Goal: Task Accomplishment & Management: Manage account settings

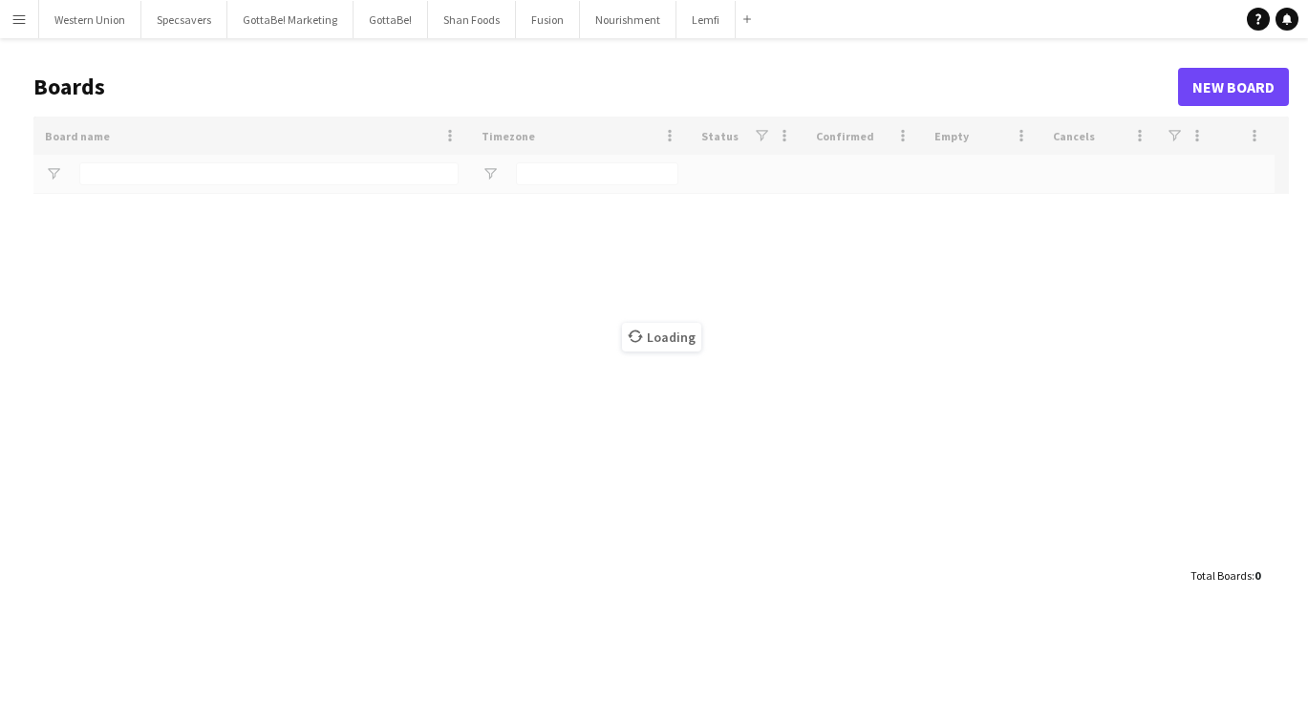
type input "****"
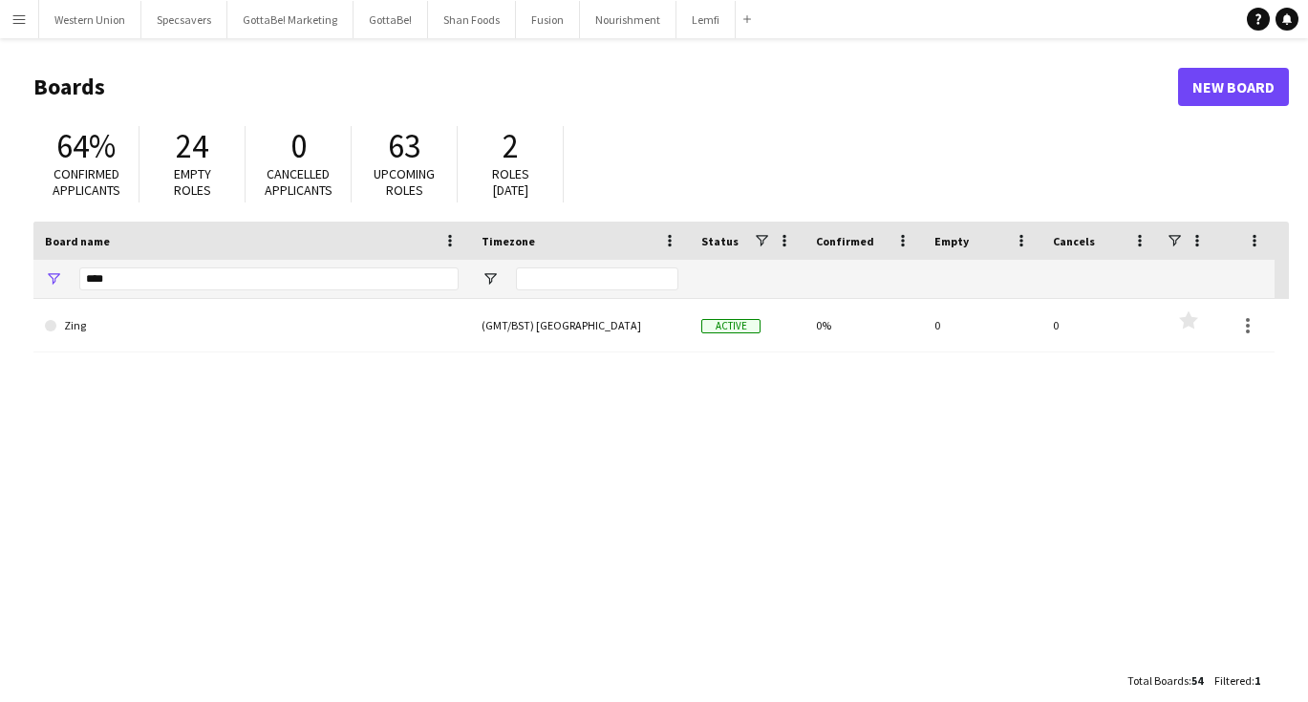
click at [772, 109] on header "Boards New Board" at bounding box center [661, 86] width 1256 height 59
click at [15, 32] on button "Menu" at bounding box center [19, 19] width 38 height 38
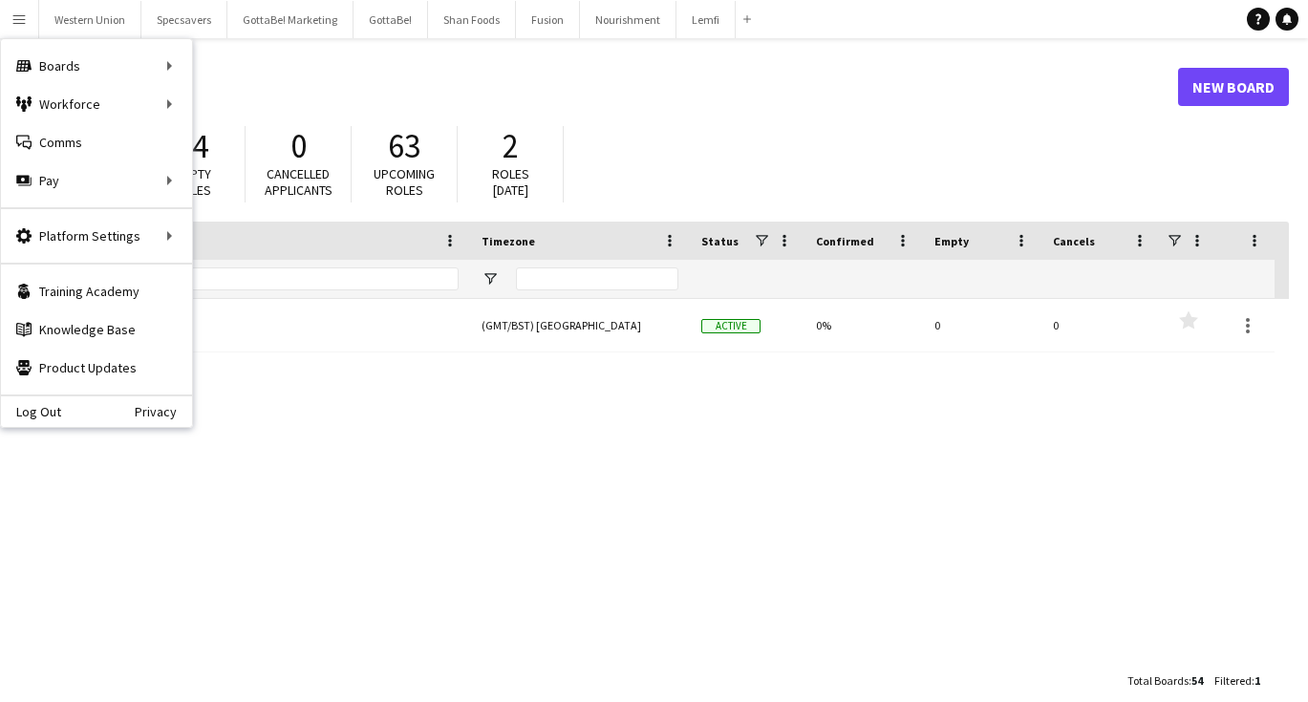
click at [622, 97] on h1 "Boards" at bounding box center [605, 87] width 1145 height 29
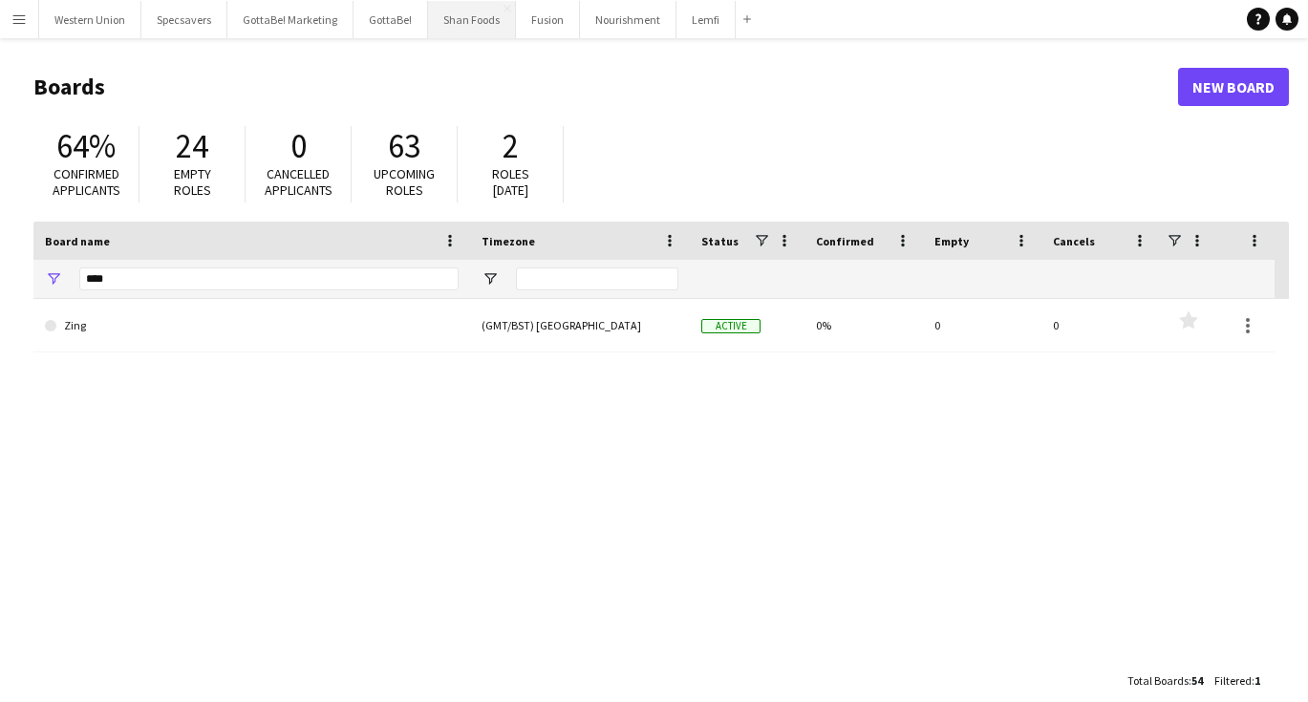
click at [443, 22] on button "Shan Foods Close" at bounding box center [472, 19] width 88 height 37
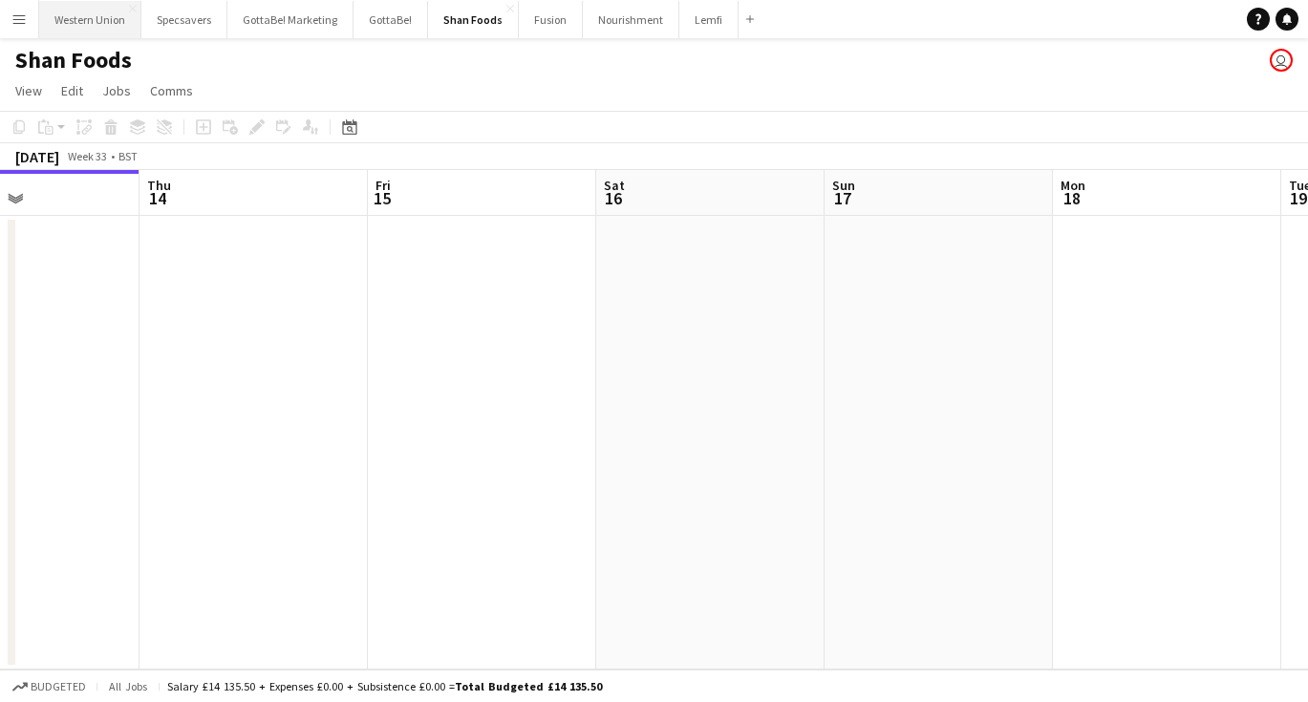
click at [79, 21] on button "Western Union Close" at bounding box center [90, 19] width 102 height 37
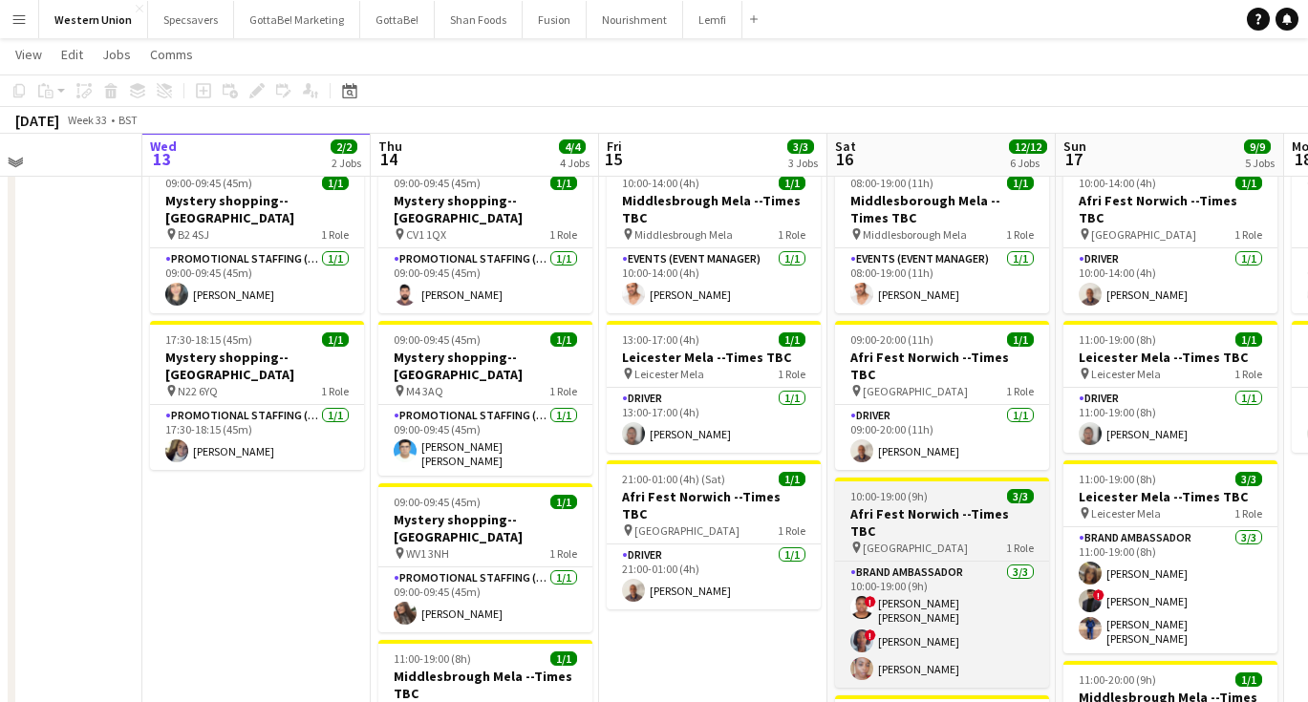
scroll to position [60, 0]
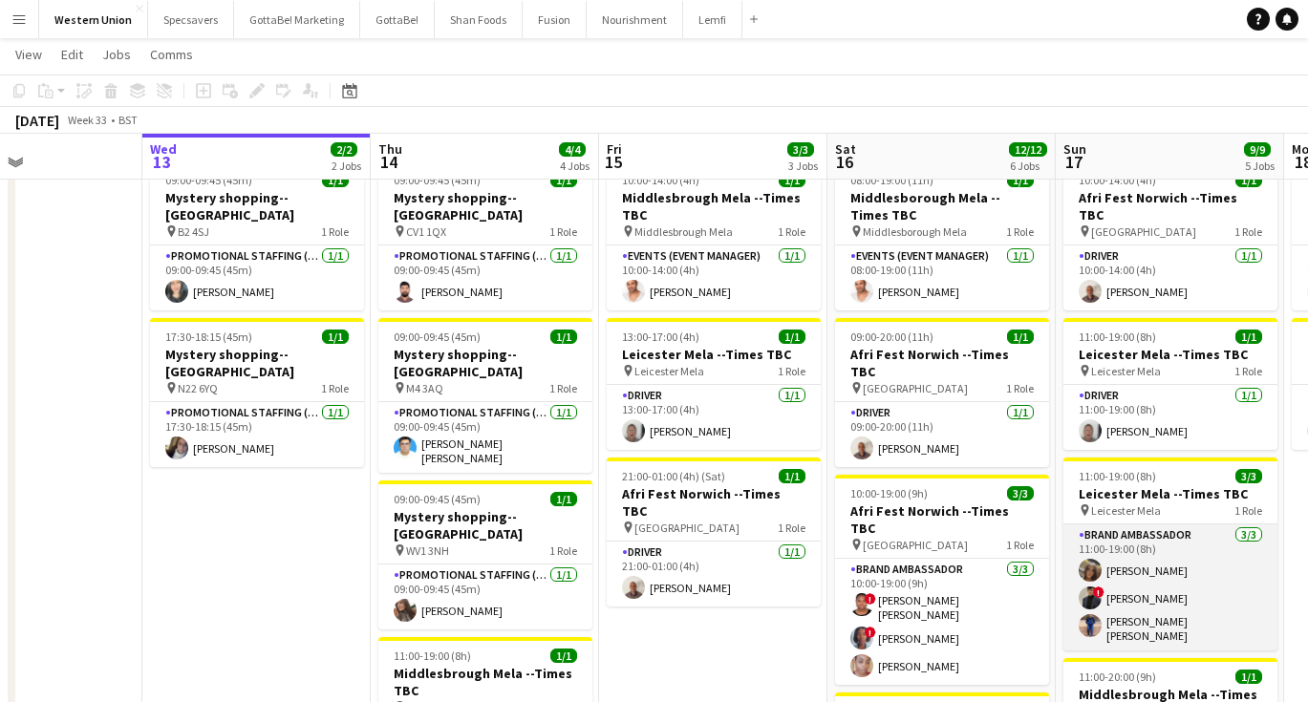
click at [1169, 559] on app-card-role "Brand Ambassador [DATE] 11:00-19:00 (8h) [PERSON_NAME] ! [PERSON_NAME] [PERSON_…" at bounding box center [1171, 588] width 214 height 126
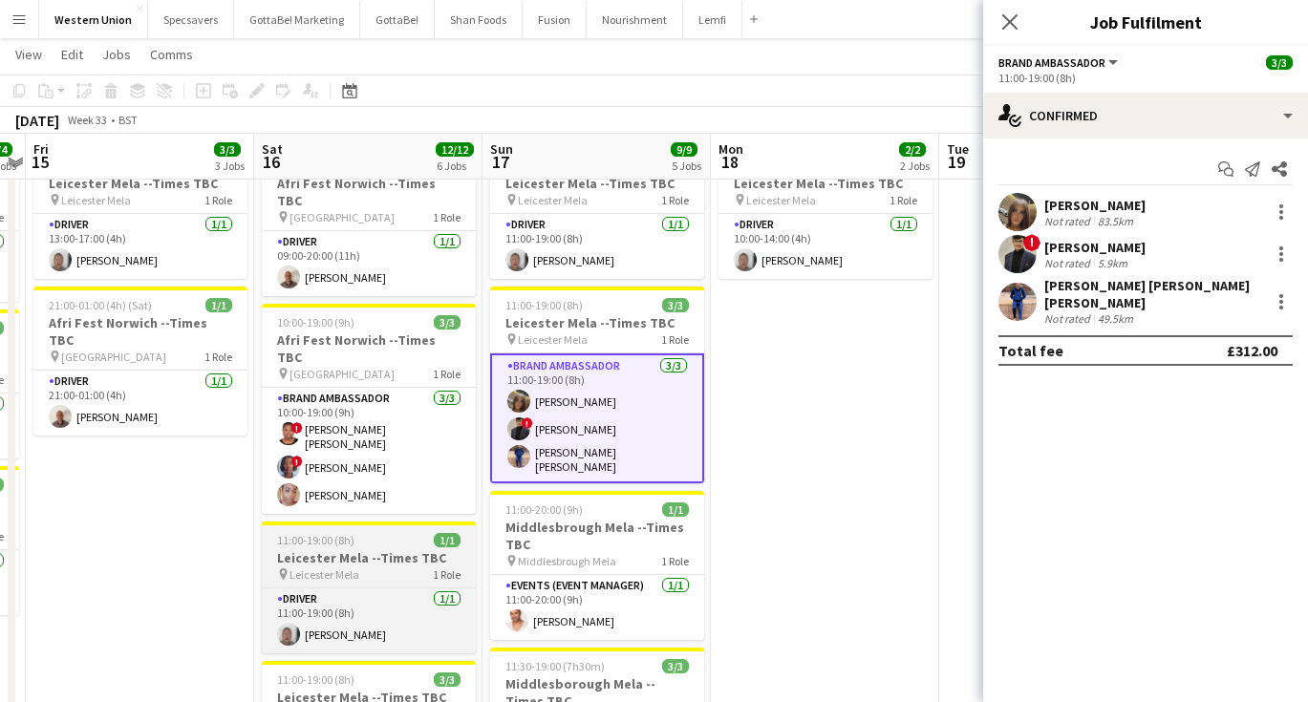
scroll to position [269, 0]
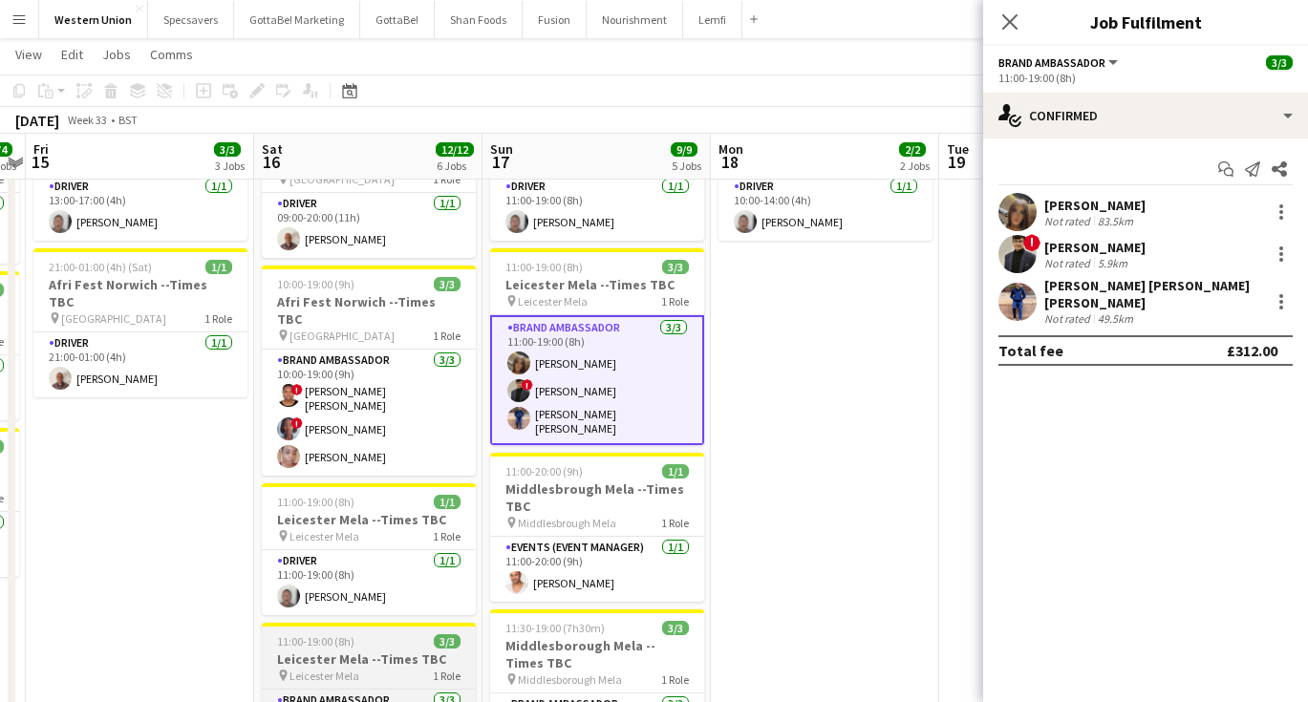
click at [307, 651] on h3 "Leicester Mela --Times TBC" at bounding box center [369, 659] width 214 height 17
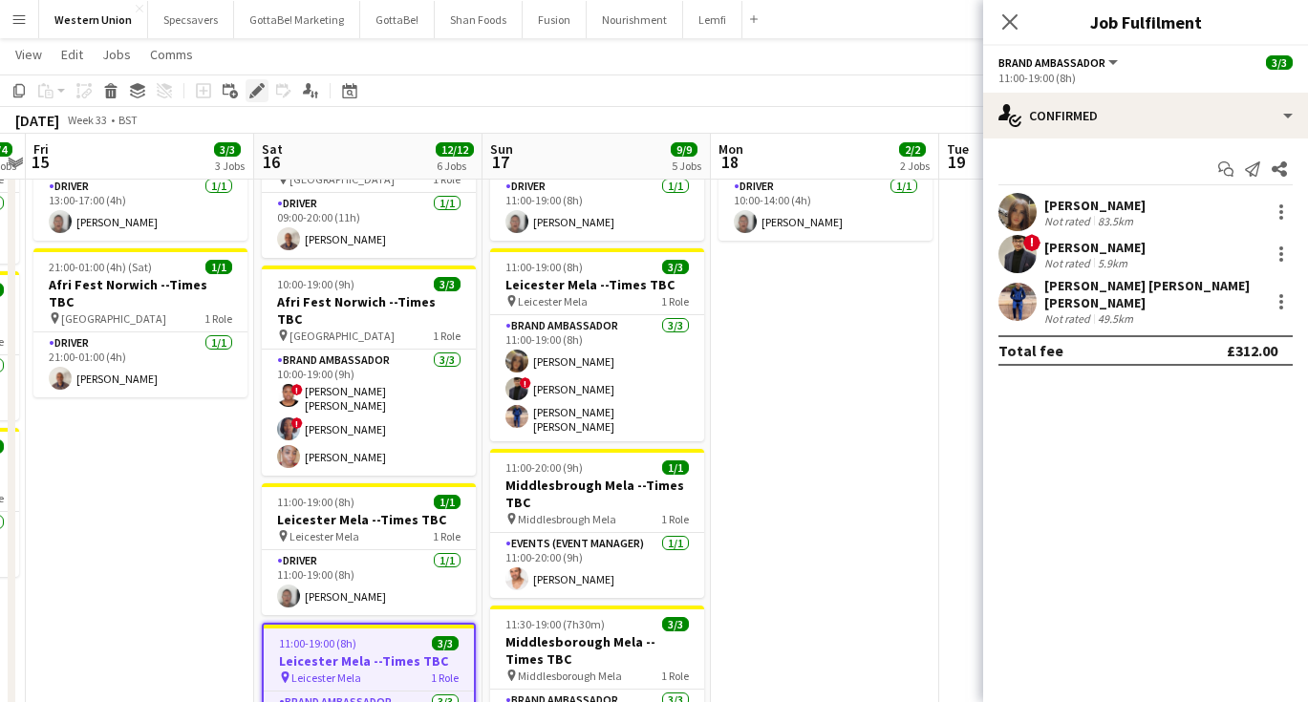
click at [262, 90] on icon "Edit" at bounding box center [256, 90] width 15 height 15
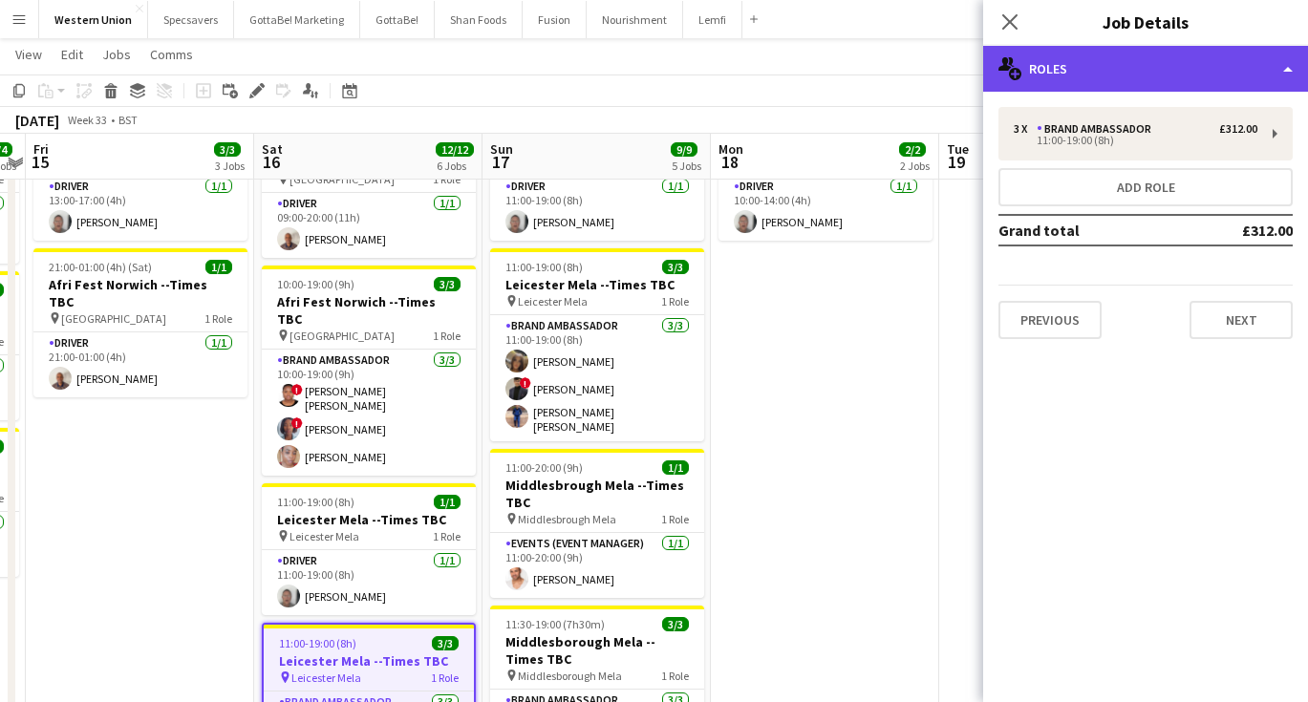
click at [1111, 60] on div "multiple-users-add Roles" at bounding box center [1145, 69] width 325 height 46
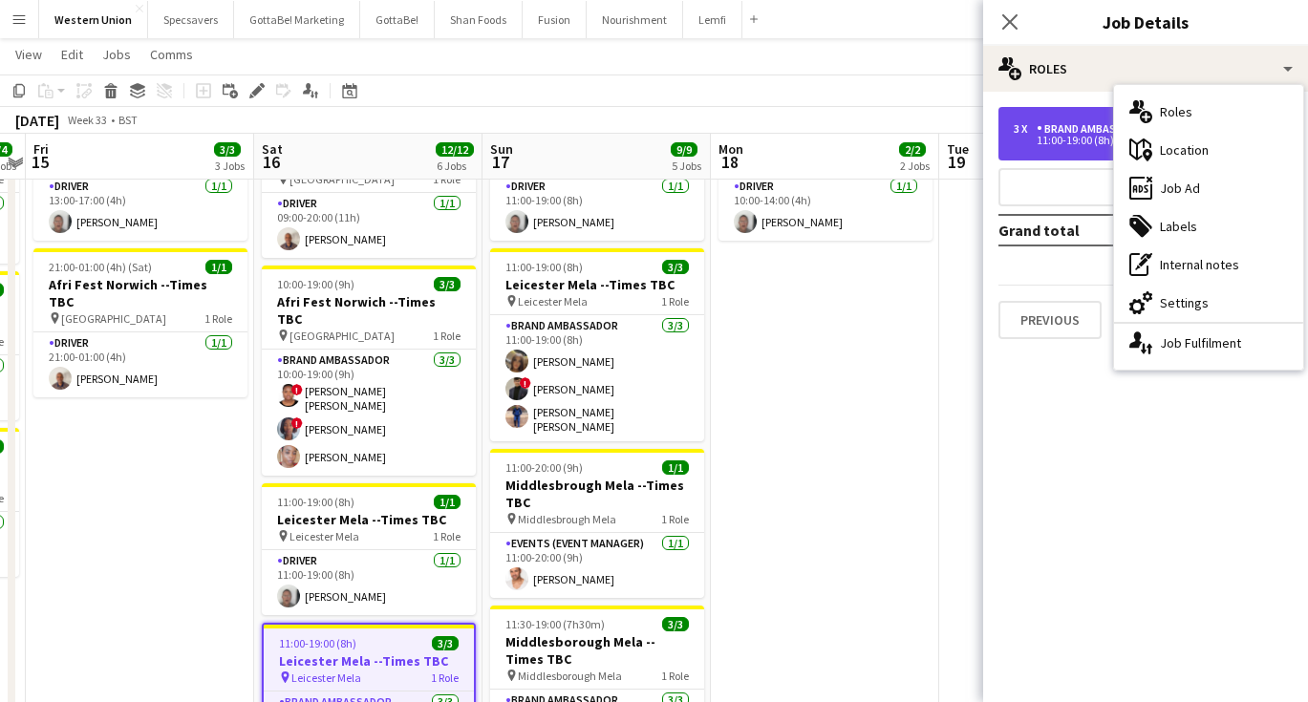
click at [1056, 140] on div "11:00-19:00 (8h)" at bounding box center [1136, 141] width 244 height 10
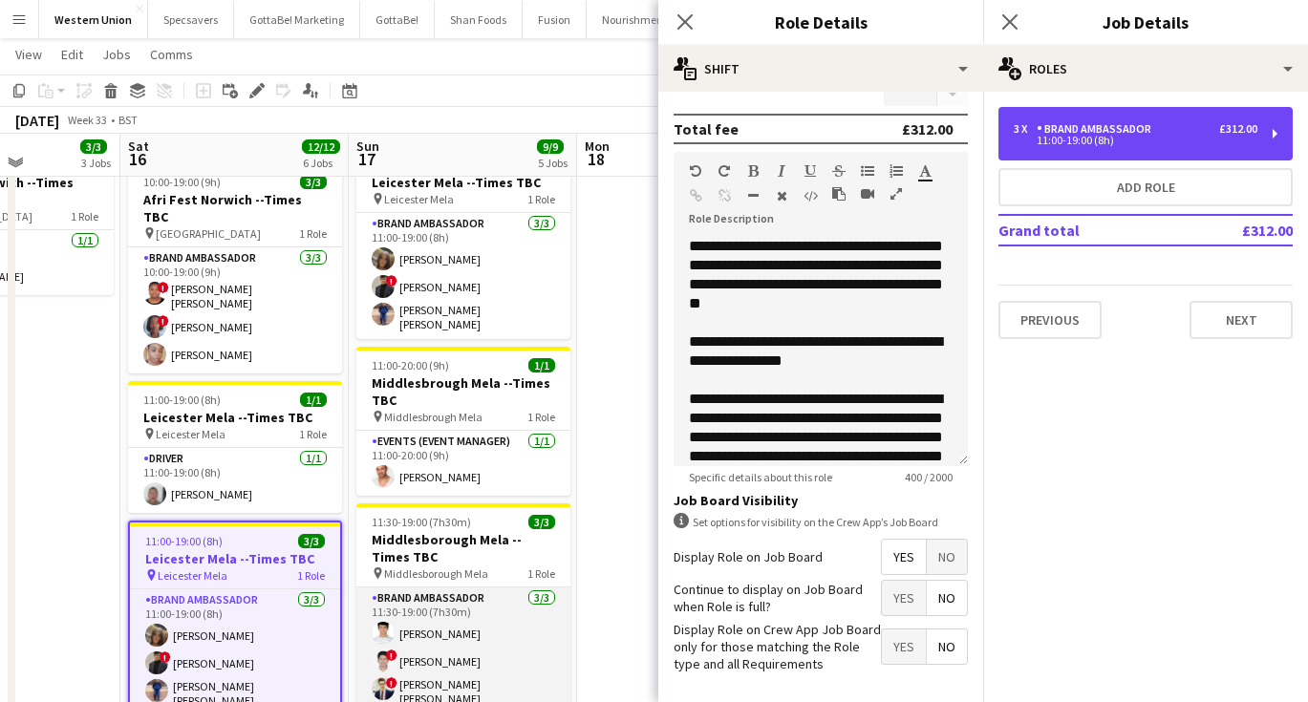
scroll to position [335, 0]
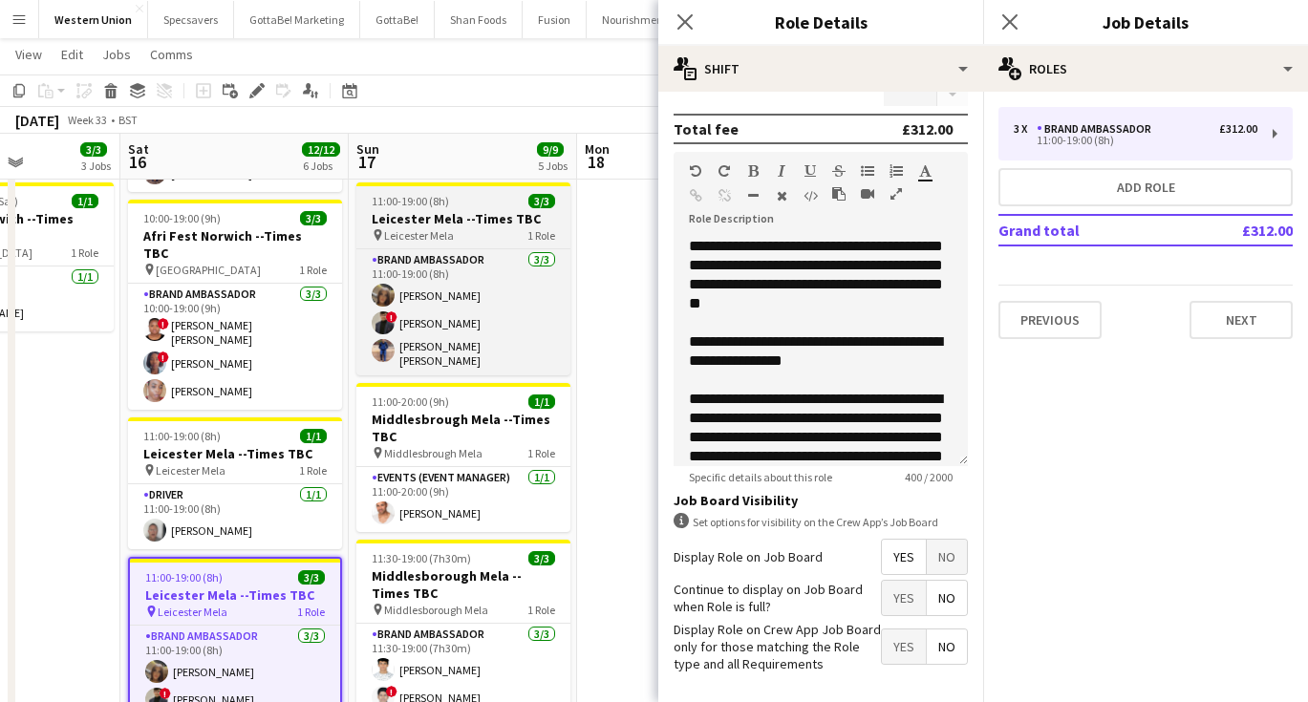
click at [490, 226] on app-job-card "11:00-19:00 (8h) 3/3 Leicester Mela --Times TBC pin [PERSON_NAME] 1 Role Brand …" at bounding box center [463, 279] width 214 height 193
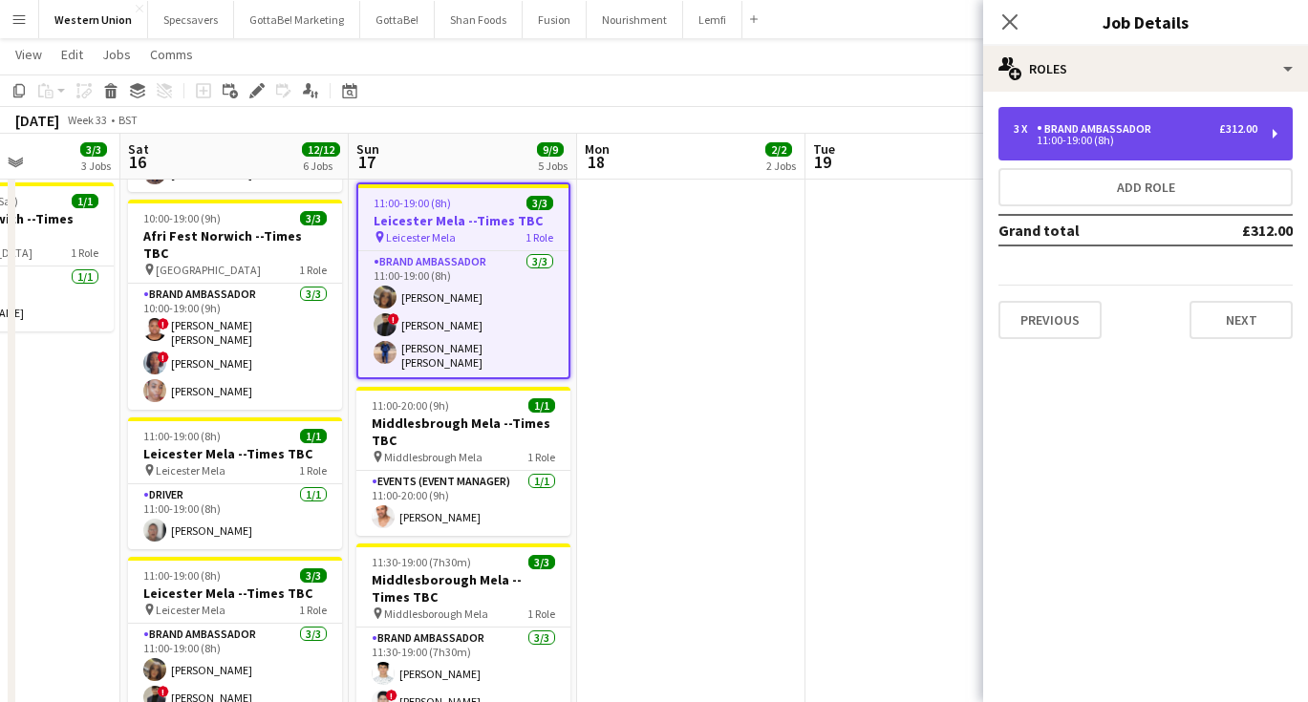
click at [1108, 135] on div "Brand Ambassador" at bounding box center [1098, 128] width 122 height 13
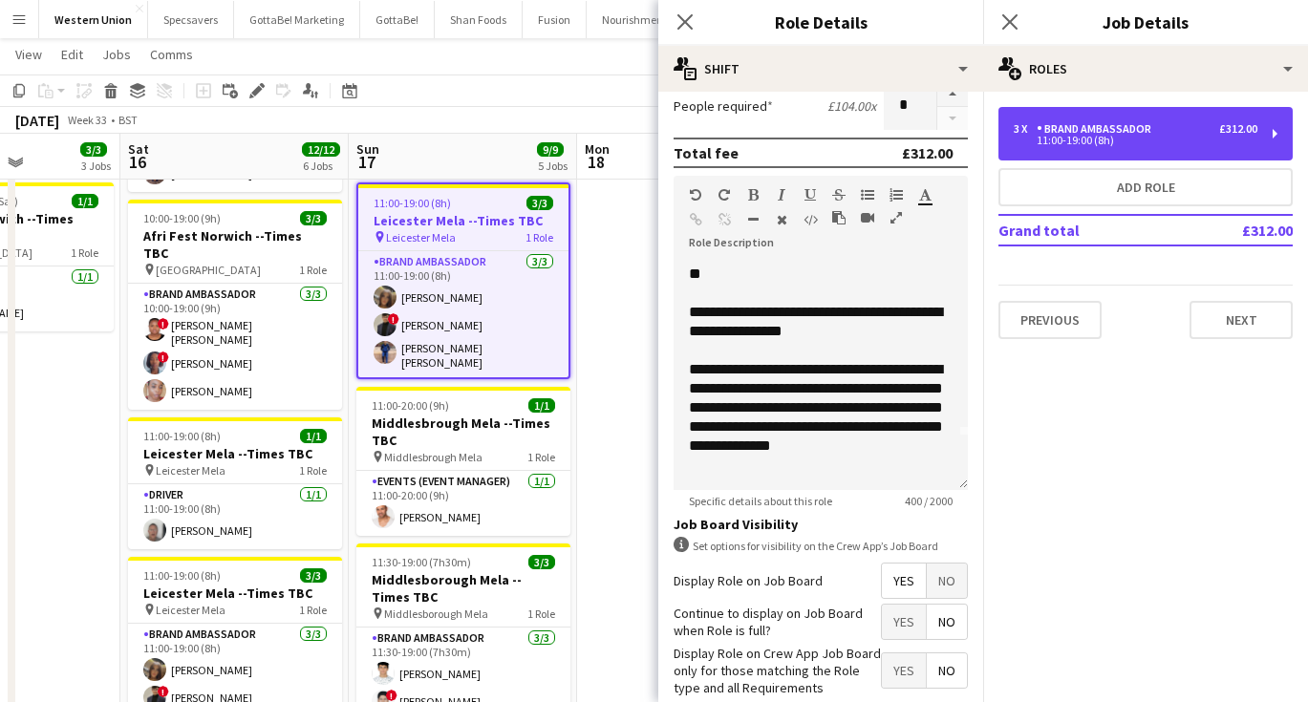
scroll to position [54, 0]
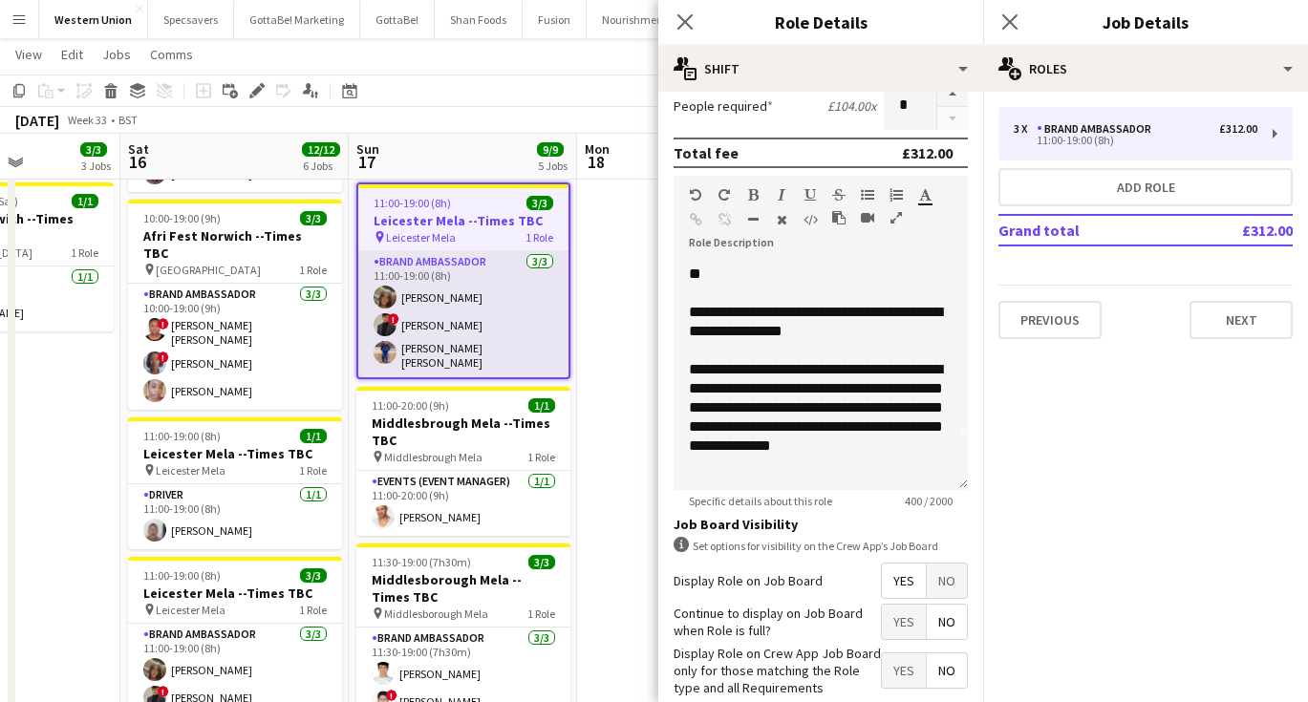
click at [421, 276] on app-card-role "Brand Ambassador [DATE] 11:00-19:00 (8h) [PERSON_NAME] ! [PERSON_NAME] [PERSON_…" at bounding box center [463, 314] width 210 height 126
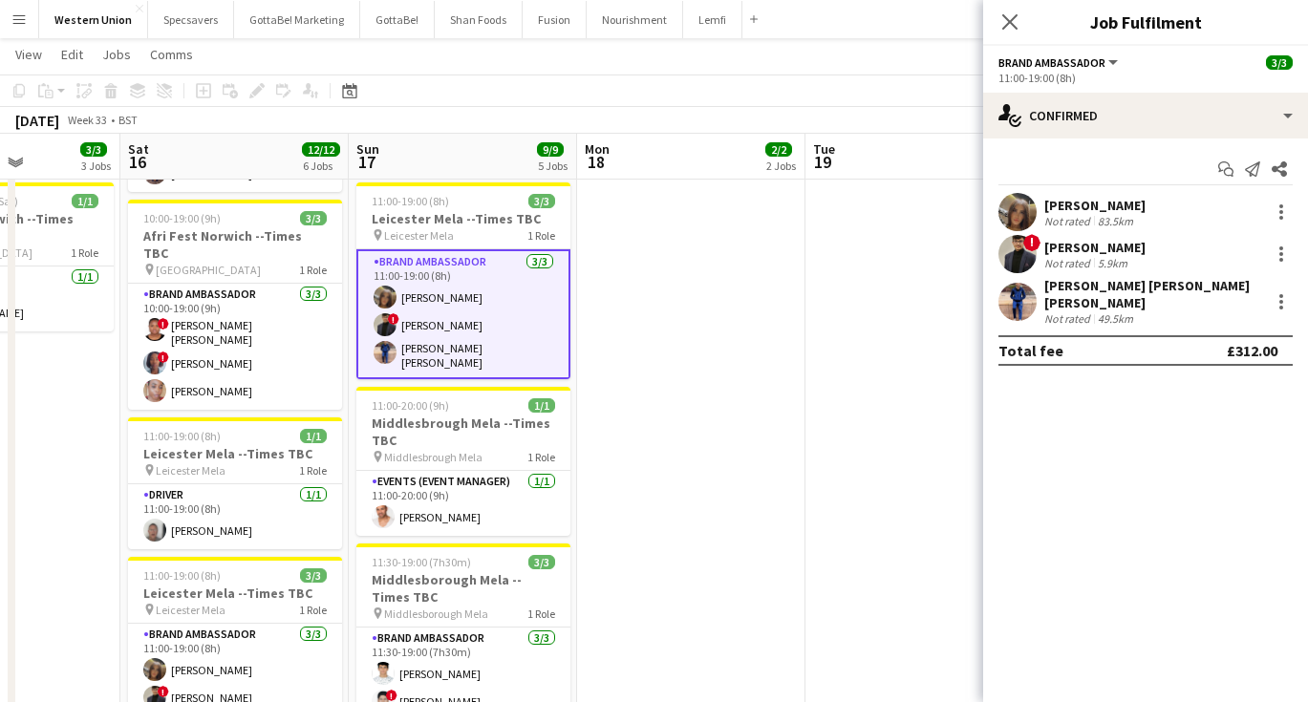
click at [1137, 207] on div "[PERSON_NAME]" at bounding box center [1094, 205] width 101 height 17
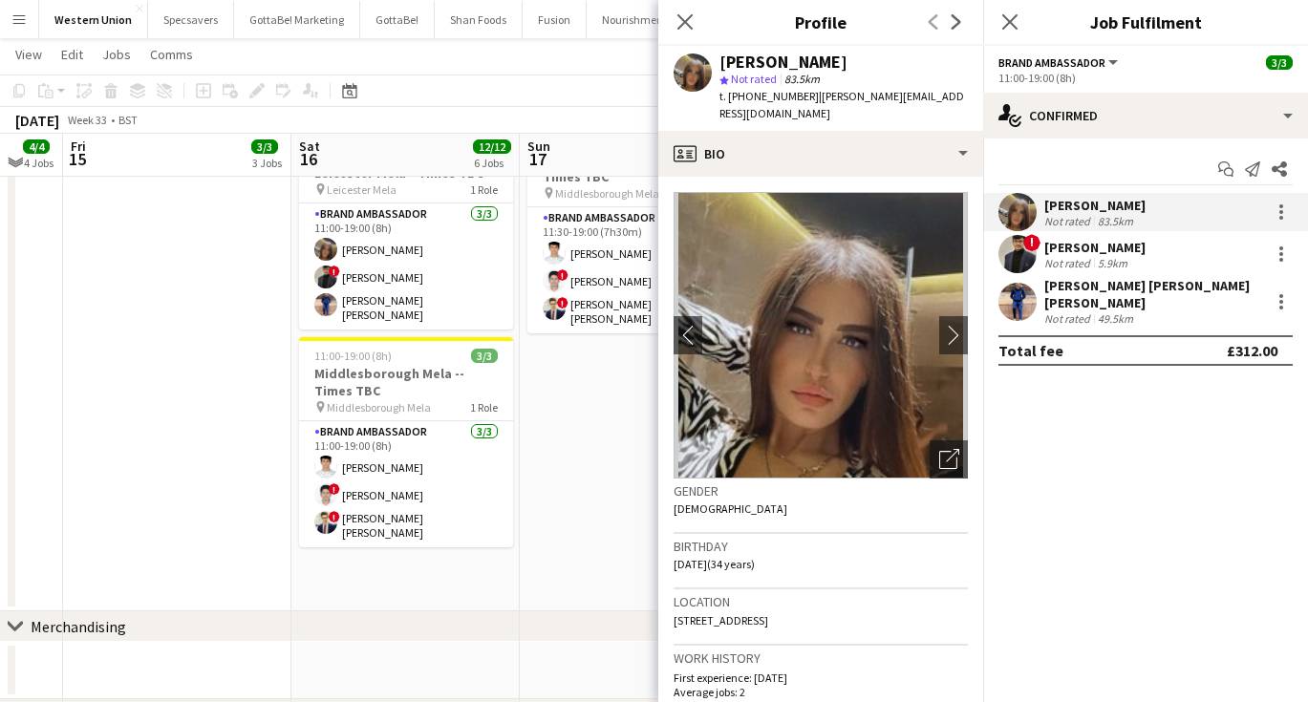
scroll to position [753, 0]
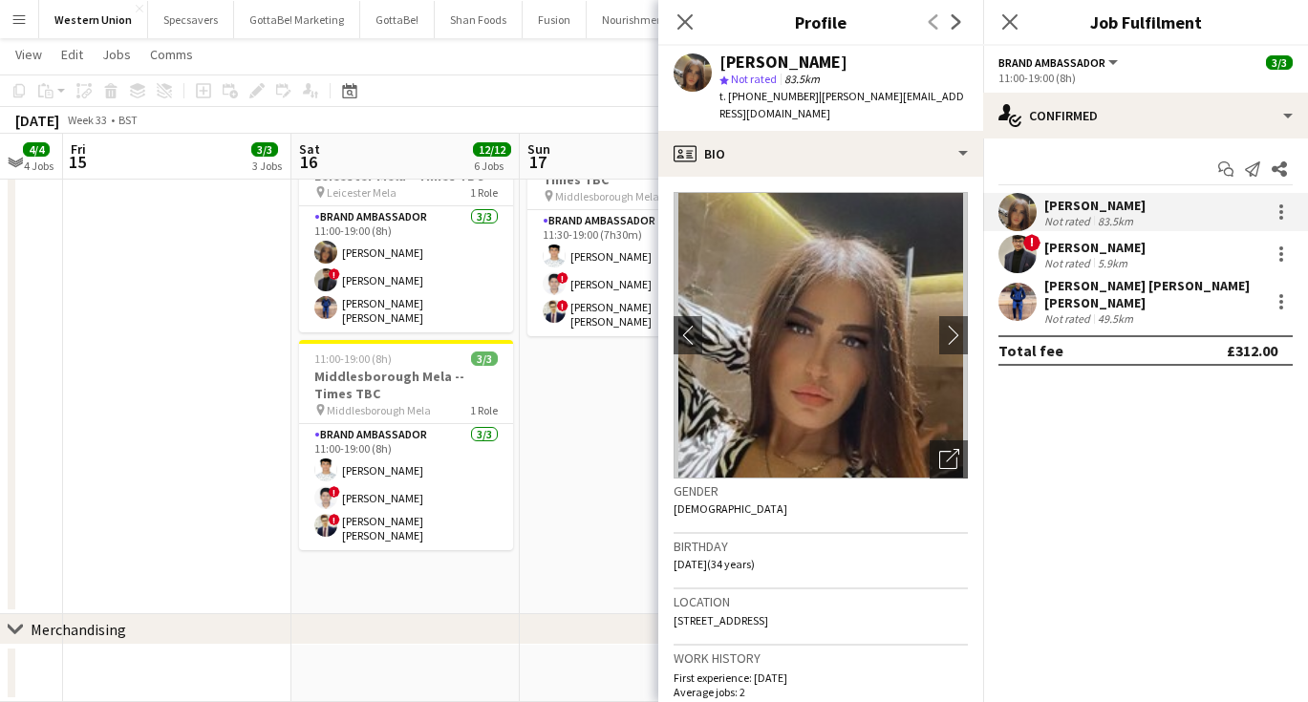
click at [376, 581] on app-date-cell "08:00-19:00 (11h) 1/1 [GEOGRAPHIC_DATA] Mela --Times TBC pin Middlesborough Mel…" at bounding box center [405, 37] width 228 height 1153
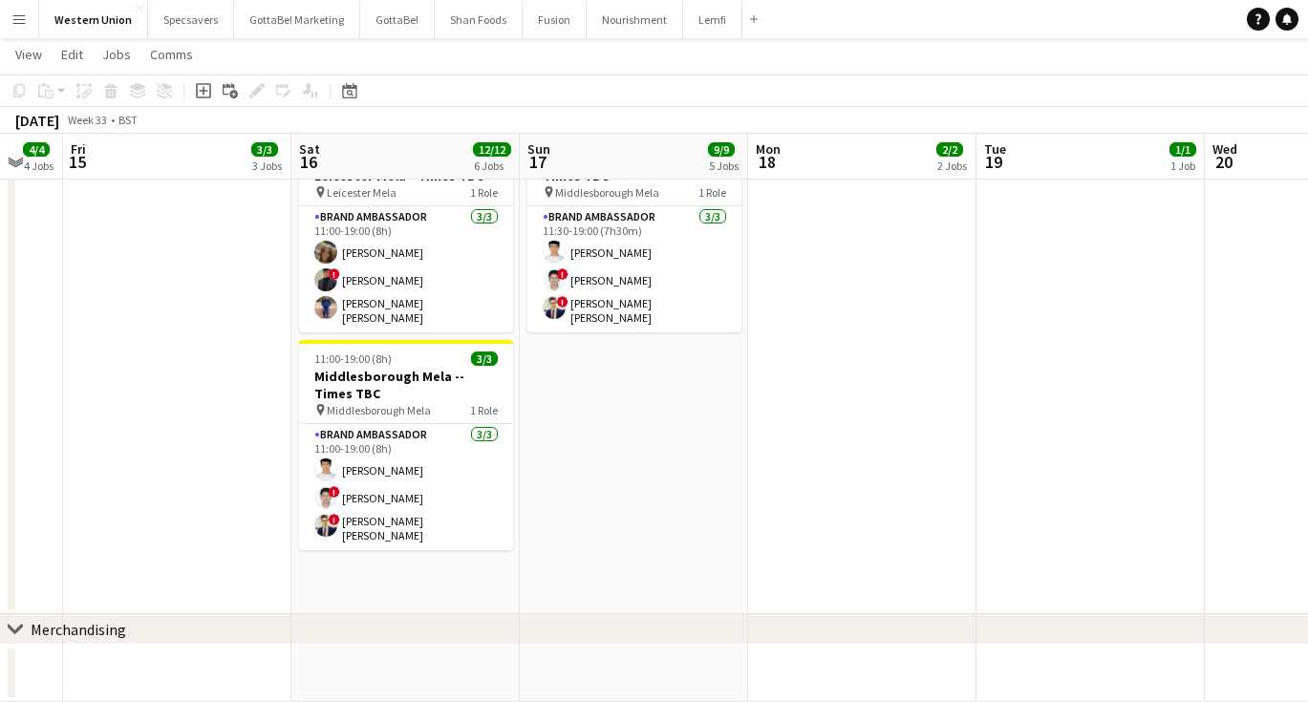
click at [24, 25] on app-icon "Menu" at bounding box center [18, 18] width 15 height 15
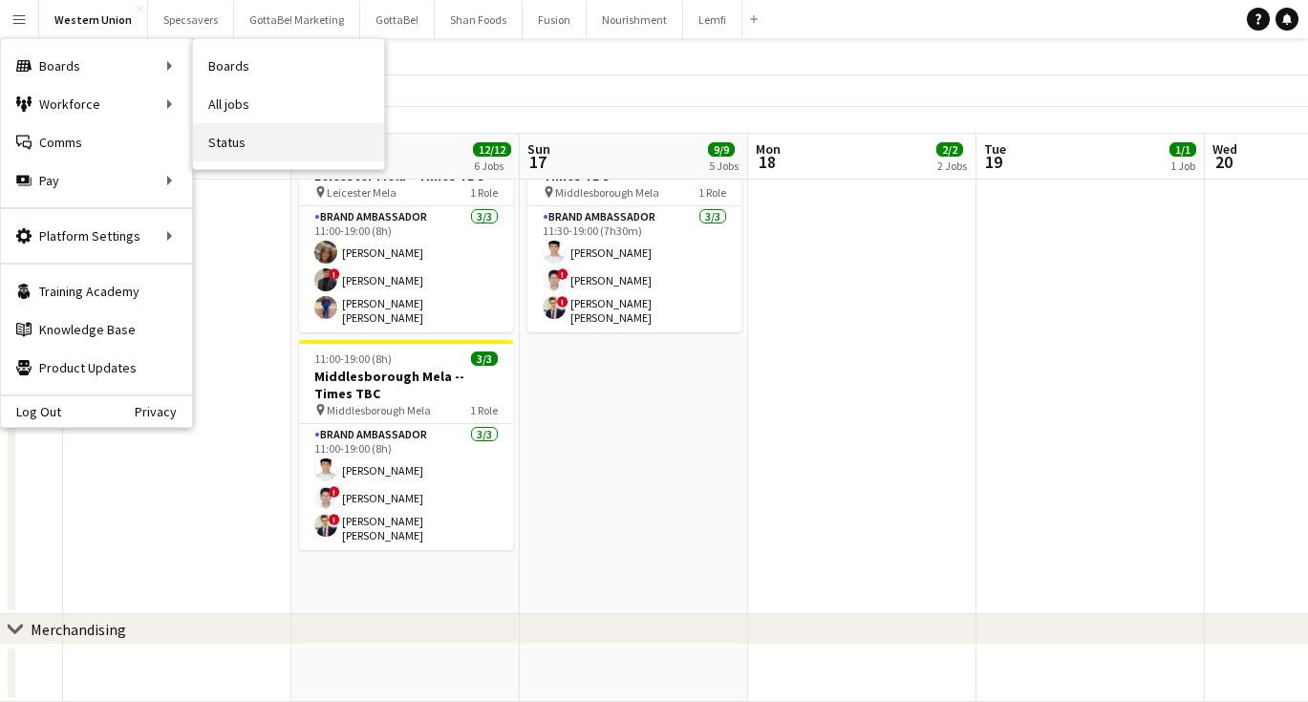
click at [245, 137] on link "Status" at bounding box center [288, 142] width 191 height 38
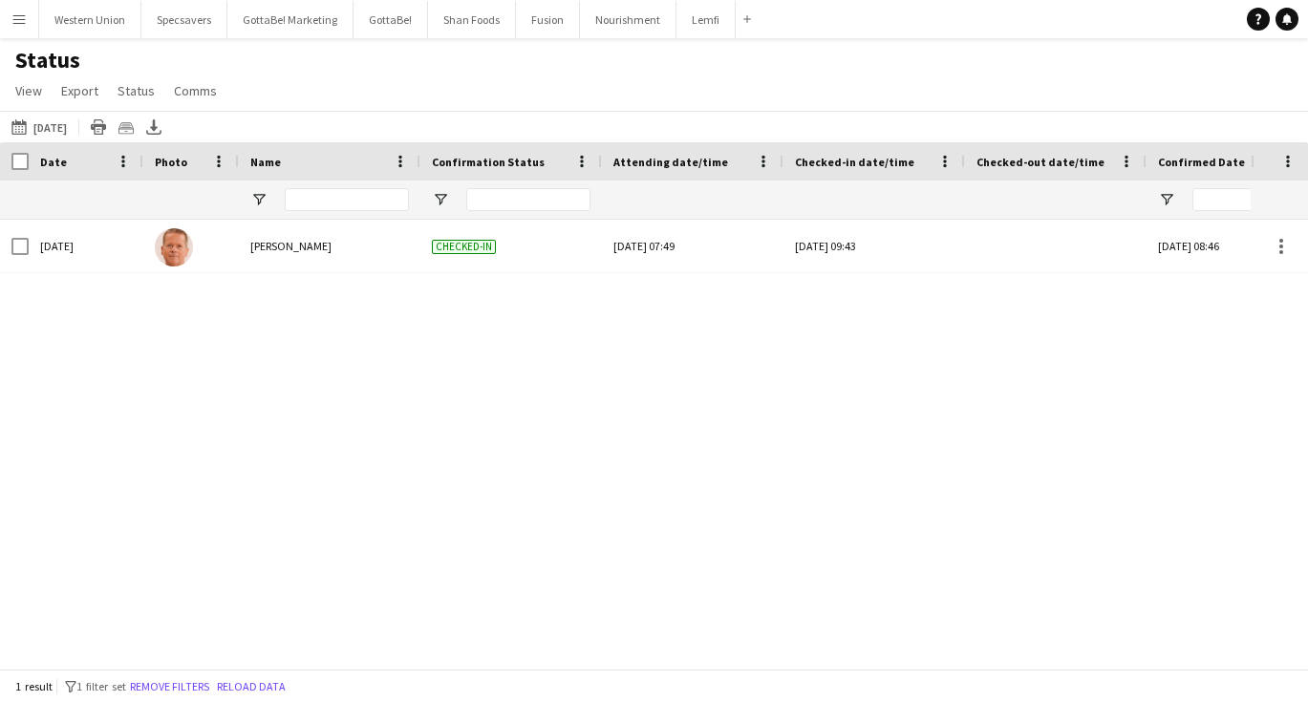
click at [24, 15] on app-icon "Menu" at bounding box center [18, 18] width 15 height 15
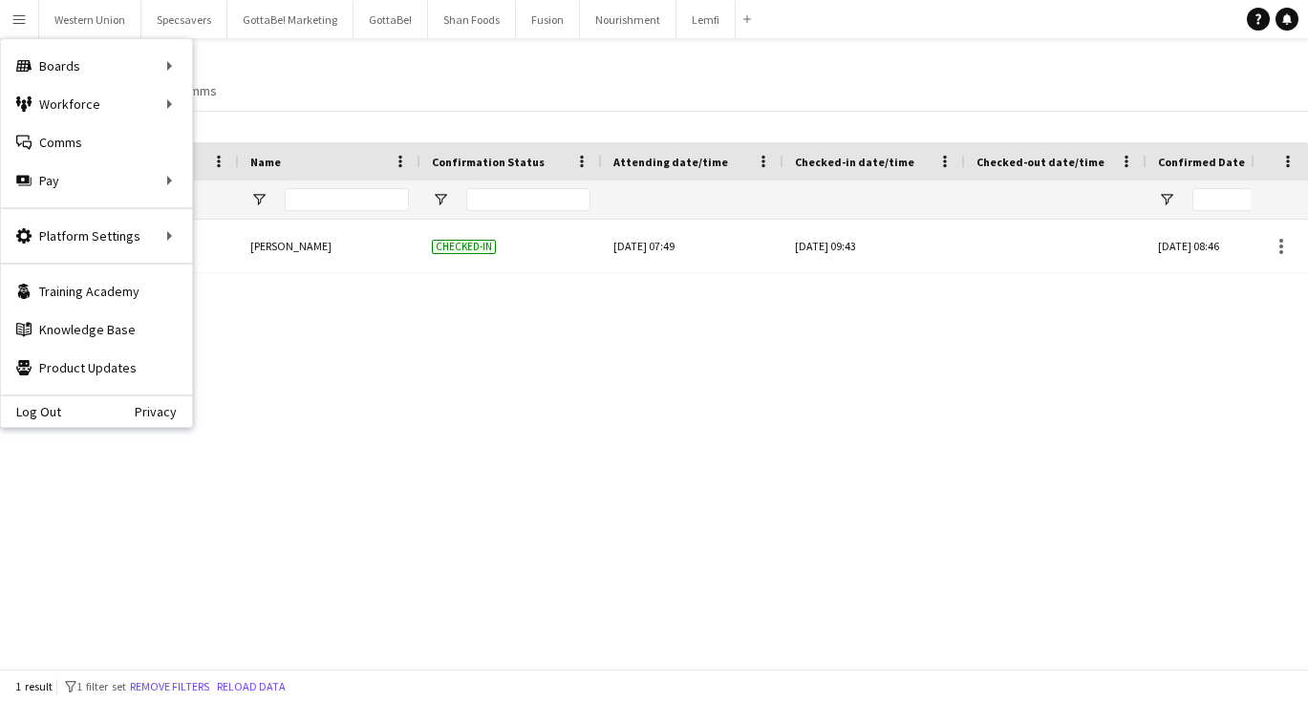
click at [303, 66] on div "Status View Views Default view New view Update view Delete view Edit name Custo…" at bounding box center [654, 78] width 1308 height 65
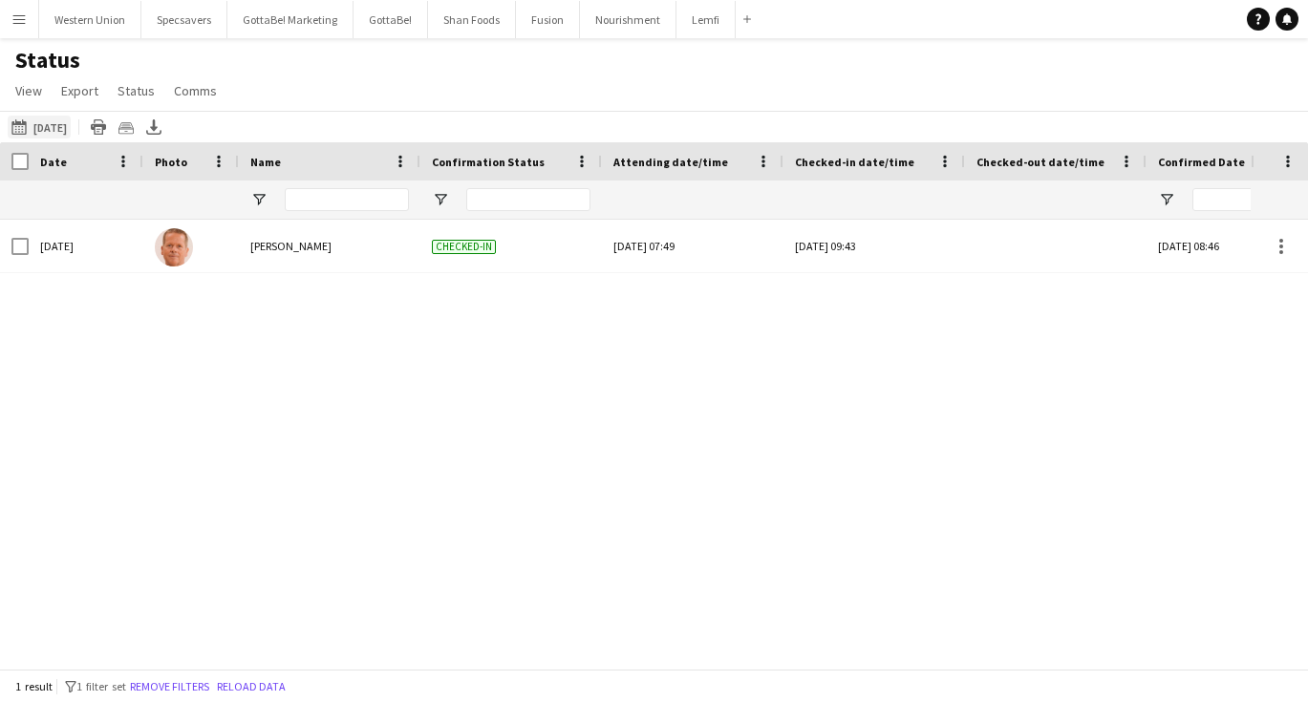
click at [40, 127] on button "[DATE] to [DATE] [DATE]" at bounding box center [39, 127] width 63 height 23
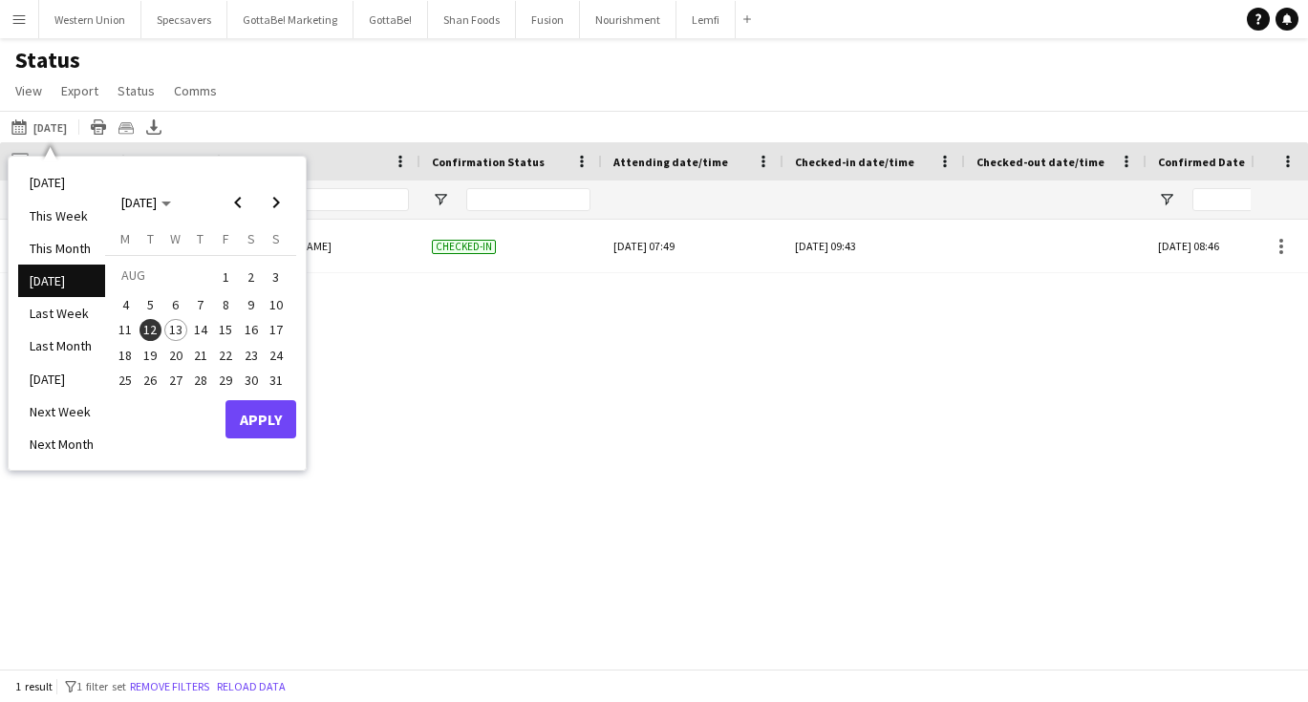
click at [175, 327] on span "13" at bounding box center [175, 330] width 23 height 23
click at [276, 424] on button "Apply" at bounding box center [261, 419] width 71 height 38
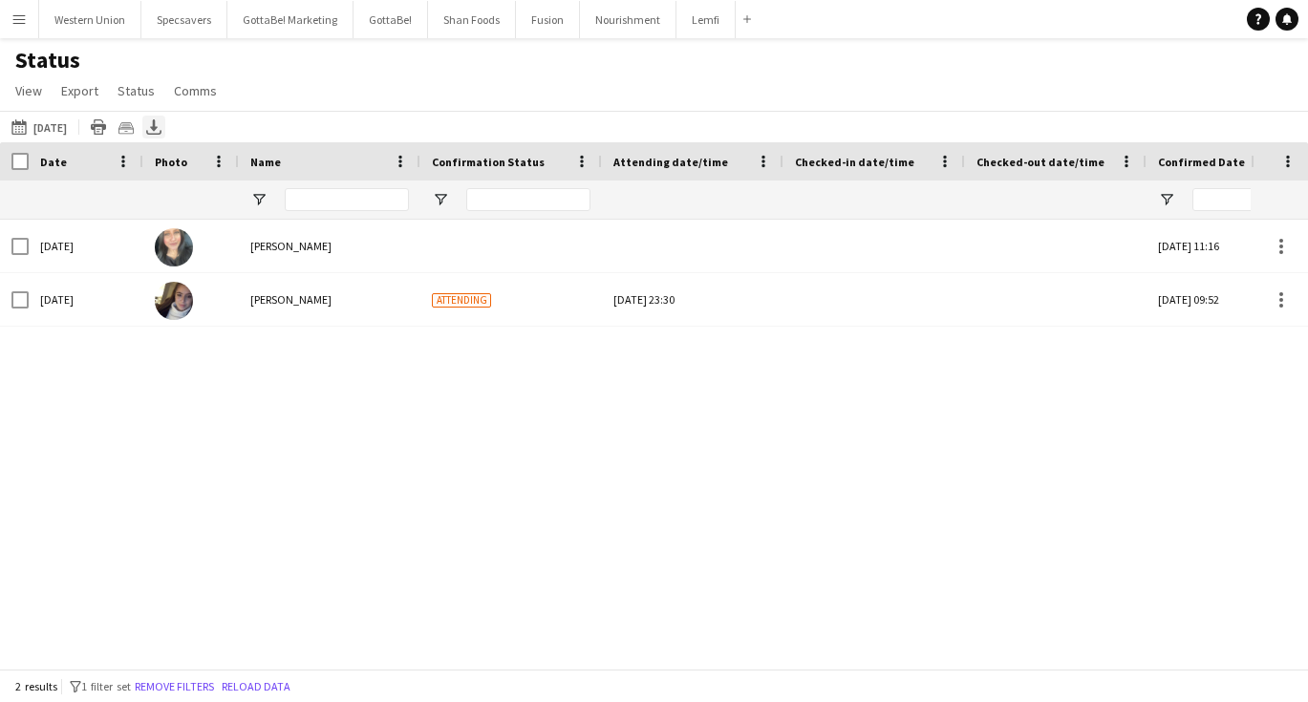
click at [158, 126] on icon "Export XLSX" at bounding box center [153, 126] width 15 height 15
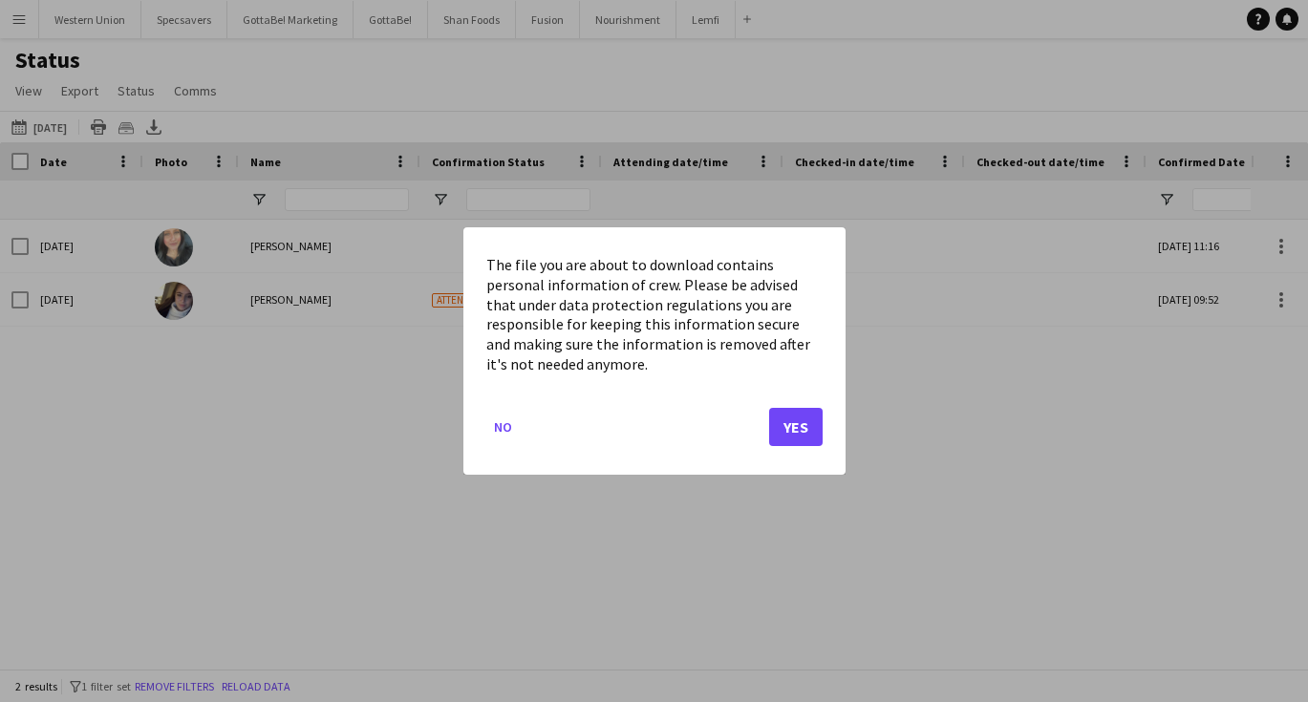
click at [805, 426] on button "Yes" at bounding box center [796, 427] width 54 height 38
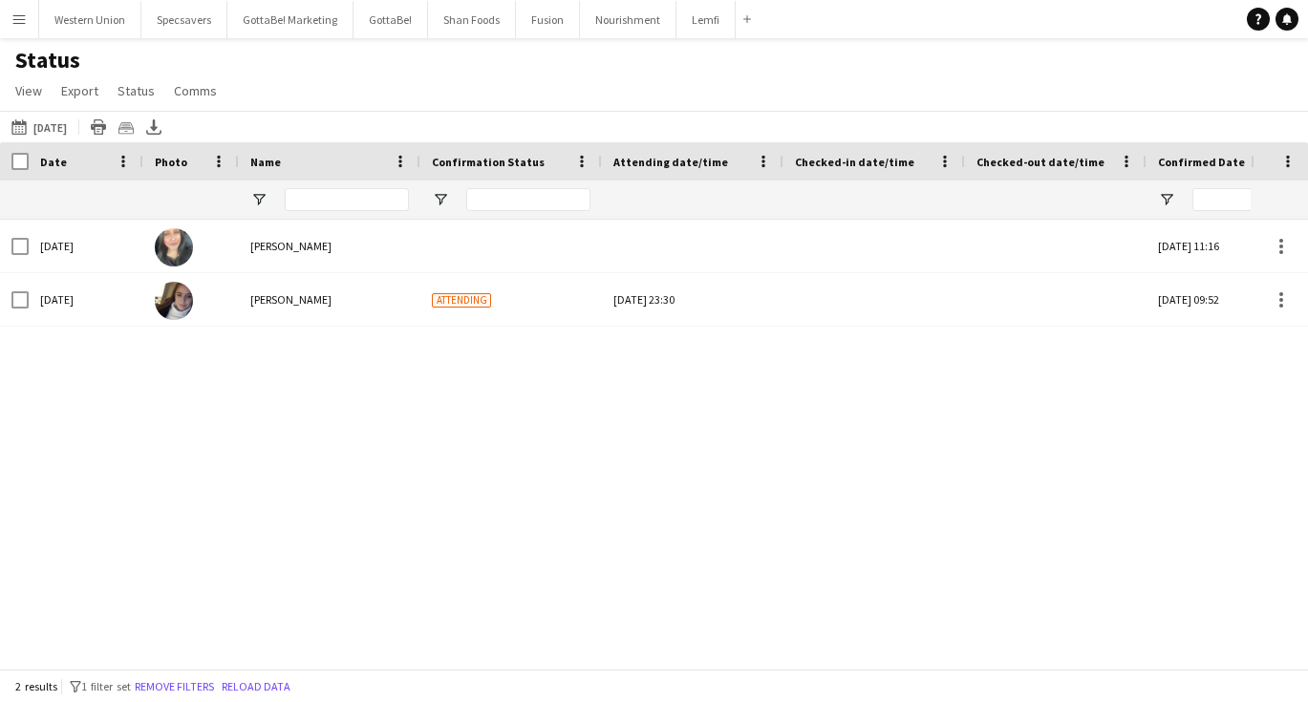
click at [779, 75] on div "Status View Views Default view New view Update view Delete view Edit name Custo…" at bounding box center [654, 78] width 1308 height 65
click at [49, 27] on button "Western Union Close" at bounding box center [90, 19] width 102 height 37
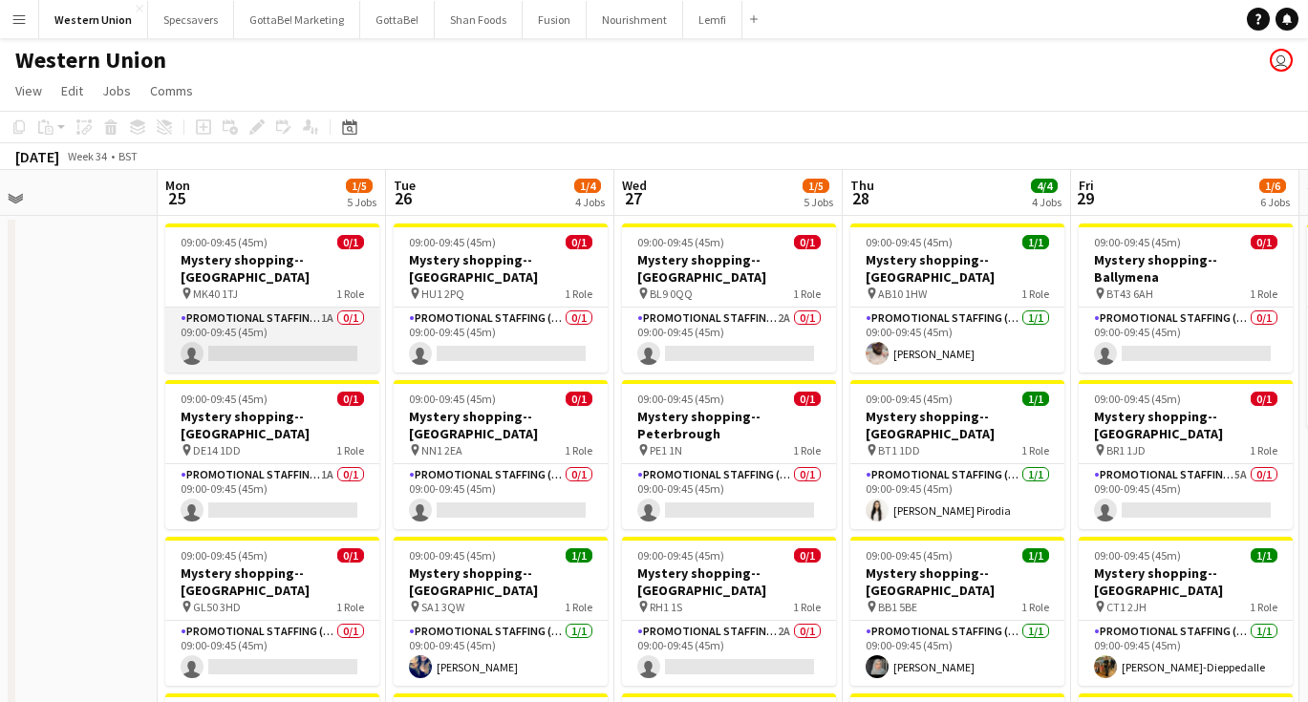
click at [314, 324] on app-card-role "Promotional Staffing (Mystery Shopper) 1A 0/1 09:00-09:45 (45m) single-neutral-…" at bounding box center [272, 340] width 214 height 65
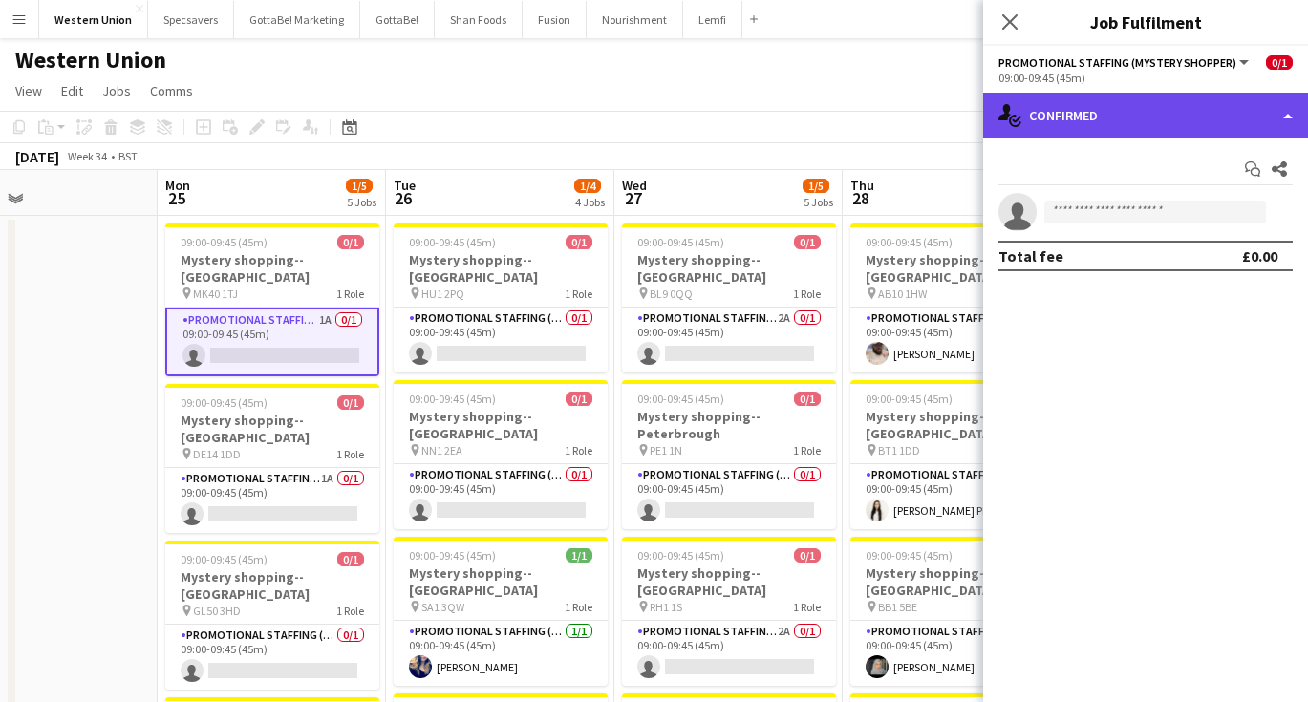
click at [1134, 115] on div "single-neutral-actions-check-2 Confirmed" at bounding box center [1145, 116] width 325 height 46
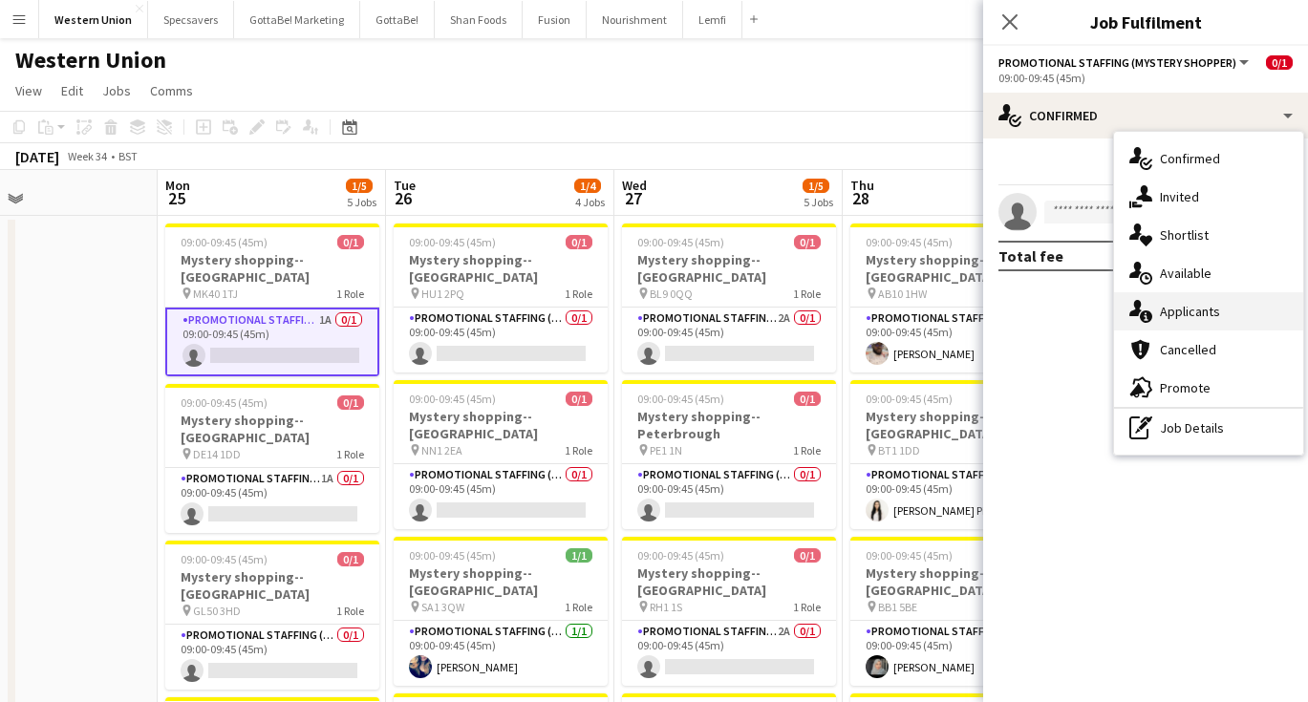
click at [1217, 303] on div "single-neutral-actions-information Applicants" at bounding box center [1208, 311] width 189 height 38
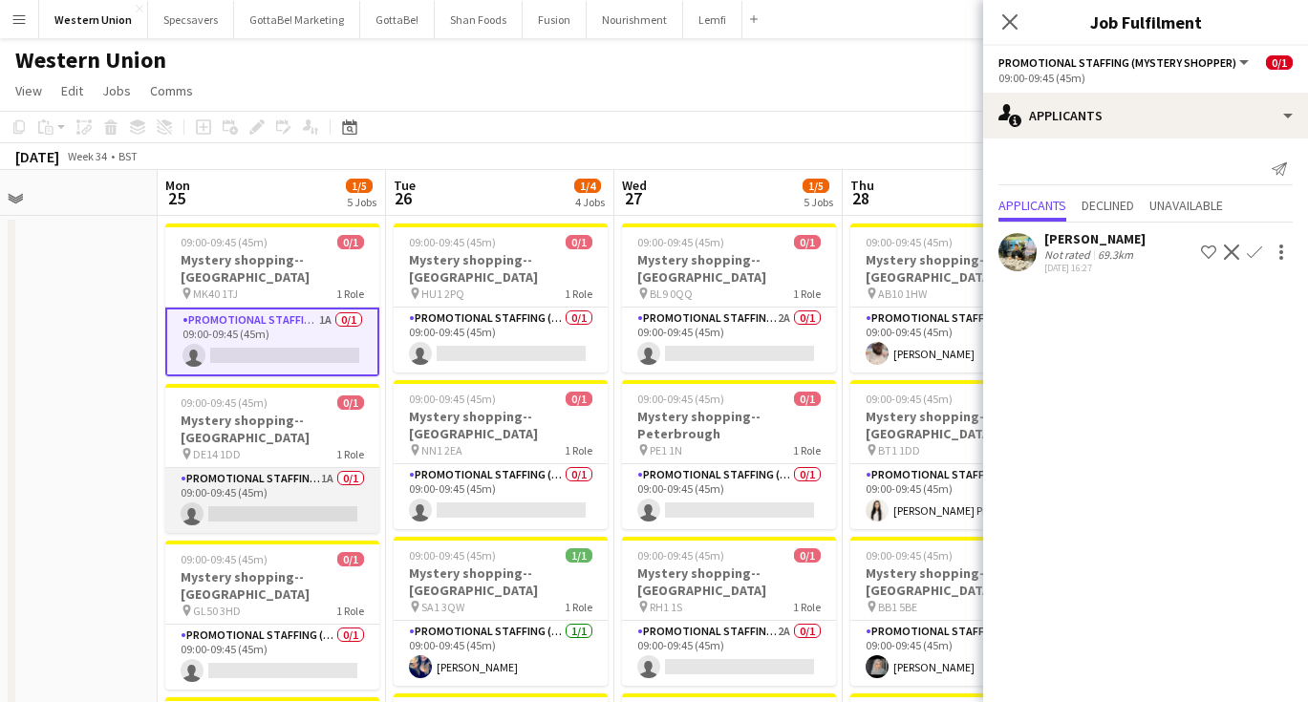
click at [302, 468] on app-card-role "Promotional Staffing (Mystery Shopper) 1A 0/1 09:00-09:45 (45m) single-neutral-…" at bounding box center [272, 500] width 214 height 65
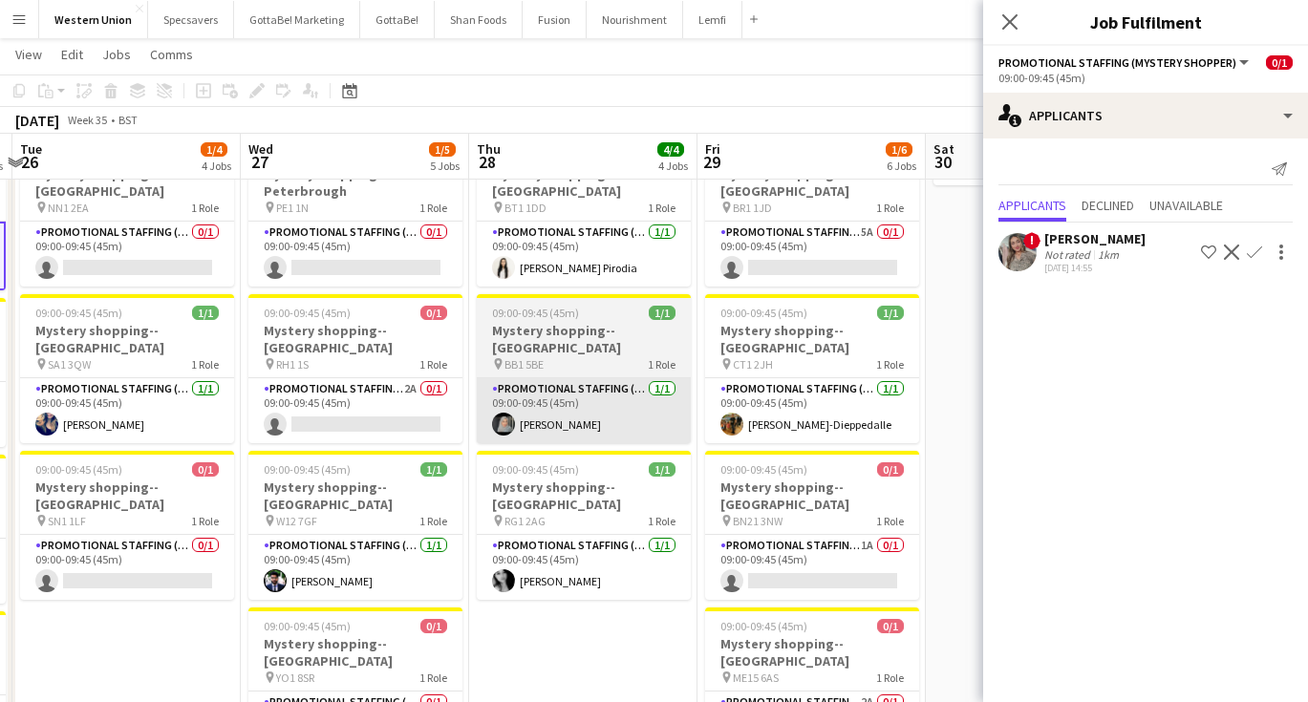
scroll to position [240, 0]
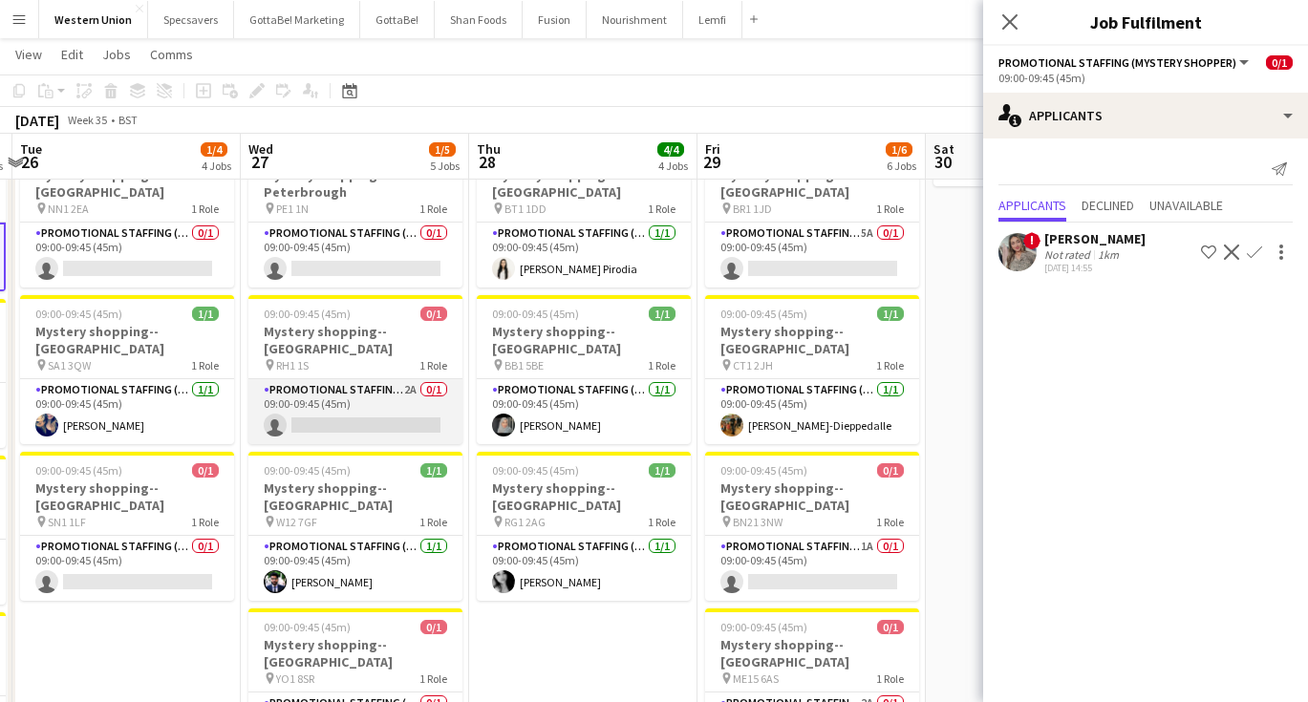
click at [367, 379] on app-card-role "Promotional Staffing (Mystery Shopper) 2A 0/1 09:00-09:45 (45m) single-neutral-…" at bounding box center [355, 411] width 214 height 65
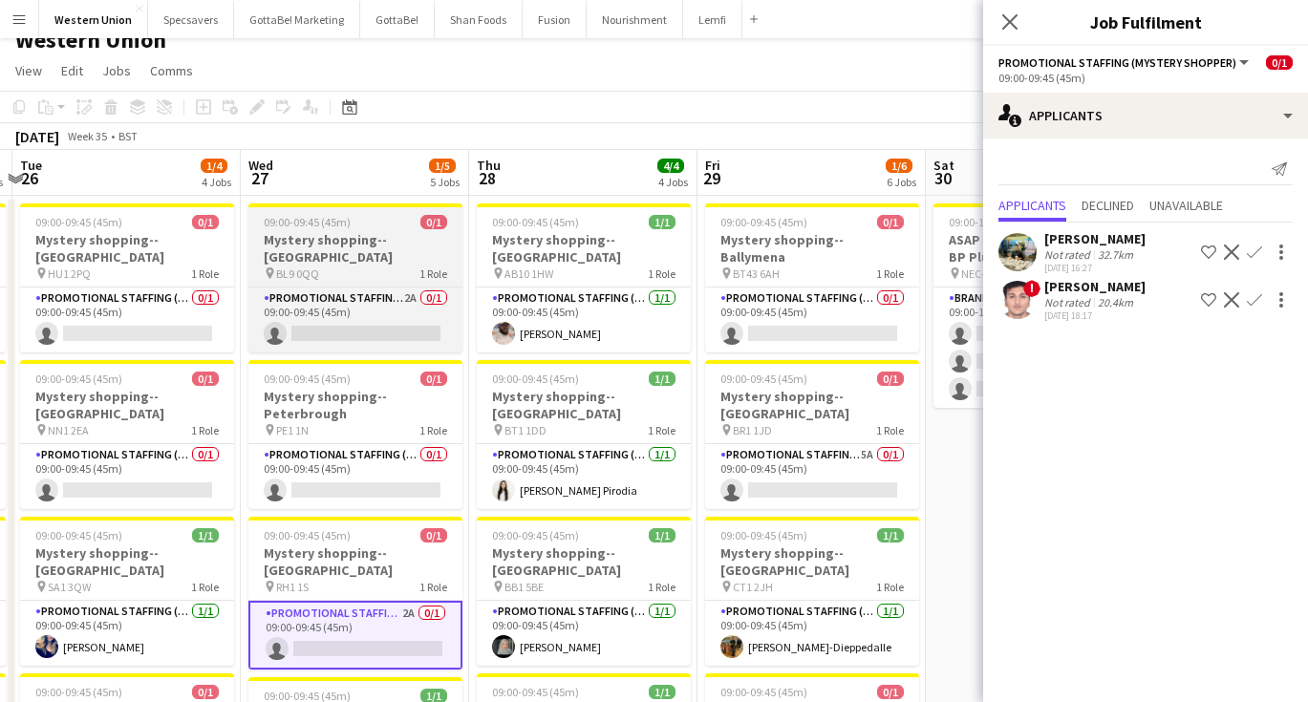
scroll to position [18, 0]
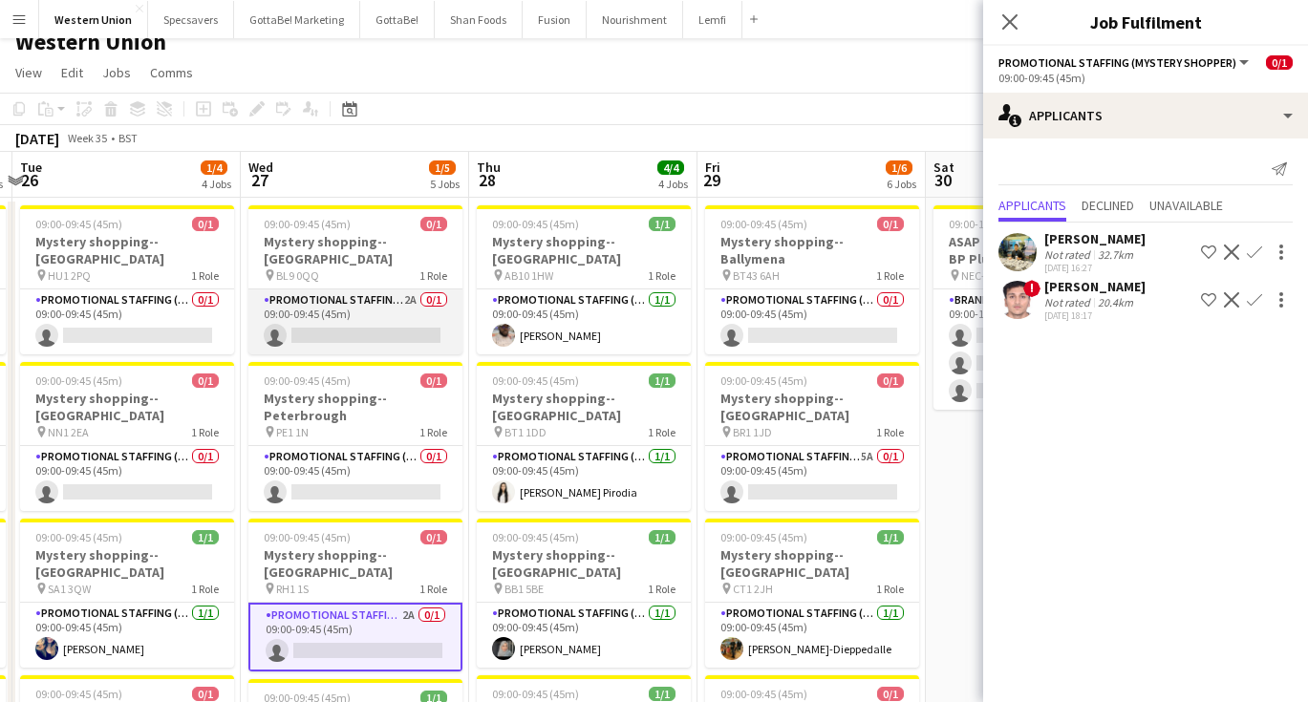
click at [317, 294] on app-card-role "Promotional Staffing (Mystery Shopper) 2A 0/1 09:00-09:45 (45m) single-neutral-…" at bounding box center [355, 322] width 214 height 65
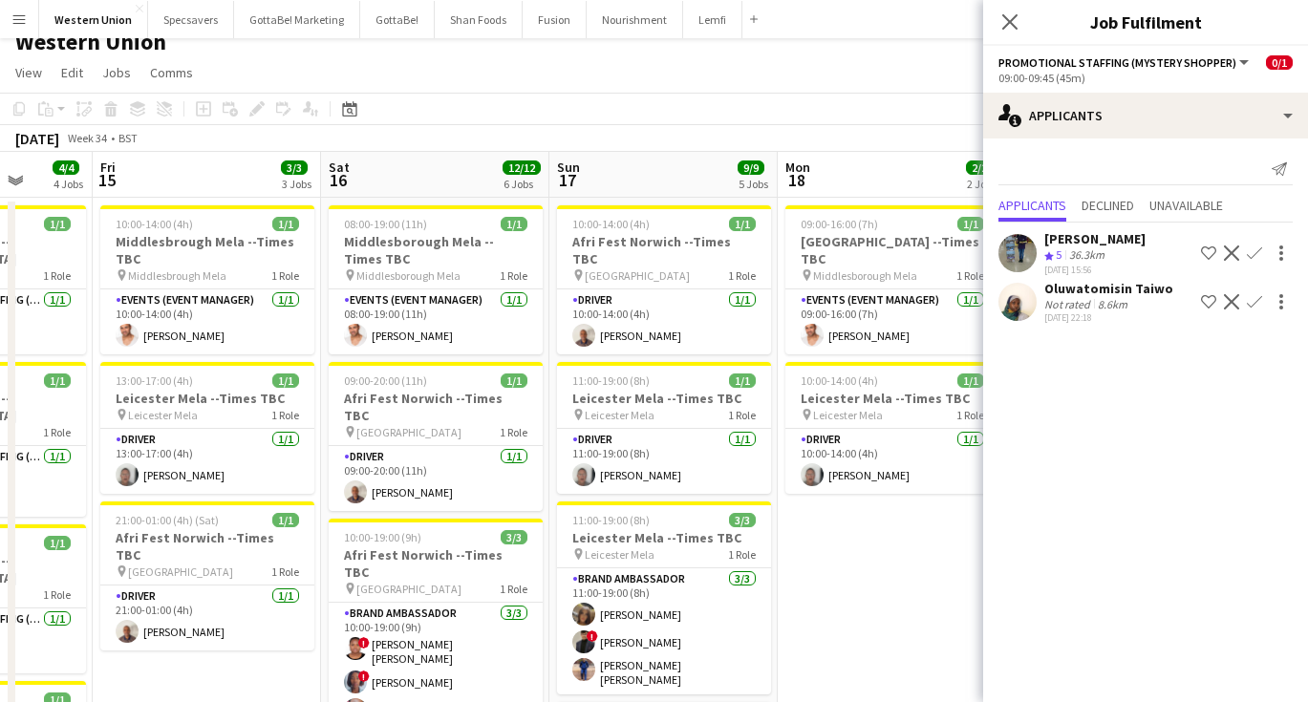
scroll to position [0, 587]
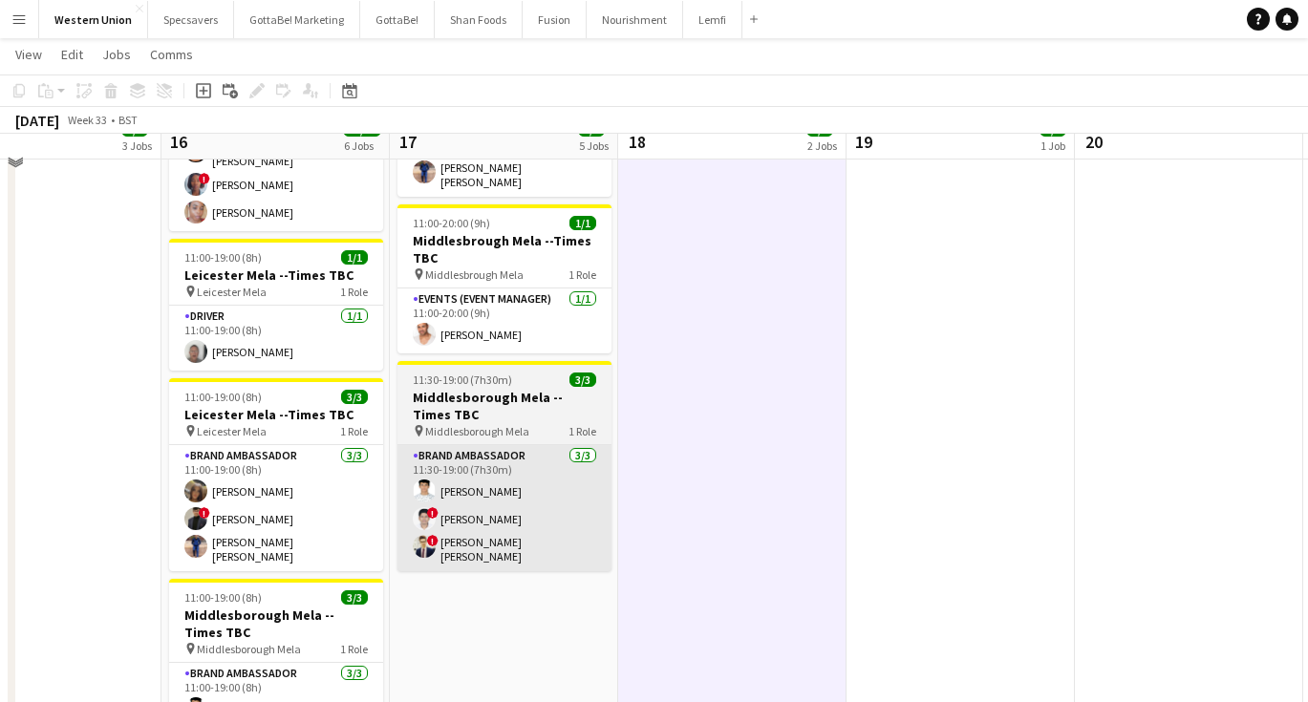
scroll to position [534, 0]
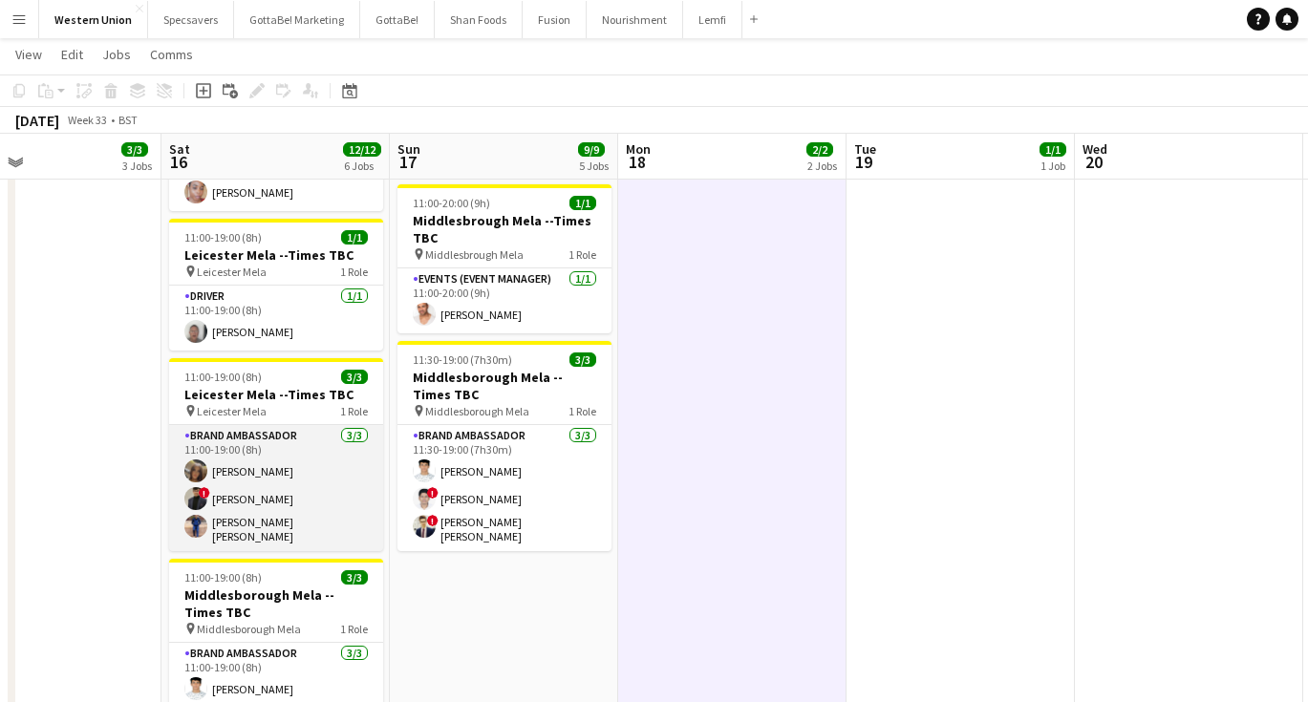
click at [312, 425] on app-card-role "Brand Ambassador [DATE] 11:00-19:00 (8h) [PERSON_NAME] ! [PERSON_NAME] [PERSON_…" at bounding box center [276, 488] width 214 height 126
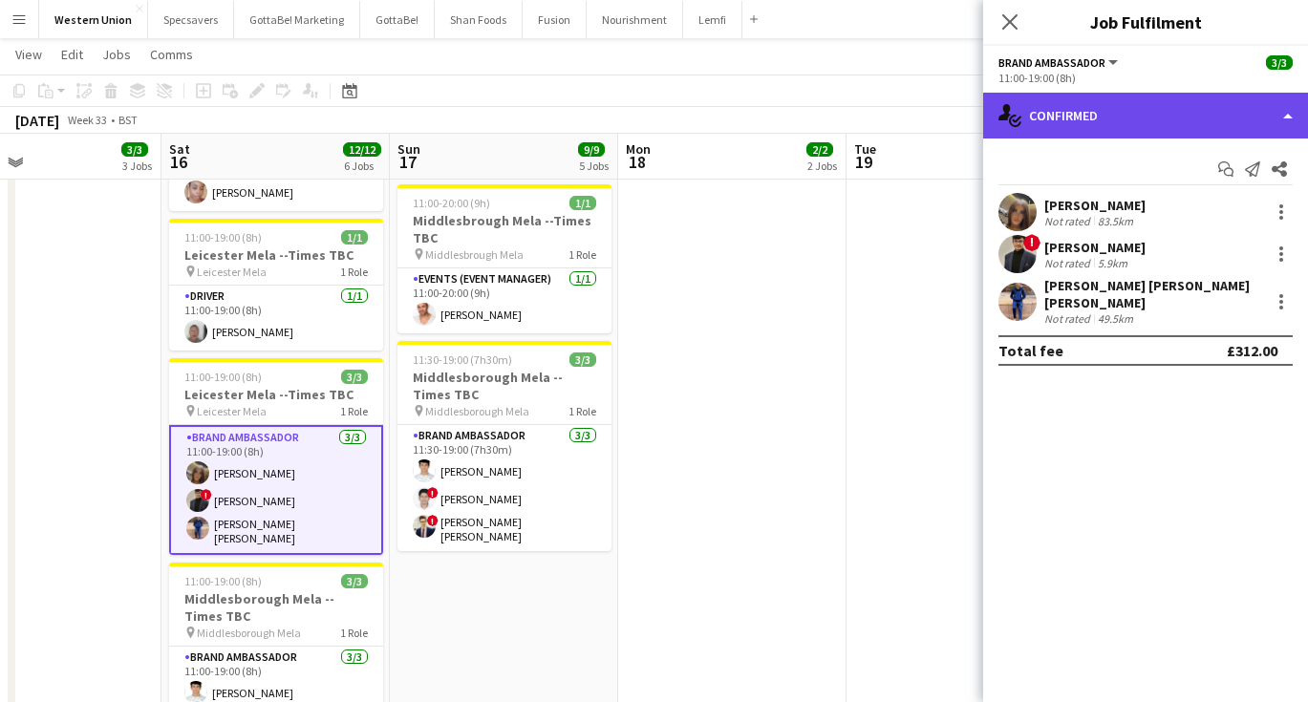
click at [1252, 118] on div "single-neutral-actions-check-2 Confirmed" at bounding box center [1145, 116] width 325 height 46
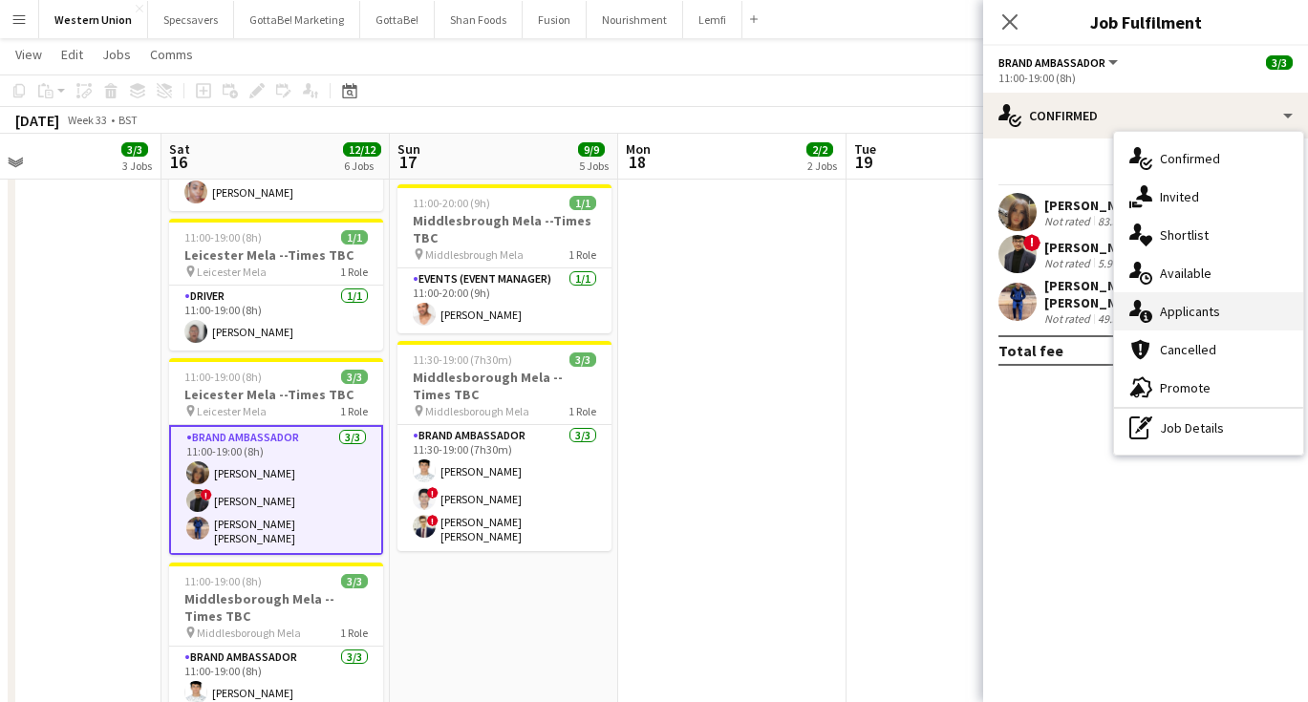
click at [1255, 316] on div "single-neutral-actions-information Applicants" at bounding box center [1208, 311] width 189 height 38
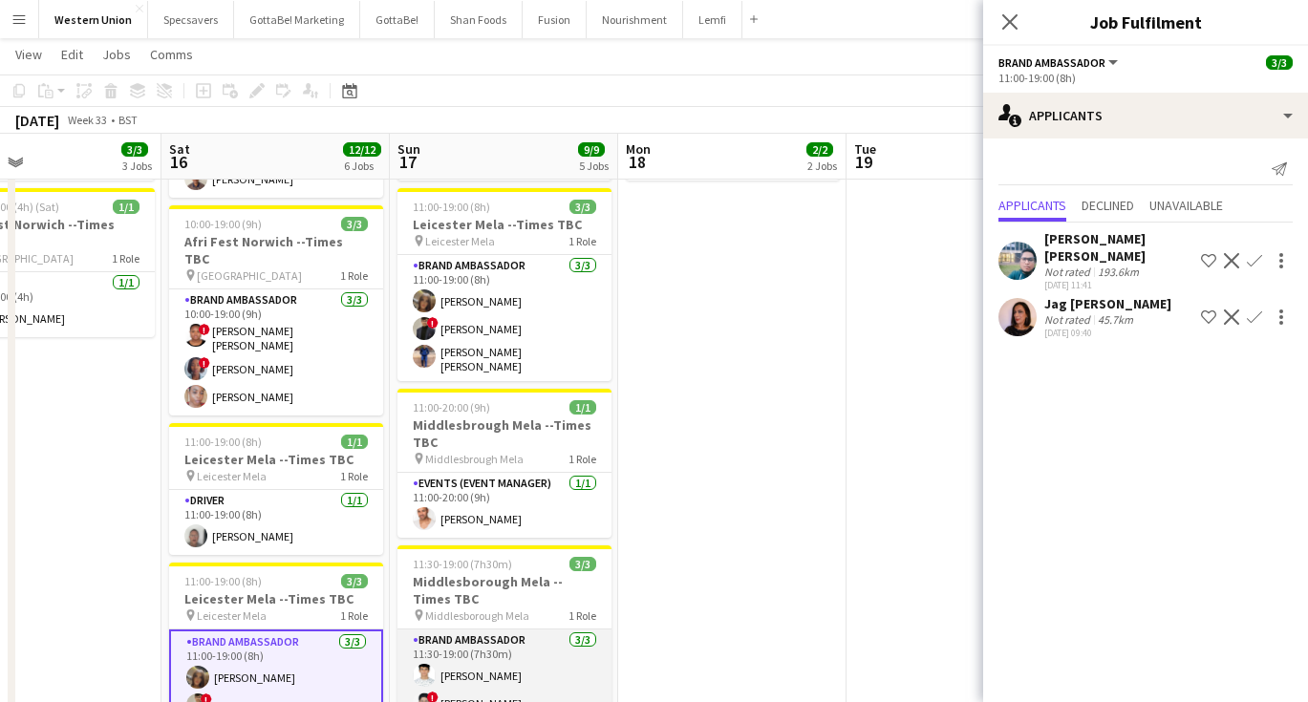
scroll to position [313, 0]
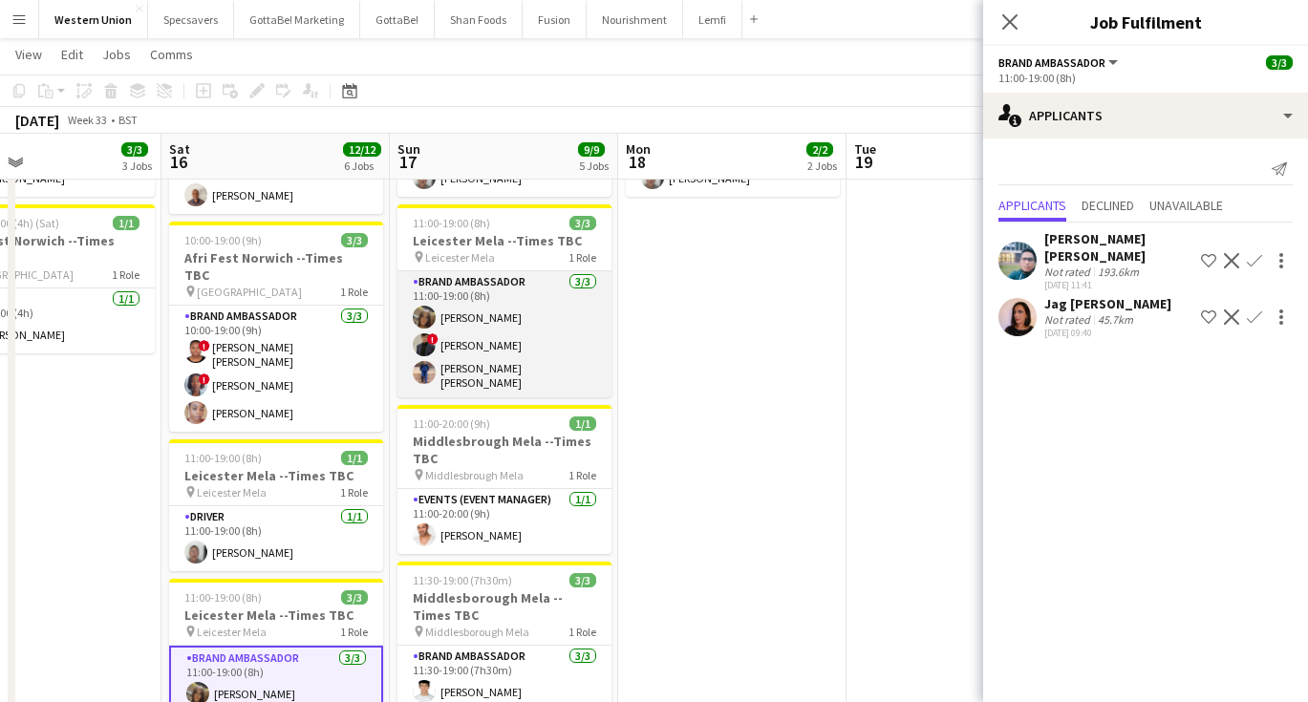
click at [535, 300] on app-card-role "Brand Ambassador [DATE] 11:00-19:00 (8h) [PERSON_NAME] ! [PERSON_NAME] [PERSON_…" at bounding box center [505, 334] width 214 height 126
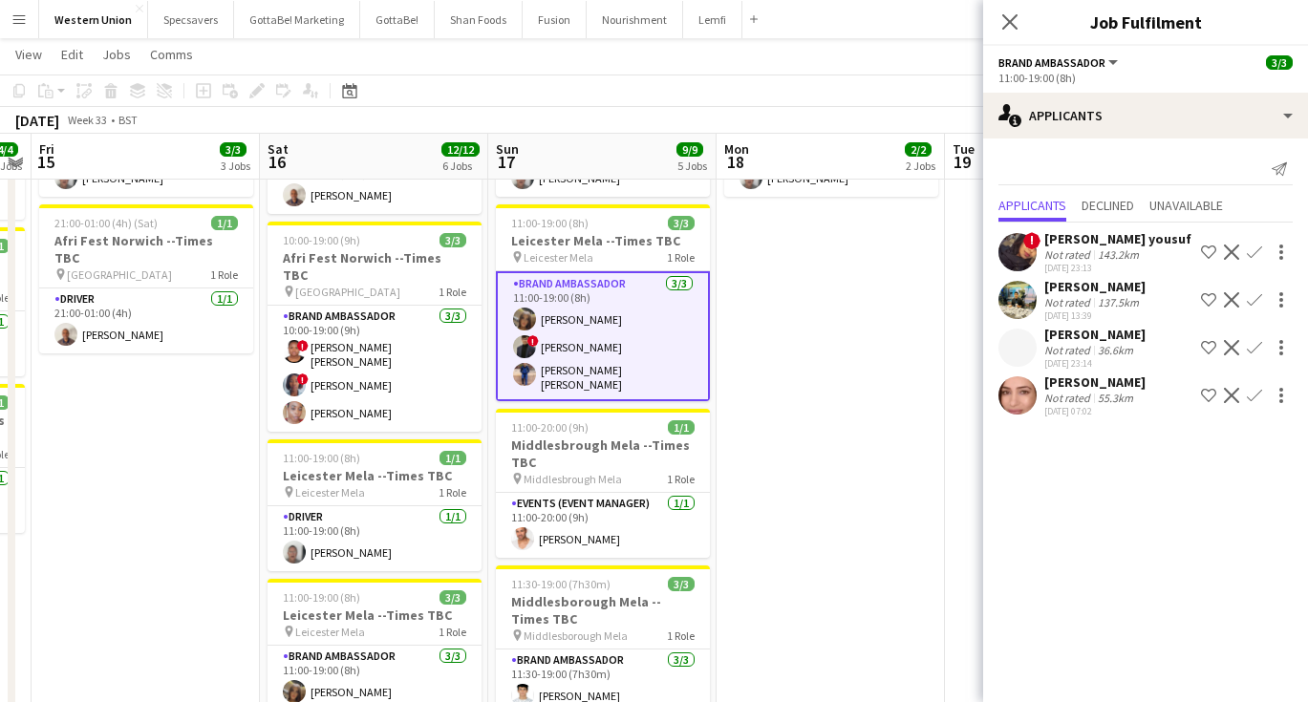
scroll to position [0, 655]
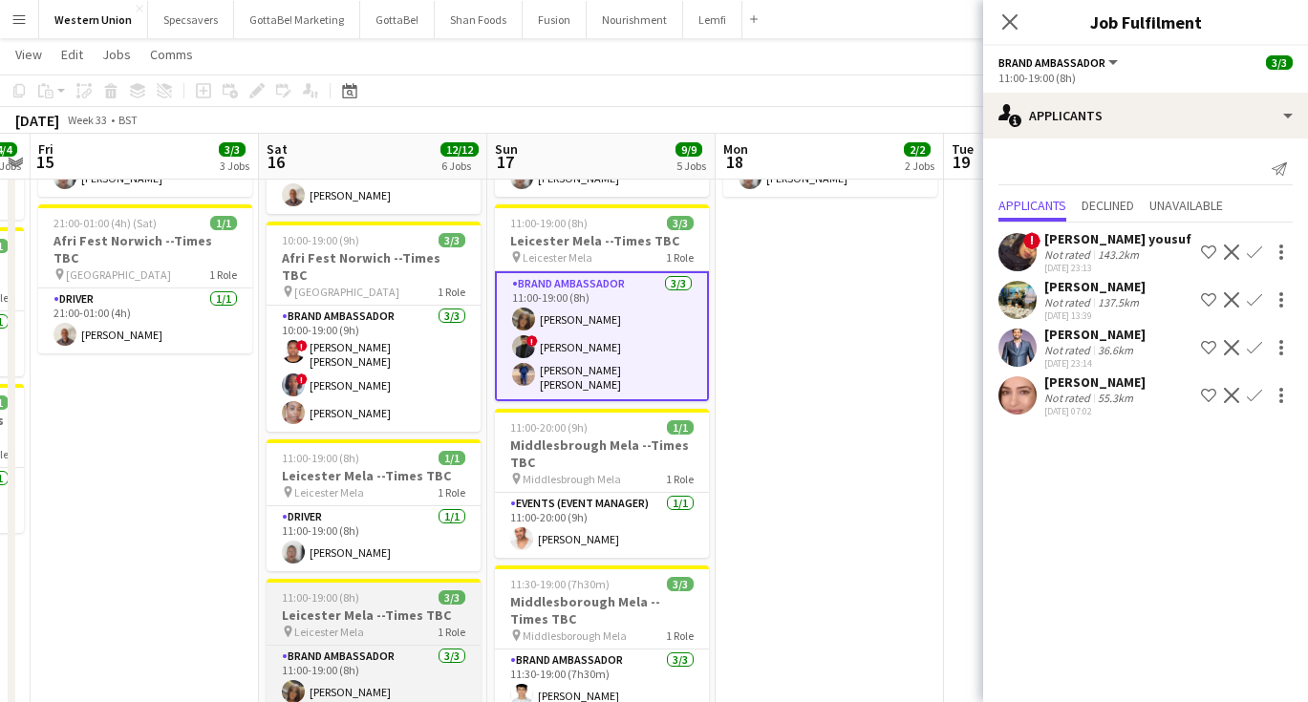
click at [372, 607] on h3 "Leicester Mela --Times TBC" at bounding box center [374, 615] width 214 height 17
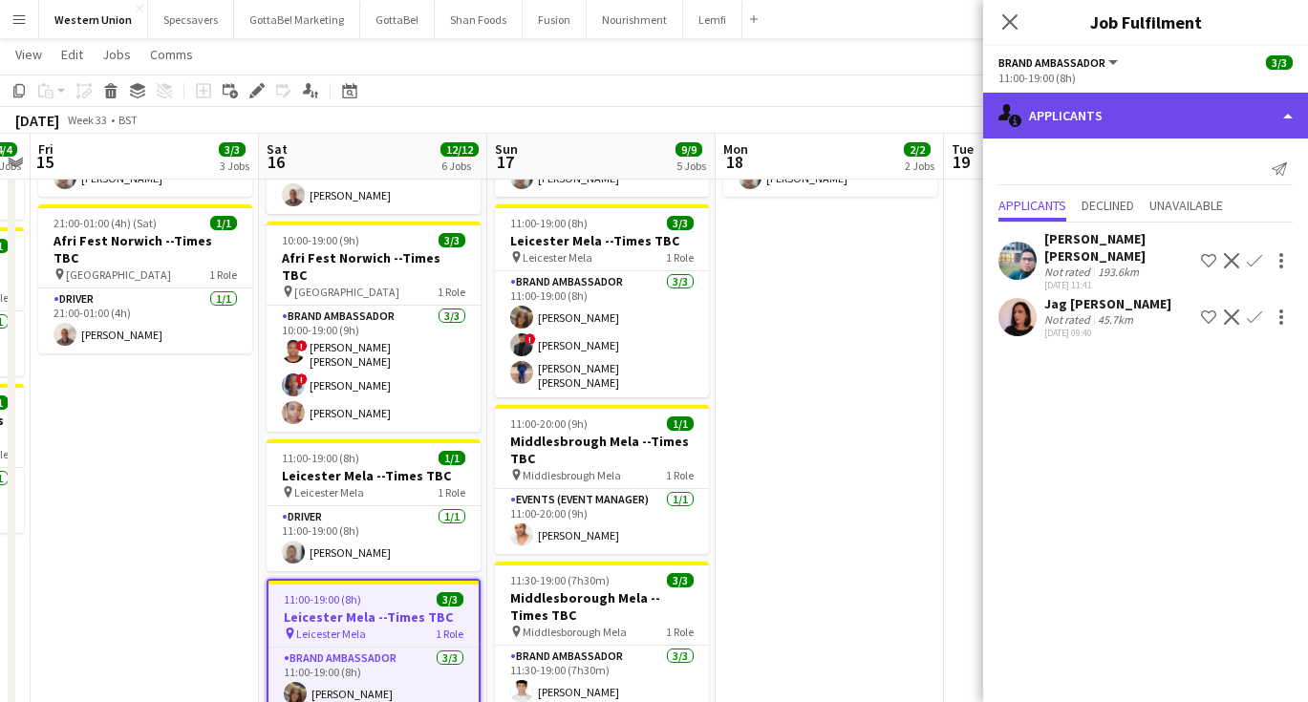
click at [1080, 104] on div "single-neutral-actions-information Applicants" at bounding box center [1145, 116] width 325 height 46
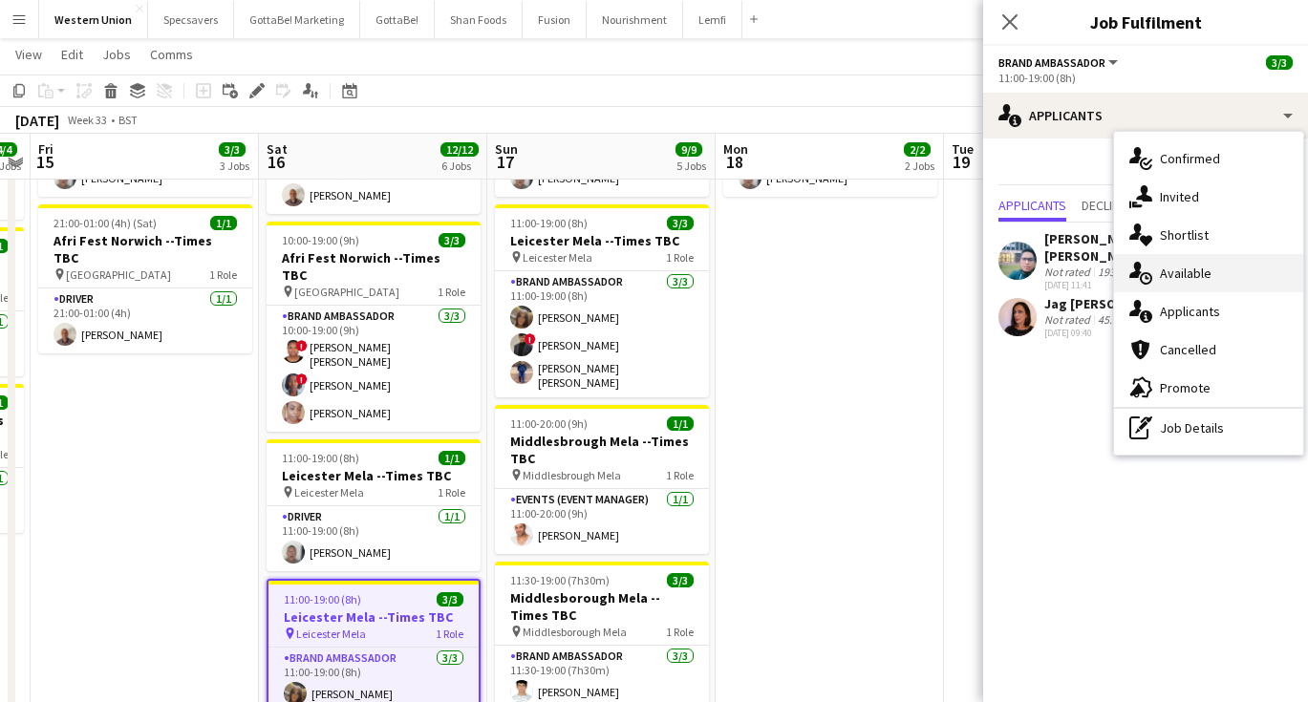
click at [1204, 267] on div "single-neutral-actions-upload Available" at bounding box center [1208, 273] width 189 height 38
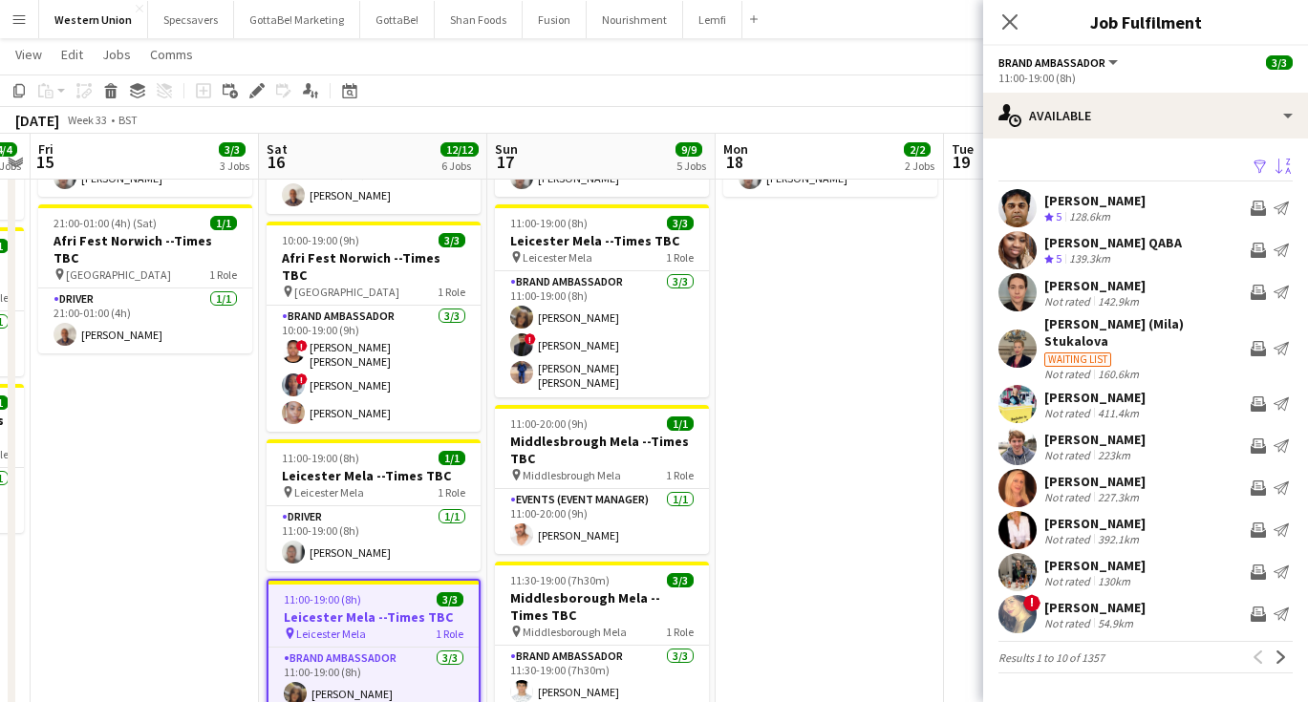
click at [1279, 173] on app-icon "Sort asc" at bounding box center [1283, 168] width 15 height 18
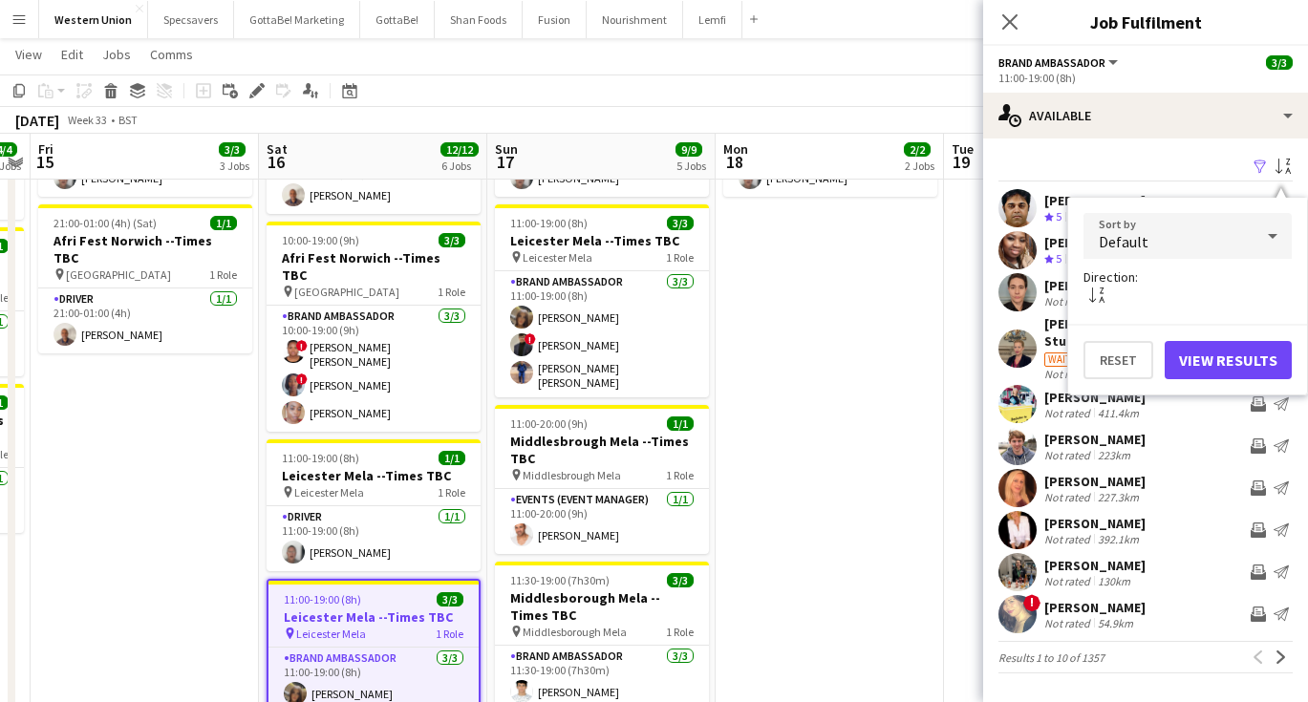
click at [1213, 242] on div "Default" at bounding box center [1169, 236] width 170 height 46
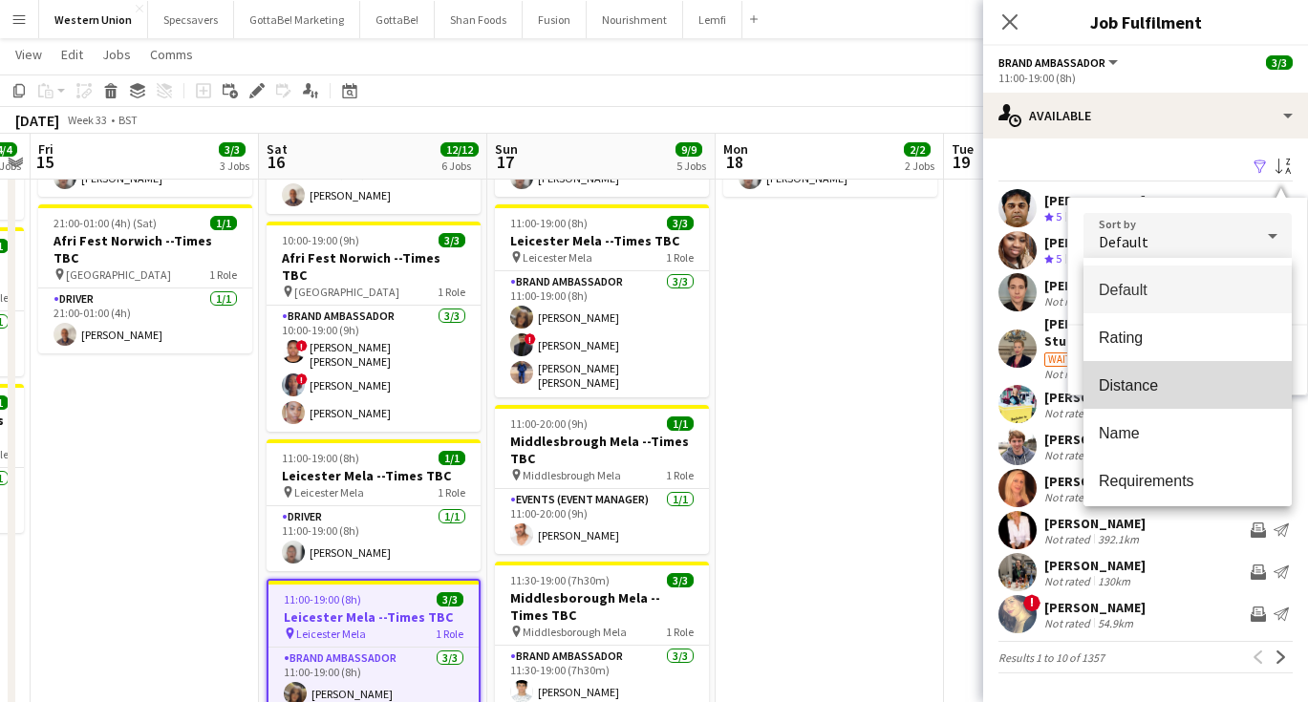
click at [1139, 381] on span "Distance" at bounding box center [1188, 386] width 178 height 18
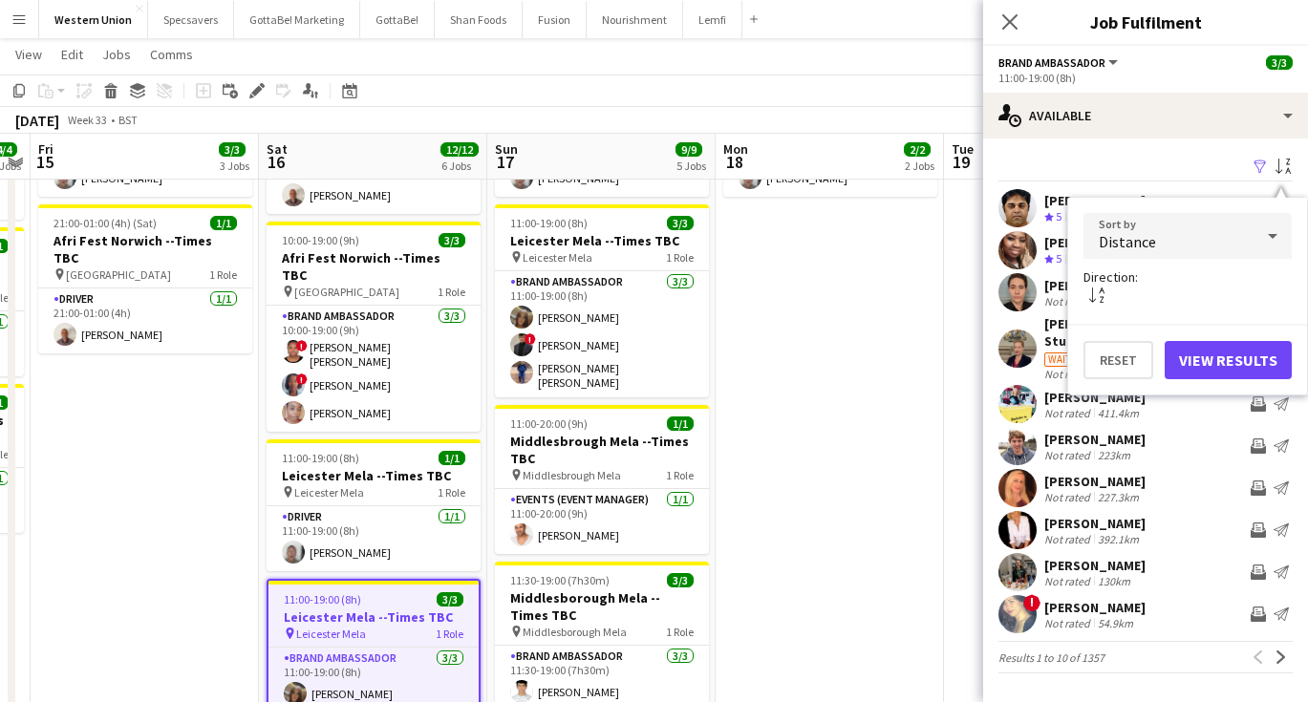
click at [1231, 354] on button "View Results" at bounding box center [1228, 360] width 127 height 38
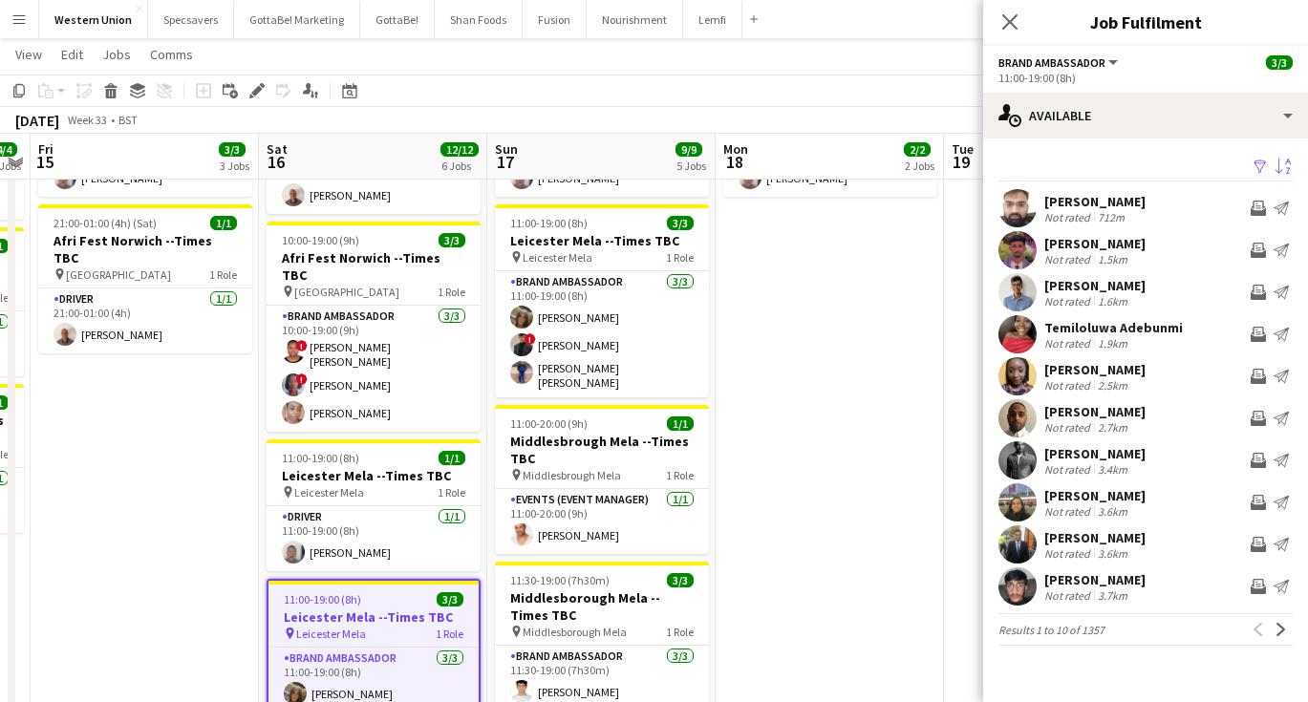
click at [1112, 249] on div "[PERSON_NAME]" at bounding box center [1094, 243] width 101 height 17
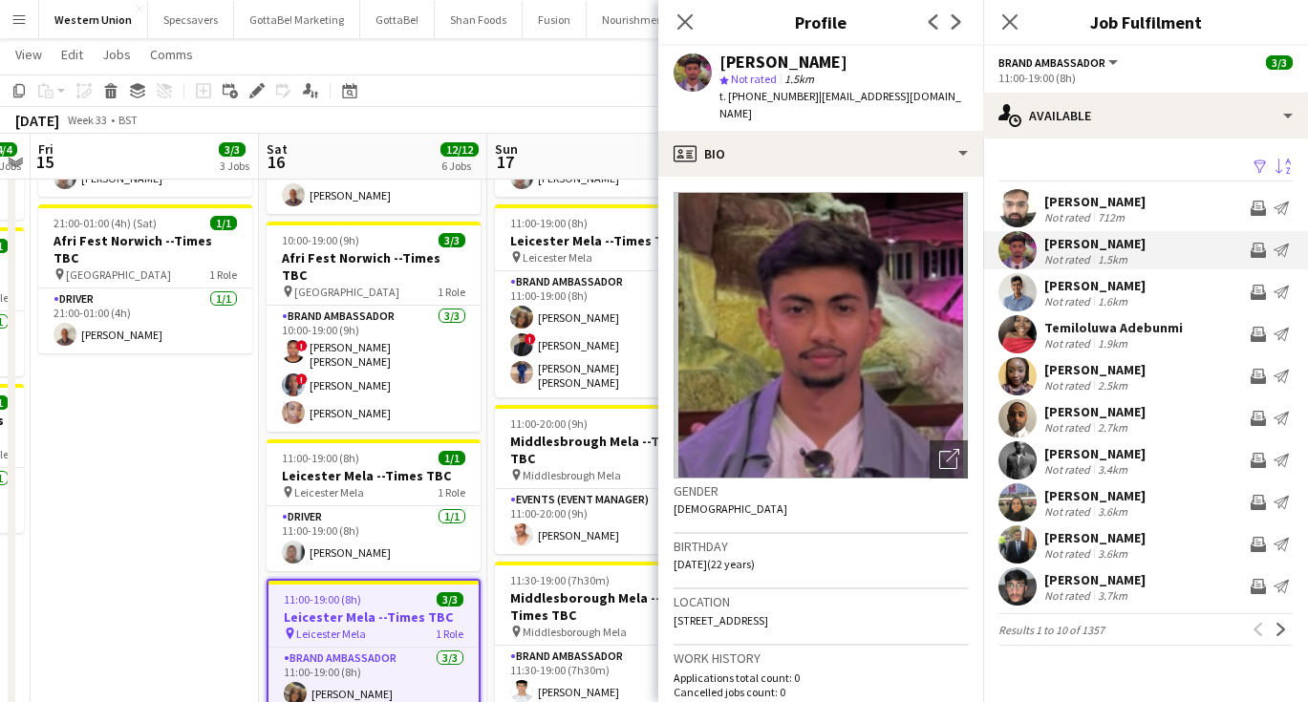
click at [1069, 296] on div "Not rated" at bounding box center [1069, 301] width 50 height 14
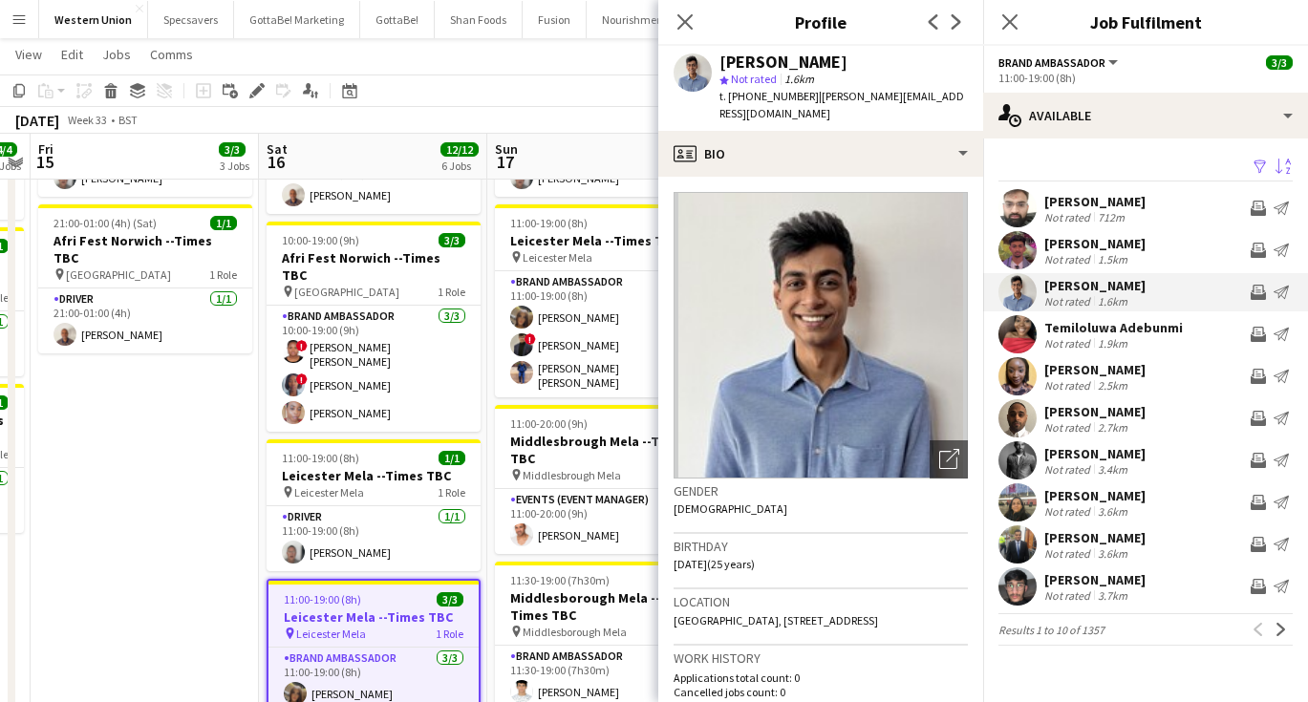
scroll to position [0, 0]
click at [1095, 412] on div "[PERSON_NAME]" at bounding box center [1094, 411] width 101 height 17
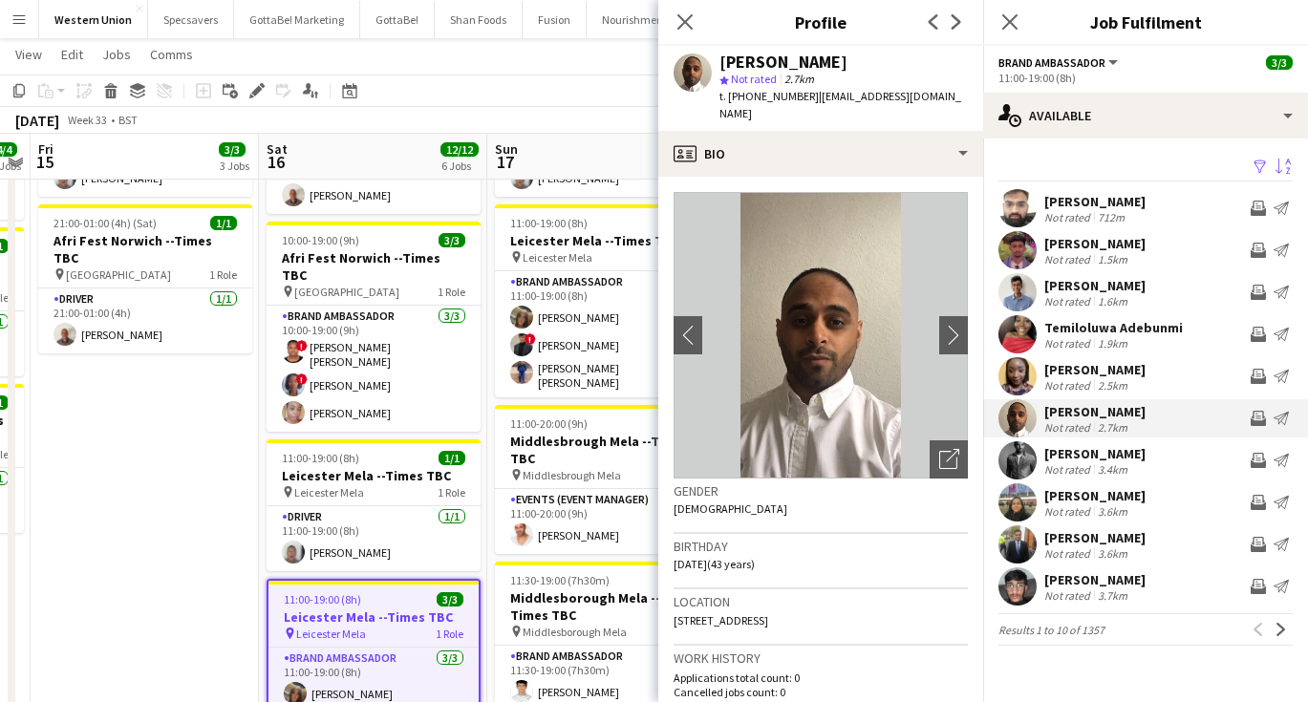
click at [1113, 456] on div "[PERSON_NAME]" at bounding box center [1094, 453] width 101 height 17
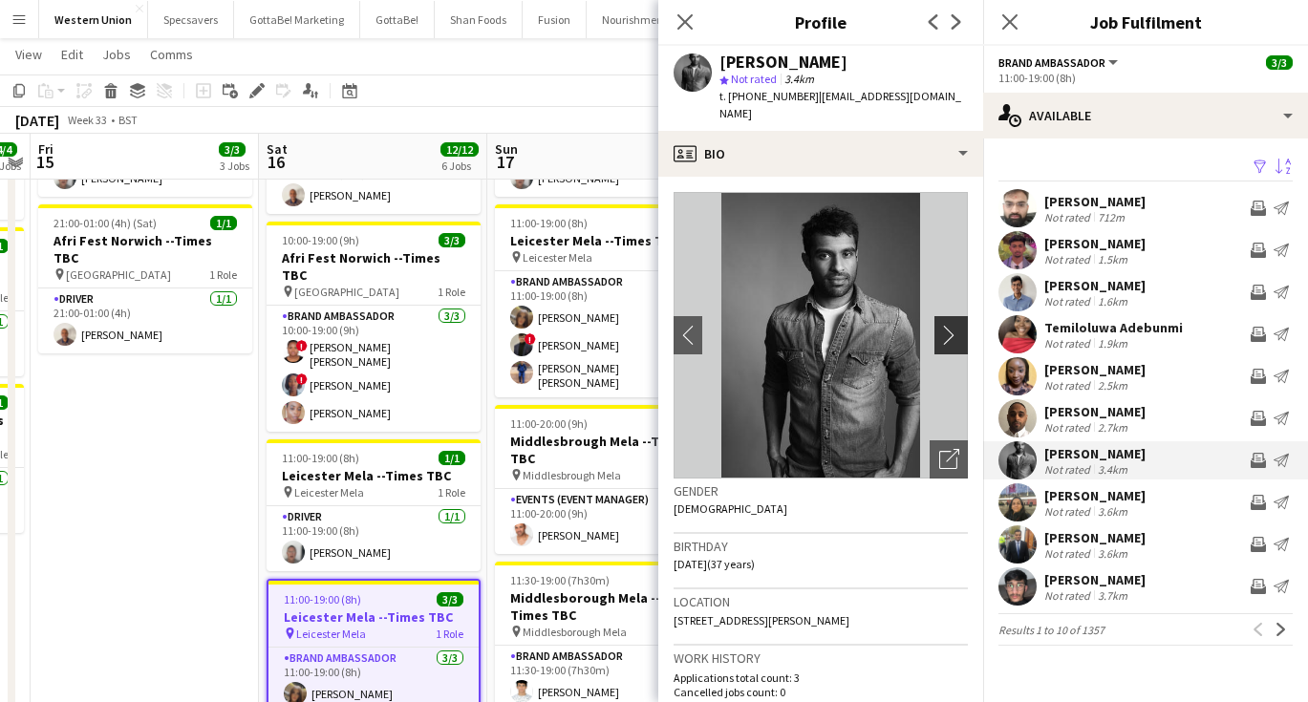
click at [954, 325] on app-icon "chevron-right" at bounding box center [954, 335] width 30 height 20
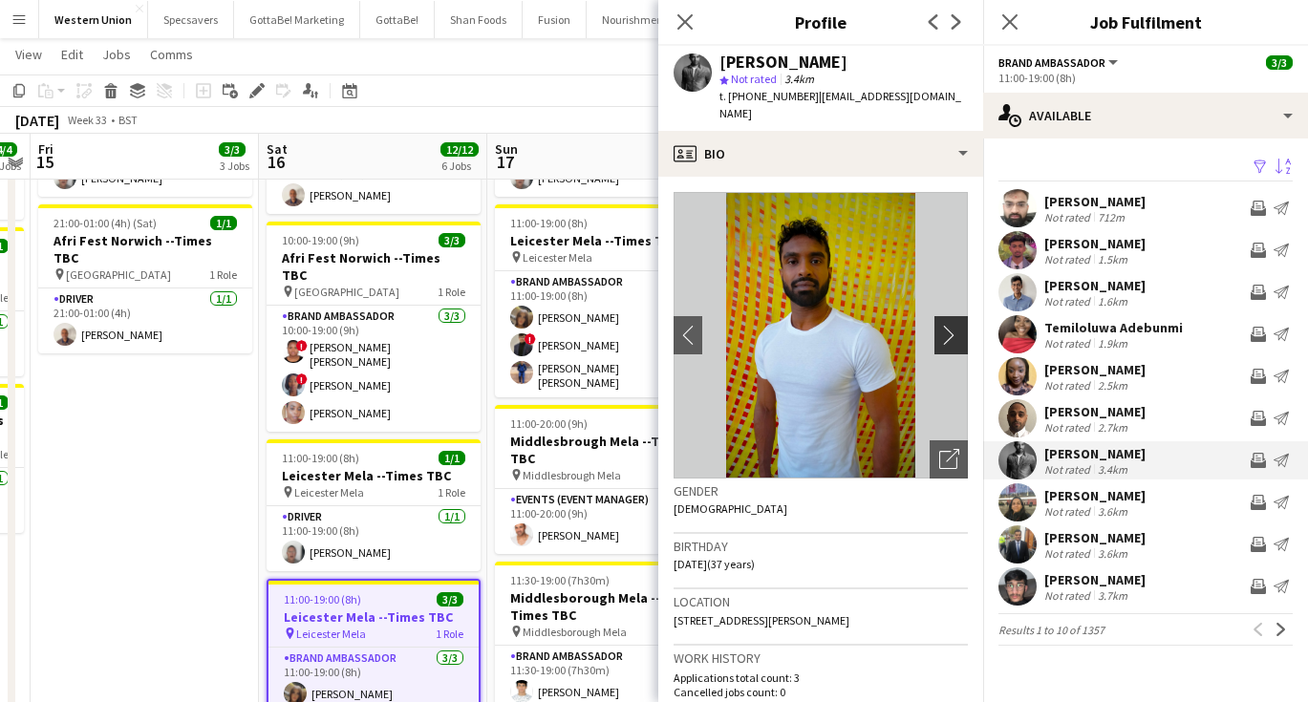
click at [954, 325] on app-icon "chevron-right" at bounding box center [954, 335] width 30 height 20
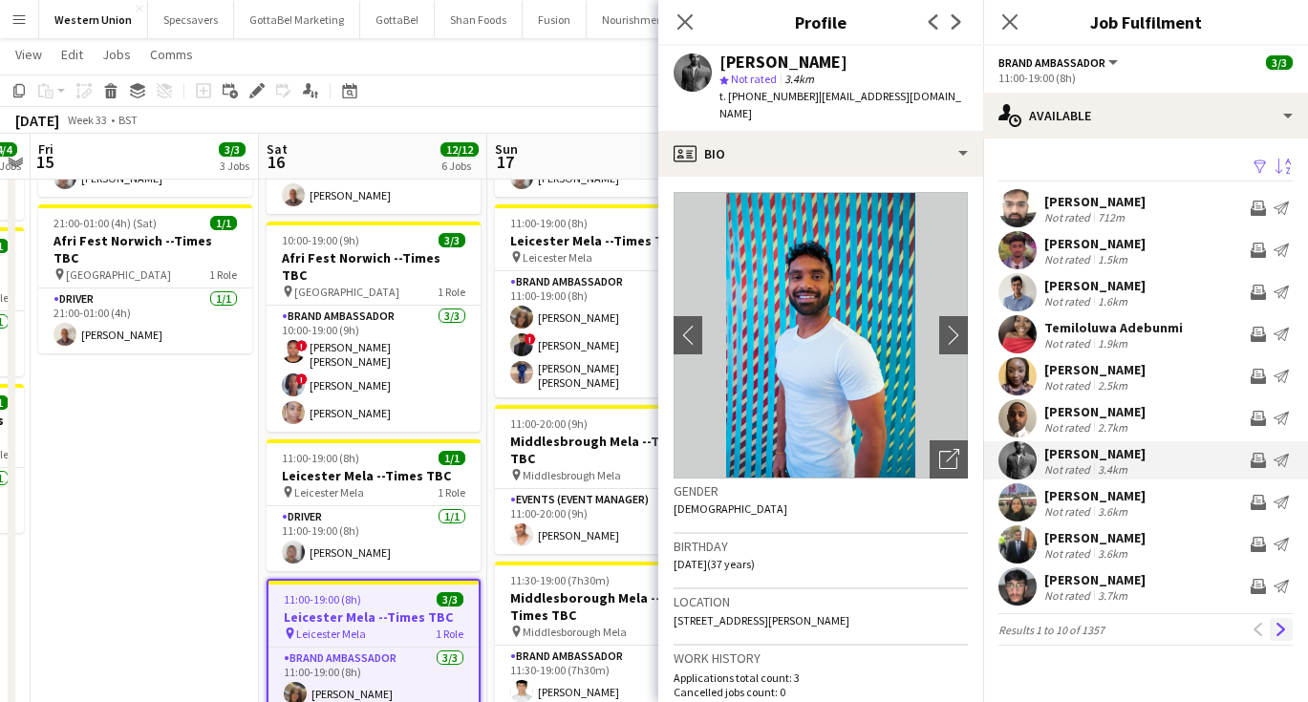
click at [1281, 623] on app-icon "Next" at bounding box center [1281, 629] width 13 height 13
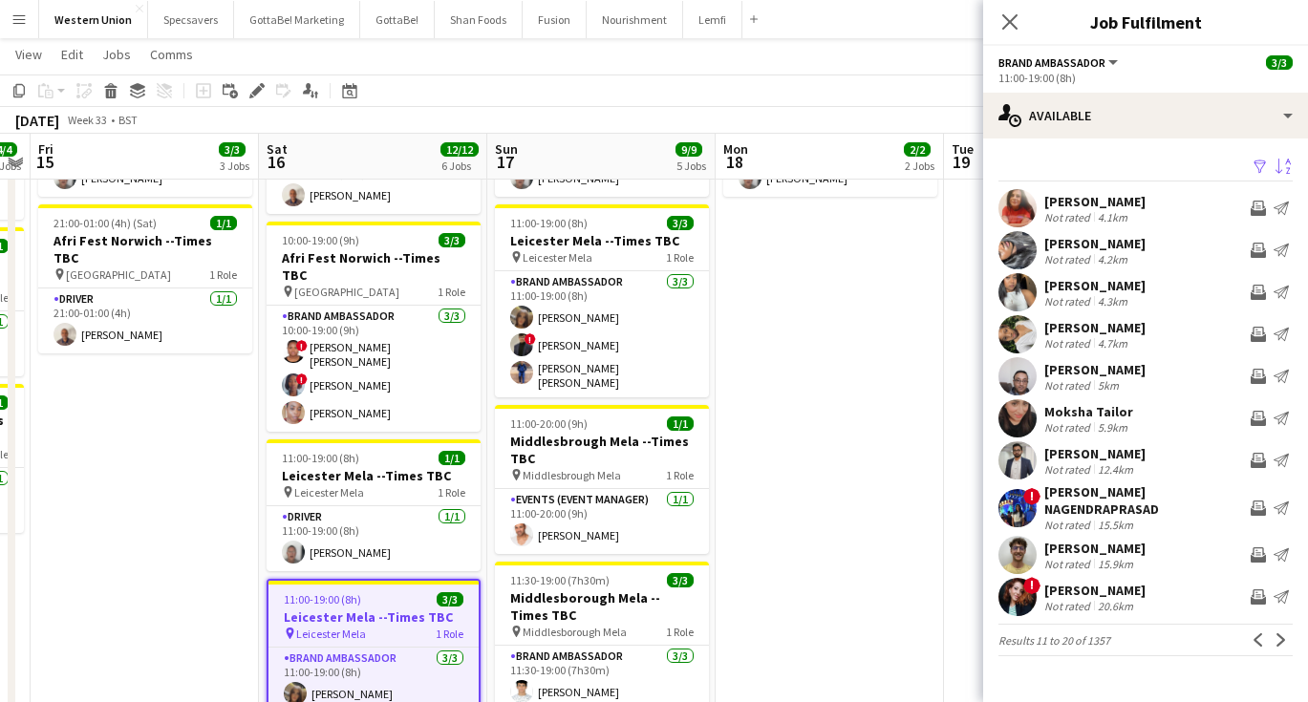
click at [1072, 290] on div "[PERSON_NAME]" at bounding box center [1094, 285] width 101 height 17
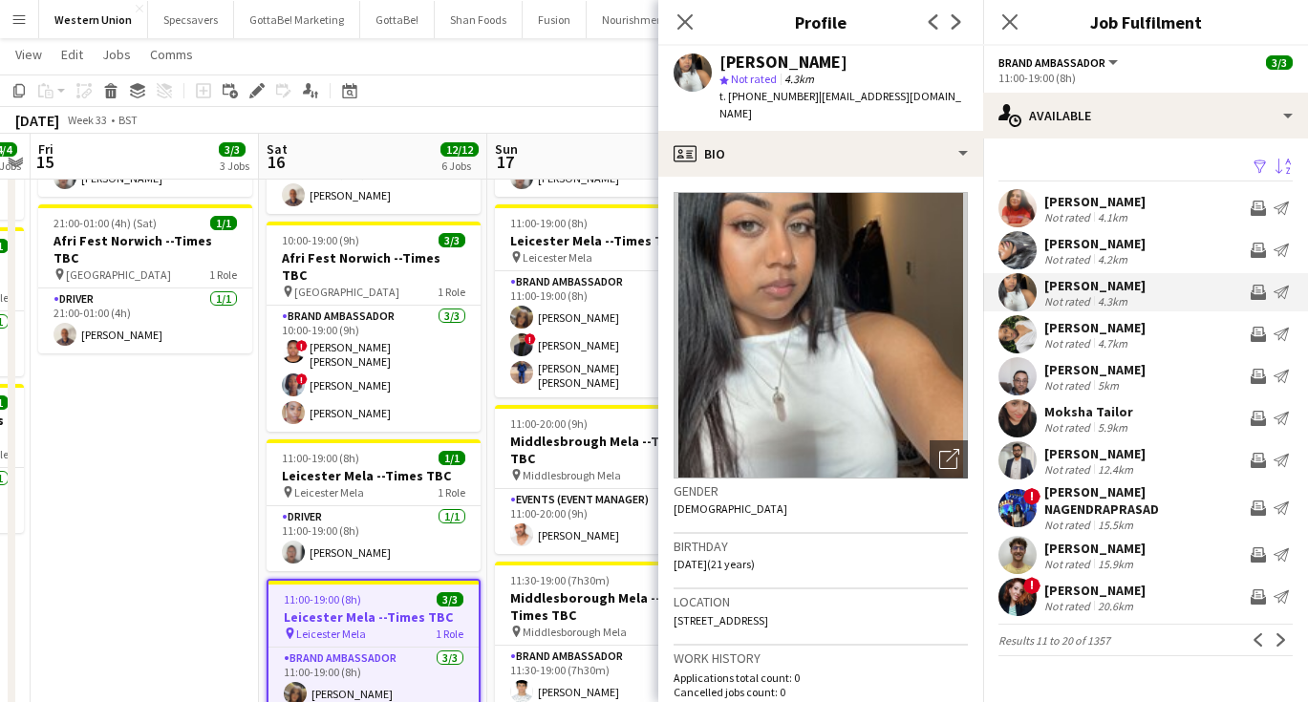
click at [1107, 420] on div "5.9km" at bounding box center [1112, 427] width 37 height 14
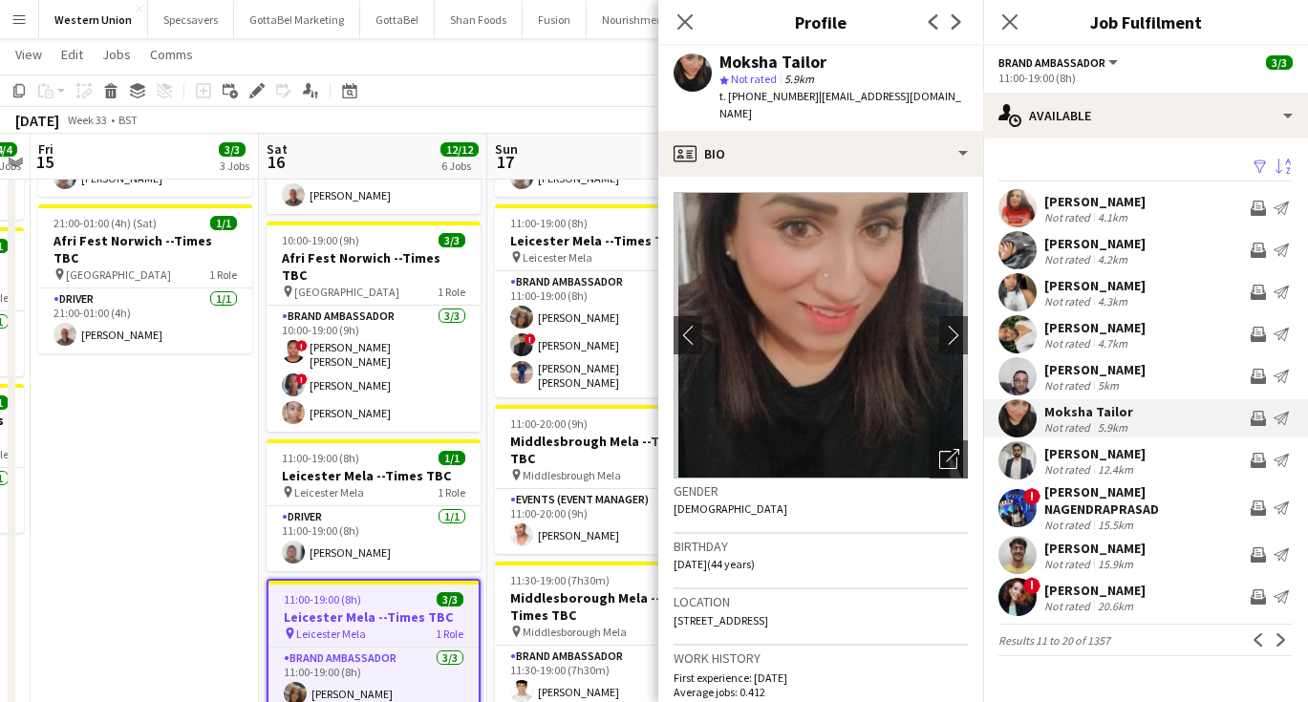
click at [1131, 451] on div "[PERSON_NAME]" at bounding box center [1094, 453] width 101 height 17
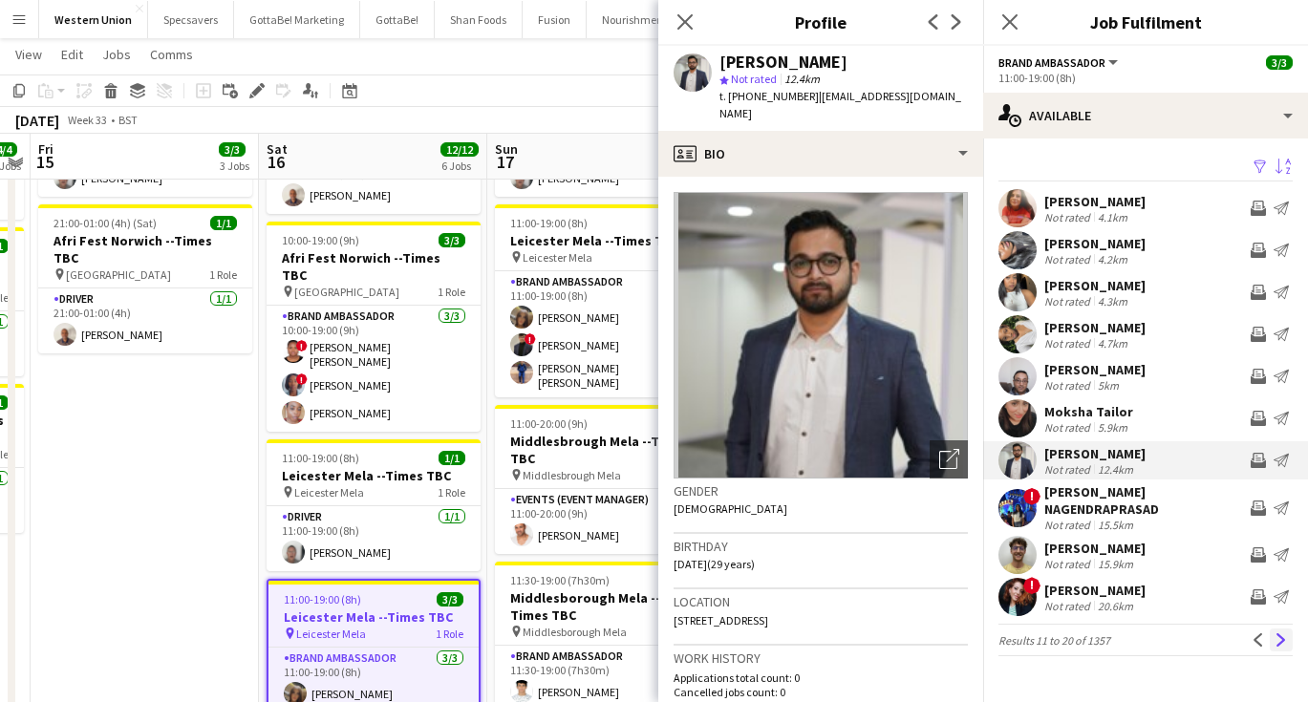
click at [1289, 642] on button "Next" at bounding box center [1281, 640] width 23 height 23
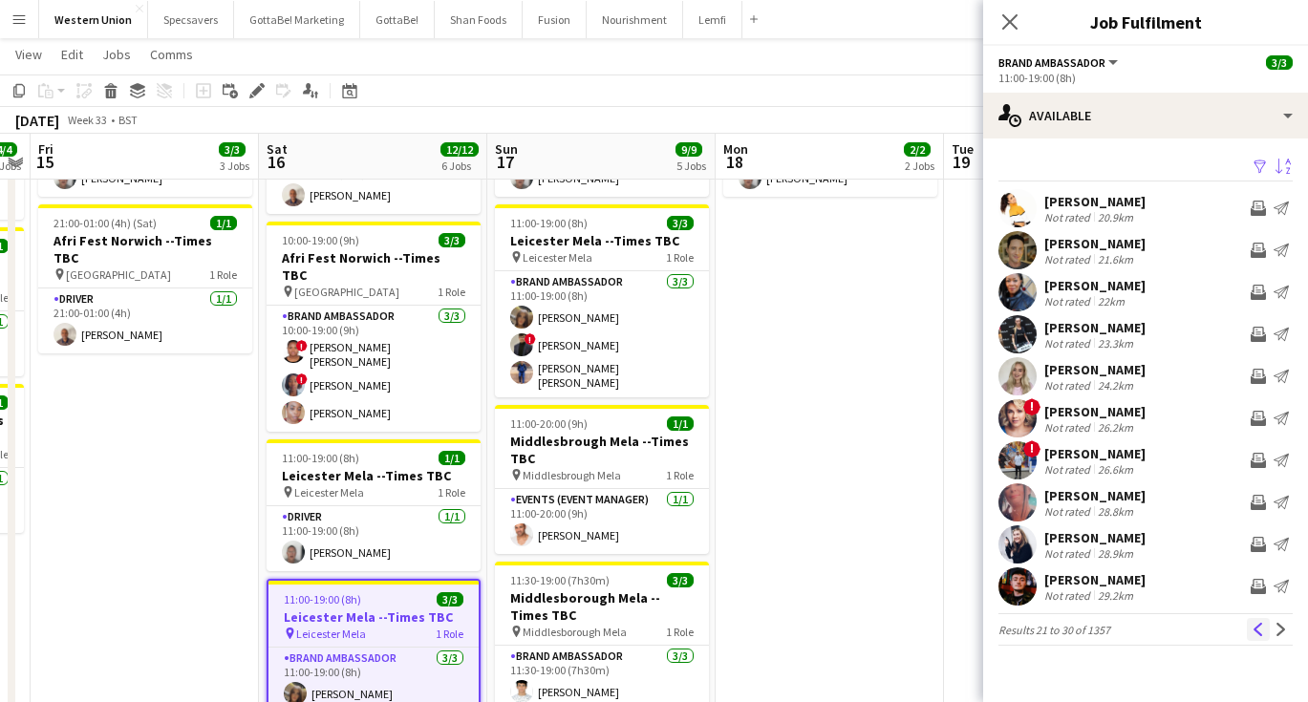
click at [1260, 631] on app-icon "Previous" at bounding box center [1258, 629] width 13 height 13
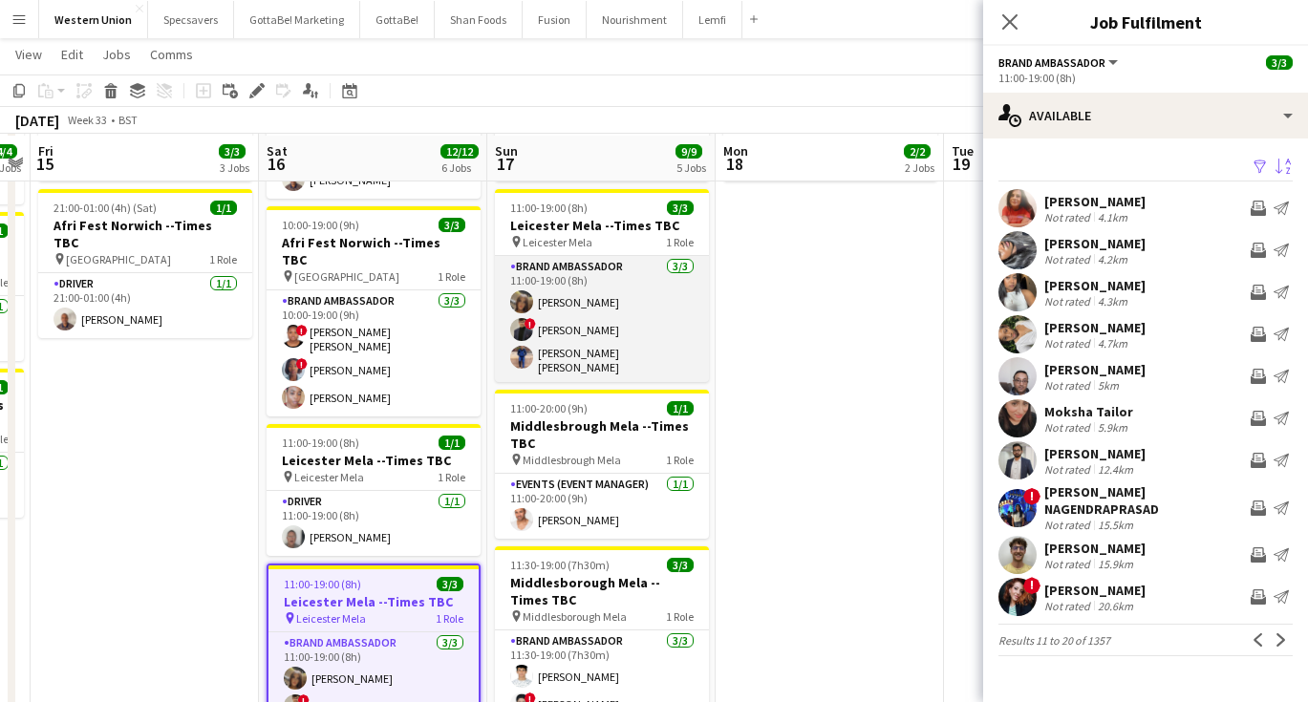
scroll to position [332, 0]
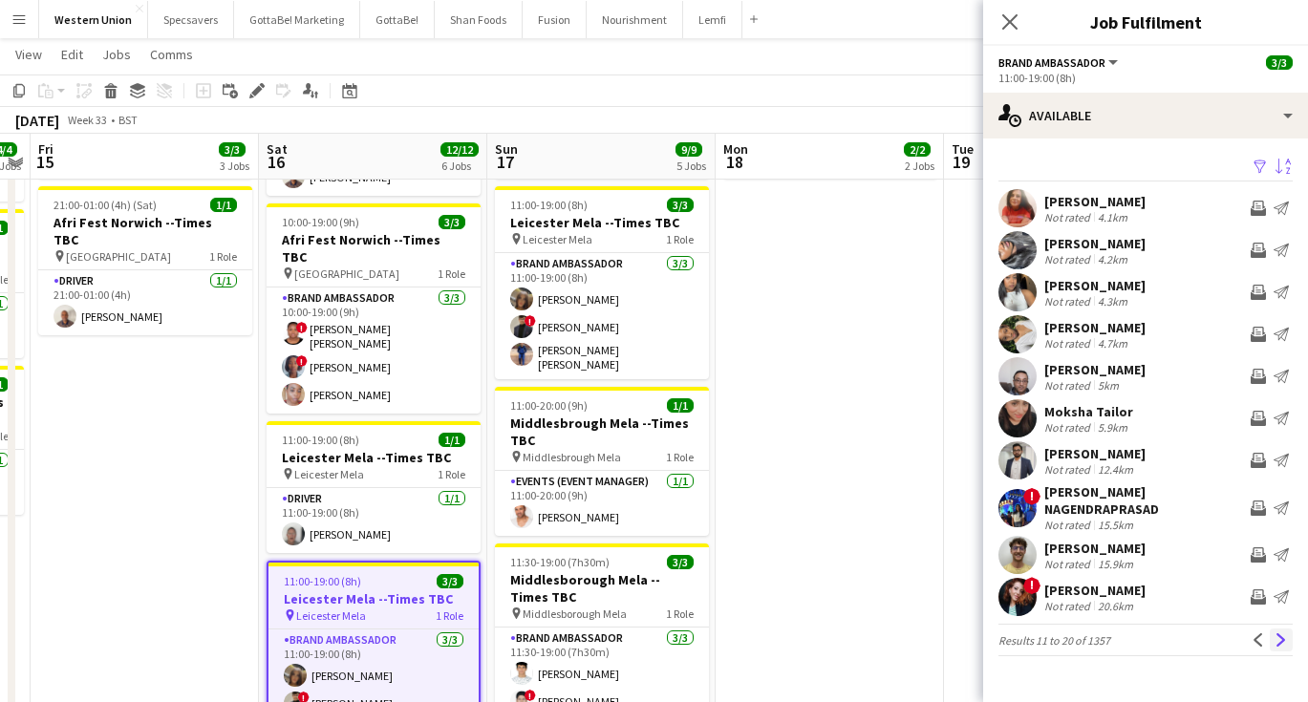
click at [1289, 635] on button "Next" at bounding box center [1281, 640] width 23 height 23
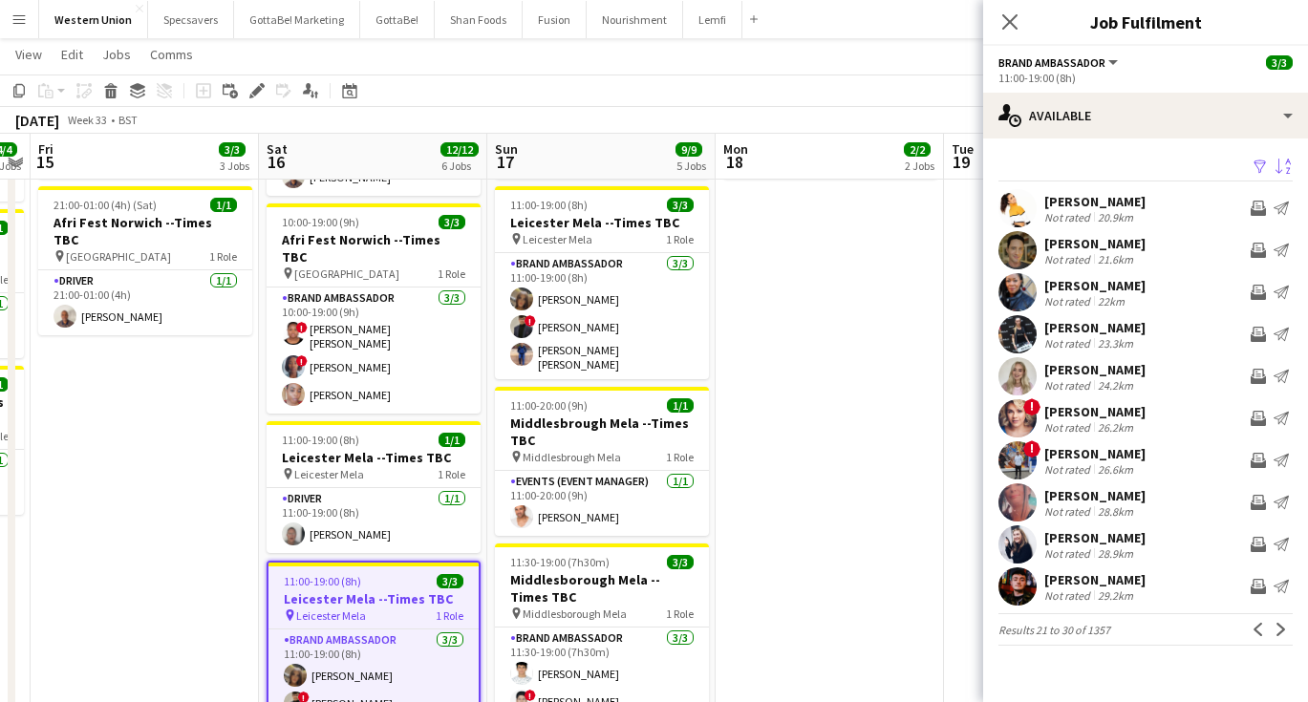
click at [1289, 635] on button "Next" at bounding box center [1281, 629] width 23 height 23
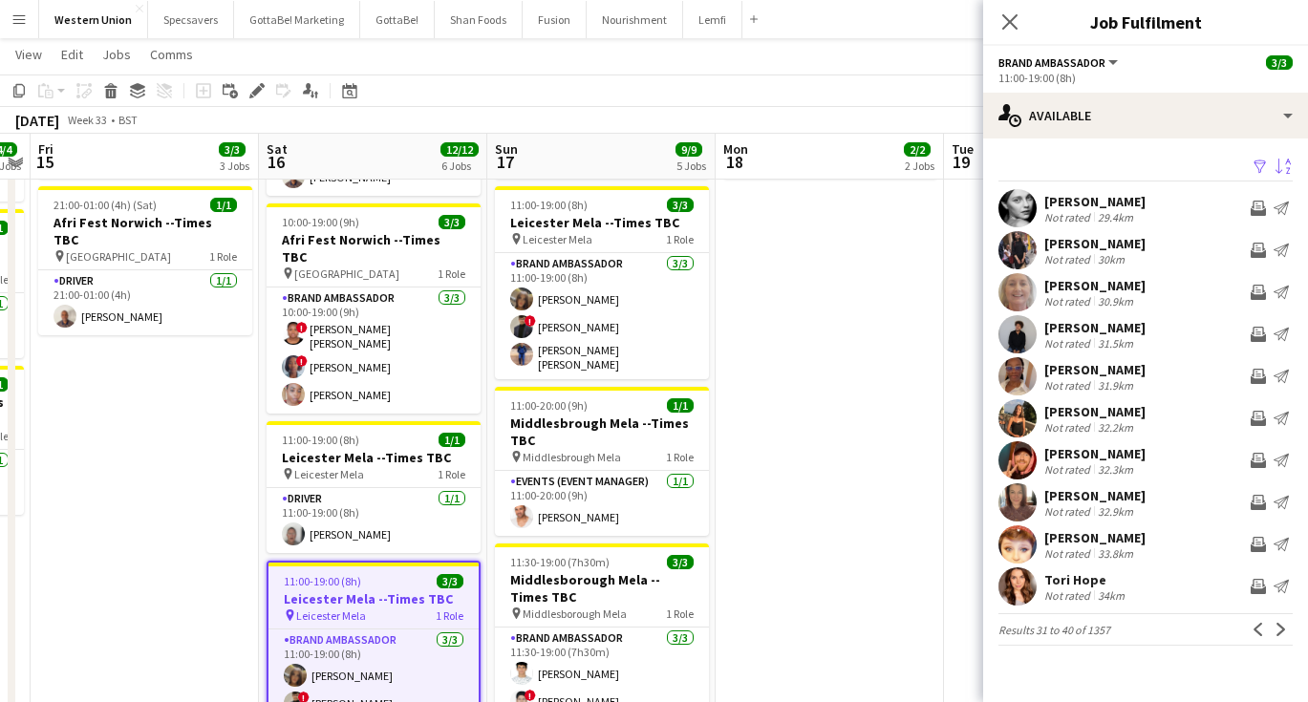
click at [1289, 635] on button "Next" at bounding box center [1281, 629] width 23 height 23
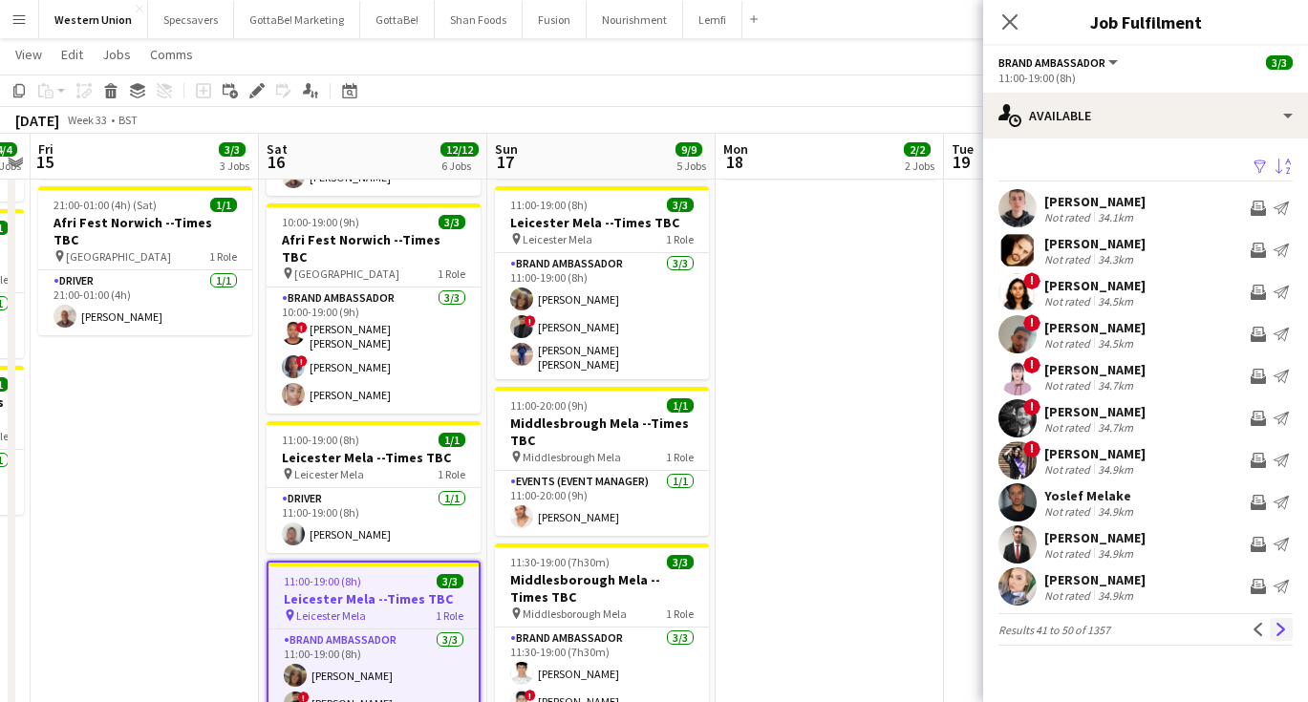
click at [1280, 633] on app-icon "Next" at bounding box center [1281, 629] width 13 height 13
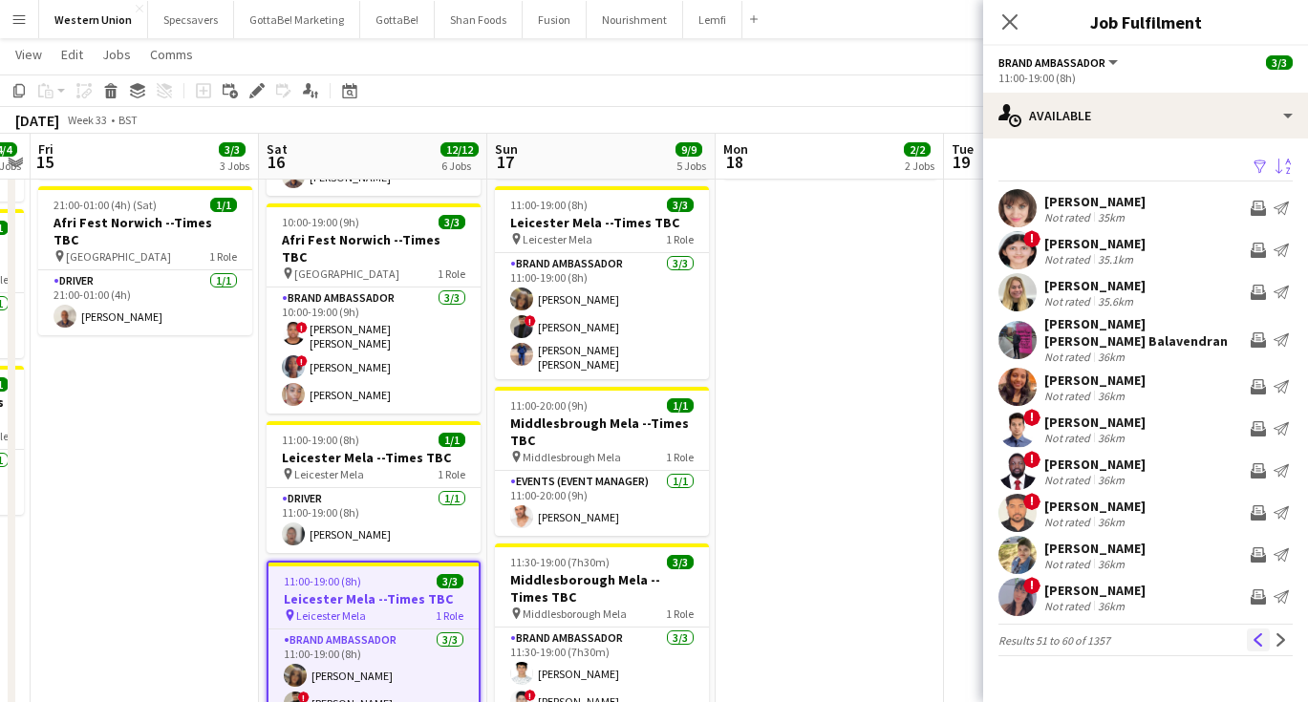
click at [1260, 634] on app-icon "Previous" at bounding box center [1258, 640] width 13 height 13
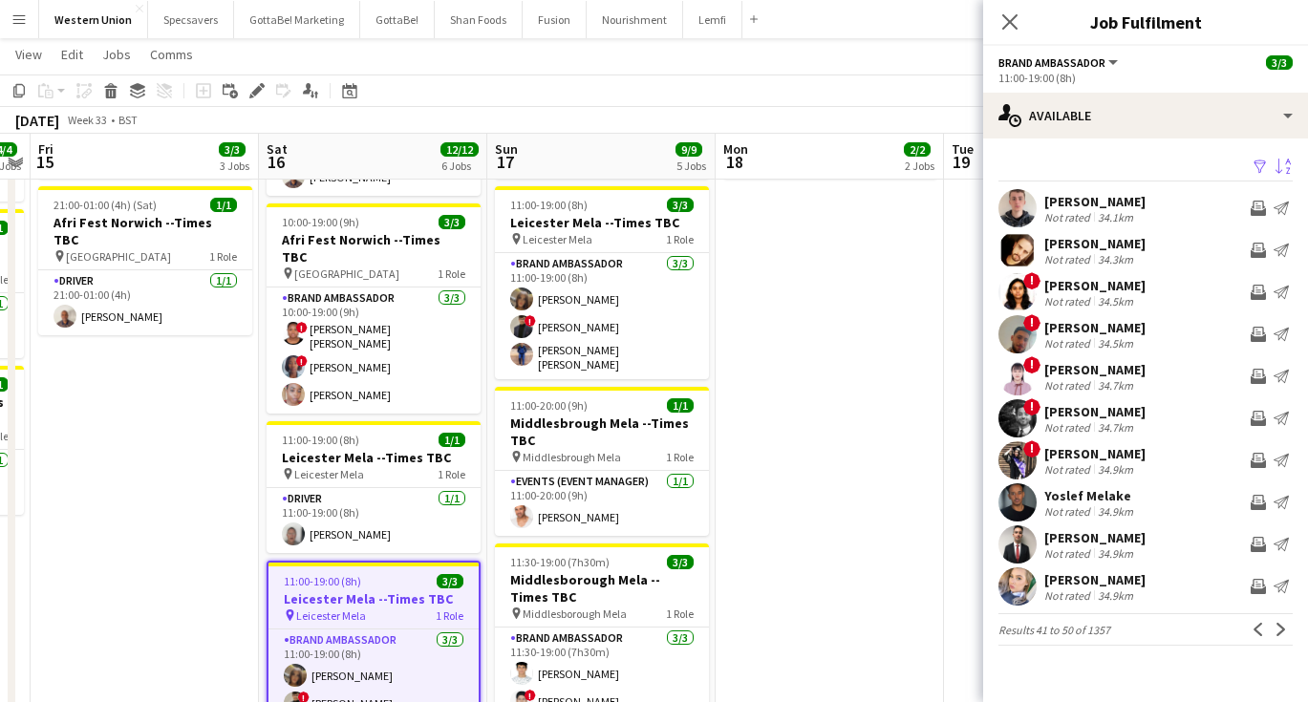
click at [1260, 627] on app-icon "Previous" at bounding box center [1258, 629] width 13 height 13
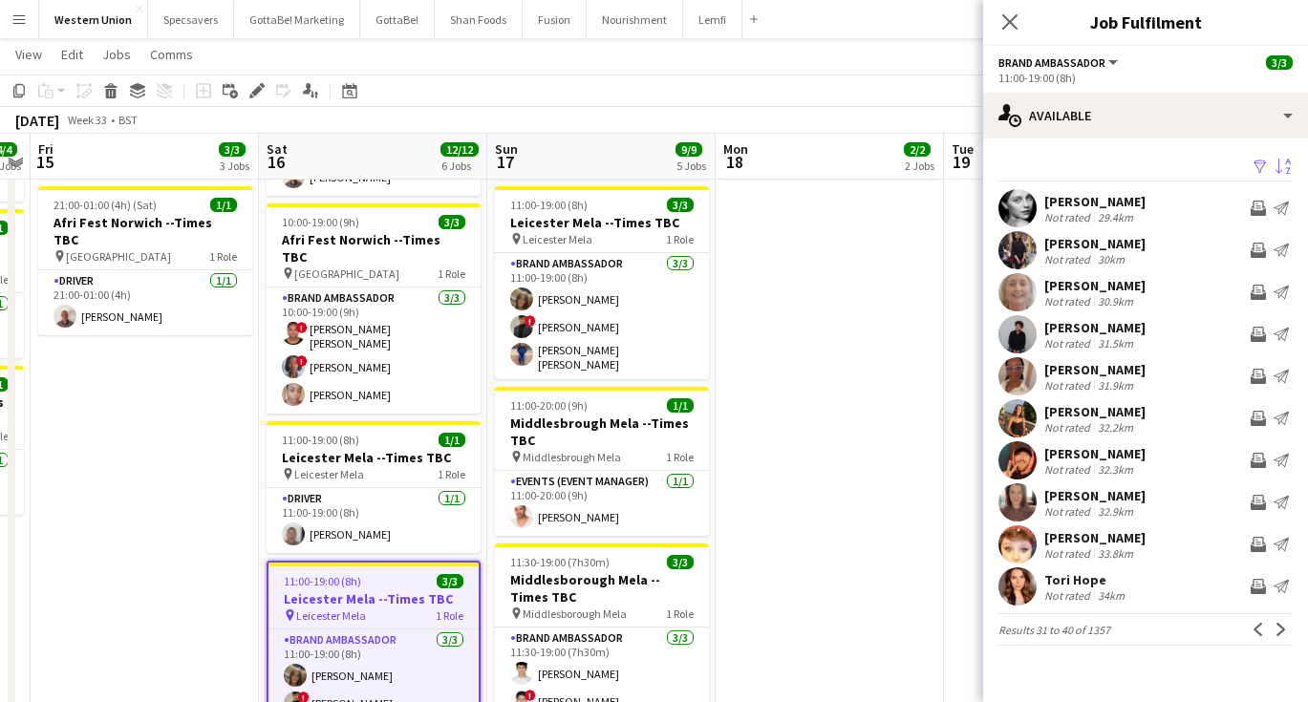
click at [1260, 627] on app-icon "Previous" at bounding box center [1258, 629] width 13 height 13
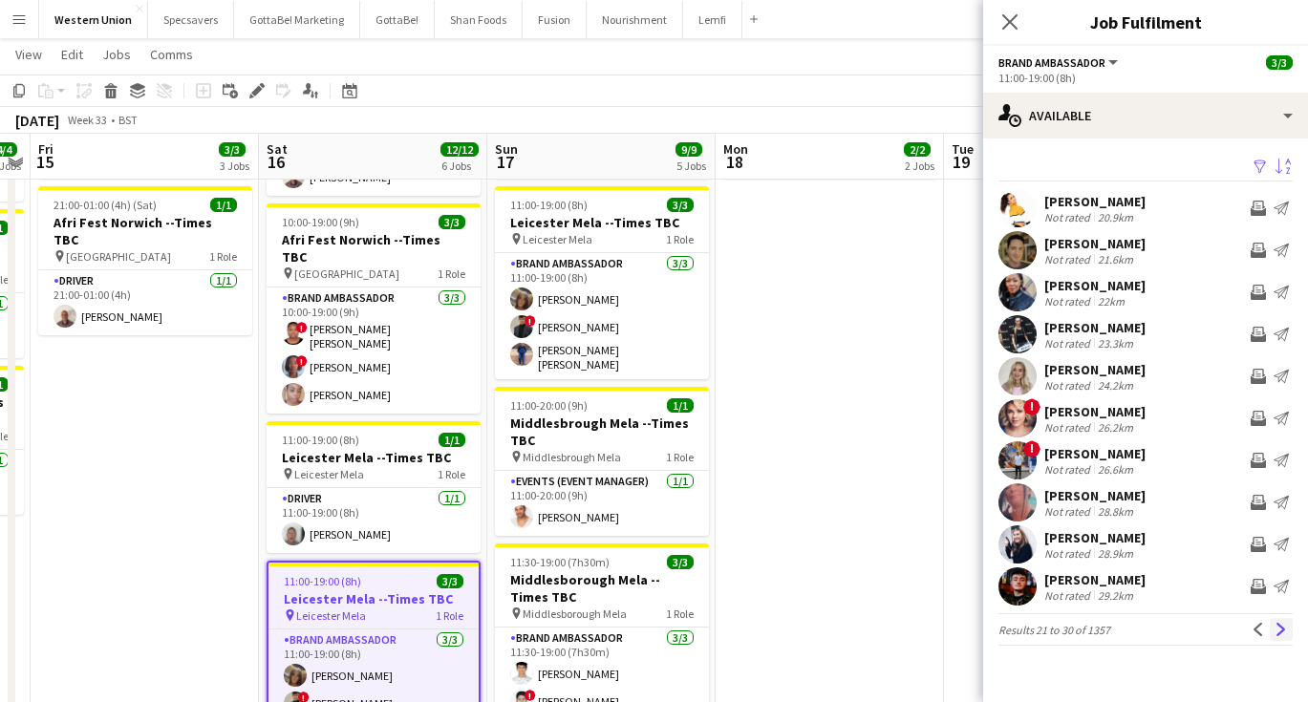
click at [1284, 628] on app-icon "Next" at bounding box center [1281, 629] width 13 height 13
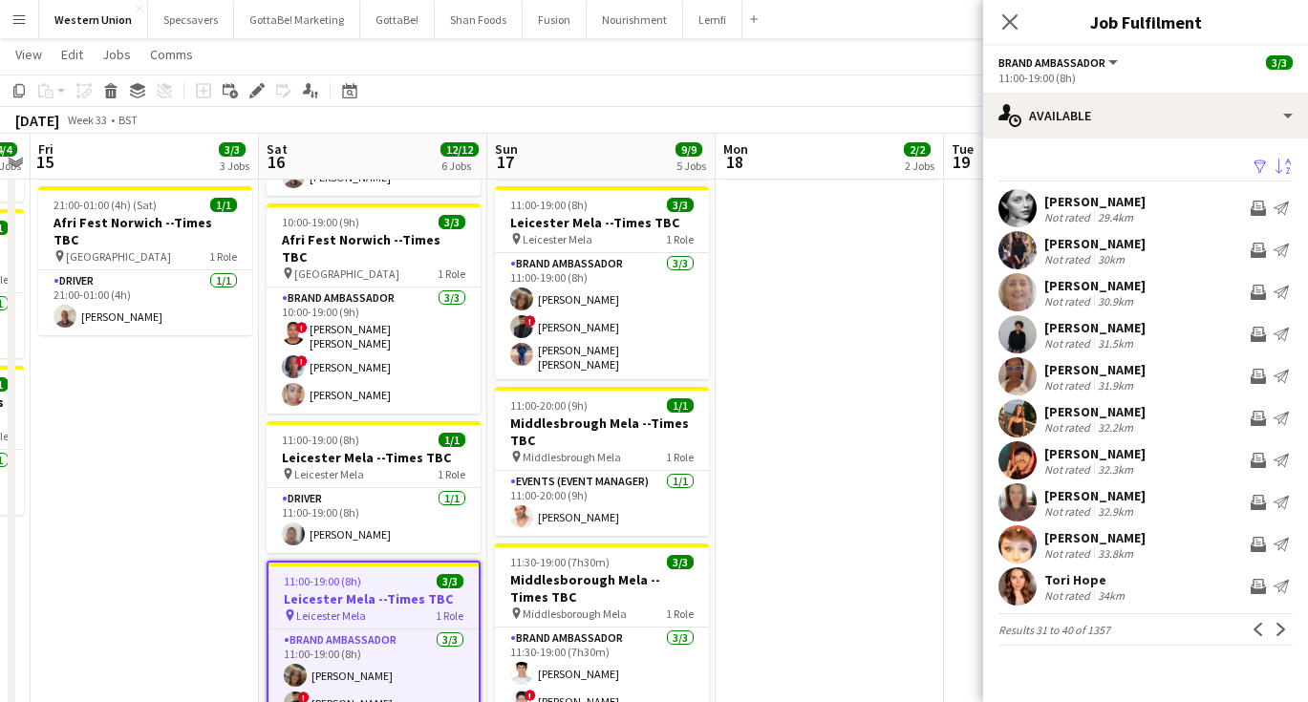
click at [1156, 260] on div "[PERSON_NAME] Not rated 30km Invite crew Send notification" at bounding box center [1145, 250] width 325 height 38
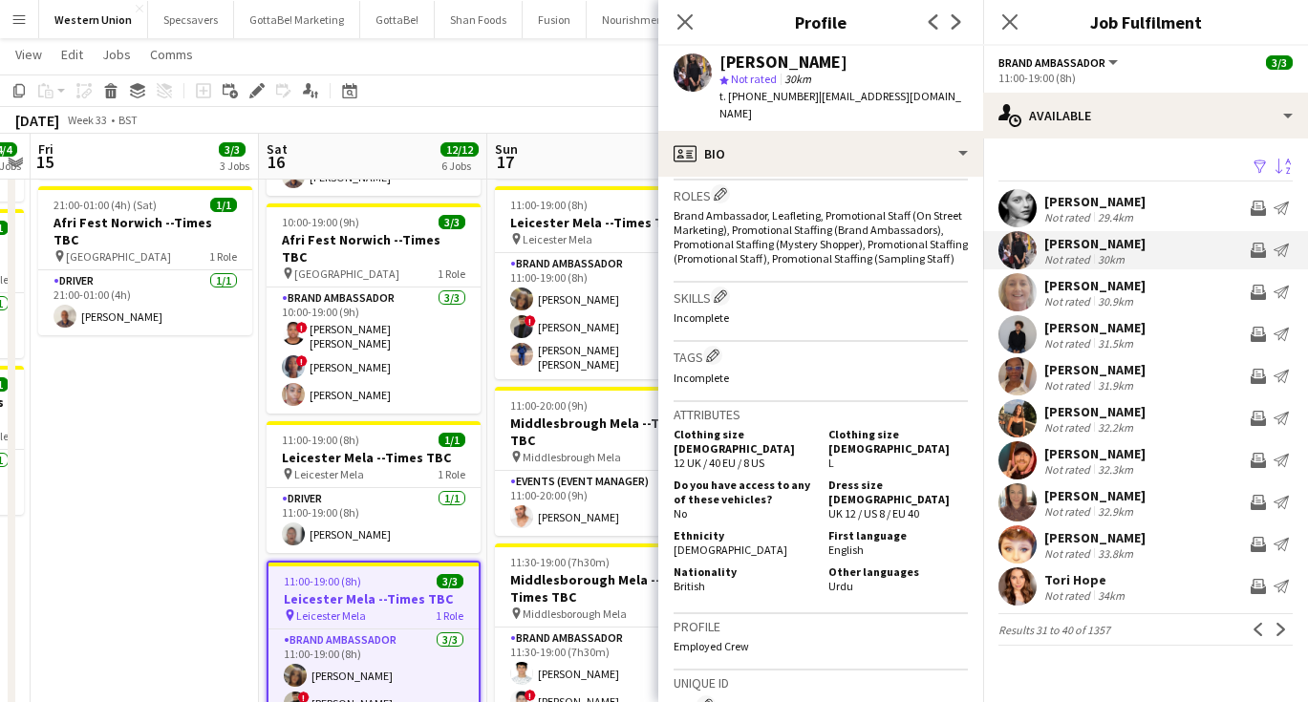
scroll to position [628, 0]
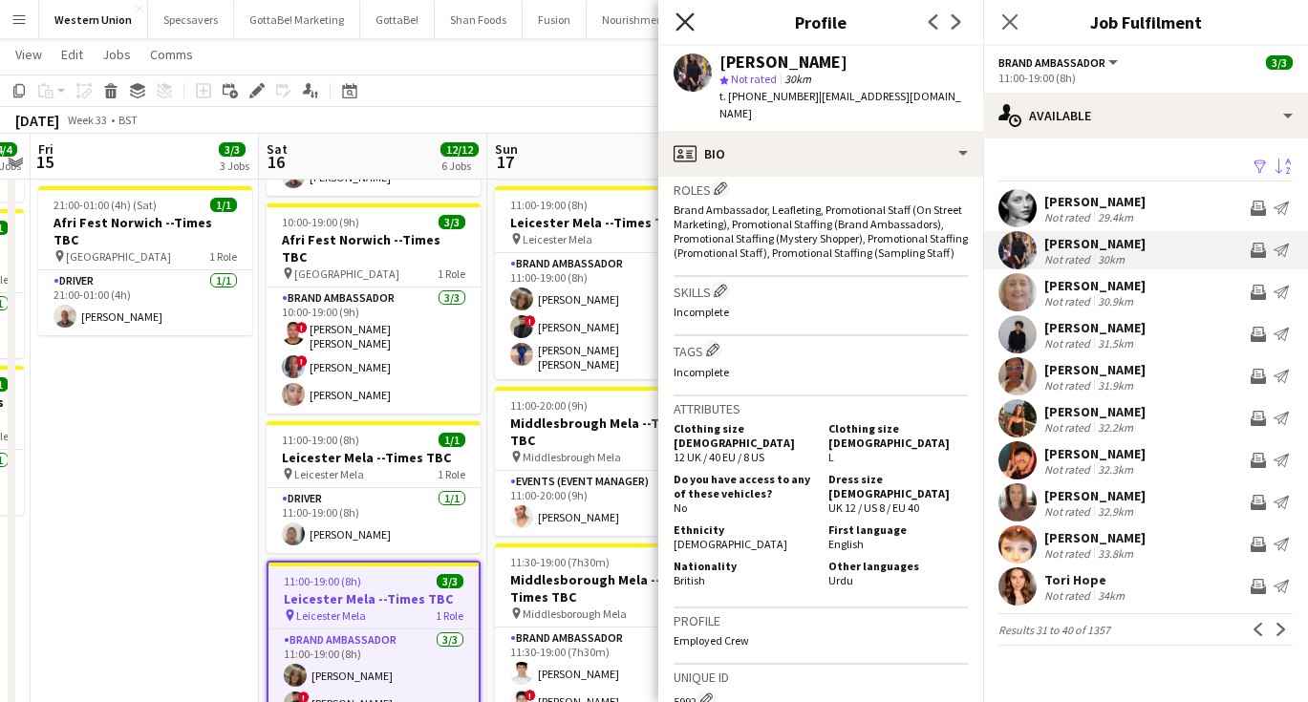
click at [684, 23] on icon at bounding box center [685, 21] width 18 height 18
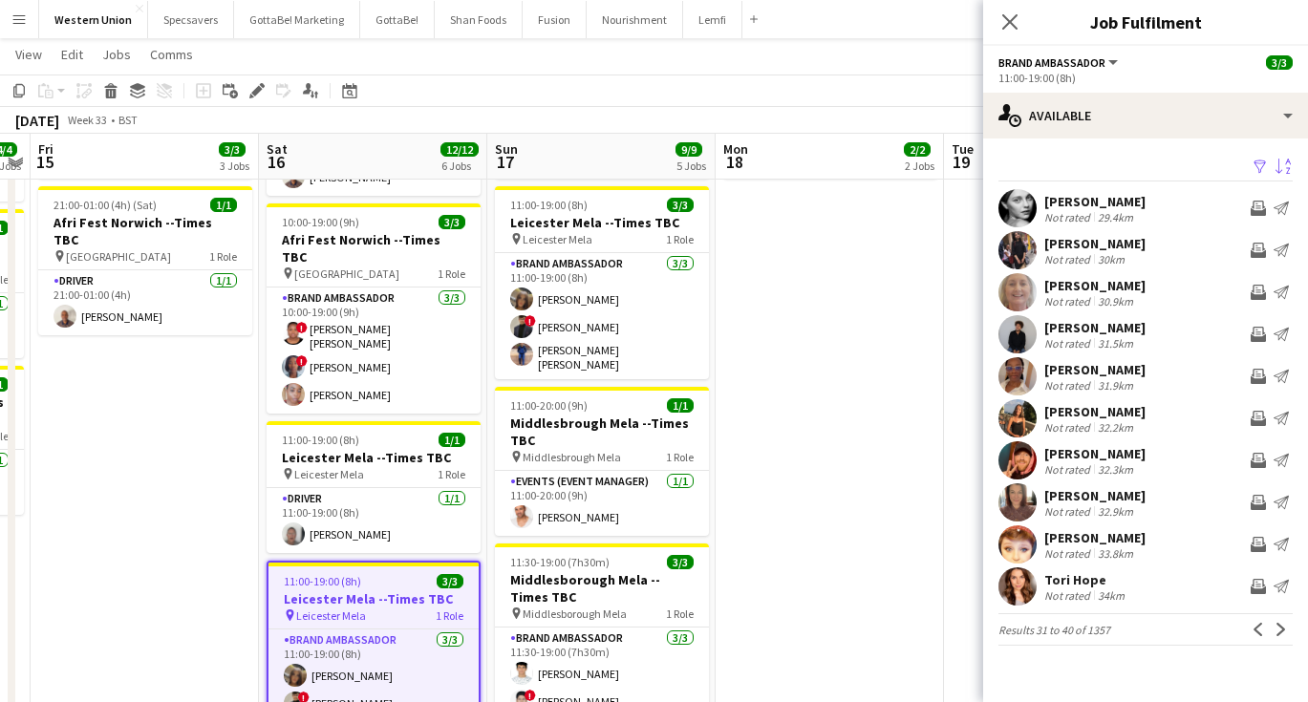
click at [1076, 368] on div "[PERSON_NAME]" at bounding box center [1094, 369] width 101 height 17
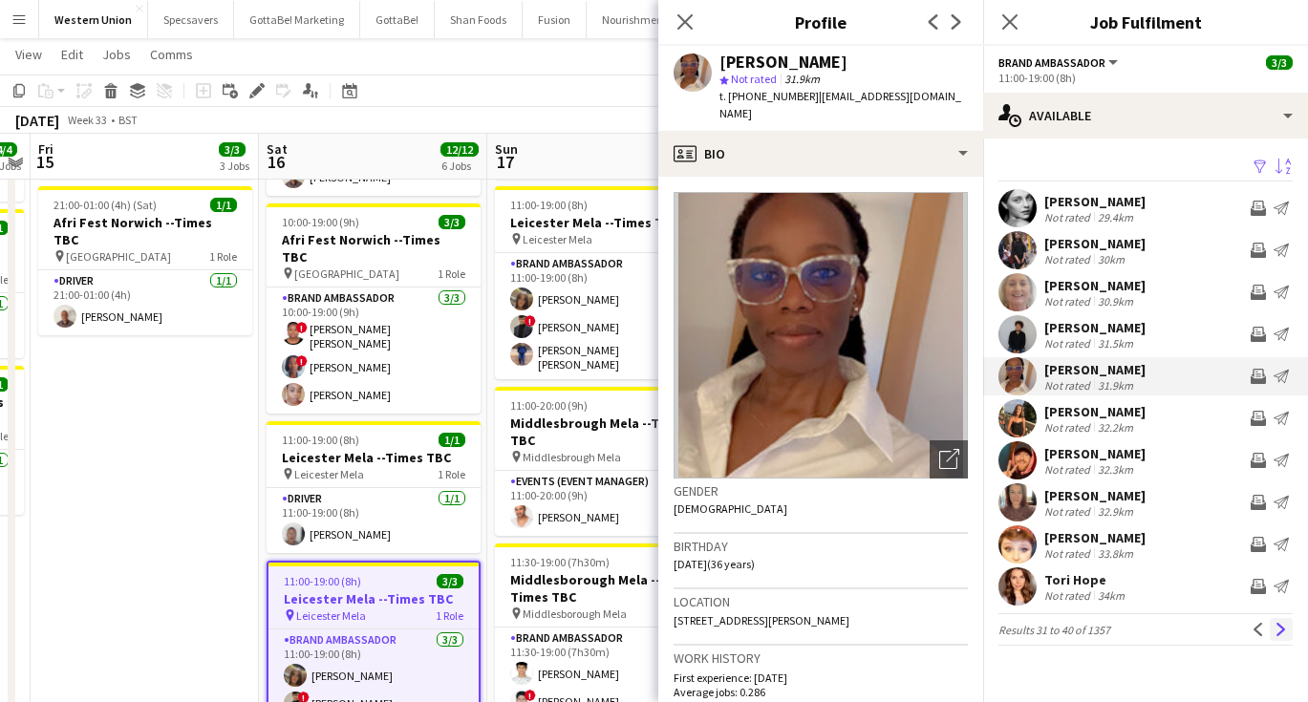
click at [1280, 630] on app-icon "Next" at bounding box center [1281, 629] width 13 height 13
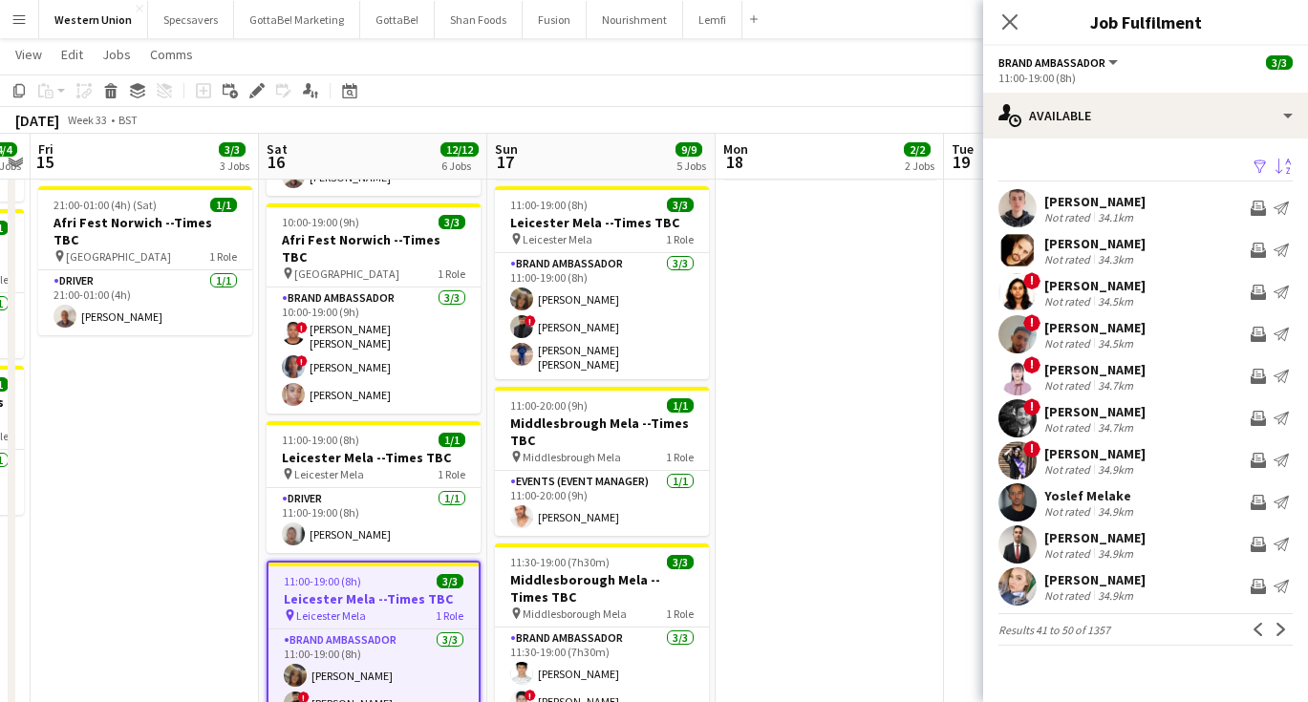
click at [1103, 289] on div "[PERSON_NAME]" at bounding box center [1094, 285] width 101 height 17
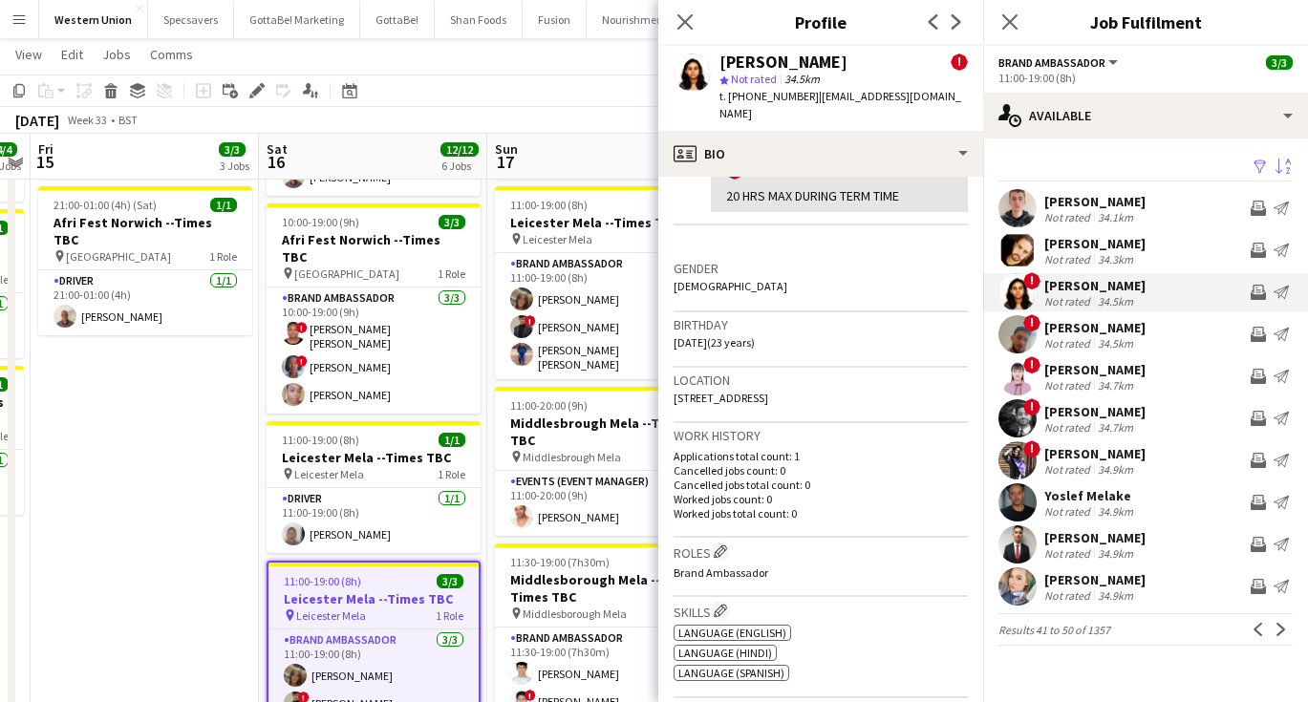
scroll to position [392, 0]
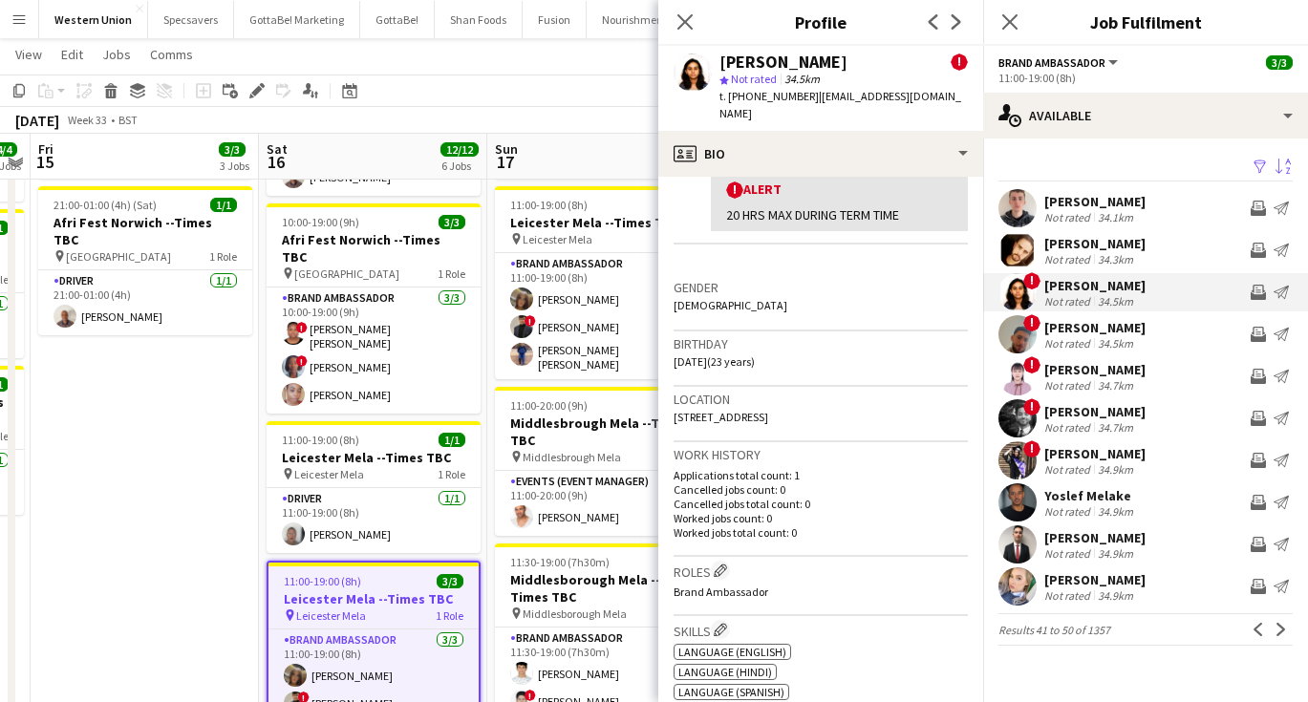
click at [1080, 322] on div "[PERSON_NAME]" at bounding box center [1094, 327] width 101 height 17
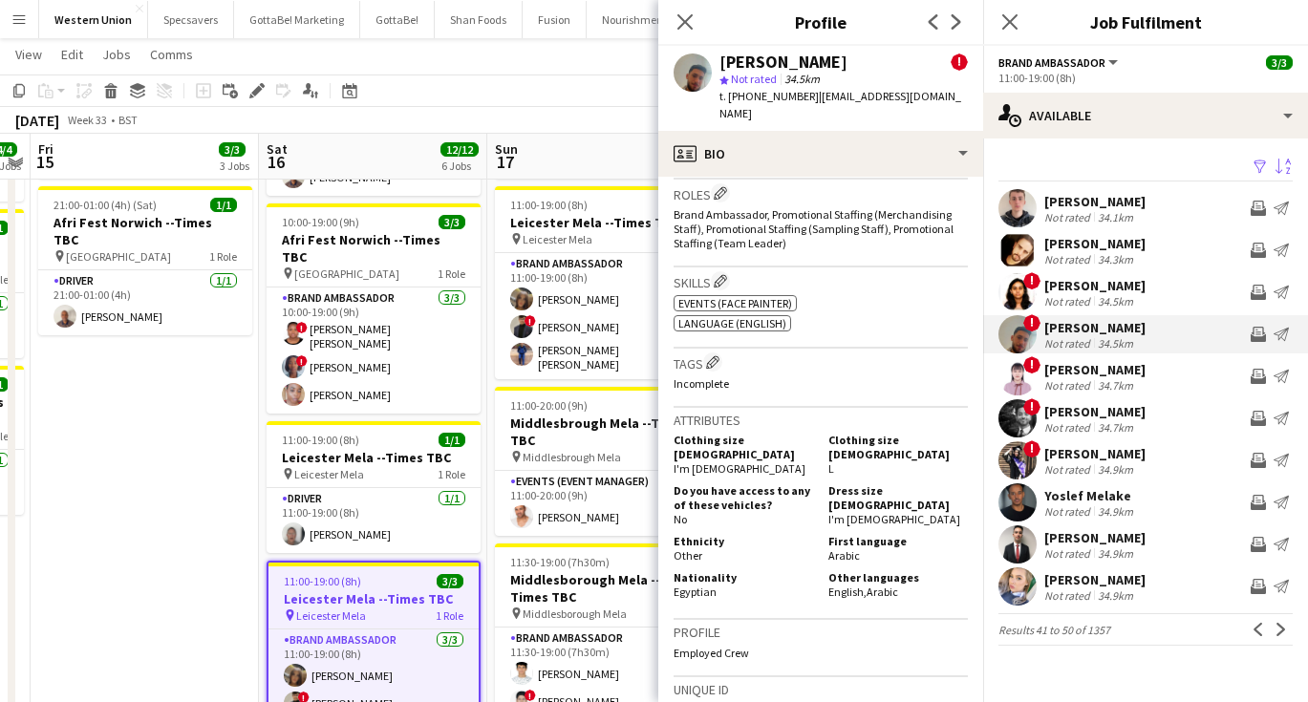
scroll to position [813, 0]
click at [1285, 626] on app-icon "Next" at bounding box center [1281, 629] width 13 height 13
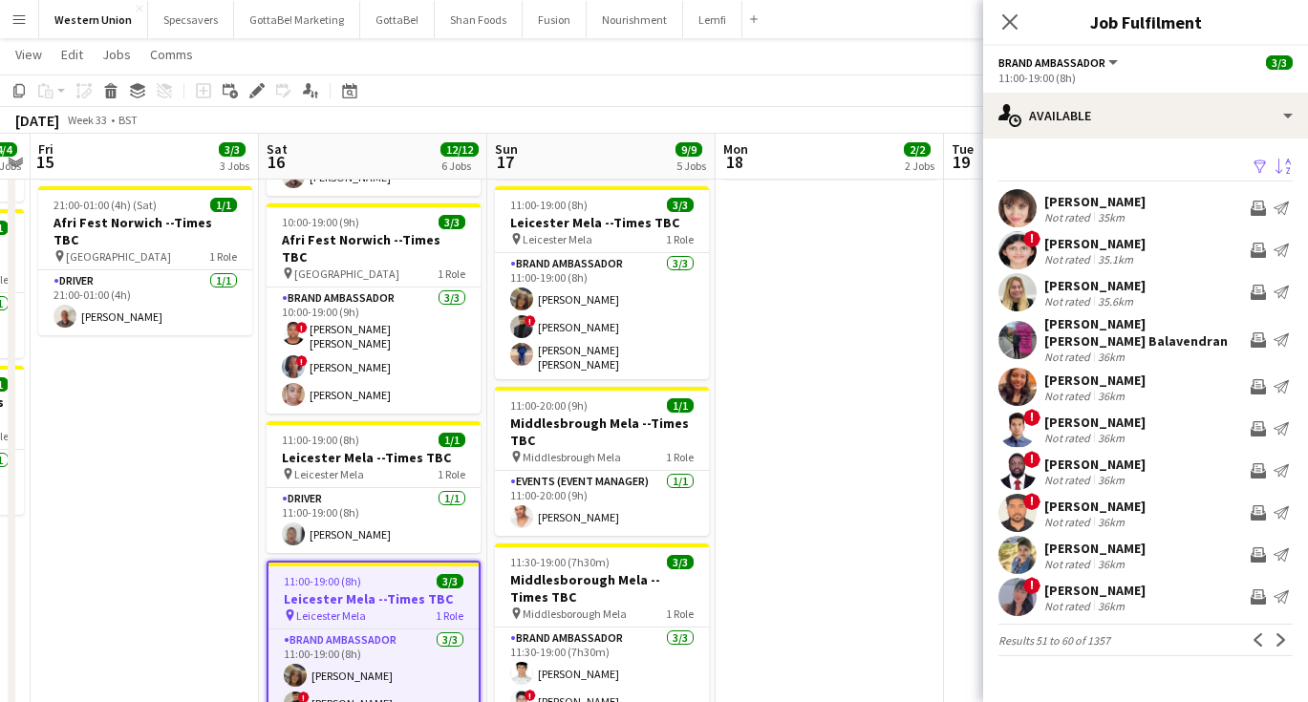
click at [1085, 254] on div "Not rated" at bounding box center [1069, 259] width 50 height 14
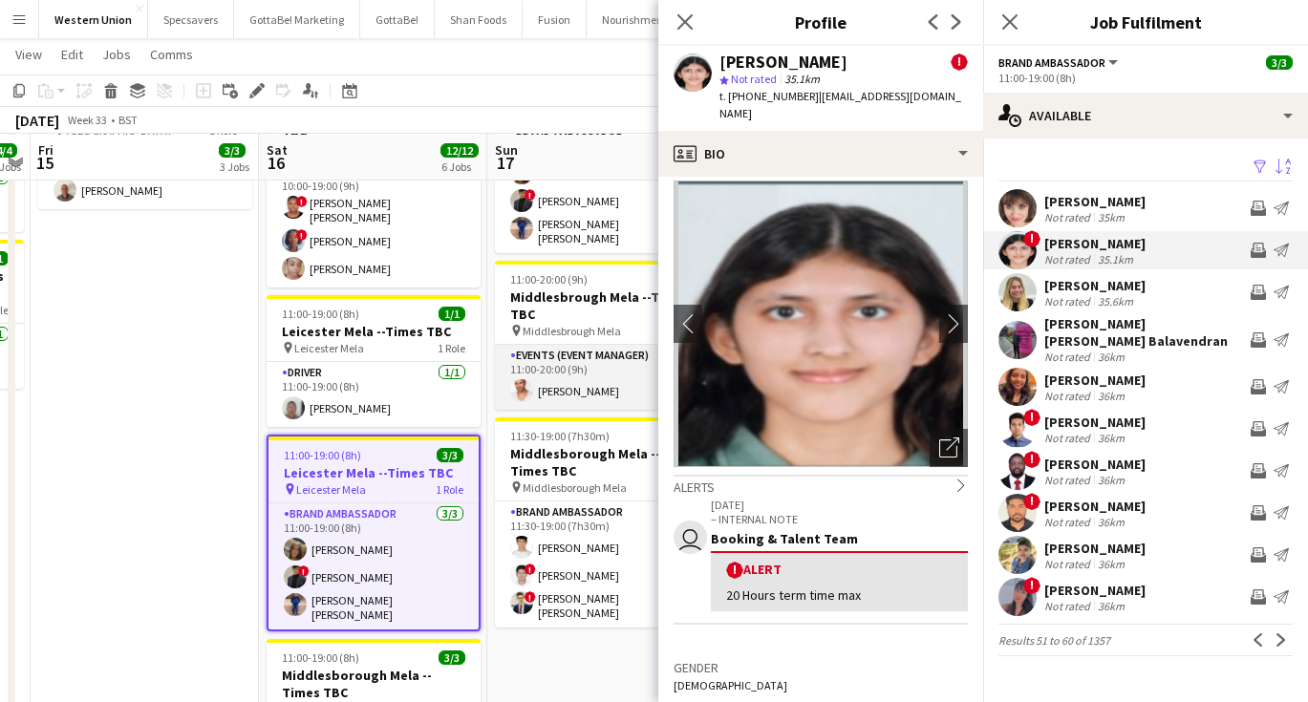
scroll to position [459, 0]
click at [1084, 350] on div "Not rated" at bounding box center [1069, 357] width 50 height 14
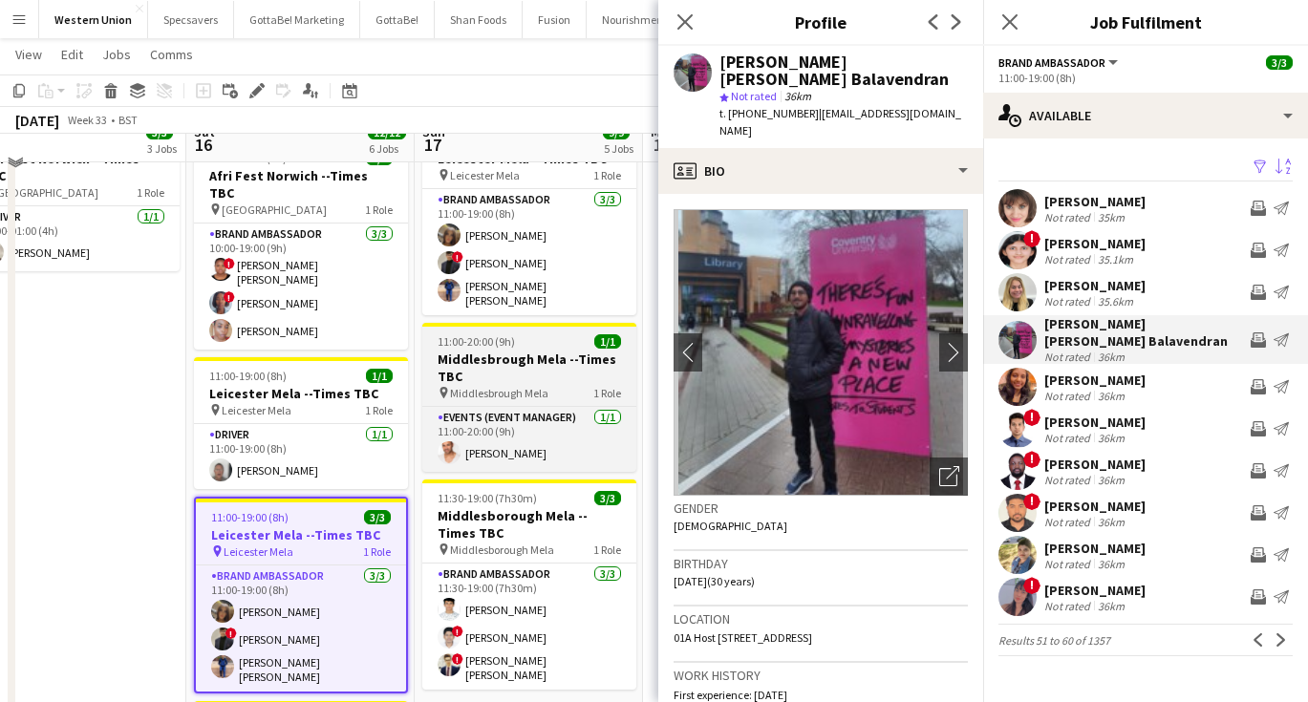
scroll to position [397, 0]
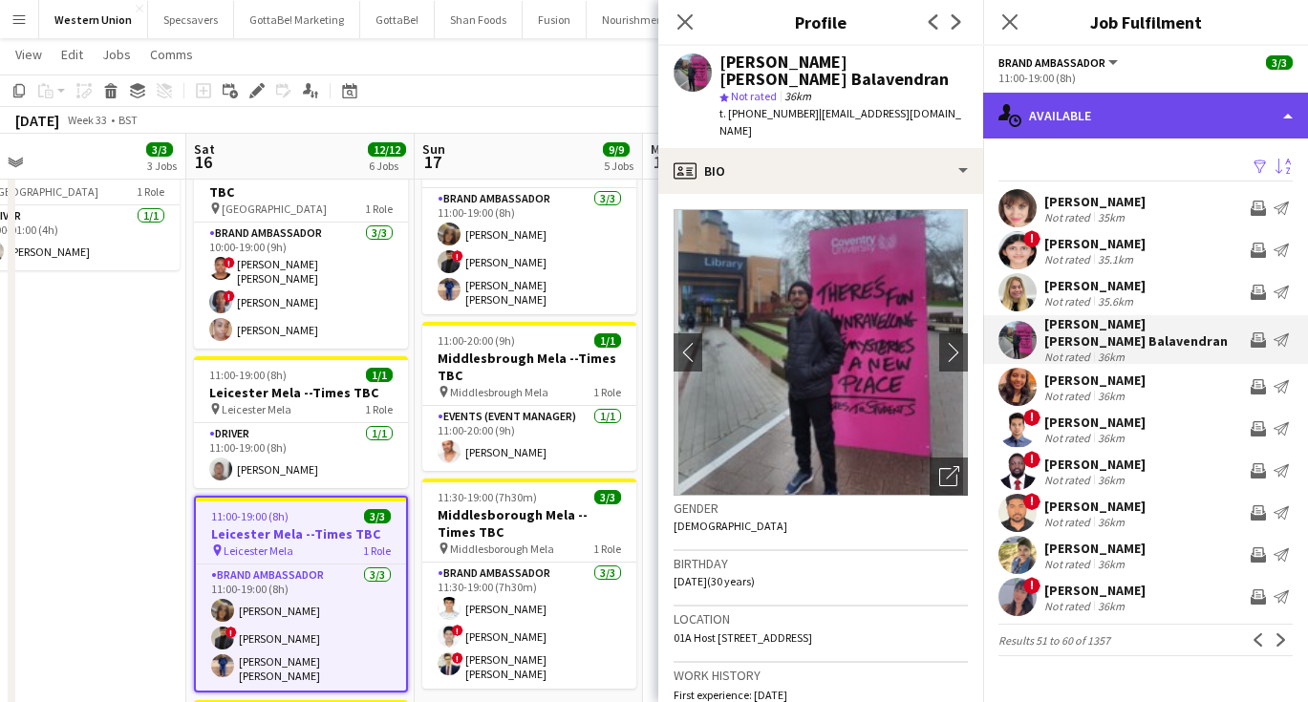
click at [1139, 113] on div "single-neutral-actions-upload Available" at bounding box center [1145, 116] width 325 height 46
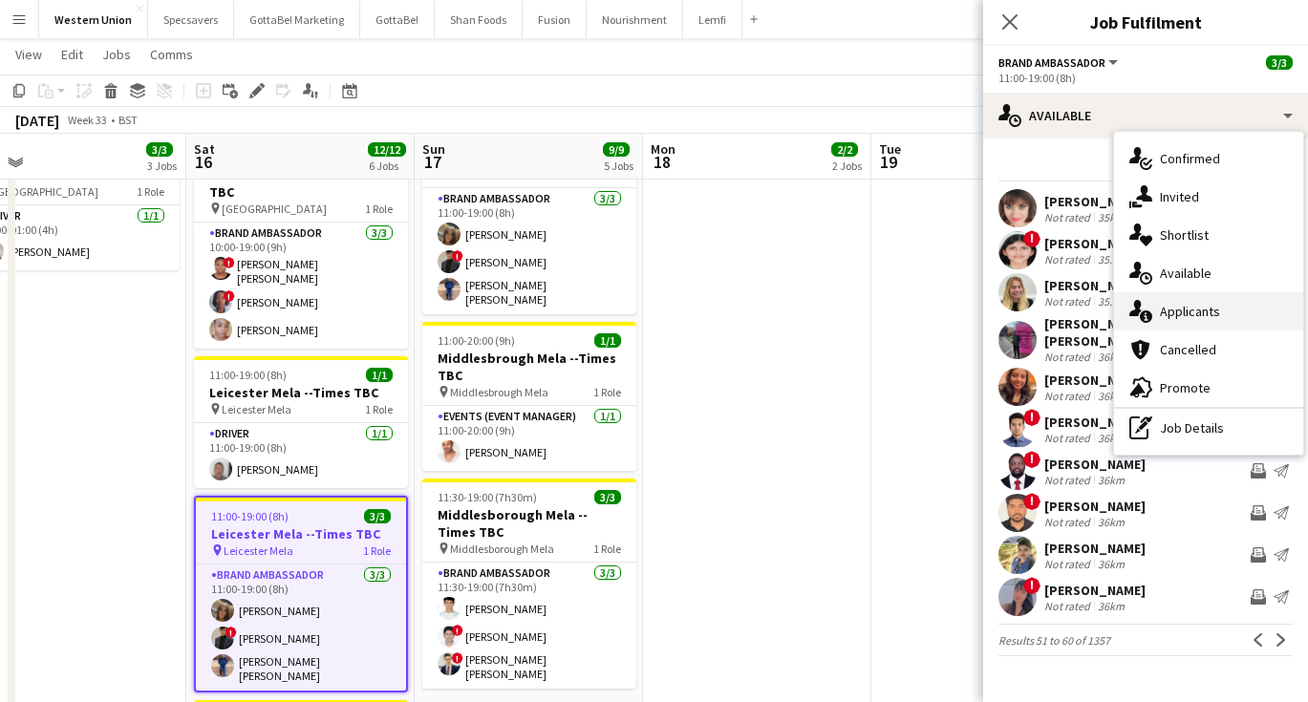
click at [1174, 312] on div "single-neutral-actions-information Applicants" at bounding box center [1208, 311] width 189 height 38
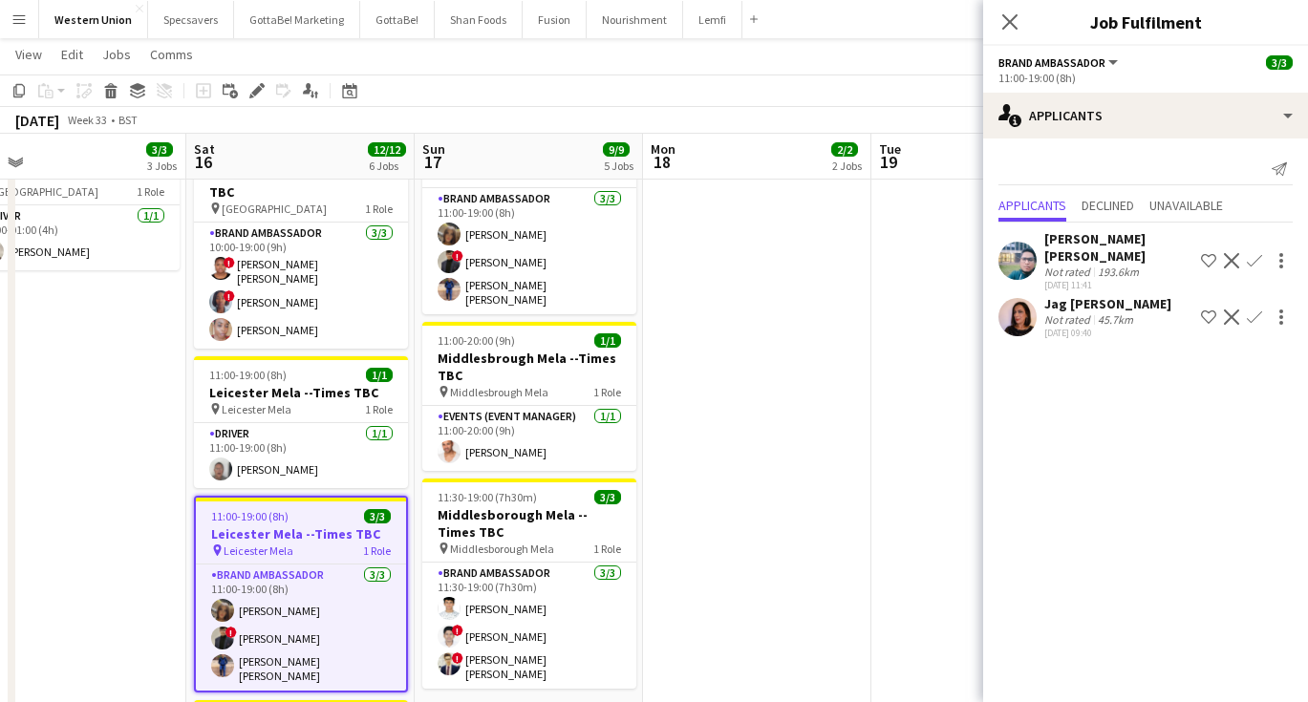
click at [1056, 295] on div "Jag [PERSON_NAME]" at bounding box center [1107, 303] width 127 height 17
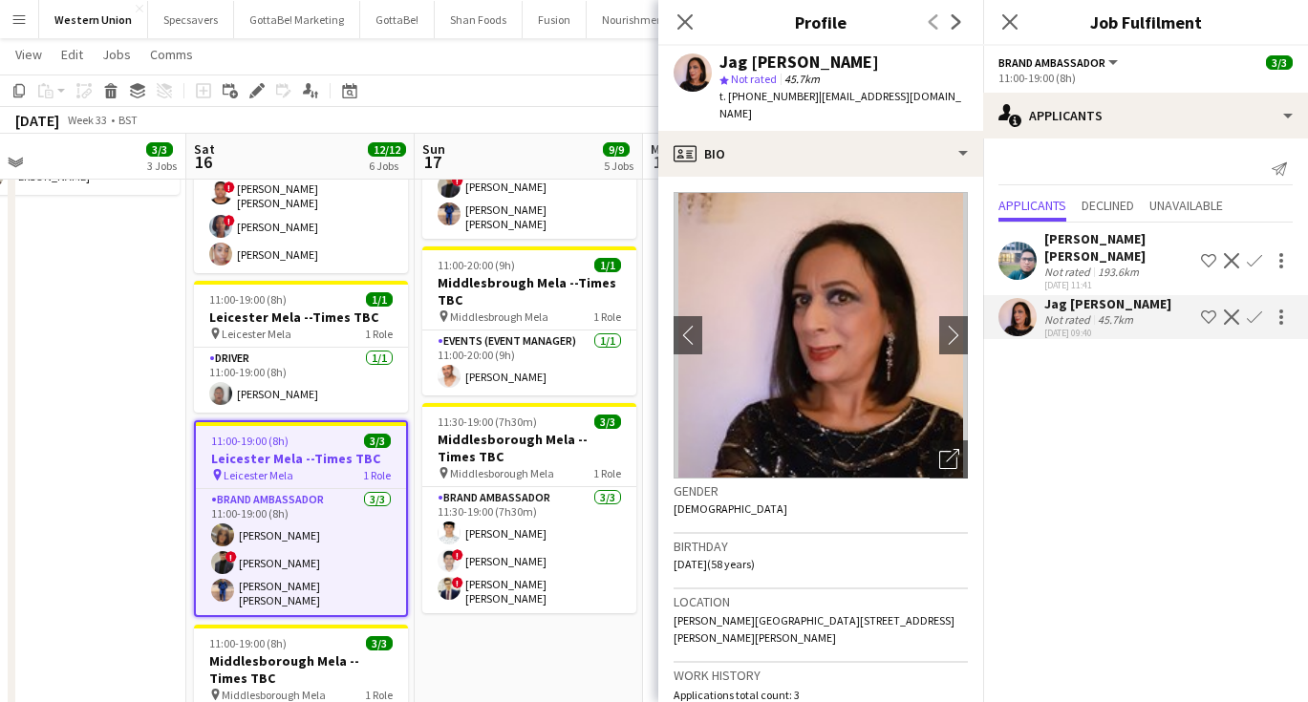
scroll to position [475, 0]
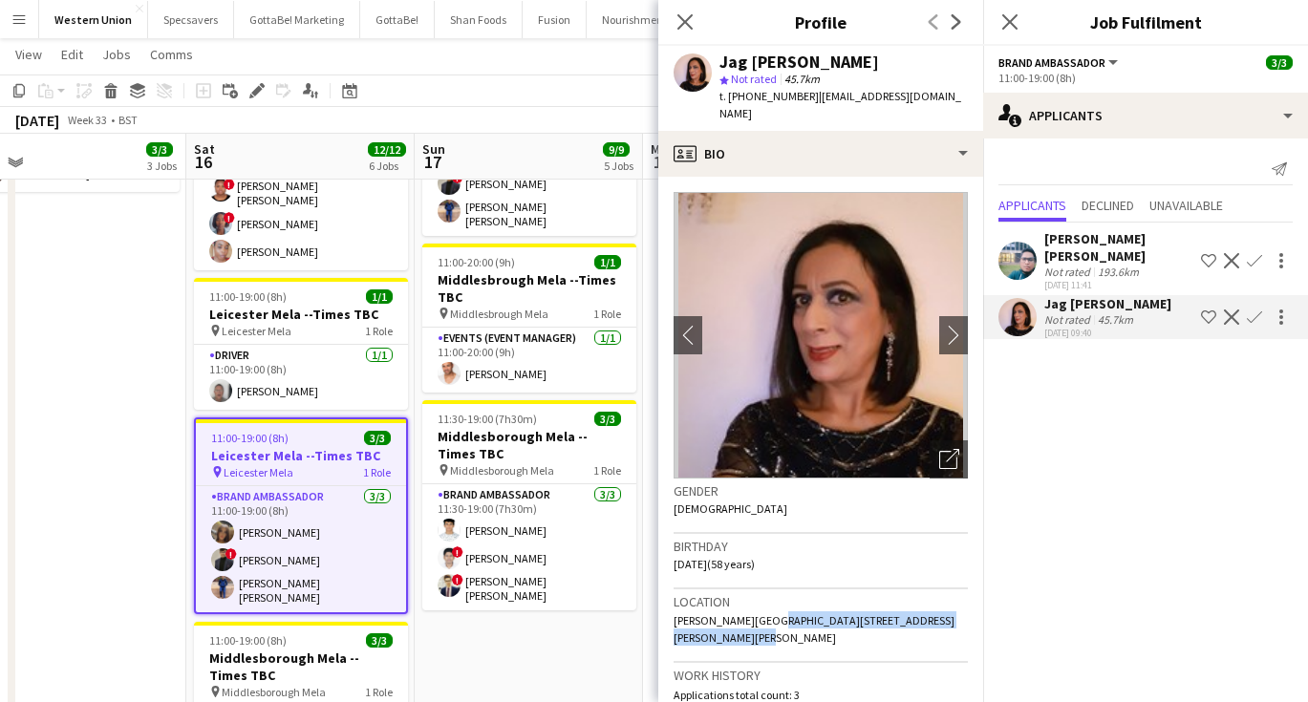
drag, startPoint x: 759, startPoint y: 598, endPoint x: 773, endPoint y: 626, distance: 31.2
click at [773, 626] on div "Location [PERSON_NAME][GEOGRAPHIC_DATA][STREET_ADDRESS][PERSON_NAME][PERSON_NAM…" at bounding box center [821, 627] width 294 height 74
copy span "[STREET_ADDRESS][PERSON_NAME][PERSON_NAME]"
click at [313, 464] on div "pin Leicester Mela 1 Role" at bounding box center [301, 471] width 210 height 15
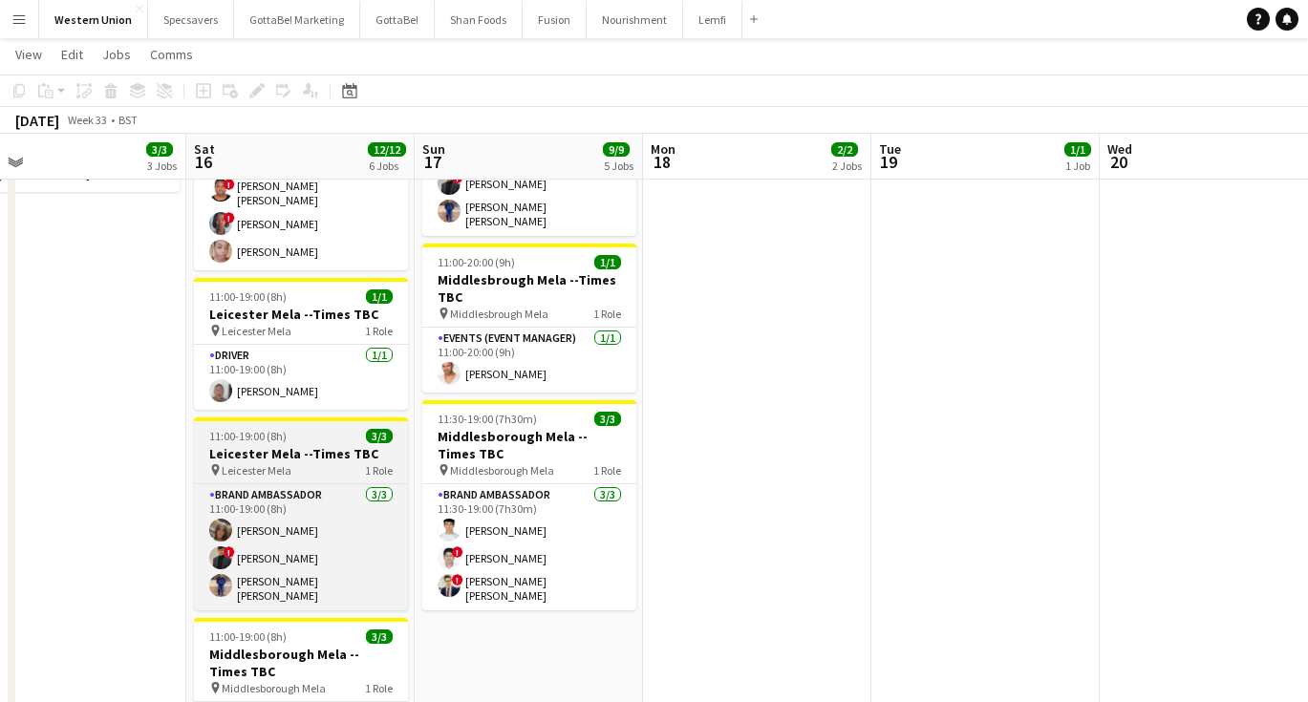
click at [290, 445] on h3 "Leicester Mela --Times TBC" at bounding box center [301, 453] width 214 height 17
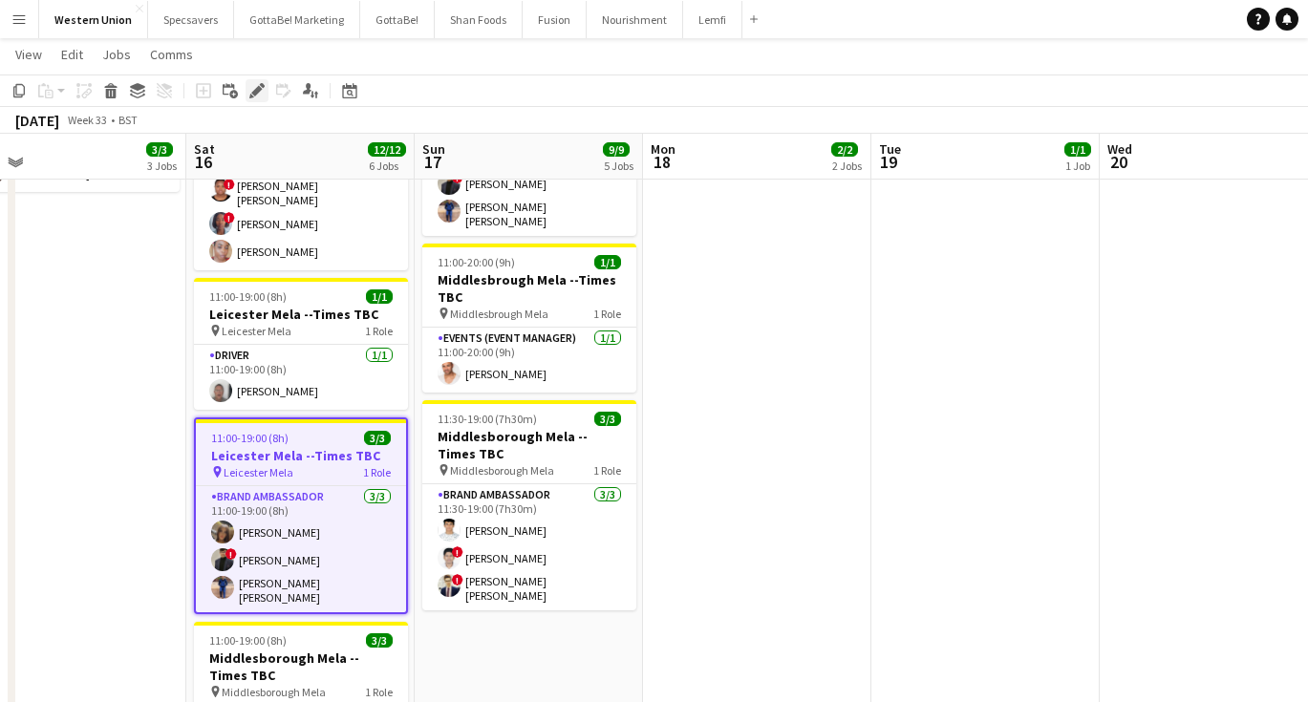
click at [253, 85] on icon "Edit" at bounding box center [256, 90] width 15 height 15
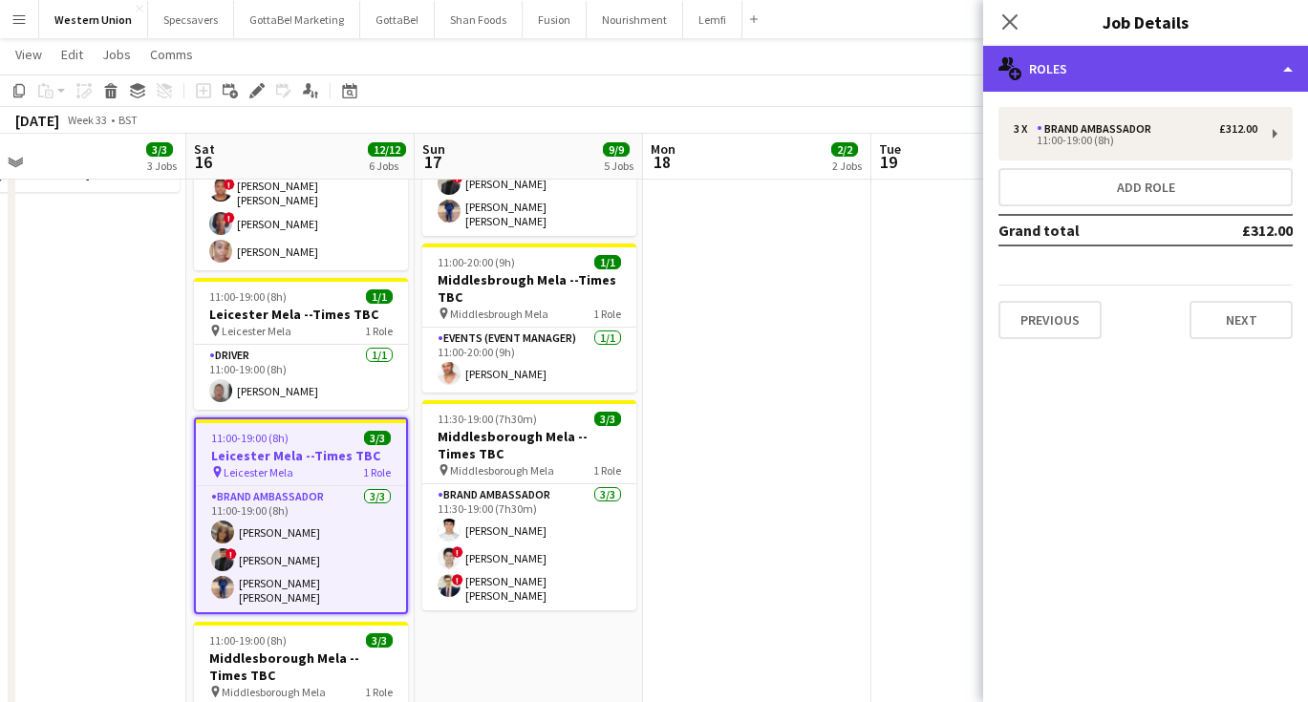
click at [1146, 76] on div "multiple-users-add Roles" at bounding box center [1145, 69] width 325 height 46
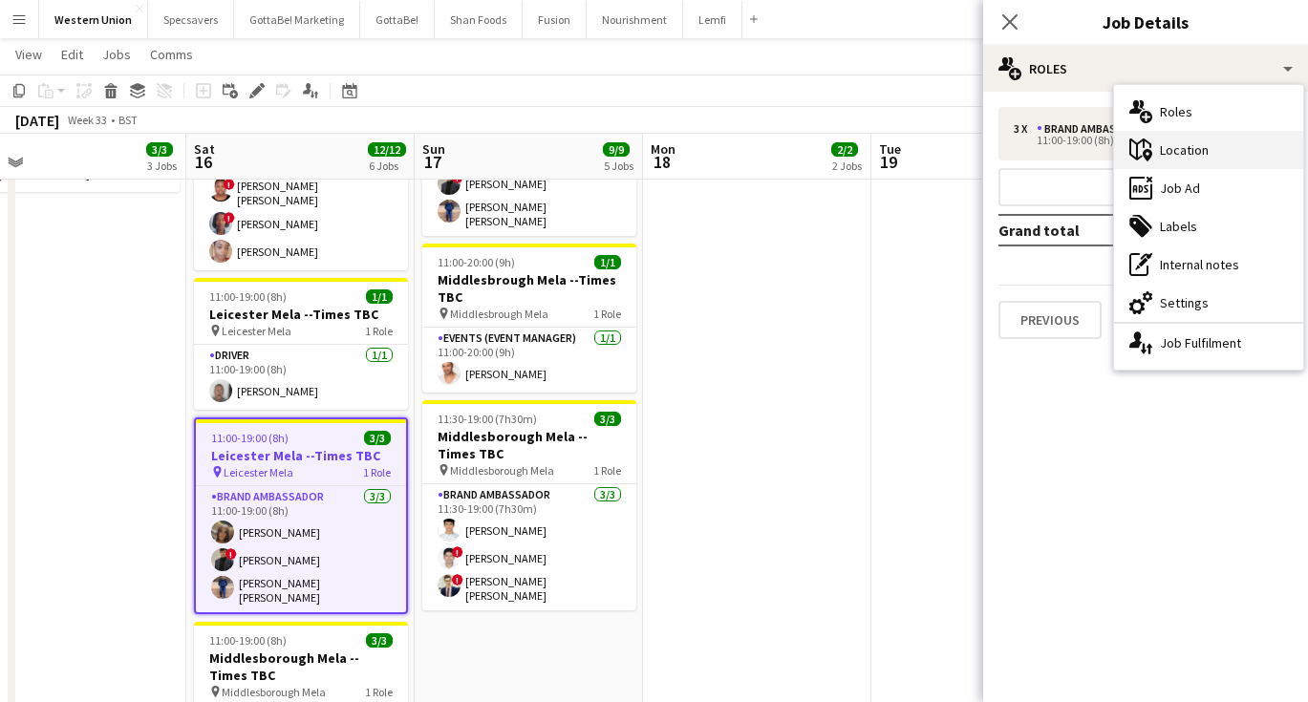
click at [1175, 150] on div "maps-pin-1 Location" at bounding box center [1208, 150] width 189 height 38
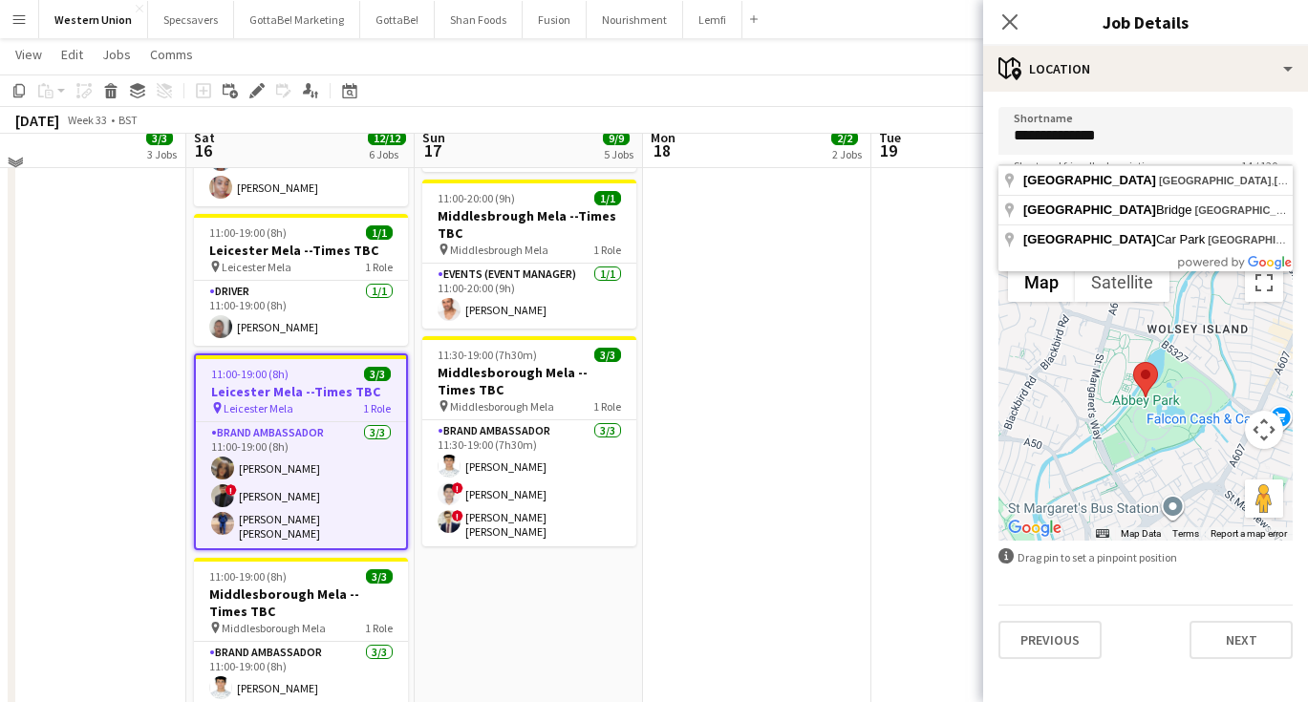
scroll to position [549, 0]
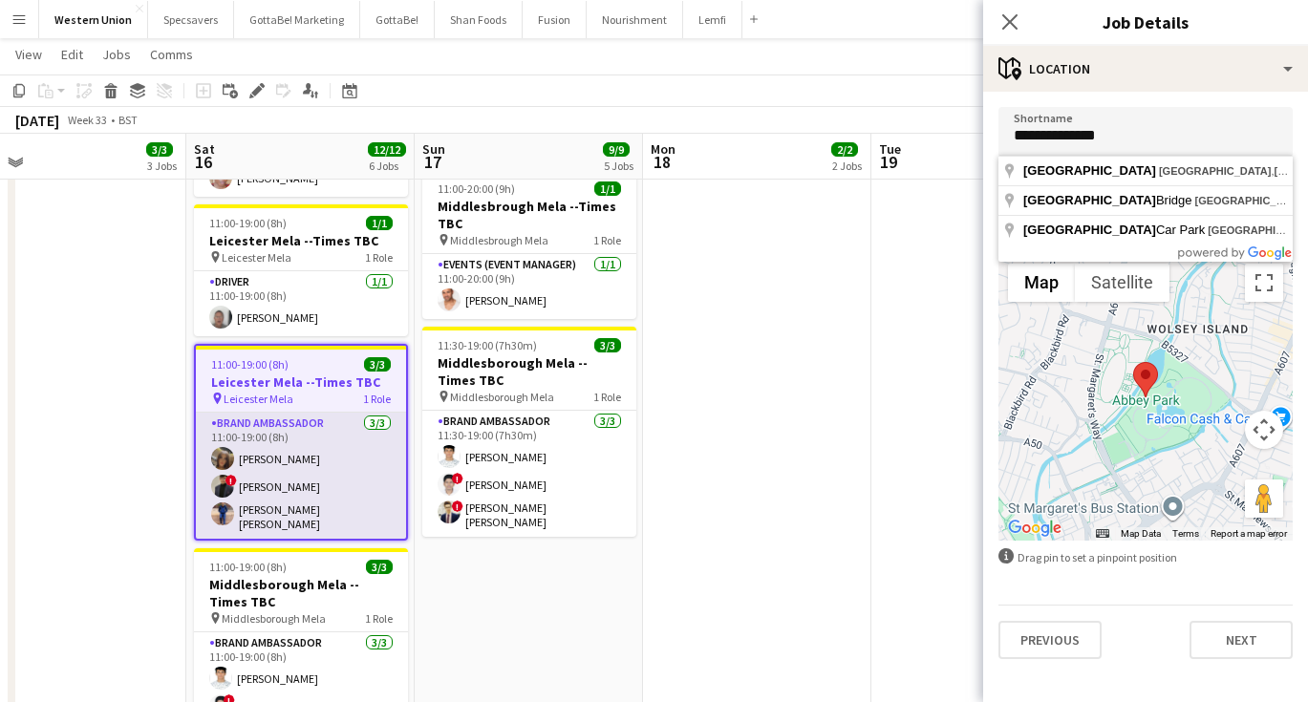
click at [279, 429] on app-card-role "Brand Ambassador [DATE] 11:00-19:00 (8h) [PERSON_NAME] ! [PERSON_NAME] [PERSON_…" at bounding box center [301, 476] width 210 height 126
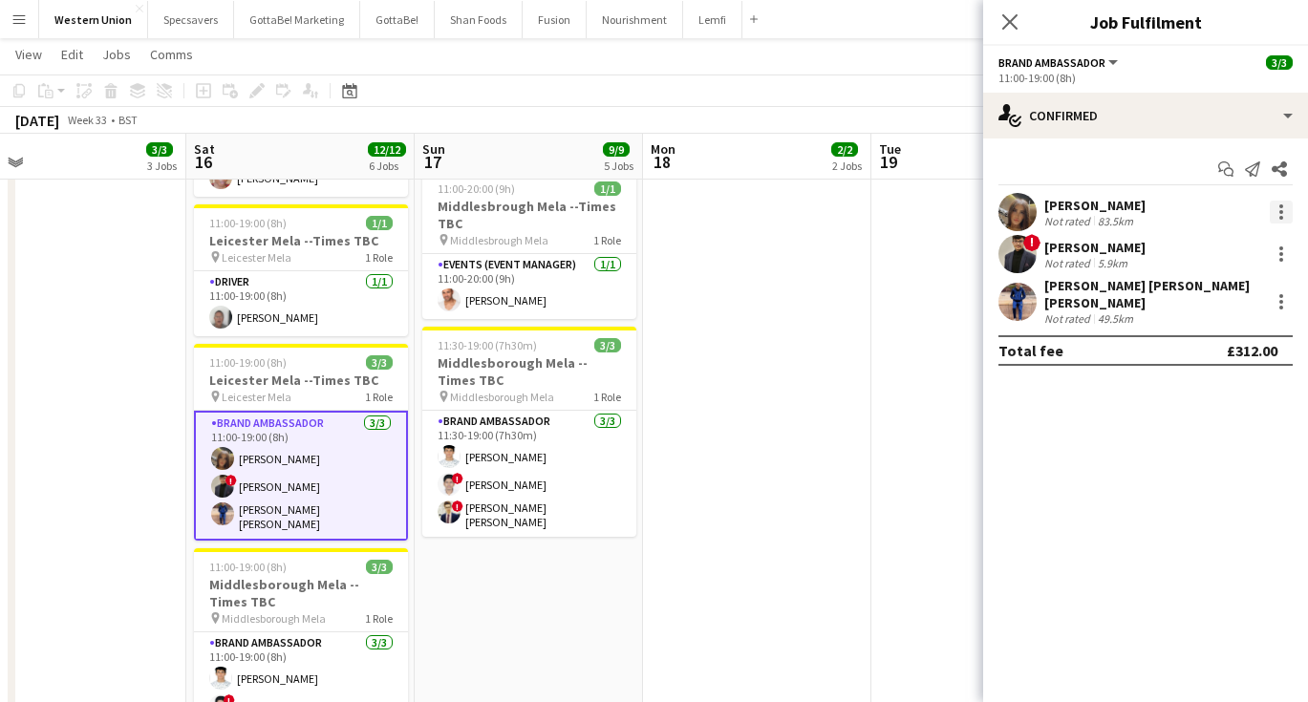
click at [1280, 210] on div at bounding box center [1282, 212] width 4 height 4
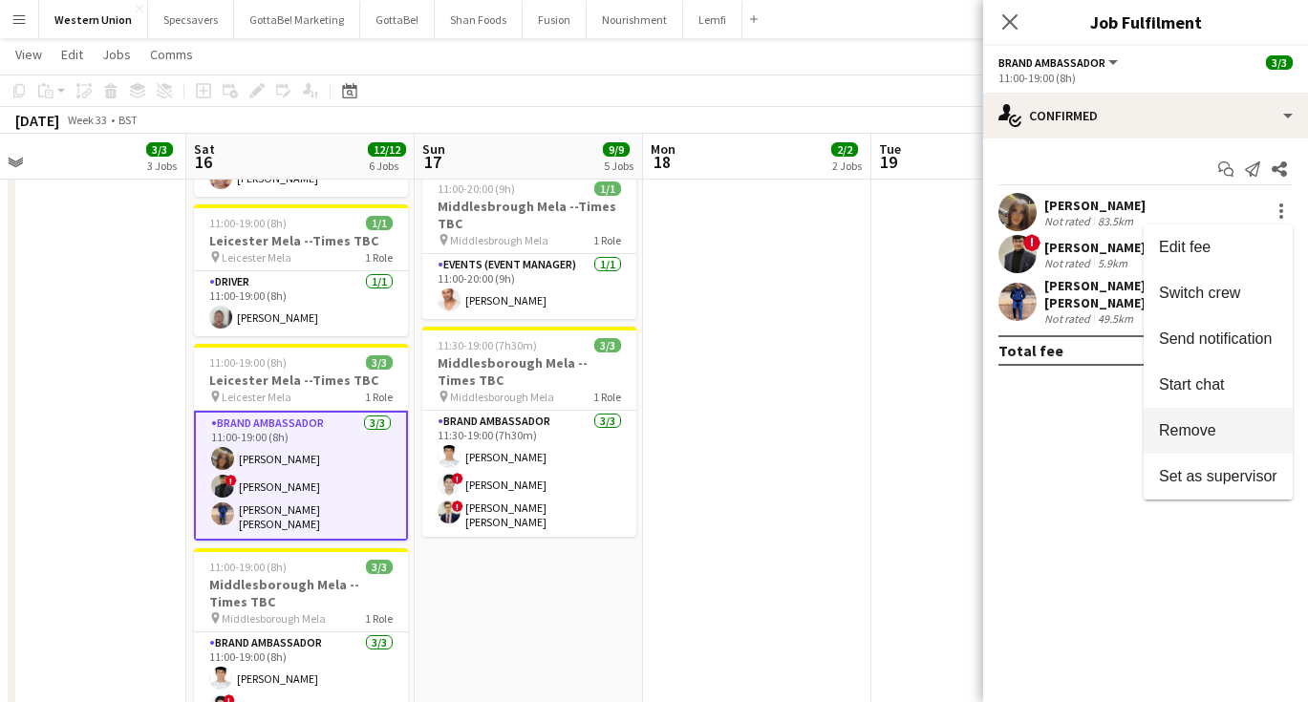
click at [1207, 424] on span "Remove" at bounding box center [1187, 430] width 57 height 16
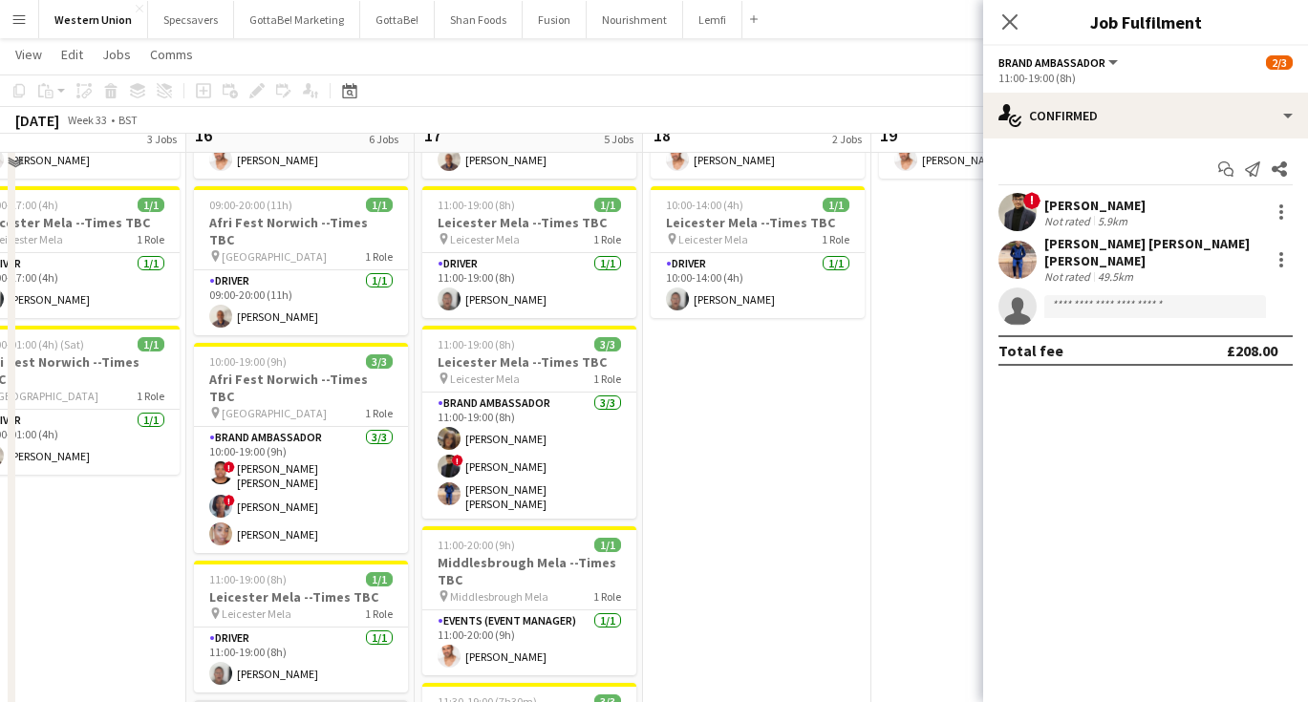
scroll to position [165, 0]
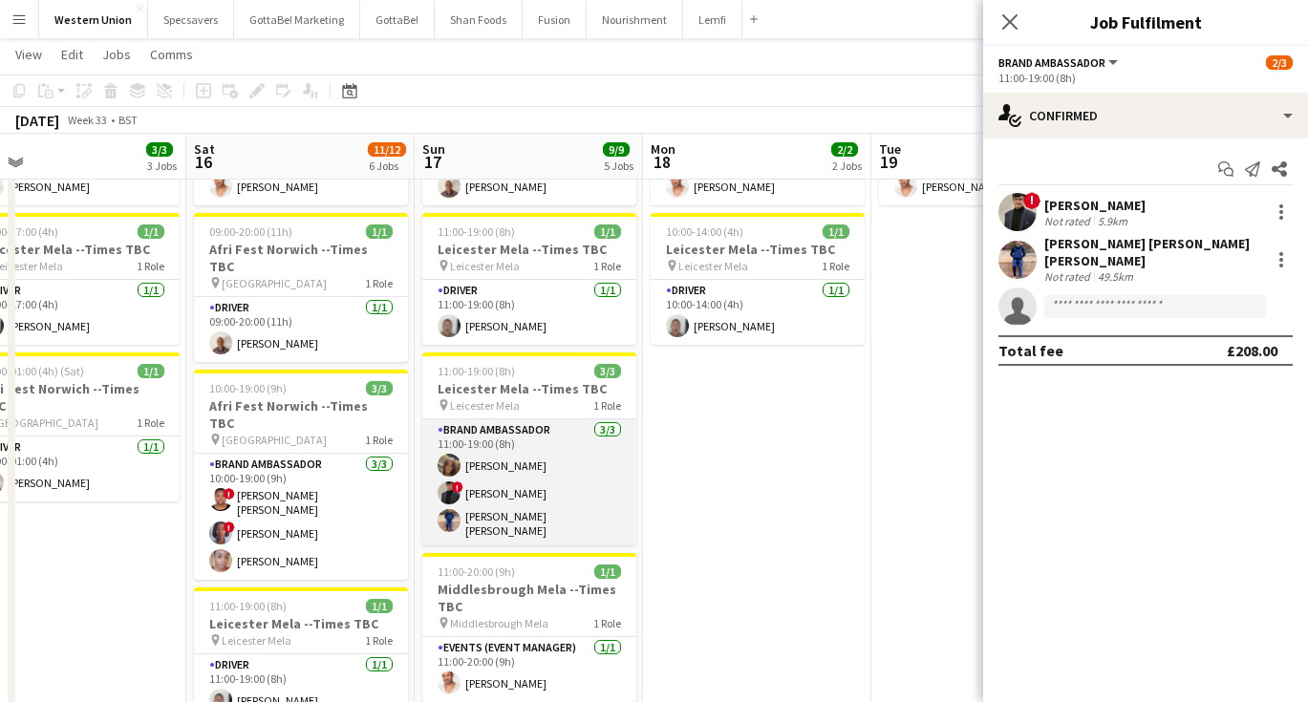
click at [506, 439] on app-card-role "Brand Ambassador [DATE] 11:00-19:00 (8h) [PERSON_NAME] ! [PERSON_NAME] [PERSON_…" at bounding box center [529, 483] width 214 height 126
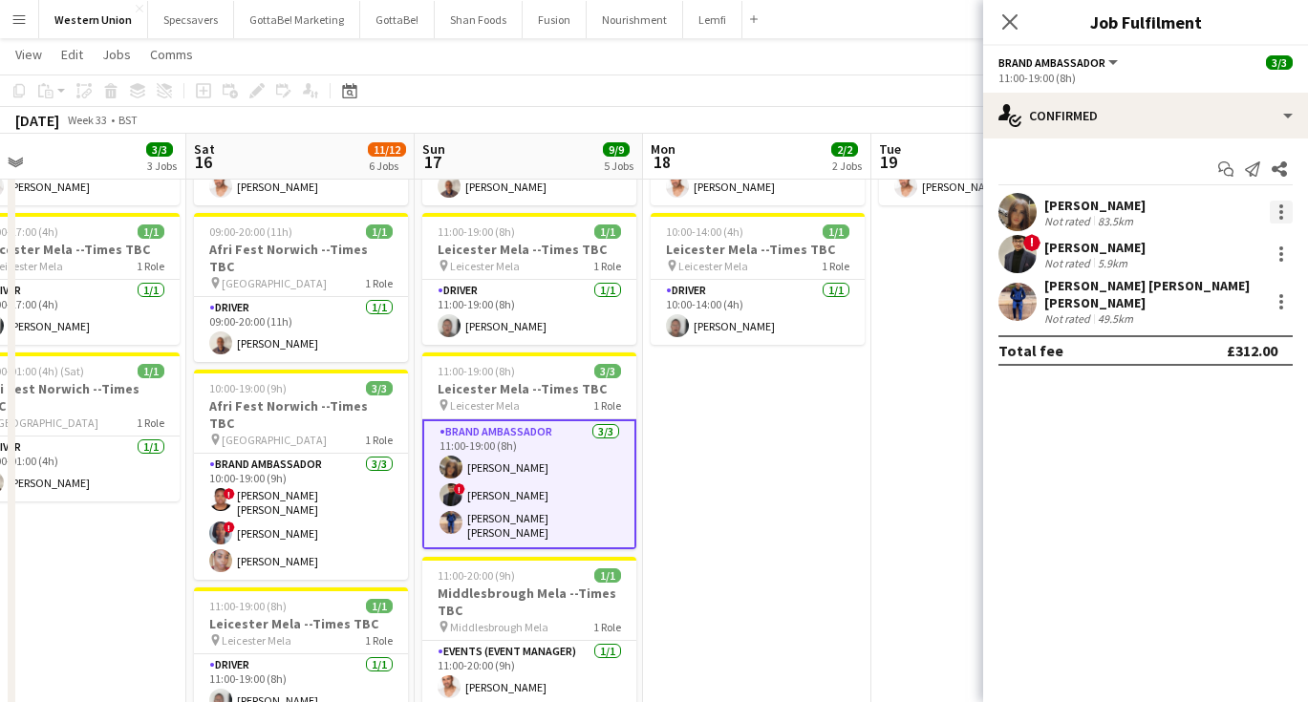
click at [1278, 208] on div at bounding box center [1281, 212] width 23 height 23
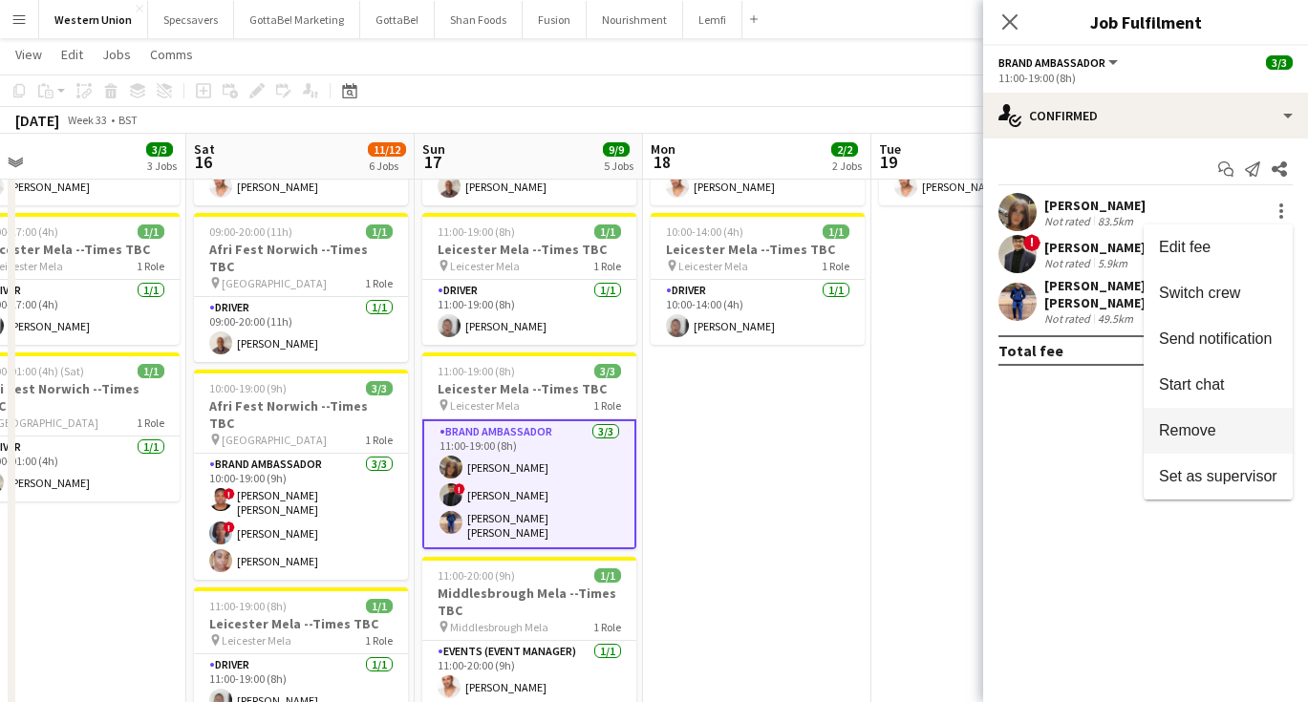
click at [1171, 427] on span "Remove" at bounding box center [1187, 430] width 57 height 16
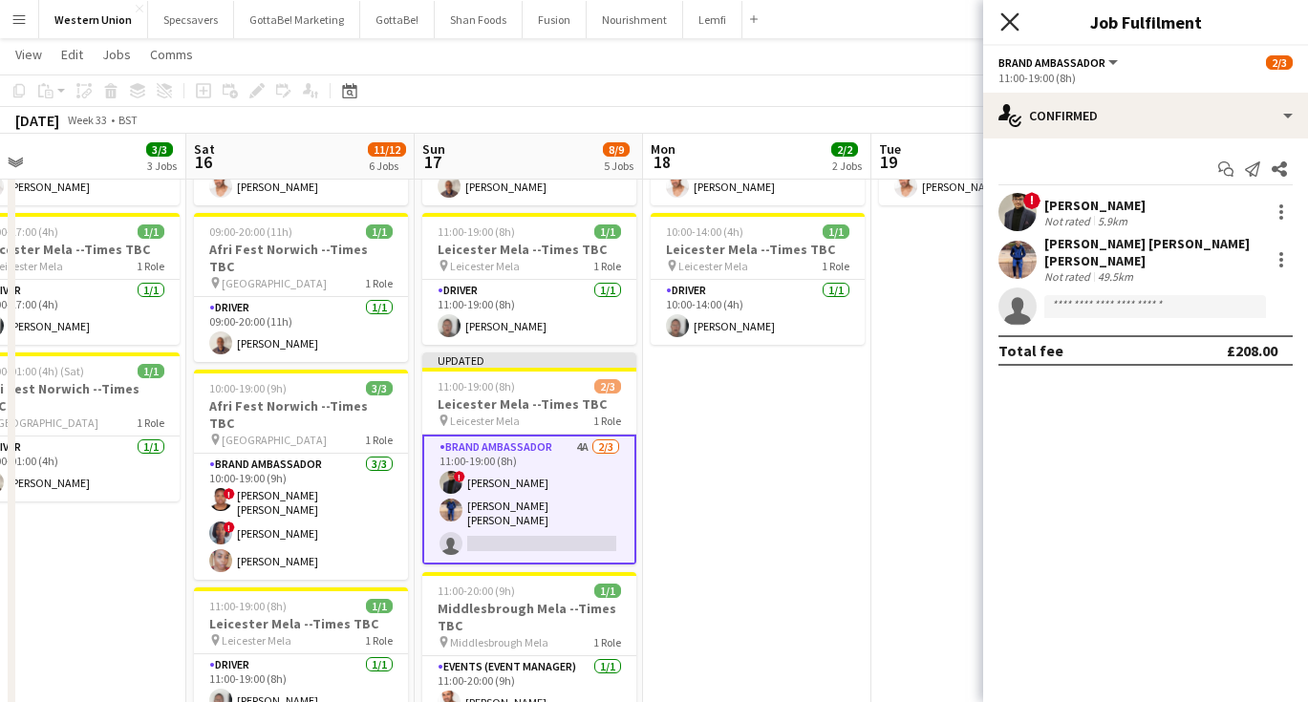
click at [1014, 20] on icon "Close pop-in" at bounding box center [1010, 21] width 18 height 18
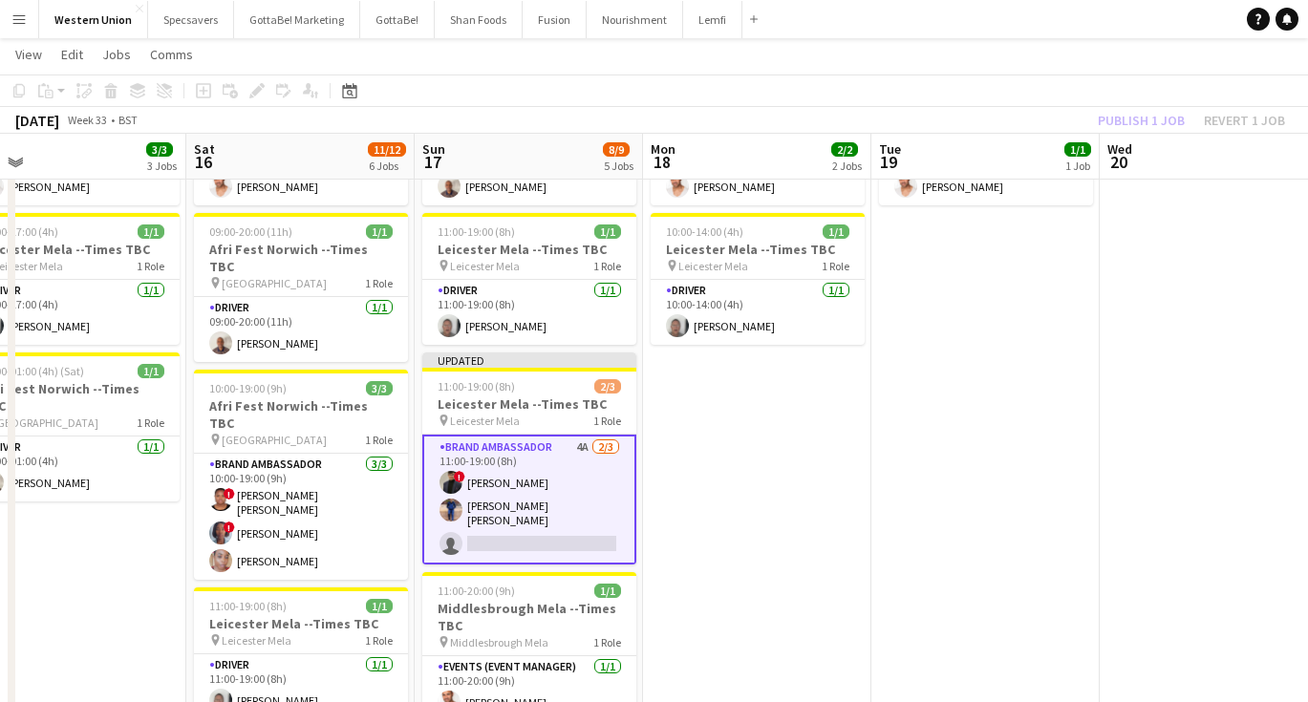
click at [798, 409] on app-date-cell "09:00-16:00 (7h) 1/1 [GEOGRAPHIC_DATA] --Times TBC pin Middlesborough Mela 1 Ro…" at bounding box center [757, 625] width 228 height 1153
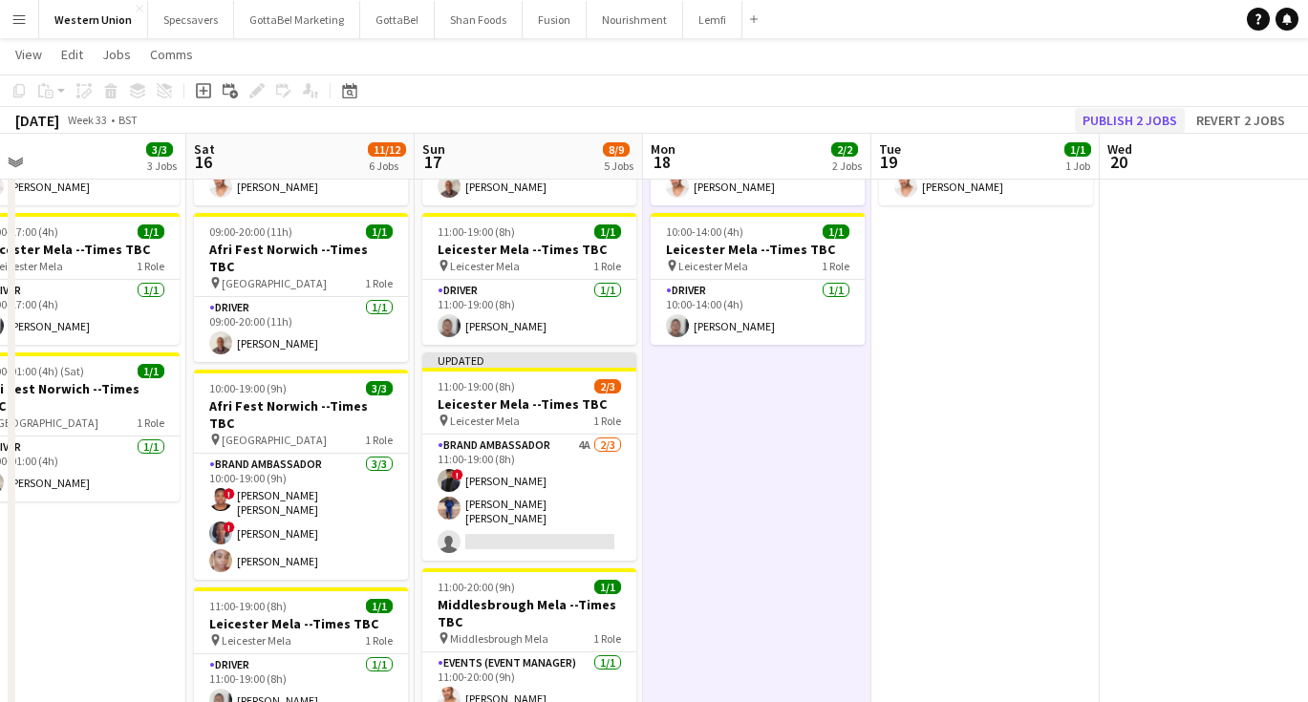
click at [1114, 109] on button "Publish 2 jobs" at bounding box center [1130, 120] width 110 height 25
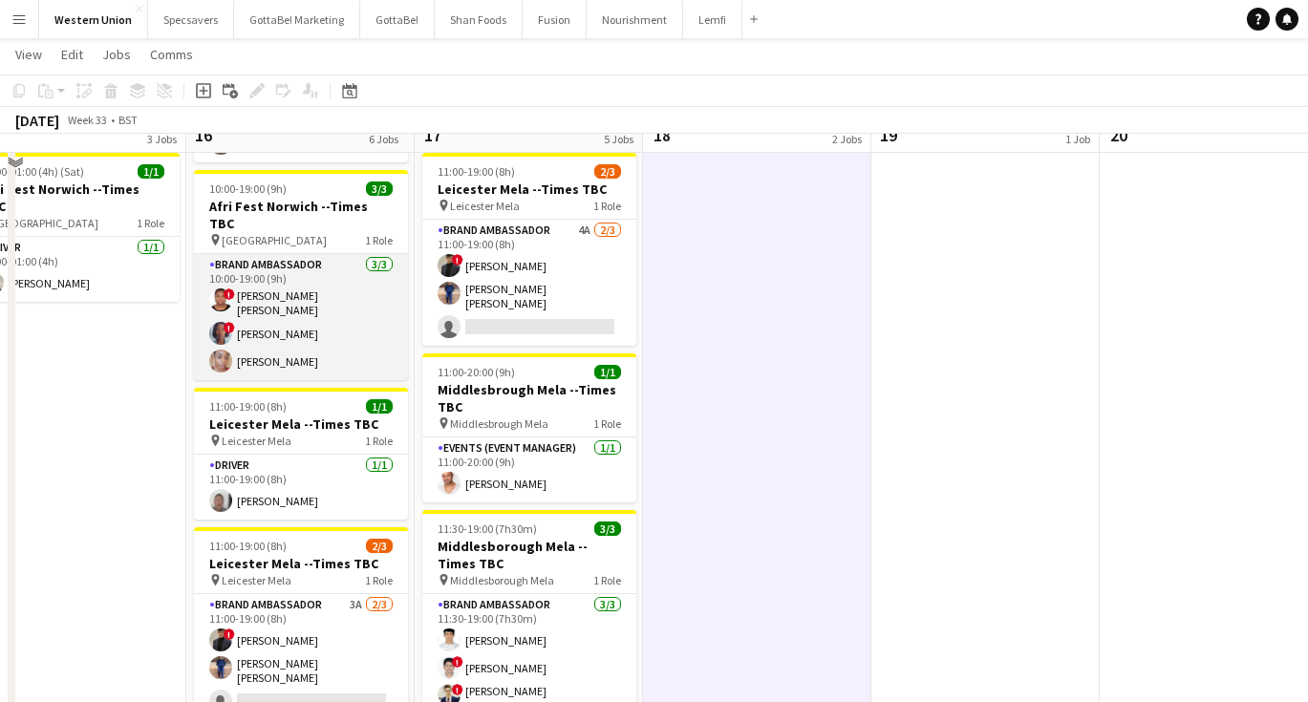
scroll to position [368, 0]
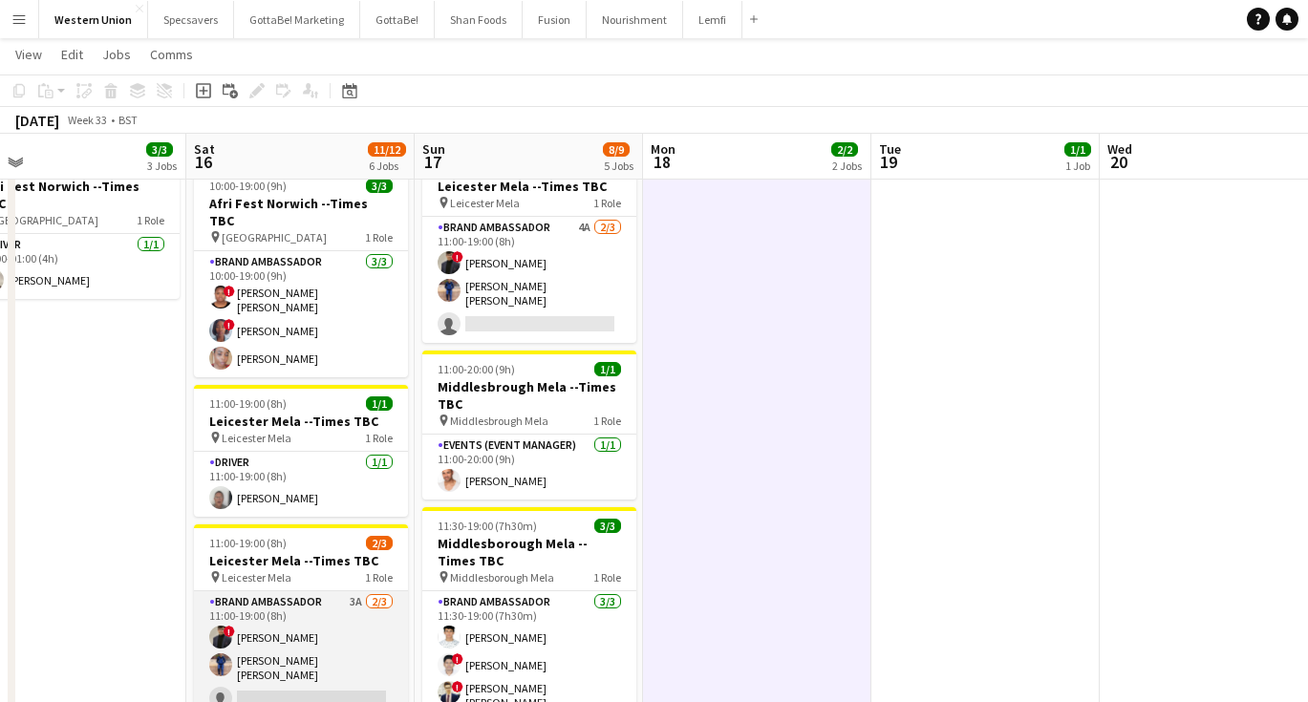
click at [302, 648] on app-card-role "Brand Ambassador 3A [DATE] 11:00-19:00 (8h) ! [PERSON_NAME] [PERSON_NAME] [PERS…" at bounding box center [301, 655] width 214 height 126
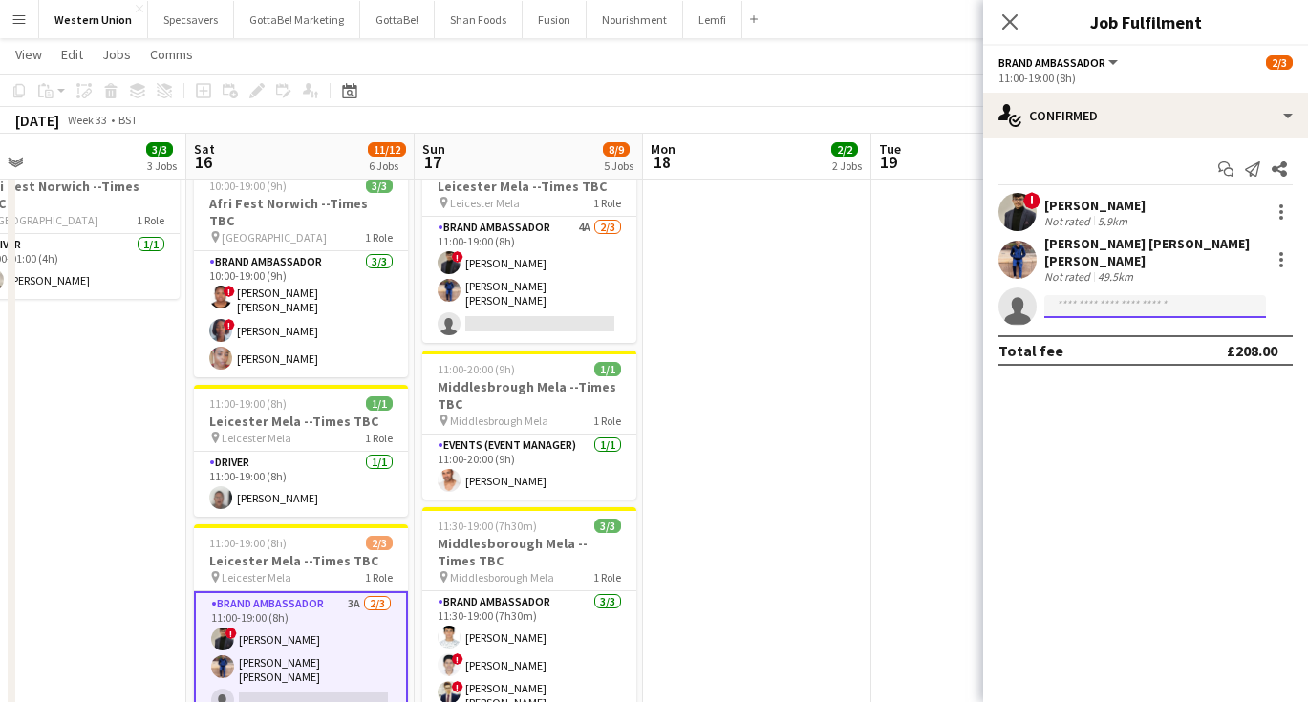
click at [1141, 296] on input at bounding box center [1155, 306] width 222 height 23
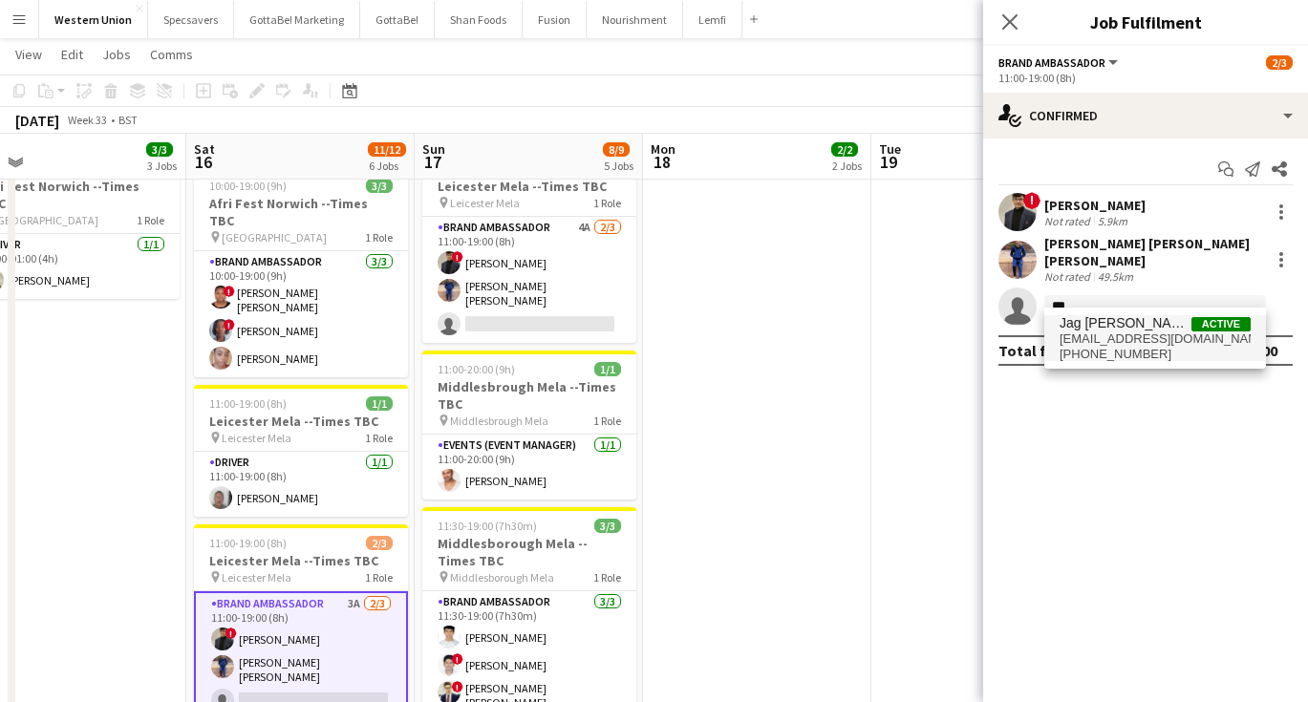
type input "***"
click at [1151, 329] on span "Jag [PERSON_NAME] Active" at bounding box center [1155, 323] width 191 height 16
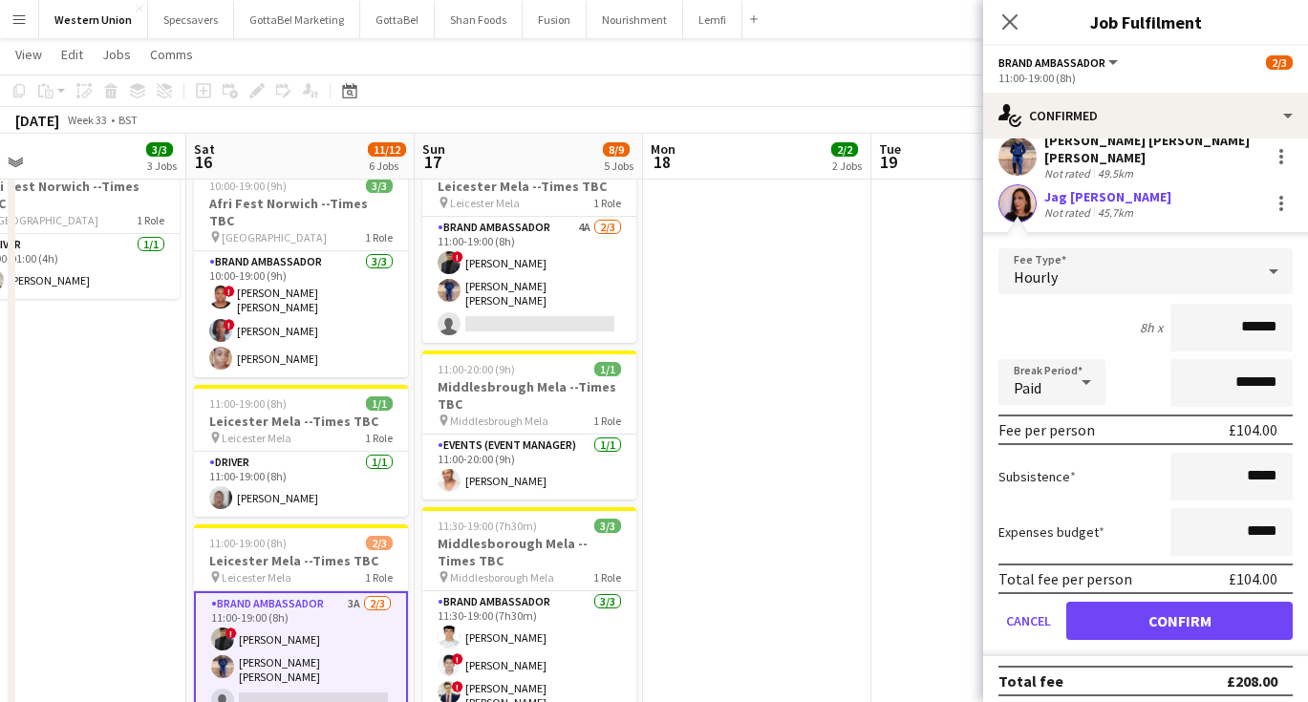
scroll to position [102, 0]
click at [1176, 609] on button "Confirm" at bounding box center [1179, 622] width 226 height 38
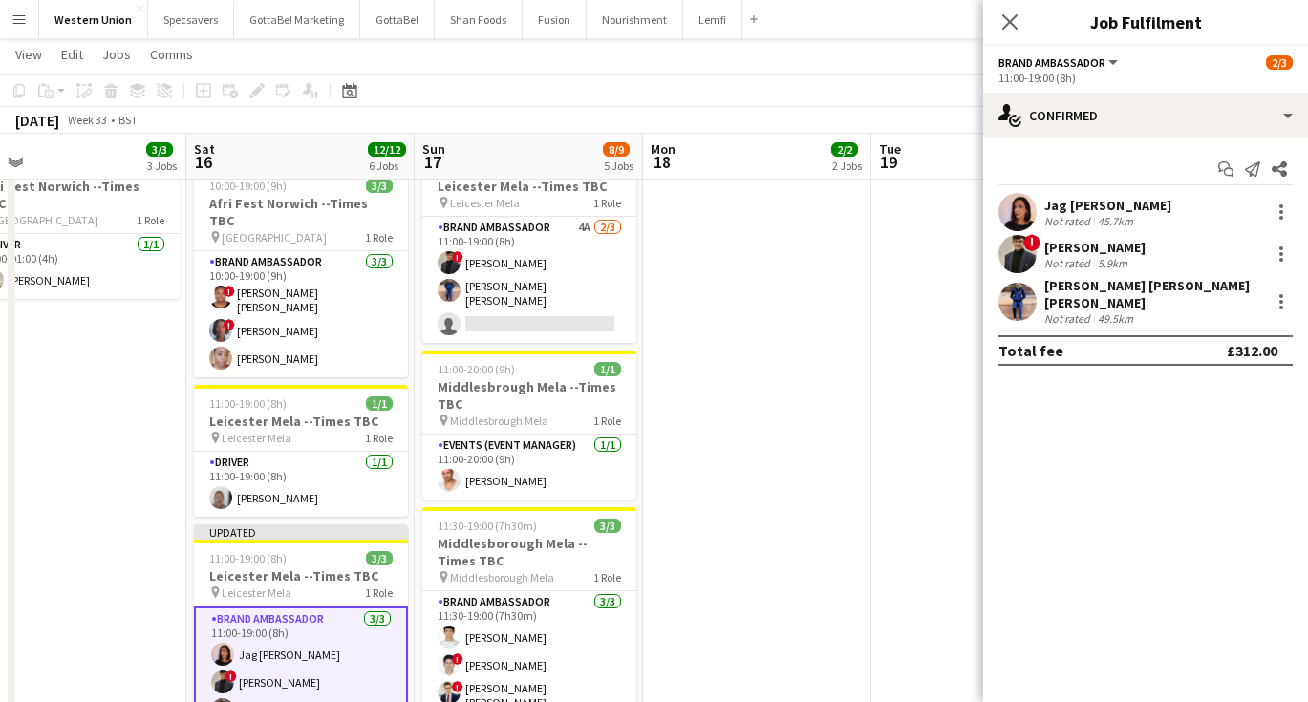
scroll to position [0, 0]
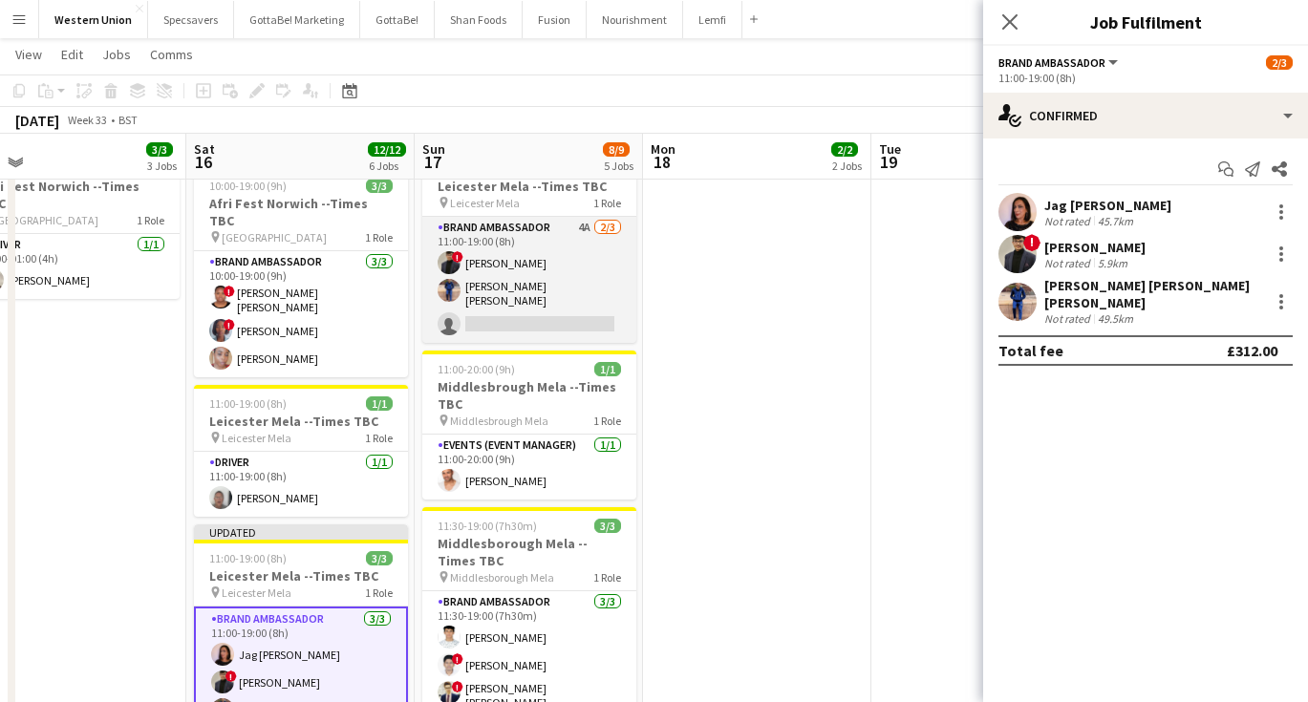
click at [609, 288] on app-card-role "Brand Ambassador 4A [DATE] 11:00-19:00 (8h) ! [PERSON_NAME] [PERSON_NAME] [PERS…" at bounding box center [529, 280] width 214 height 126
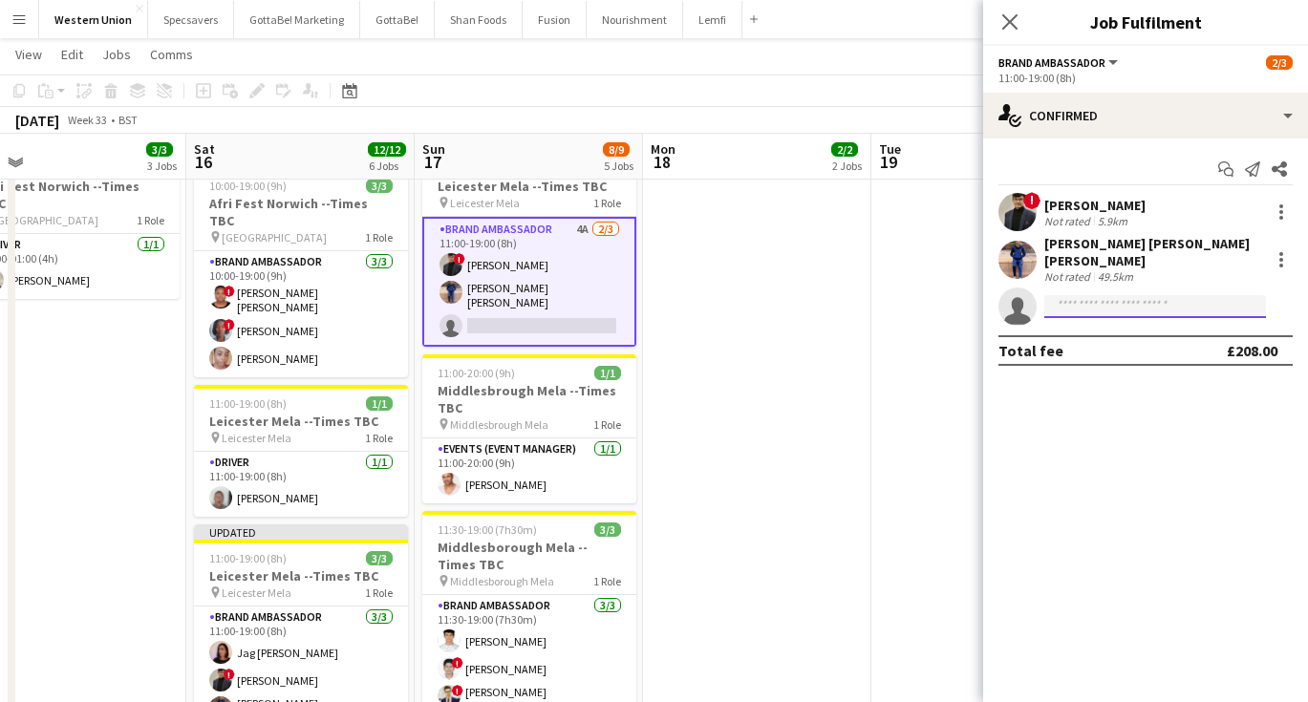
click at [1121, 296] on input at bounding box center [1155, 306] width 222 height 23
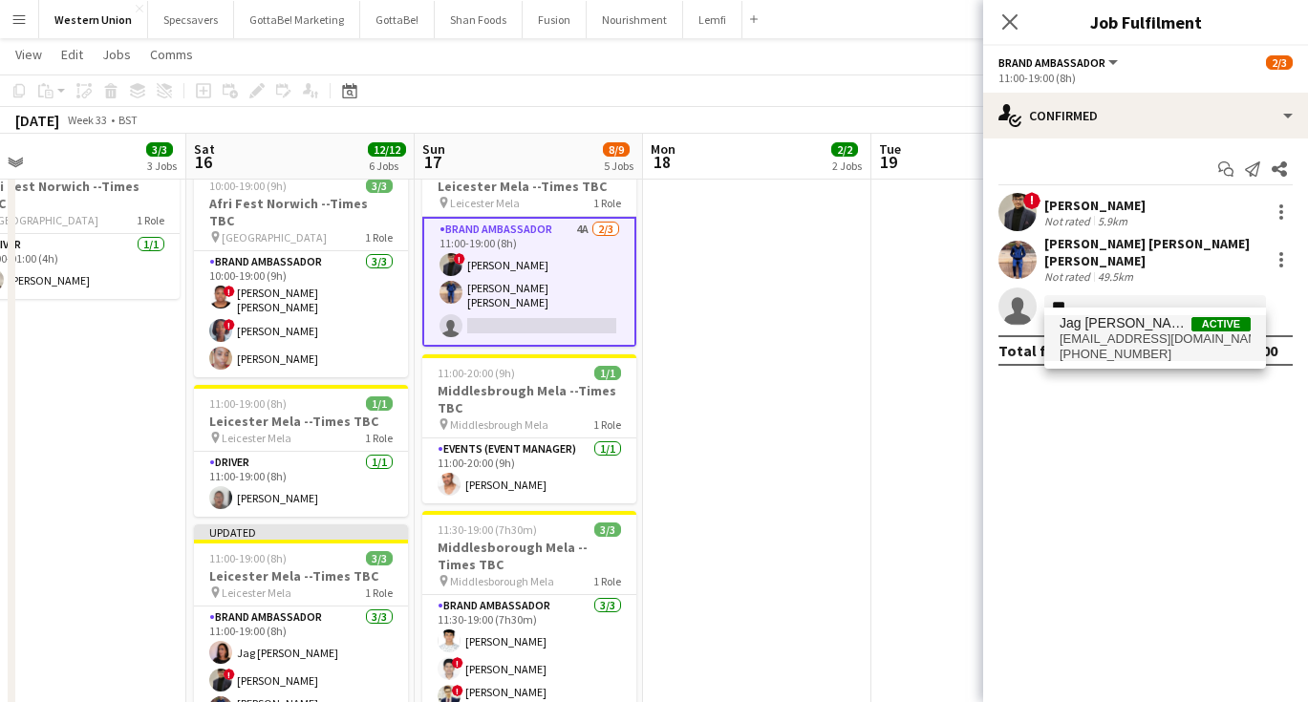
type input "***"
click at [1158, 352] on span "[PHONE_NUMBER]" at bounding box center [1155, 354] width 191 height 15
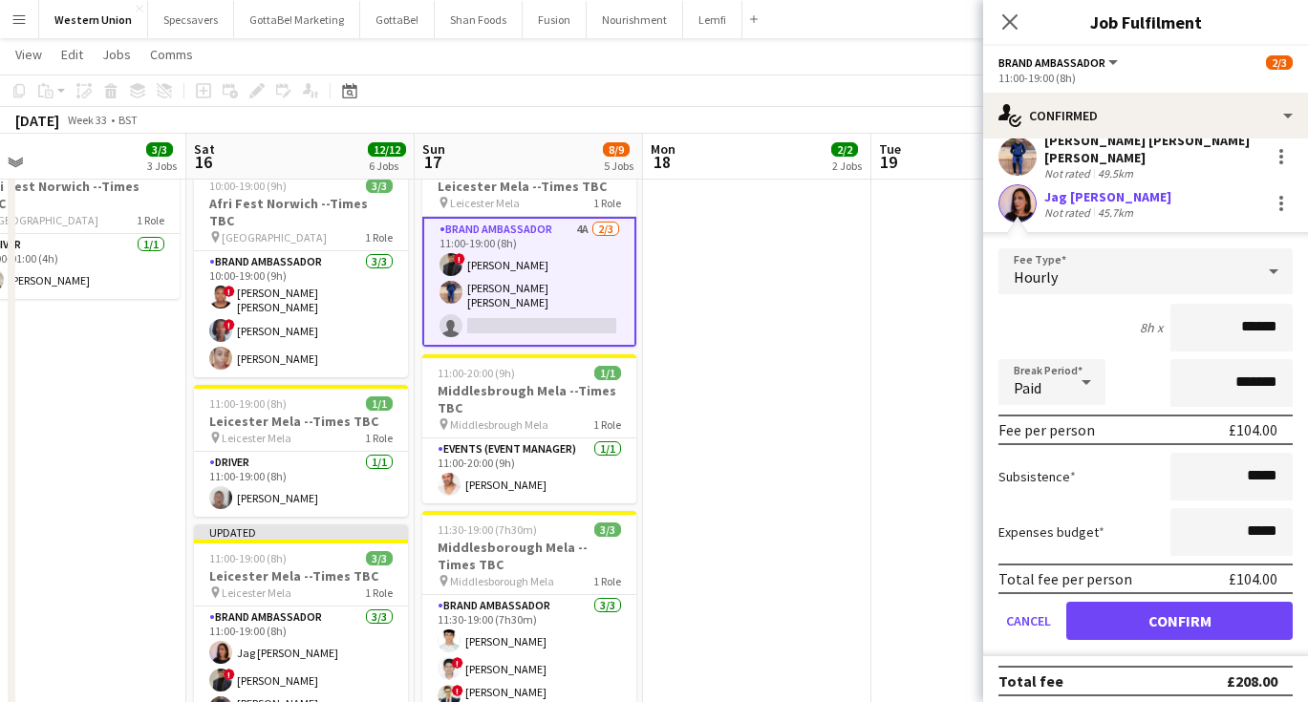
scroll to position [102, 0]
click at [1160, 613] on button "Confirm" at bounding box center [1179, 622] width 226 height 38
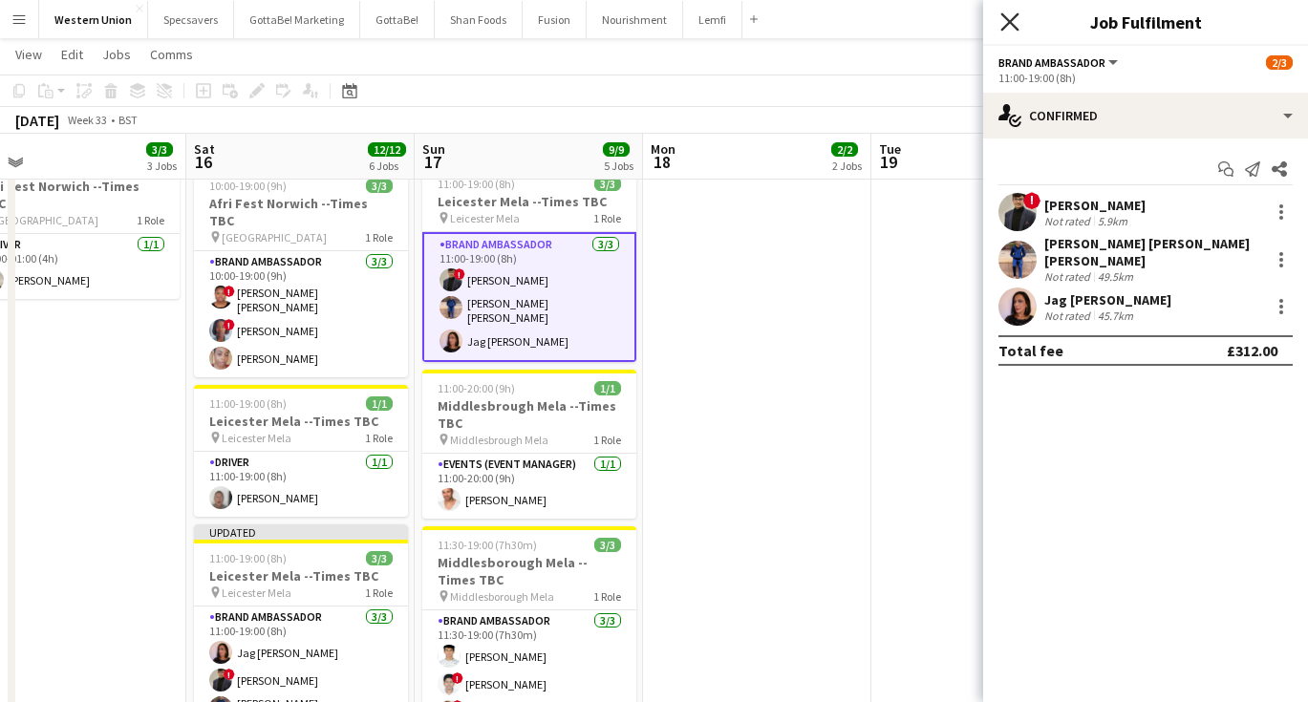
click at [1004, 21] on icon "Close pop-in" at bounding box center [1010, 21] width 18 height 18
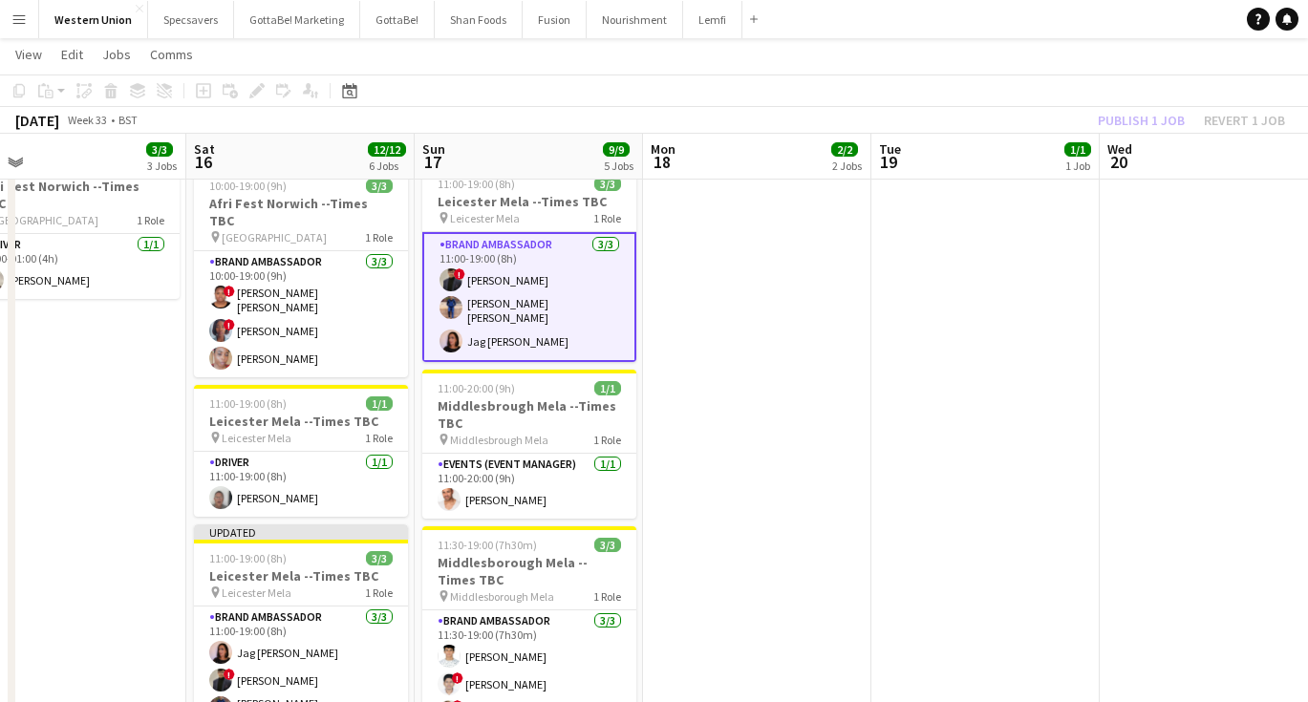
click at [690, 410] on app-date-cell "09:00-16:00 (7h) 1/1 [GEOGRAPHIC_DATA] --Times TBC pin Middlesborough Mela 1 Ro…" at bounding box center [757, 422] width 228 height 1153
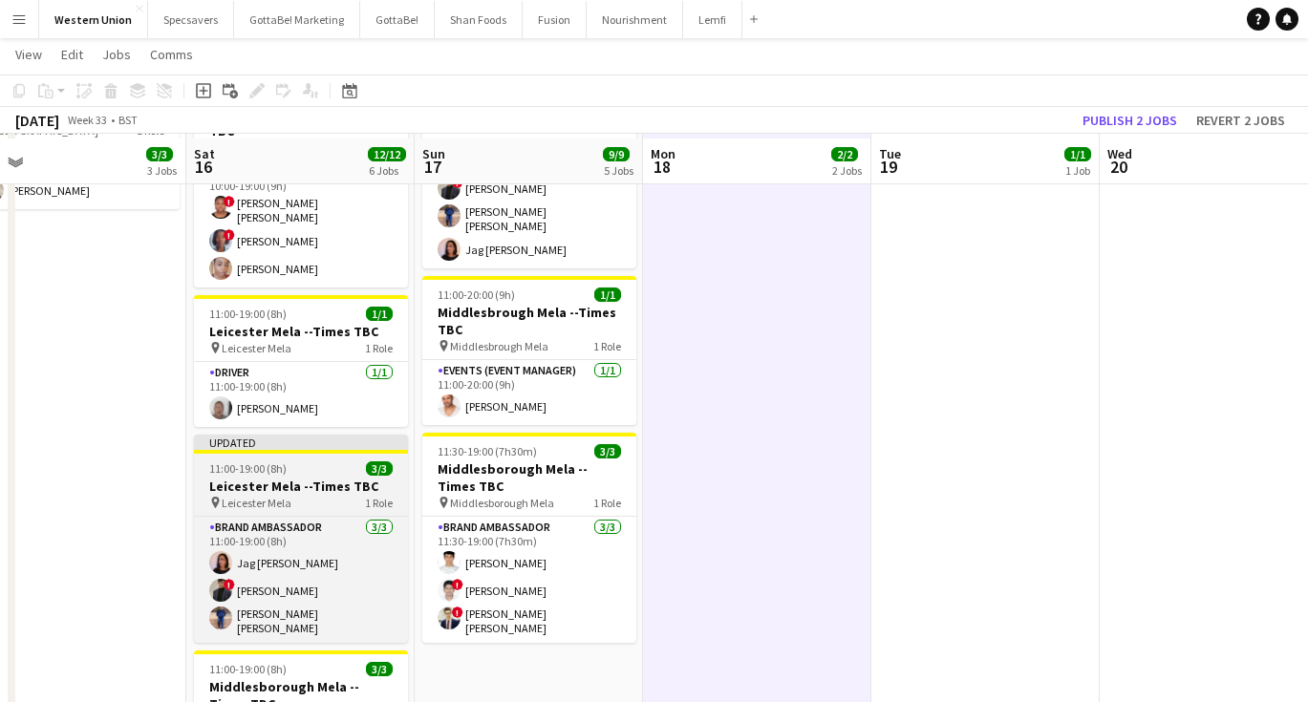
scroll to position [463, 0]
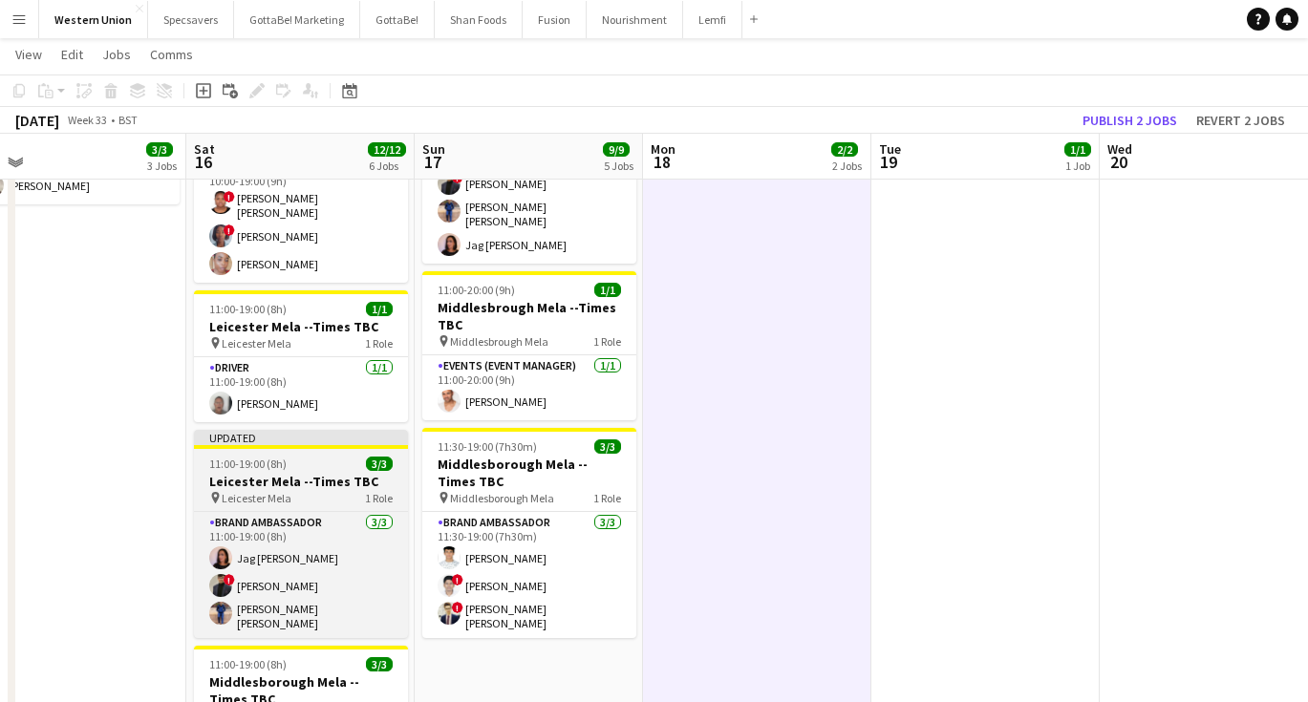
click at [274, 473] on h3 "Leicester Mela --Times TBC" at bounding box center [301, 481] width 214 height 17
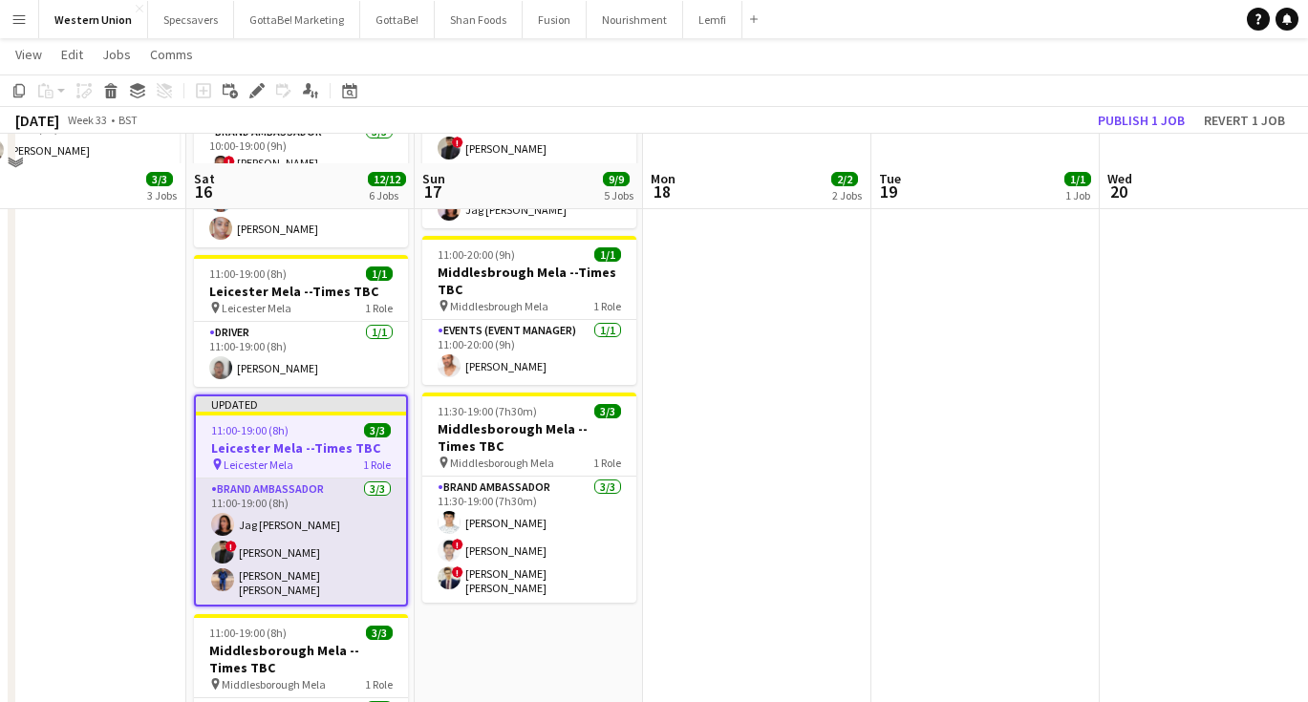
scroll to position [527, 0]
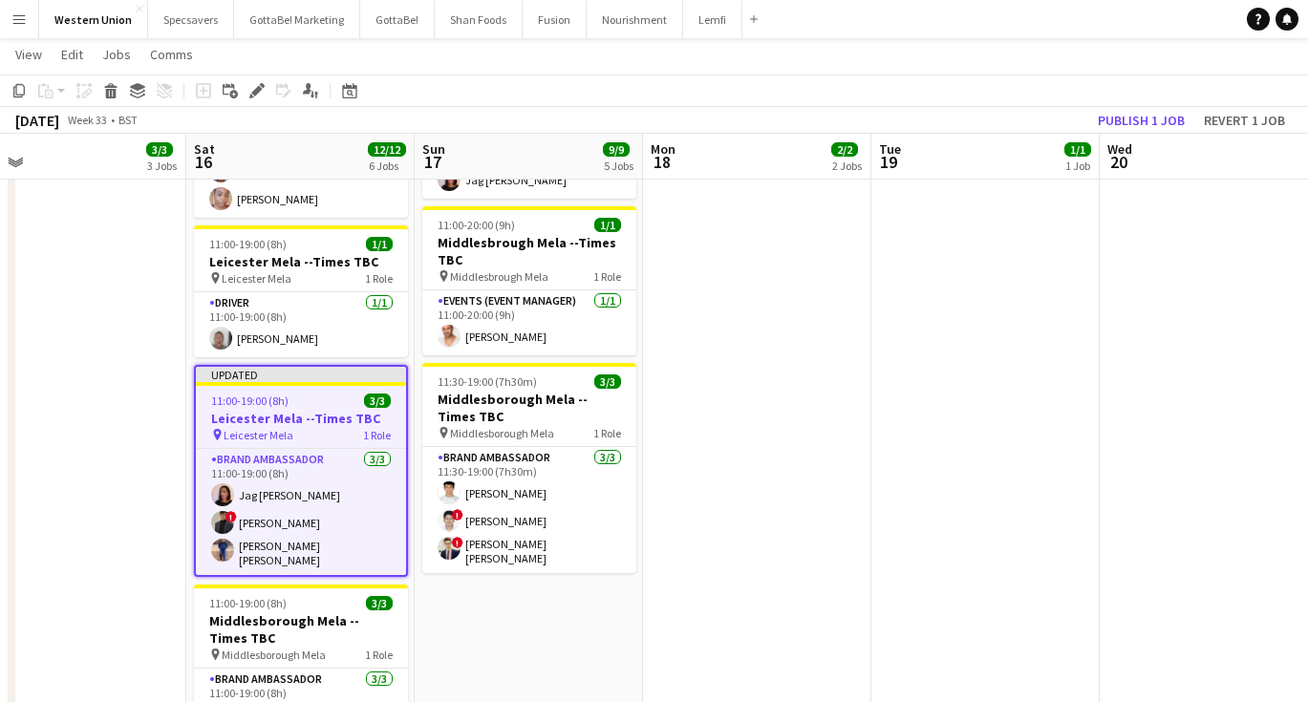
click at [302, 534] on app-date-cell "08:00-19:00 (11h) 1/1 [GEOGRAPHIC_DATA] Mela --Times TBC pin Middlesborough Mel…" at bounding box center [300, 263] width 228 height 1153
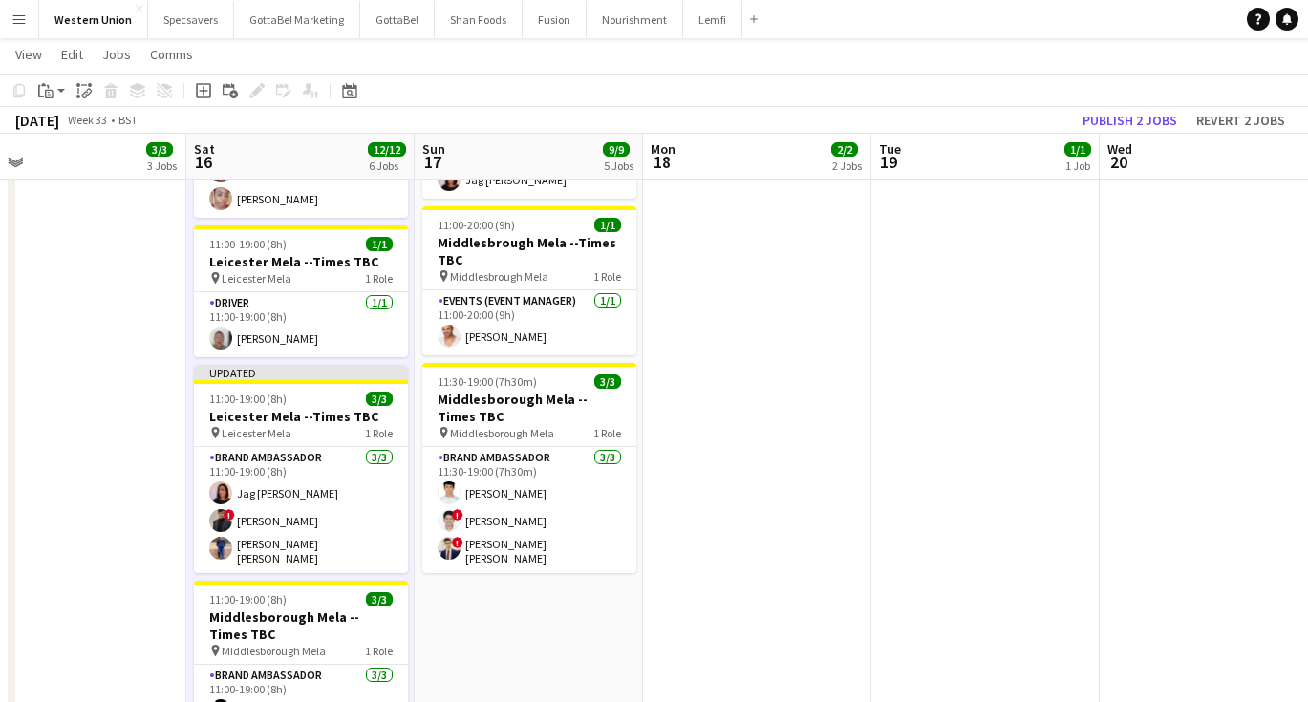
click at [287, 530] on app-date-cell "08:00-19:00 (11h) 1/1 [GEOGRAPHIC_DATA] Mela --Times TBC pin Middlesborough Mel…" at bounding box center [300, 263] width 228 height 1153
click at [287, 532] on app-date-cell "08:00-19:00 (11h) 1/1 [GEOGRAPHIC_DATA] Mela --Times TBC pin Middlesborough Mel…" at bounding box center [300, 263] width 228 height 1153
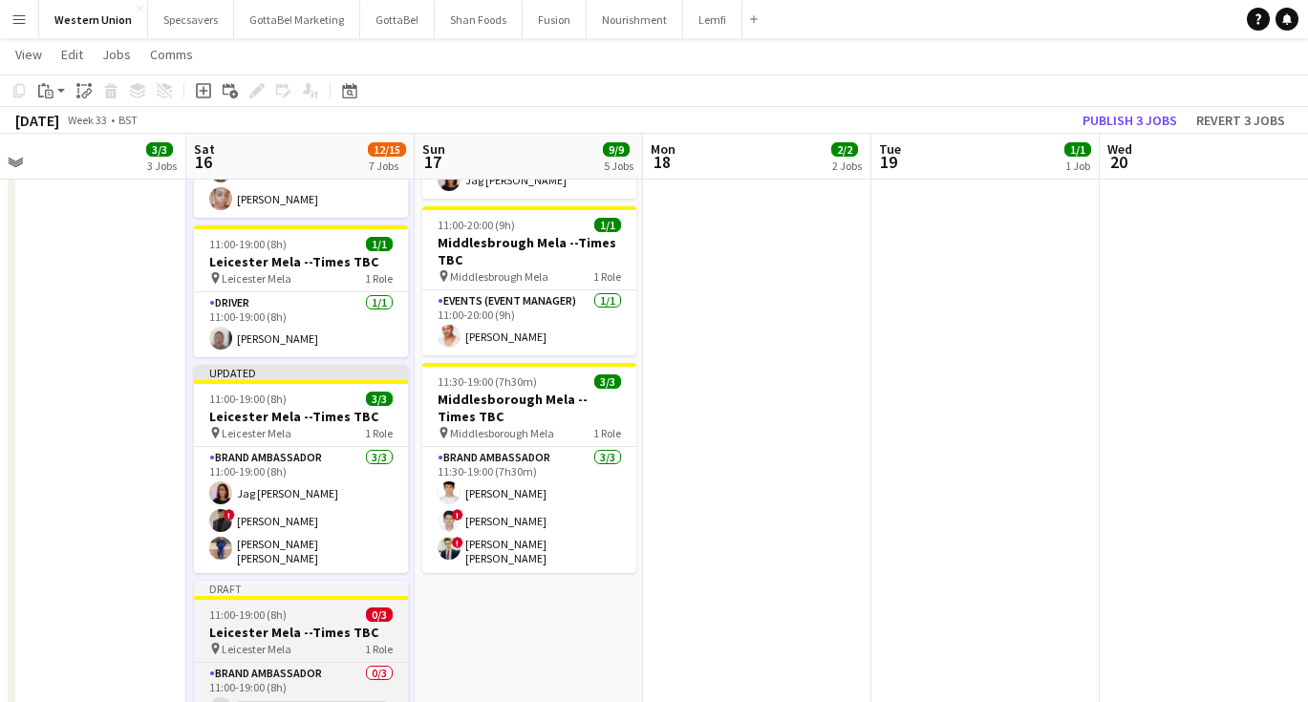
click at [298, 608] on div "11:00-19:00 (8h) 0/3" at bounding box center [301, 615] width 214 height 14
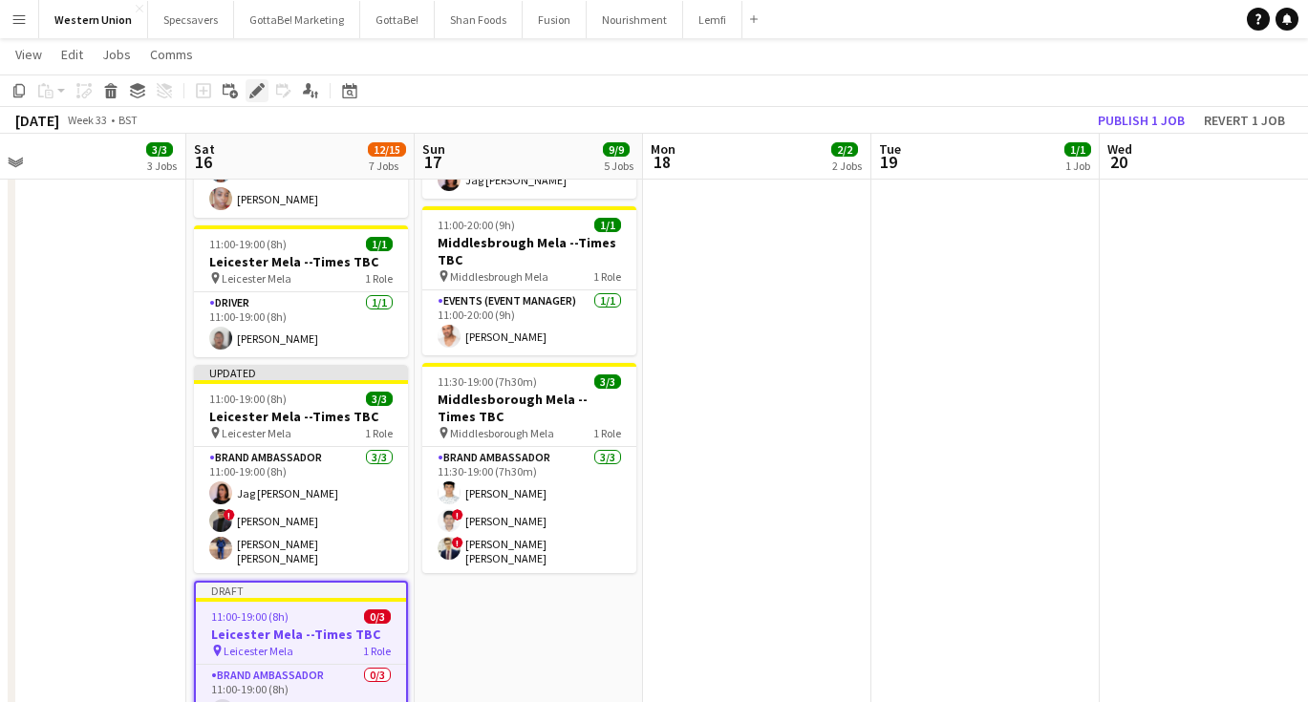
click at [257, 89] on icon at bounding box center [256, 91] width 11 height 11
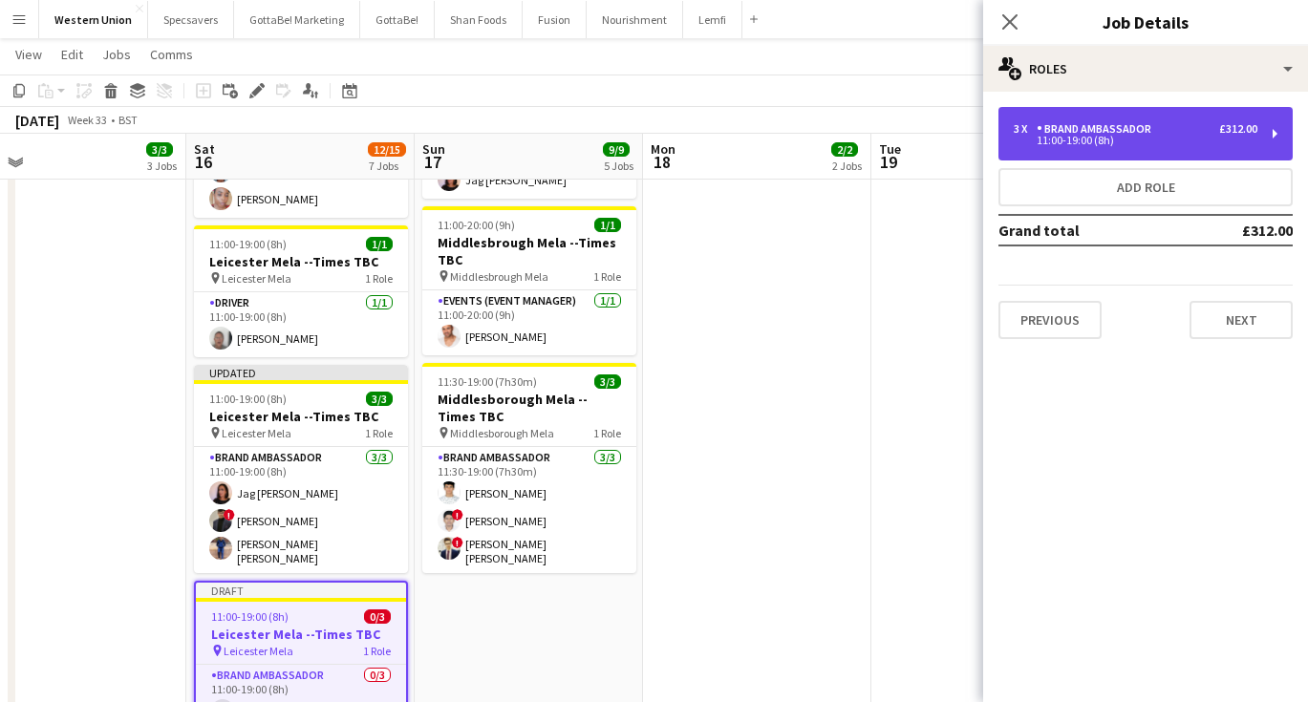
click at [1211, 146] on div "3 x Brand Ambassador £312.00 11:00-19:00 (8h)" at bounding box center [1146, 134] width 294 height 54
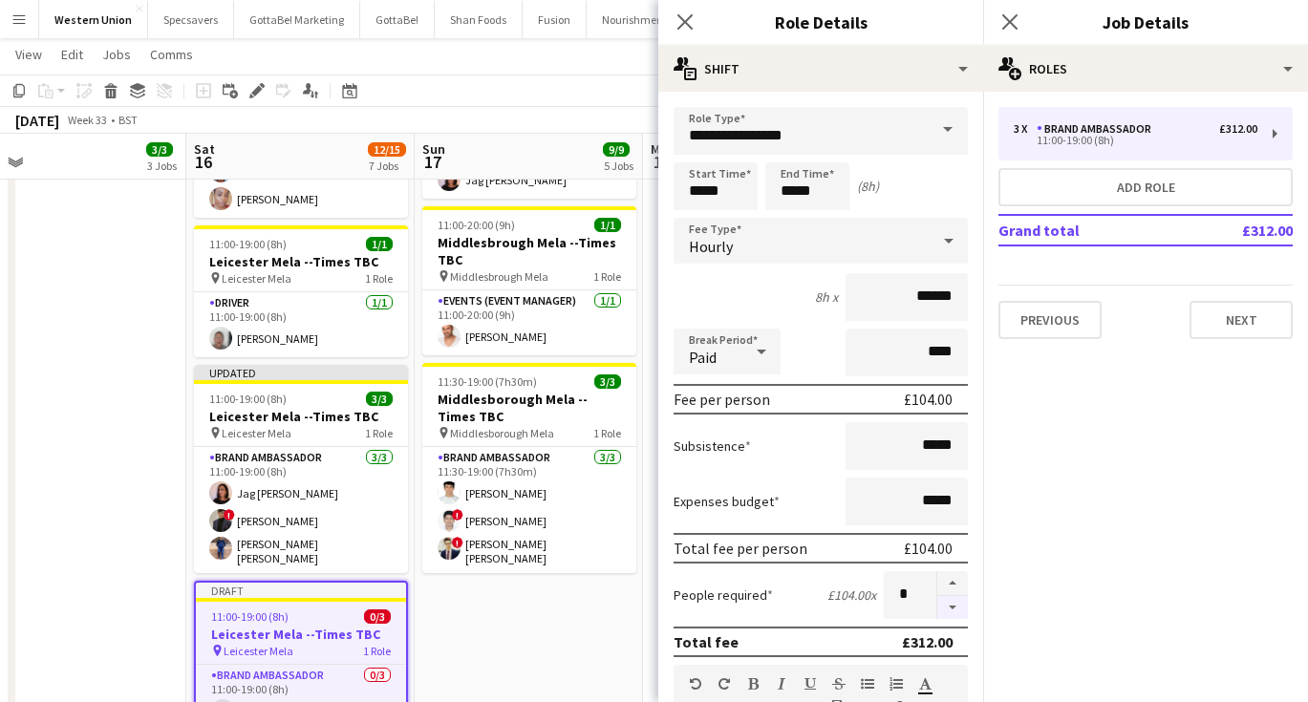
click at [950, 608] on button "button" at bounding box center [952, 608] width 31 height 24
type input "*"
drag, startPoint x: 722, startPoint y: 188, endPoint x: 672, endPoint y: 189, distance: 50.7
click at [672, 189] on form "**********" at bounding box center [820, 701] width 325 height 1188
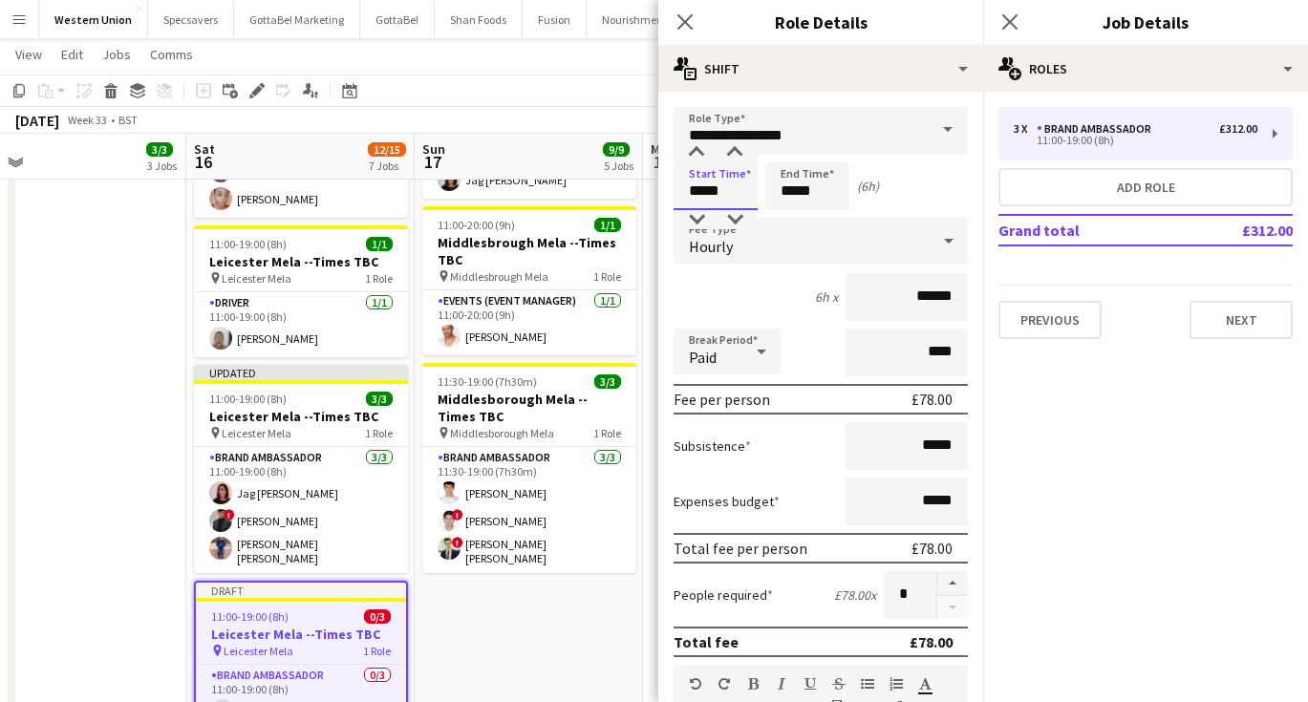
type input "*****"
click at [1011, 19] on icon "Close pop-in" at bounding box center [1010, 21] width 18 height 18
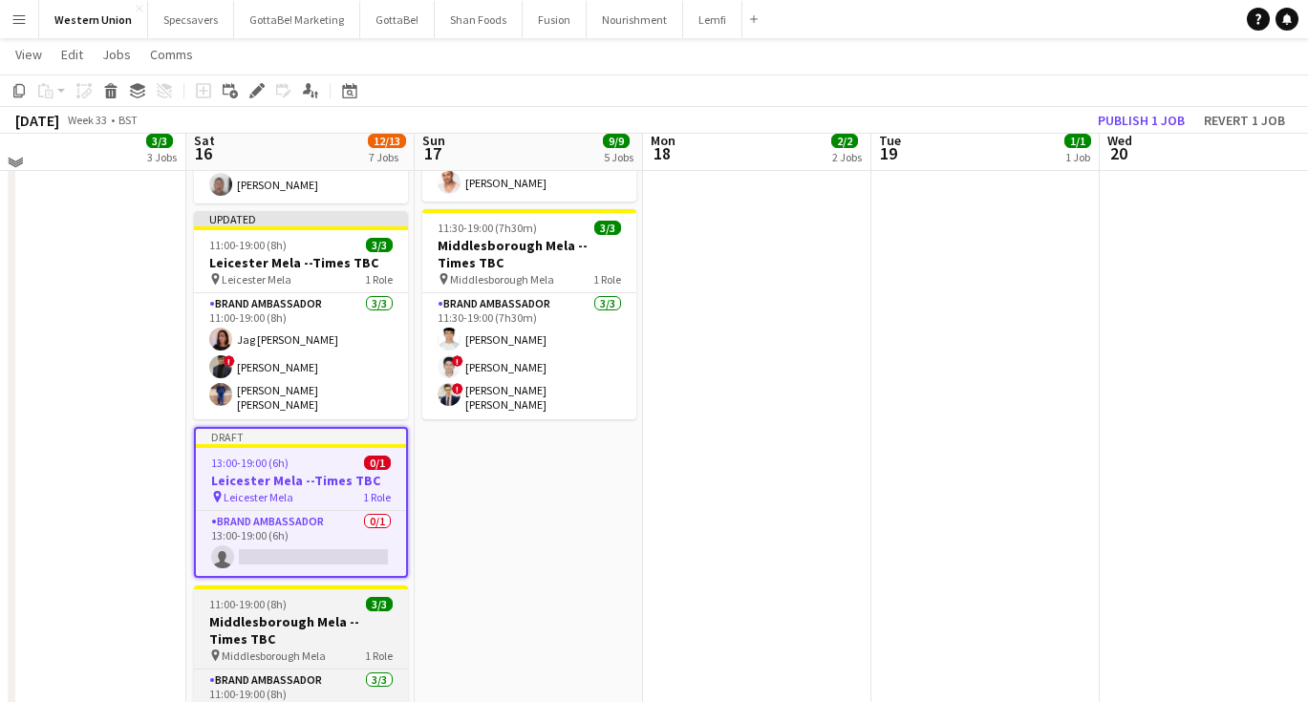
scroll to position [670, 0]
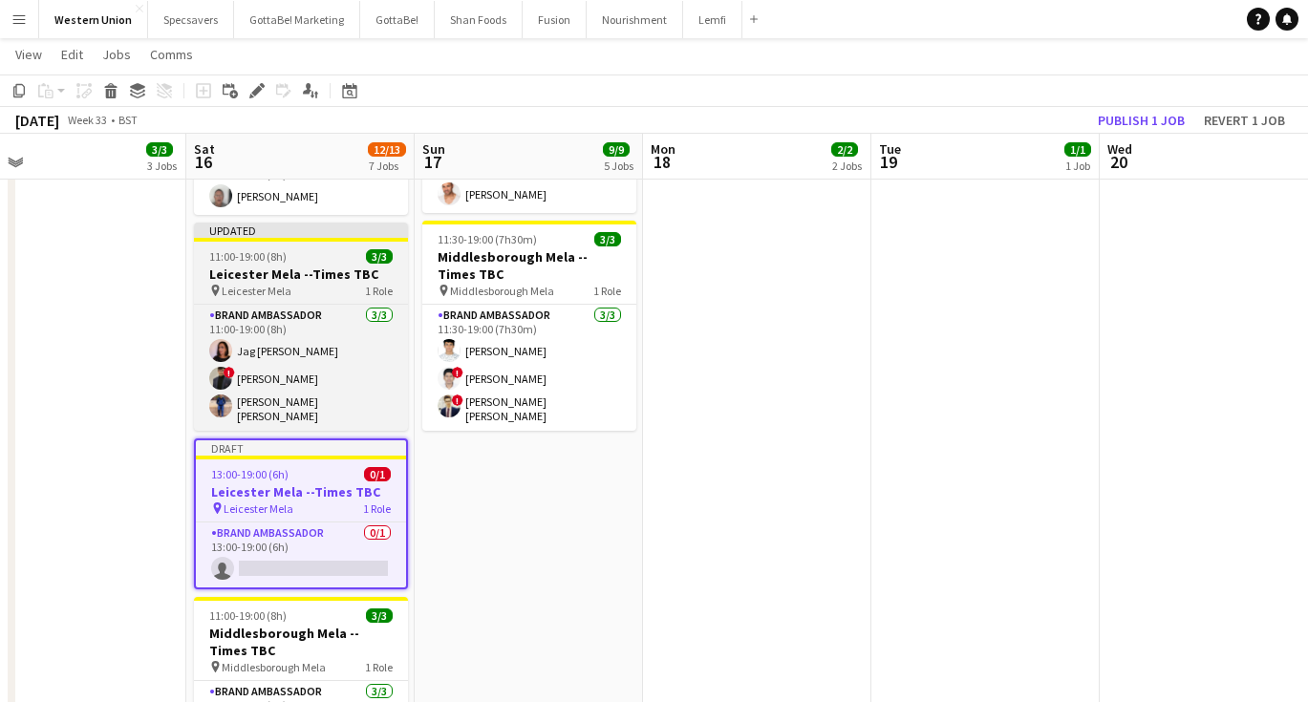
click at [343, 266] on h3 "Leicester Mela --Times TBC" at bounding box center [301, 274] width 214 height 17
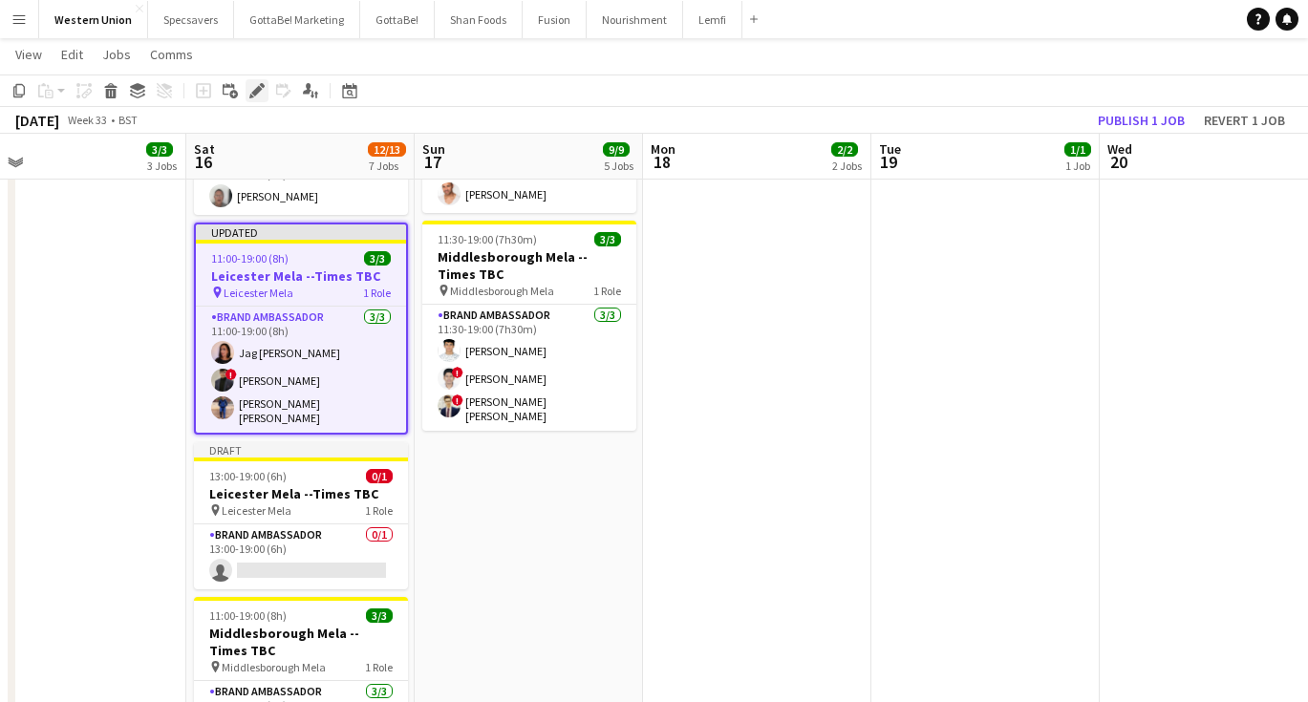
click at [257, 90] on icon at bounding box center [256, 91] width 11 height 11
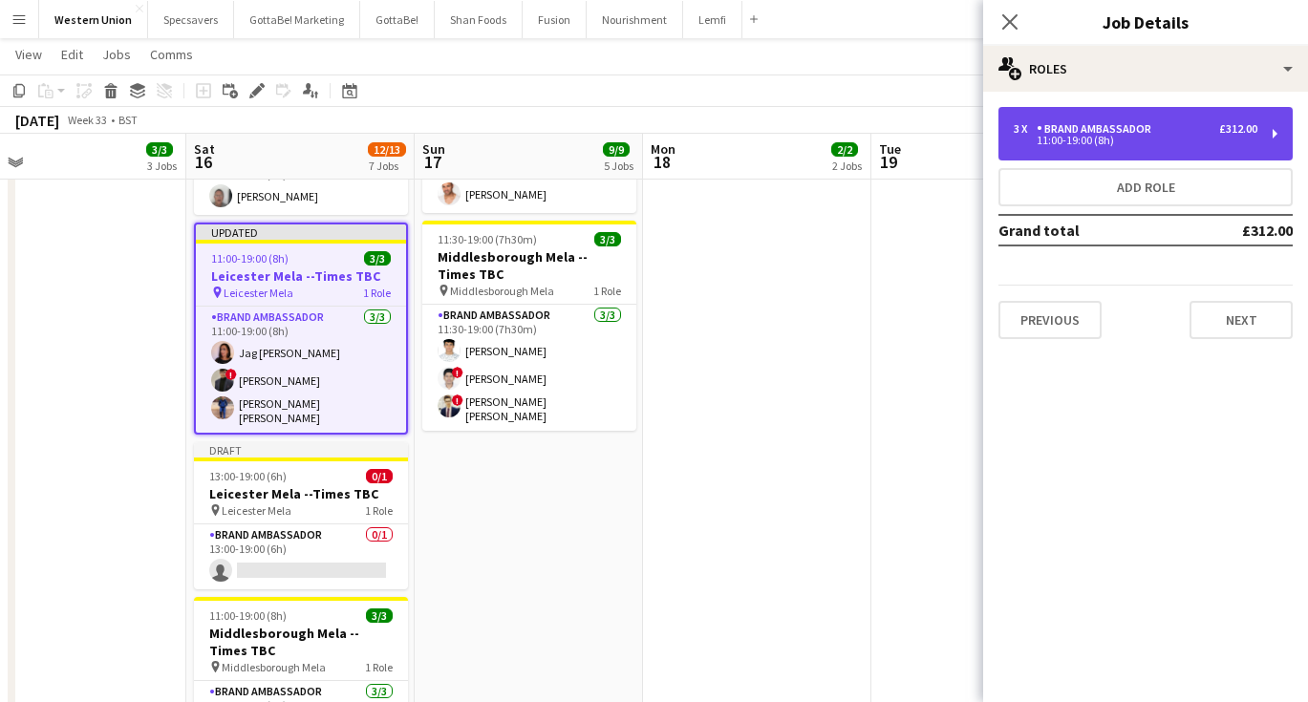
click at [1110, 123] on div "Brand Ambassador" at bounding box center [1098, 128] width 122 height 13
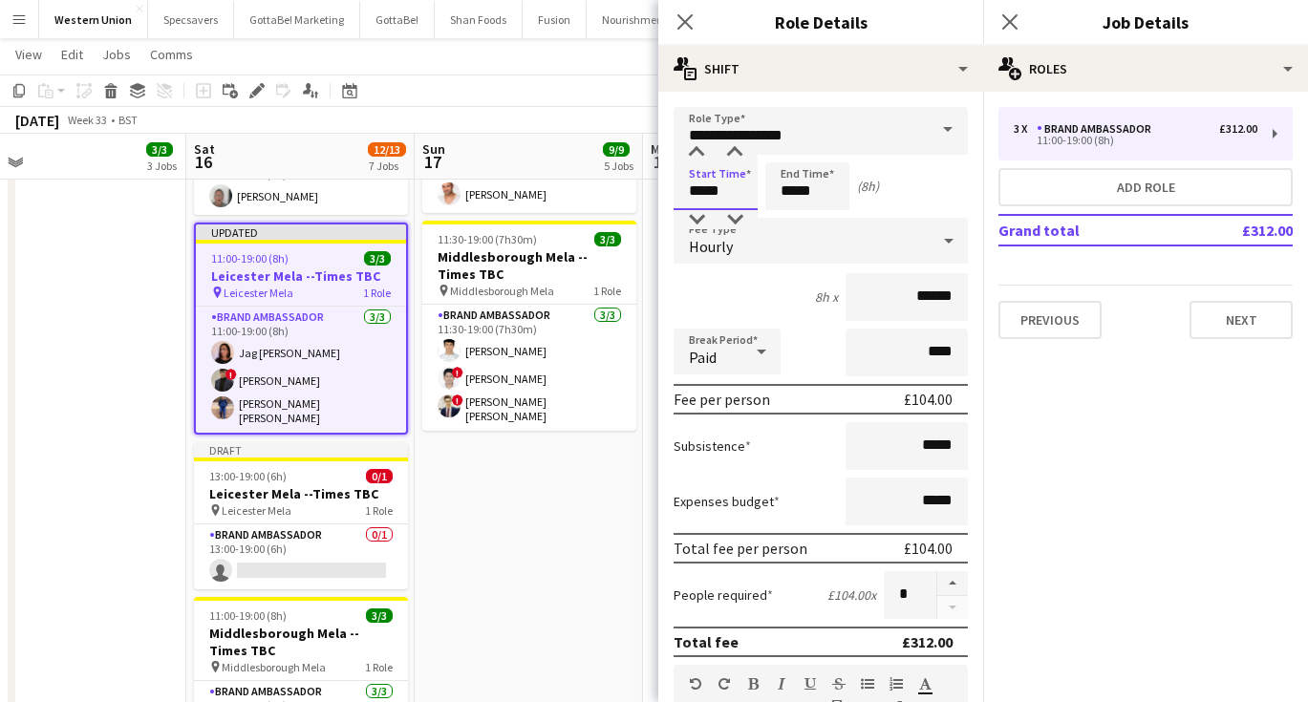
click at [723, 191] on input "*****" at bounding box center [716, 186] width 84 height 48
click at [1008, 24] on icon at bounding box center [1010, 21] width 18 height 18
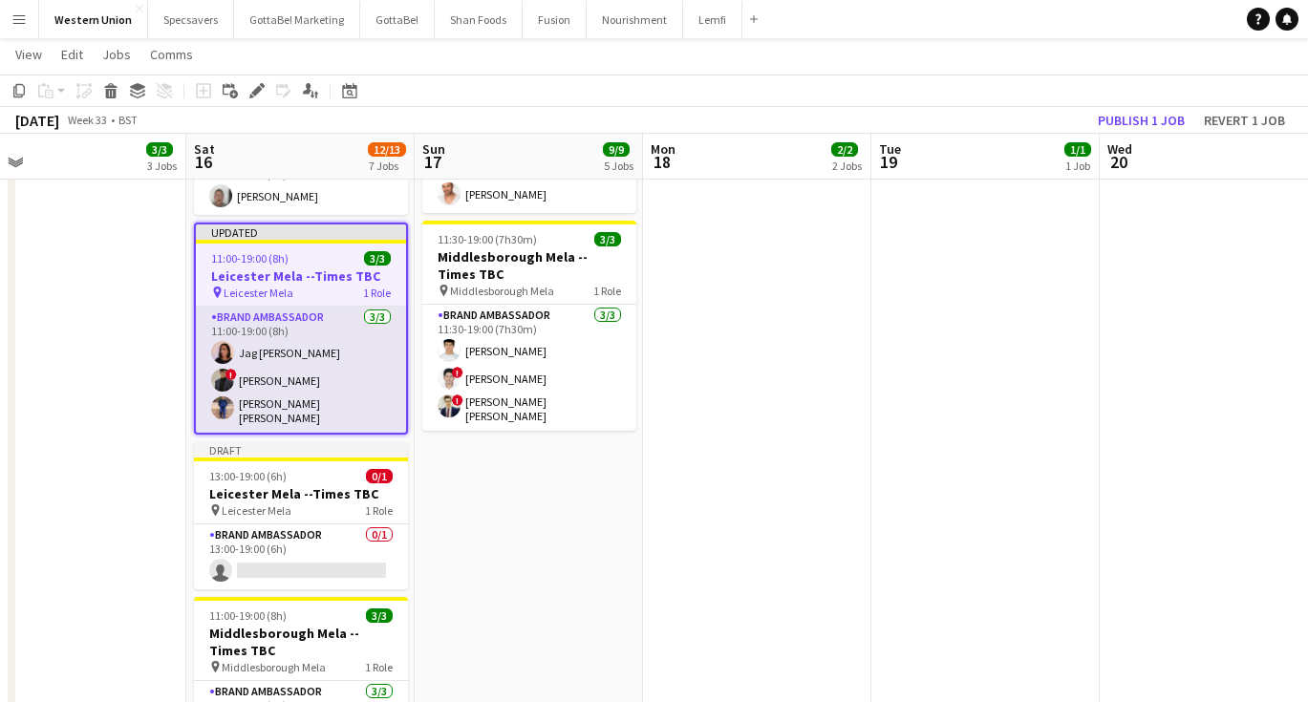
click at [300, 307] on app-card-role "Brand Ambassador [DATE] 11:00-19:00 (8h) Jag [PERSON_NAME] ! [PERSON_NAME] [PER…" at bounding box center [301, 370] width 210 height 126
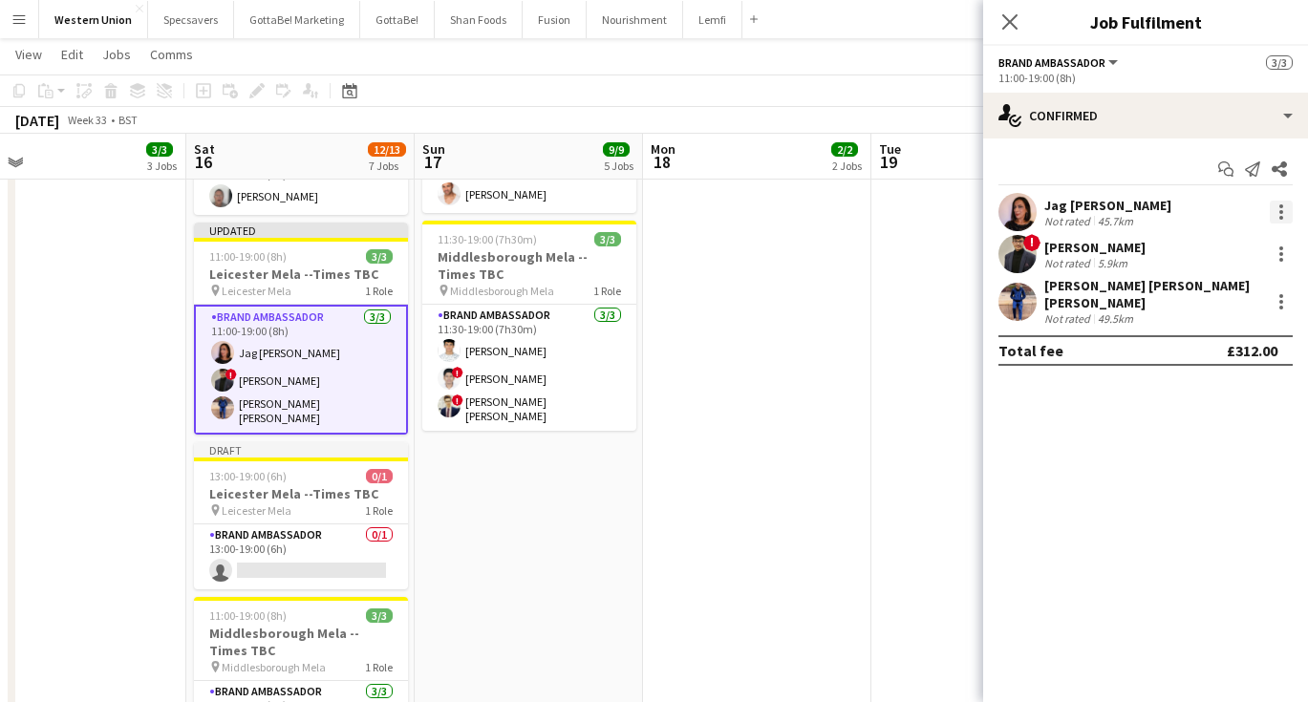
click at [1286, 213] on div at bounding box center [1281, 212] width 23 height 23
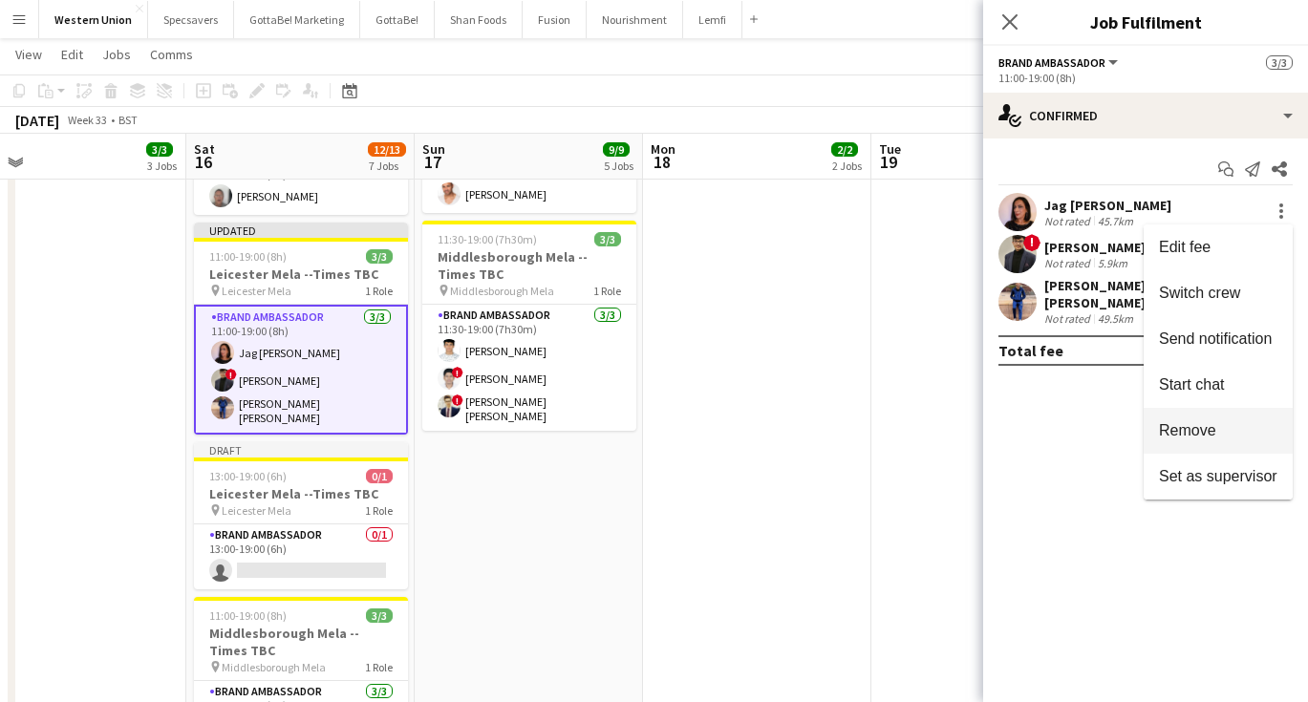
click at [1178, 425] on span "Remove" at bounding box center [1187, 430] width 57 height 16
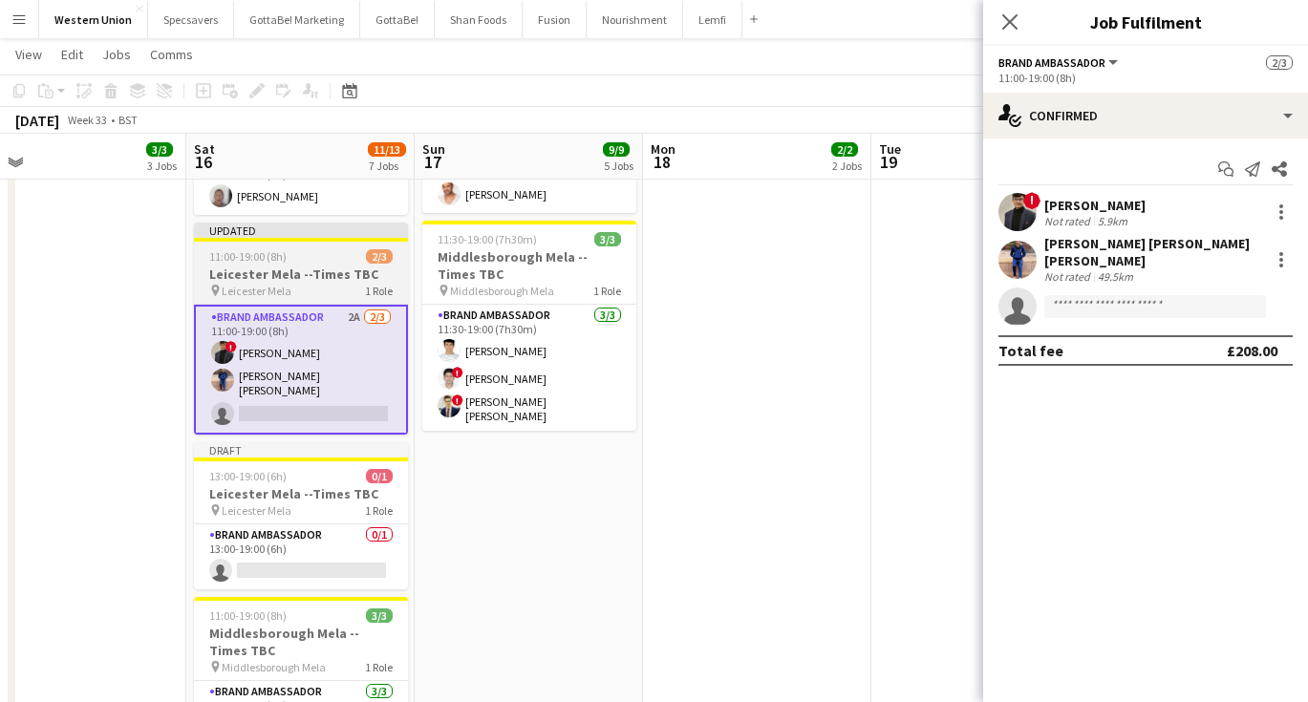
click at [284, 266] on h3 "Leicester Mela --Times TBC" at bounding box center [301, 274] width 214 height 17
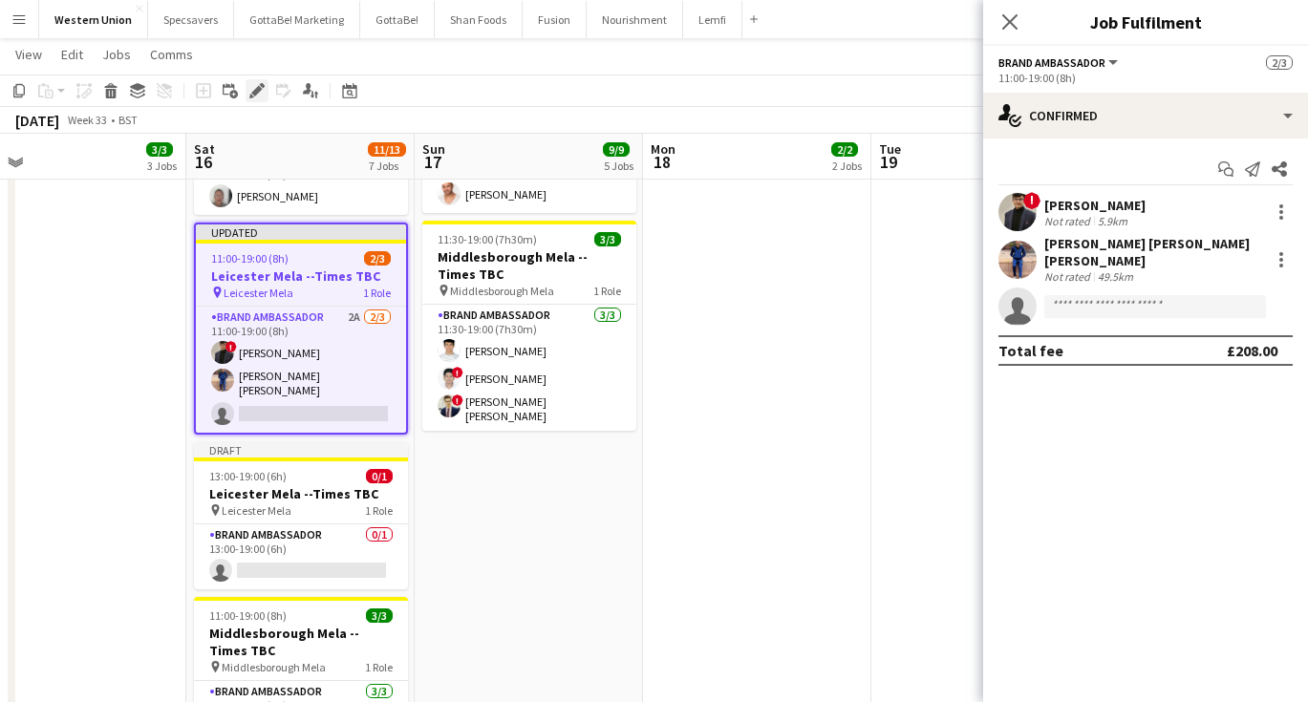
click at [256, 87] on icon "Edit" at bounding box center [256, 90] width 15 height 15
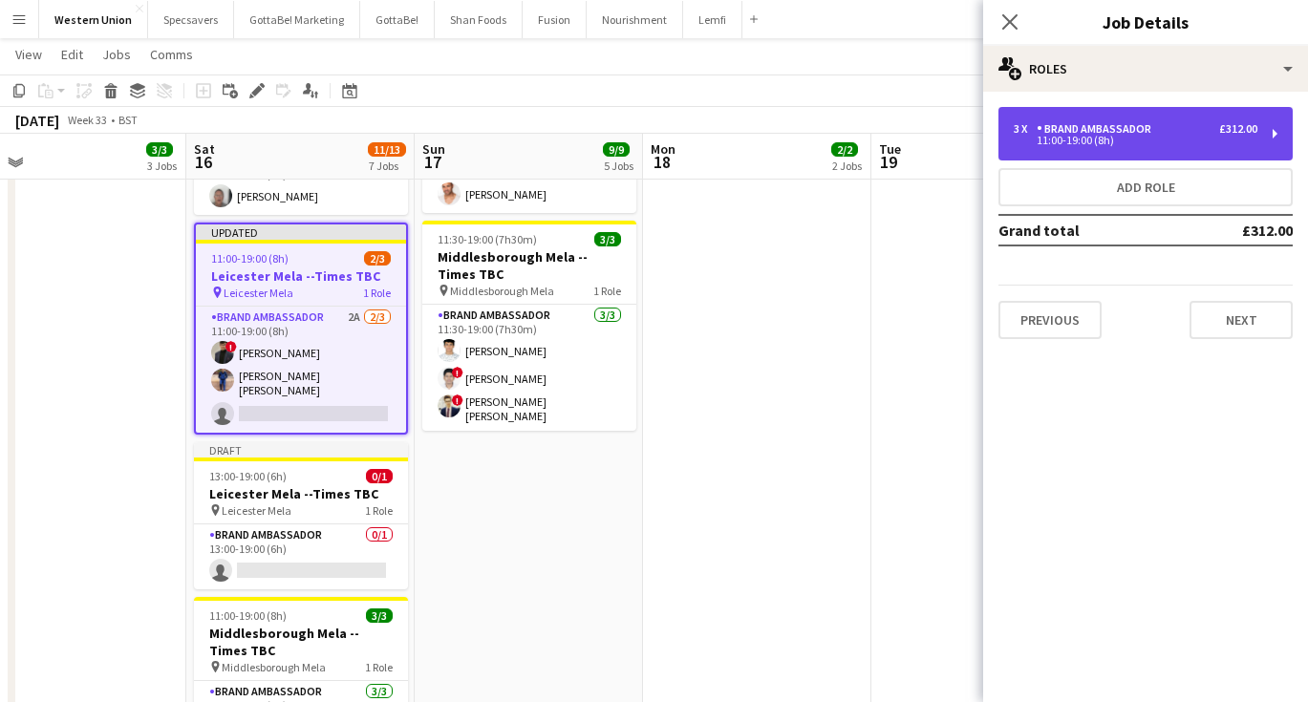
click at [1128, 128] on div "Brand Ambassador" at bounding box center [1098, 128] width 122 height 13
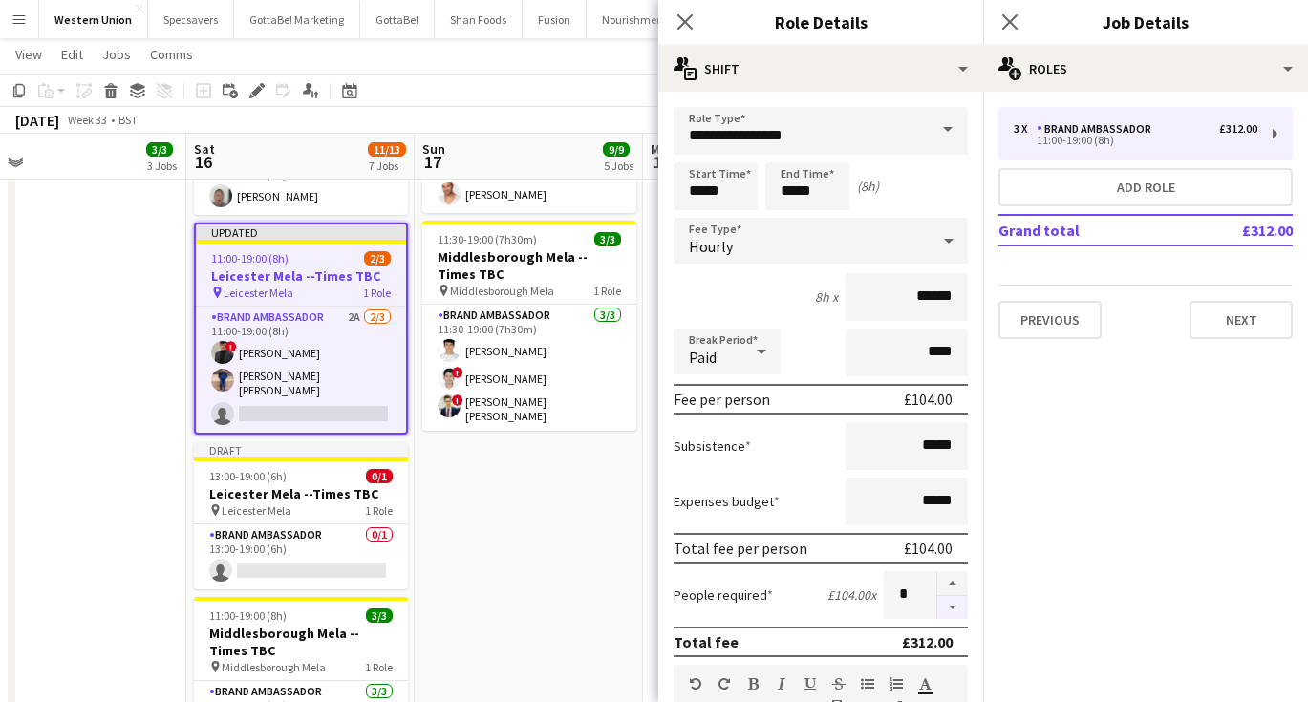
click at [948, 607] on button "button" at bounding box center [952, 608] width 31 height 24
type input "*"
click at [1013, 18] on icon at bounding box center [1010, 21] width 18 height 18
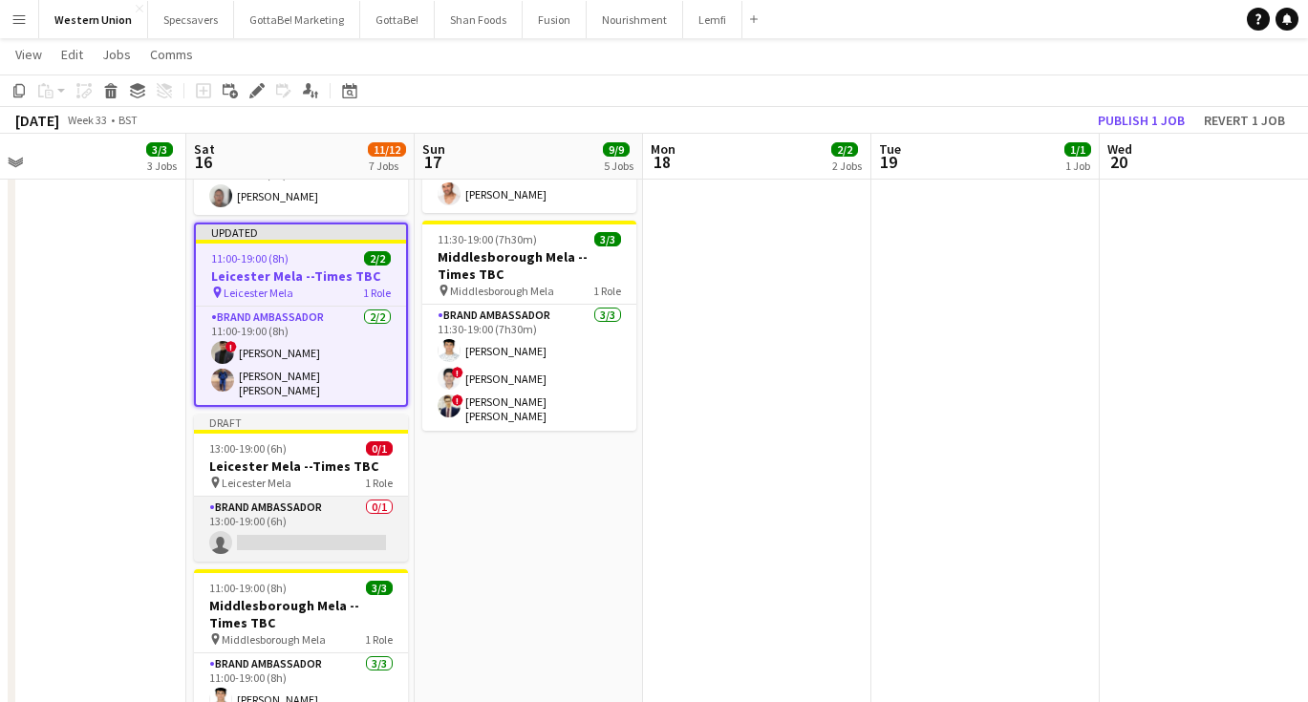
click at [314, 497] on app-card-role "Brand Ambassador 0/1 13:00-19:00 (6h) single-neutral-actions" at bounding box center [301, 529] width 214 height 65
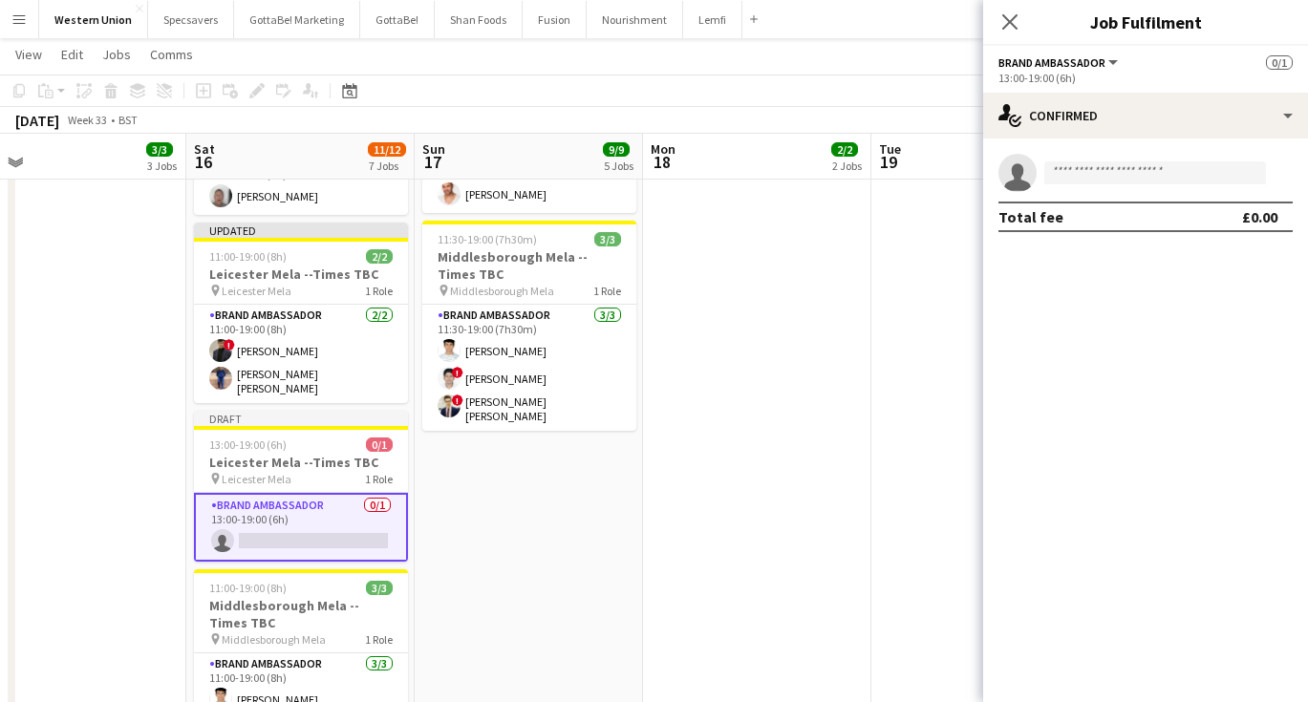
click at [1110, 186] on app-invite-slot "single-neutral-actions" at bounding box center [1145, 173] width 325 height 38
click at [1111, 177] on input at bounding box center [1155, 172] width 222 height 23
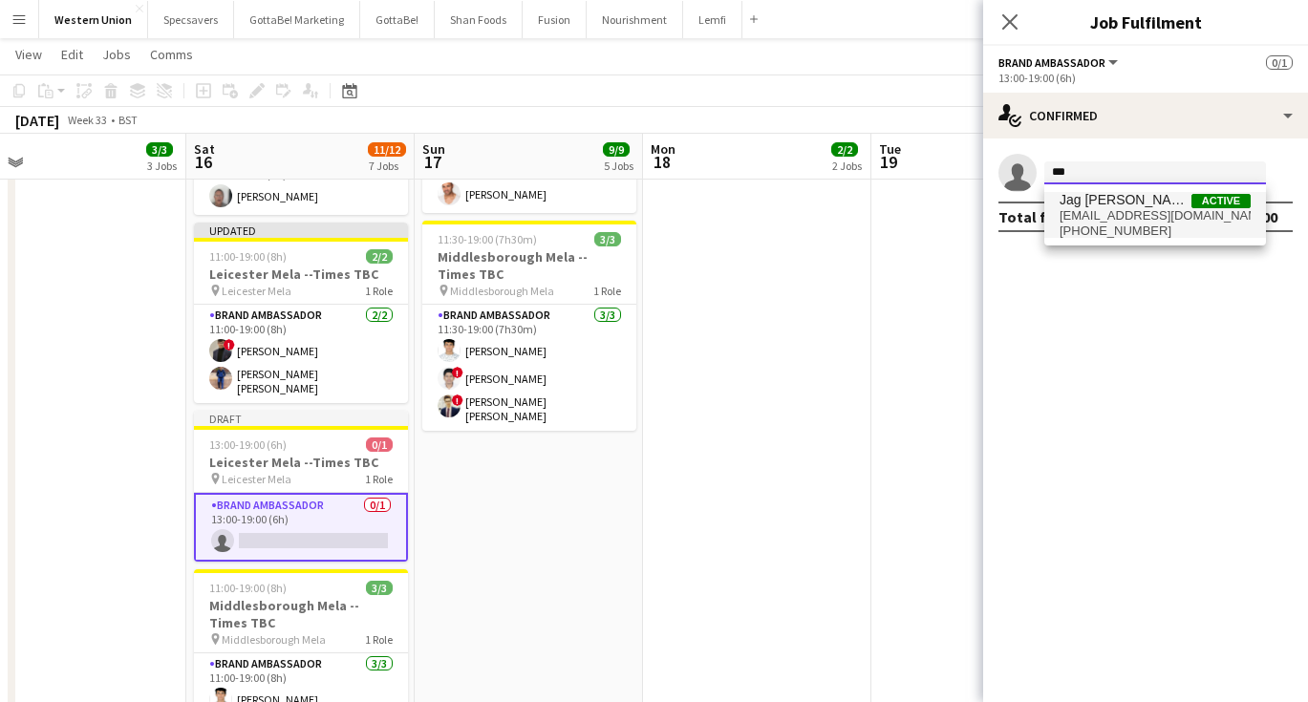
type input "***"
click at [1119, 221] on span "[EMAIL_ADDRESS][DOMAIN_NAME]" at bounding box center [1155, 215] width 191 height 15
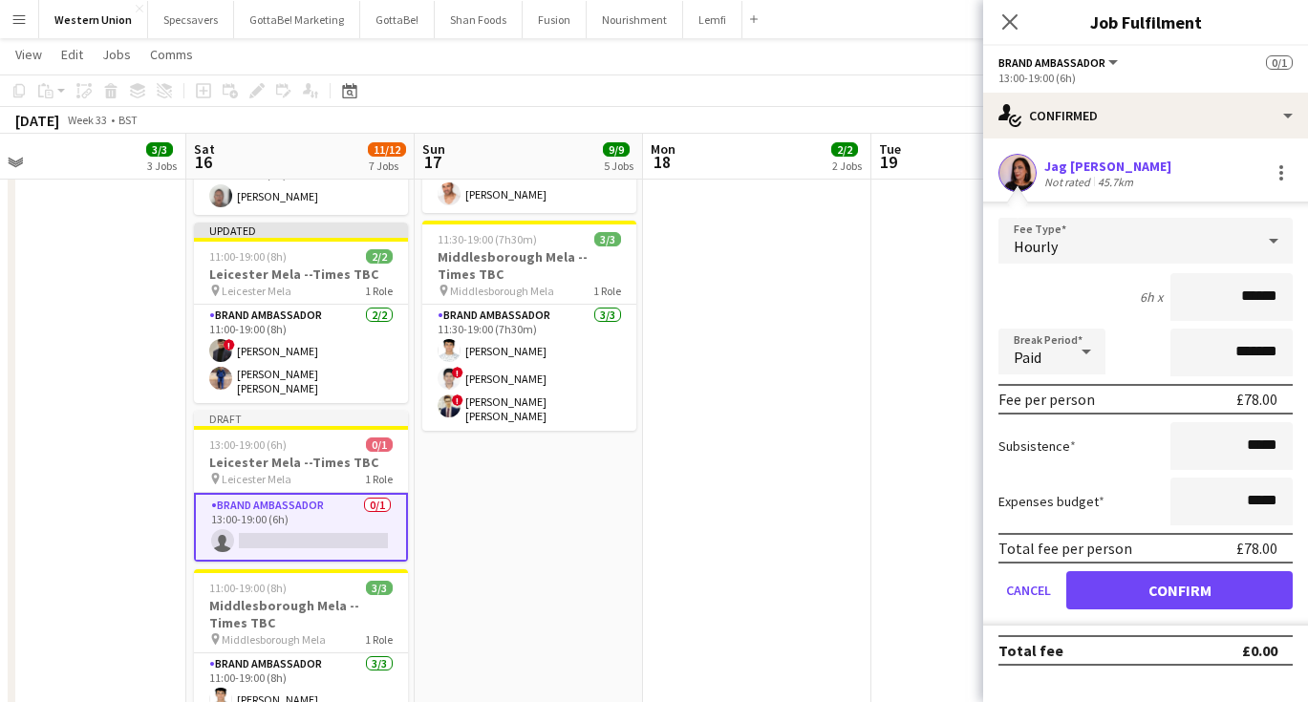
click at [1158, 589] on button "Confirm" at bounding box center [1179, 590] width 226 height 38
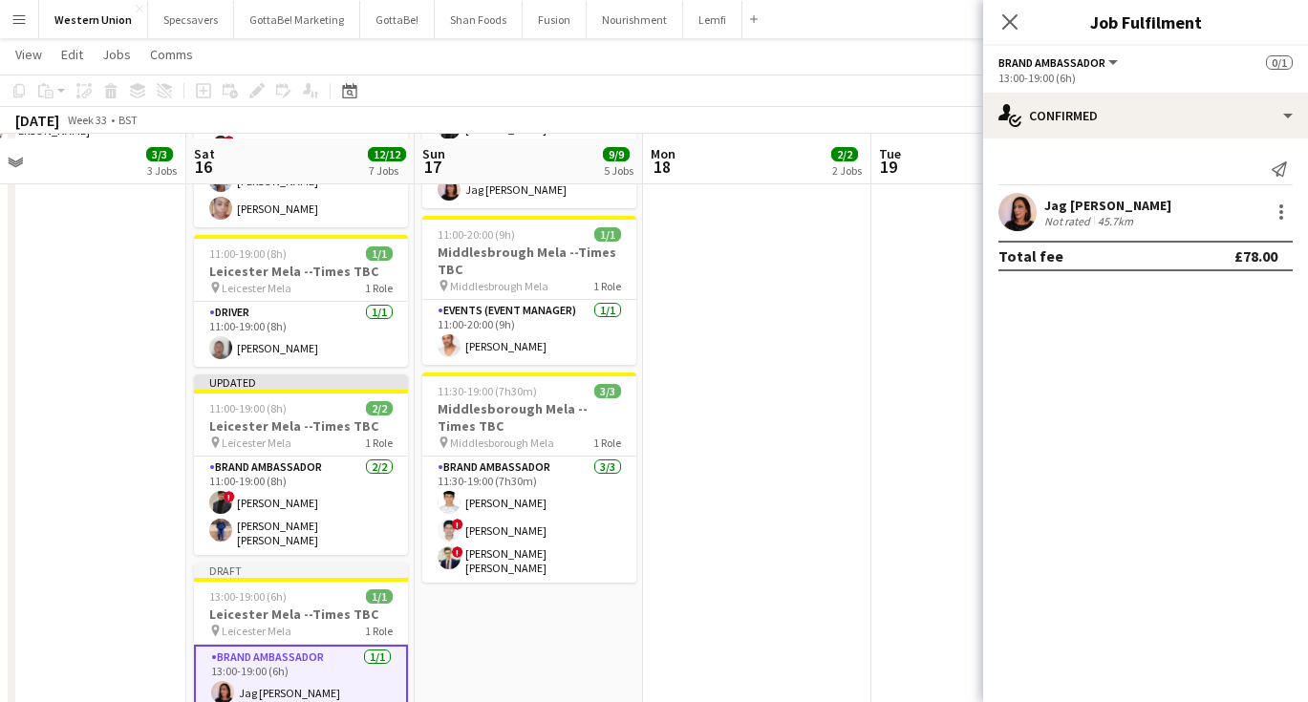
scroll to position [516, 0]
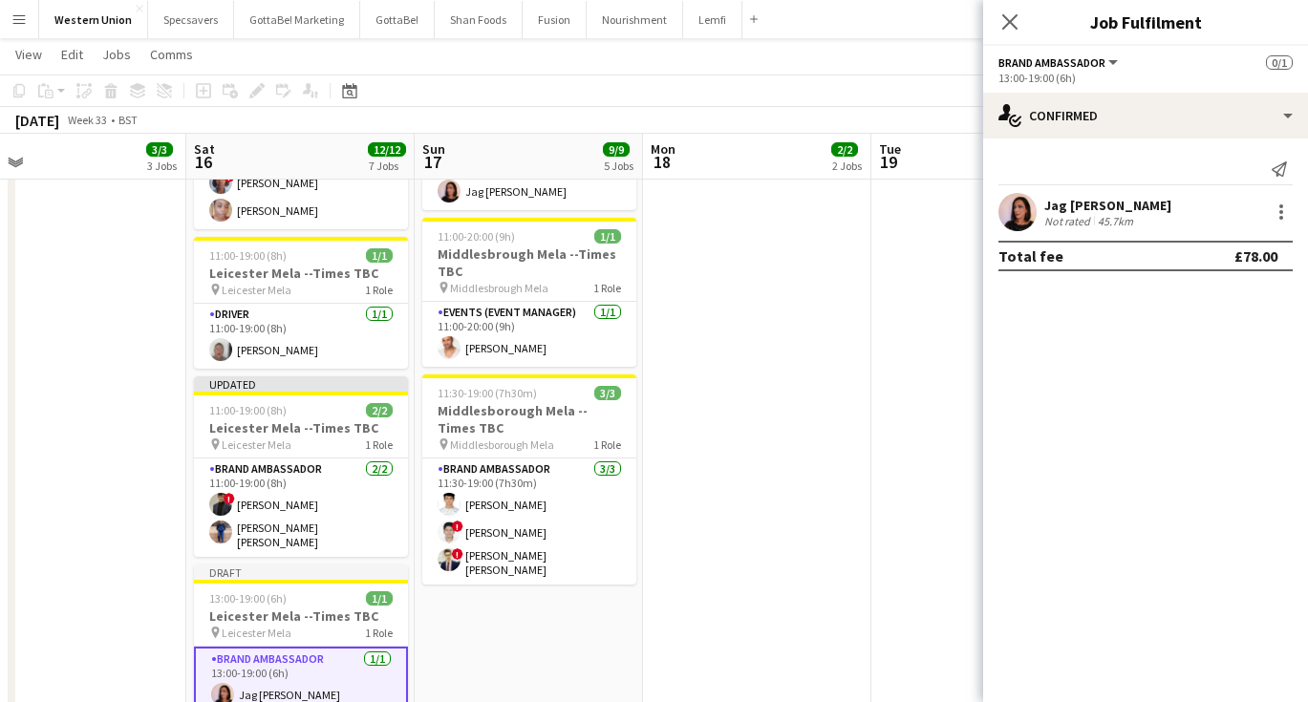
click at [701, 481] on app-date-cell "09:00-16:00 (7h) 1/1 [GEOGRAPHIC_DATA] --Times TBC pin Middlesborough Mela 1 Ro…" at bounding box center [757, 389] width 228 height 1383
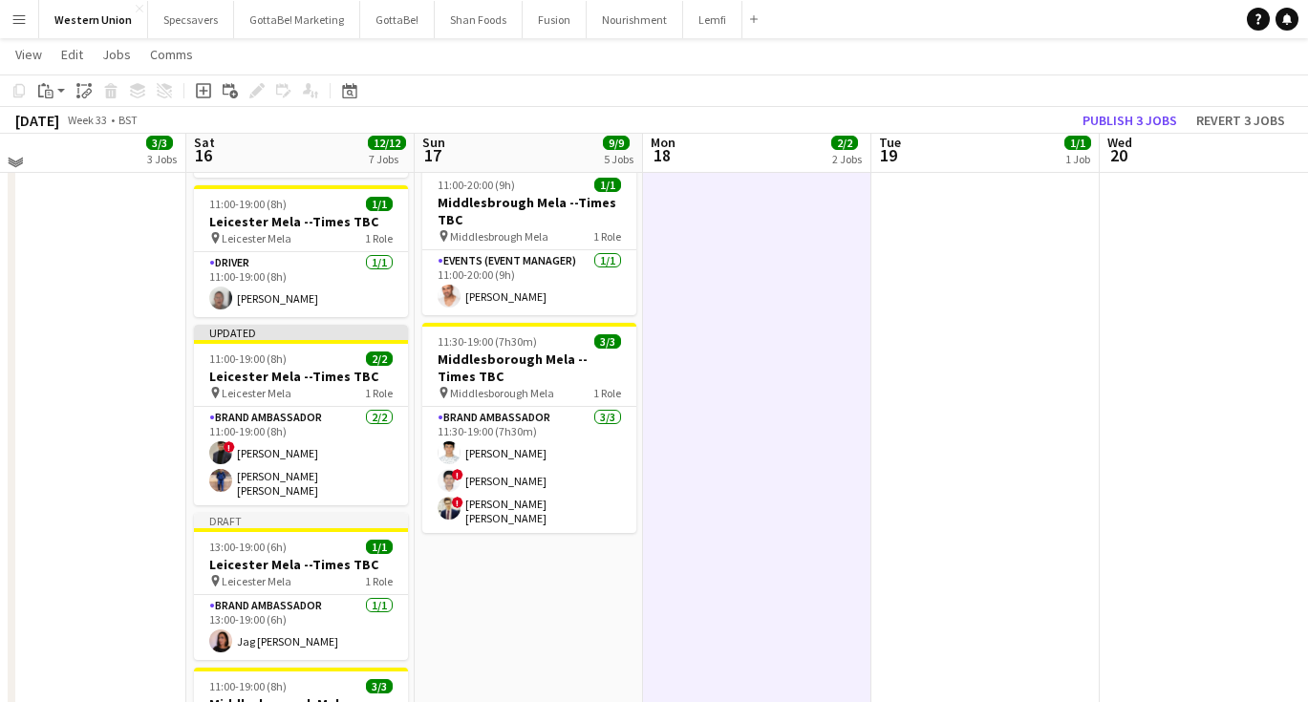
scroll to position [570, 0]
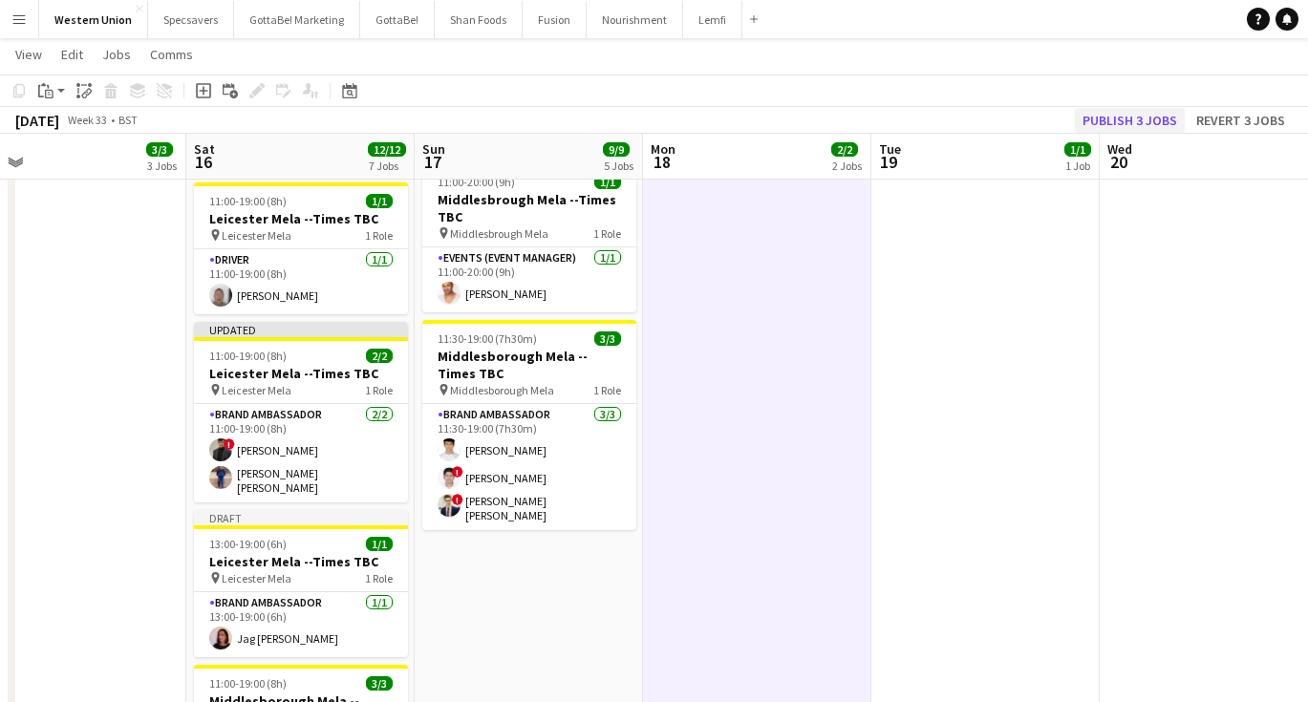
click at [1145, 118] on button "Publish 3 jobs" at bounding box center [1130, 120] width 110 height 25
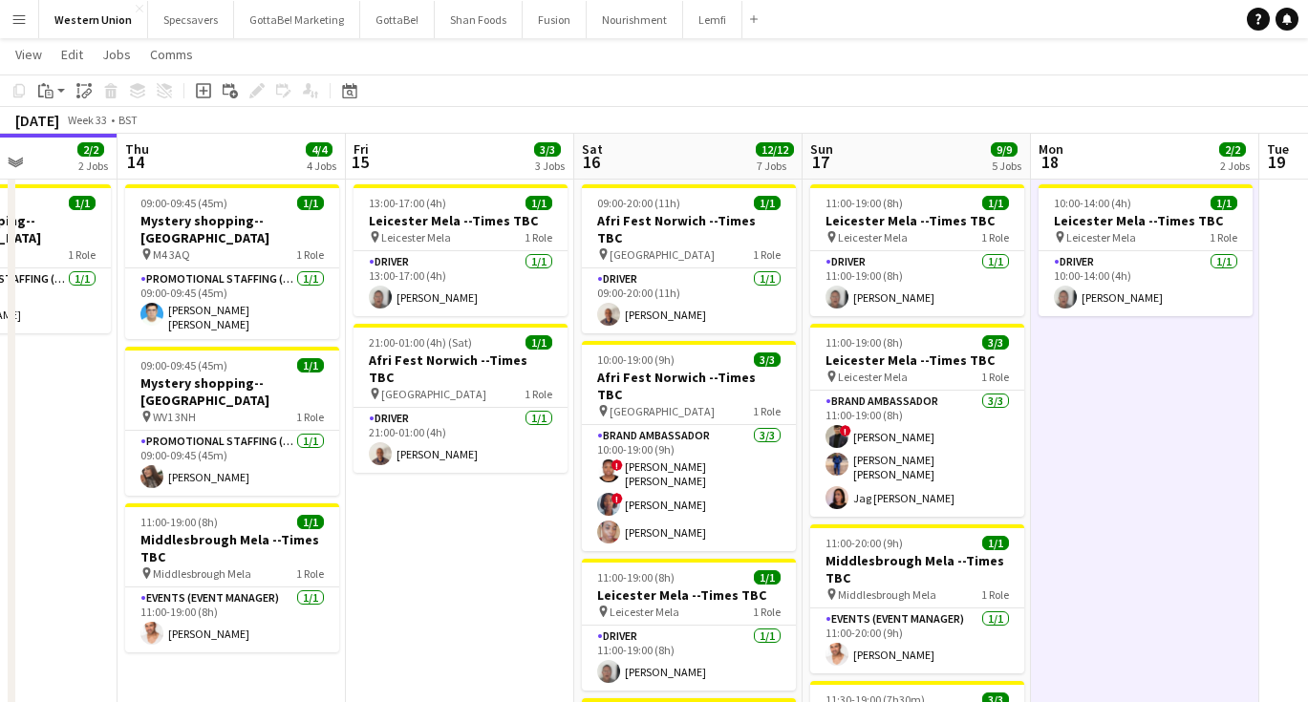
scroll to position [0, 821]
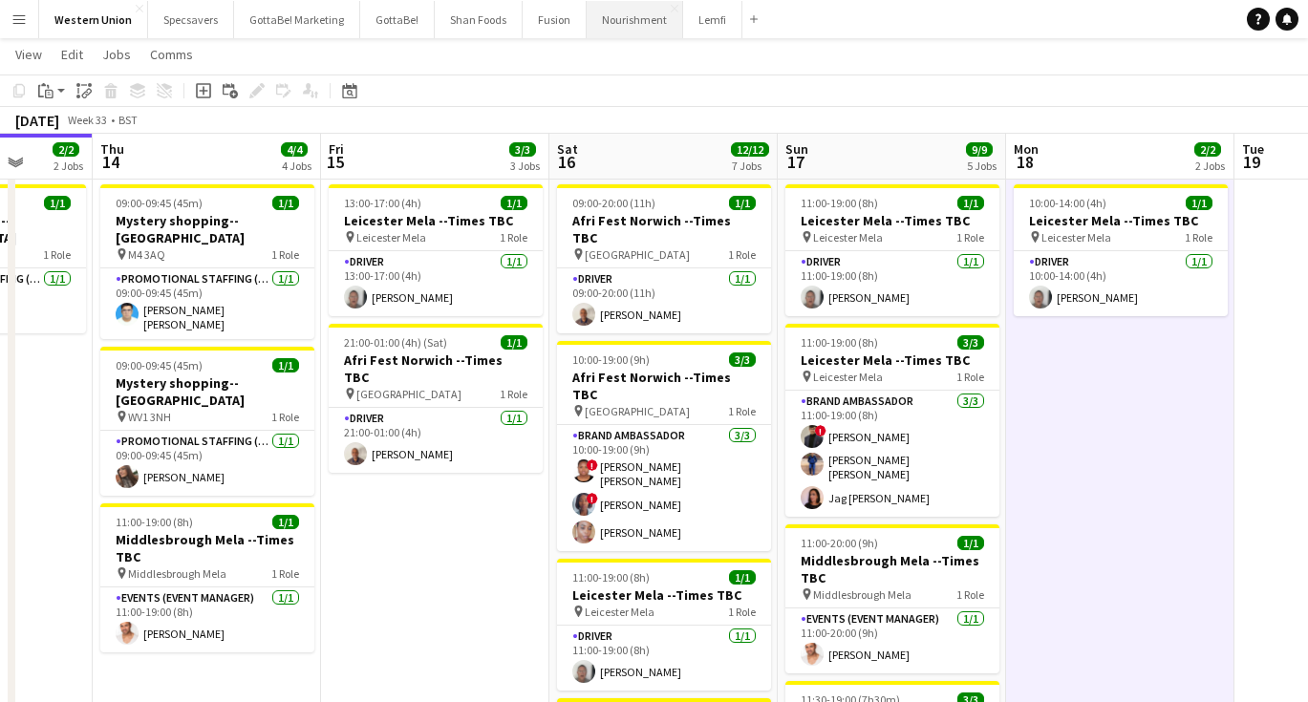
click at [627, 21] on button "Nourishment Close" at bounding box center [635, 19] width 97 height 37
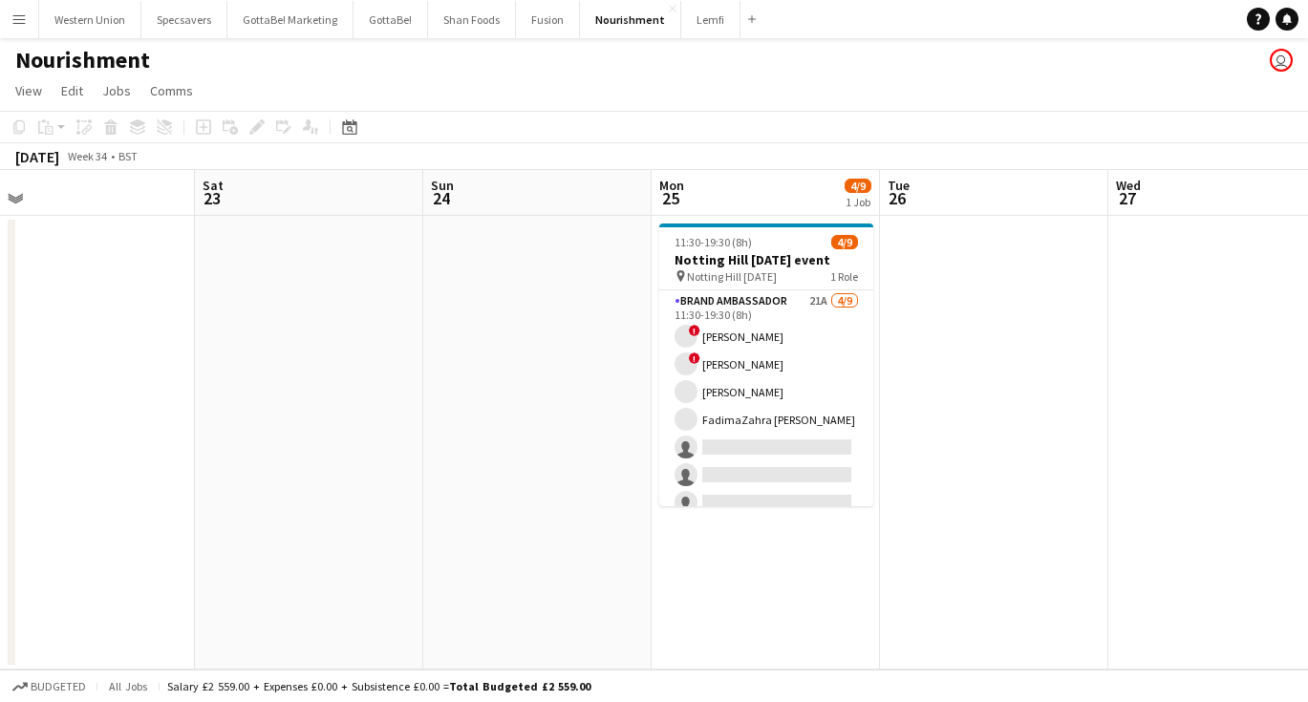
scroll to position [0, 469]
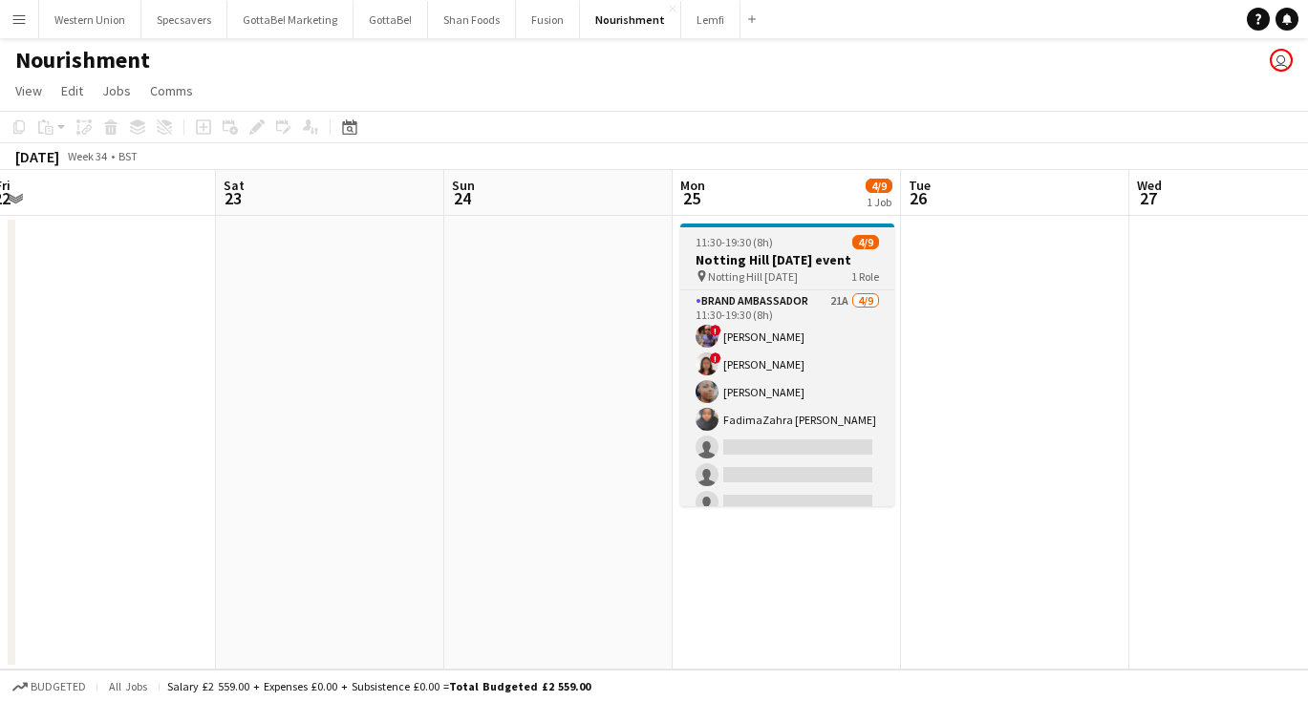
click at [793, 246] on div "11:30-19:30 (8h) 4/9" at bounding box center [787, 242] width 214 height 14
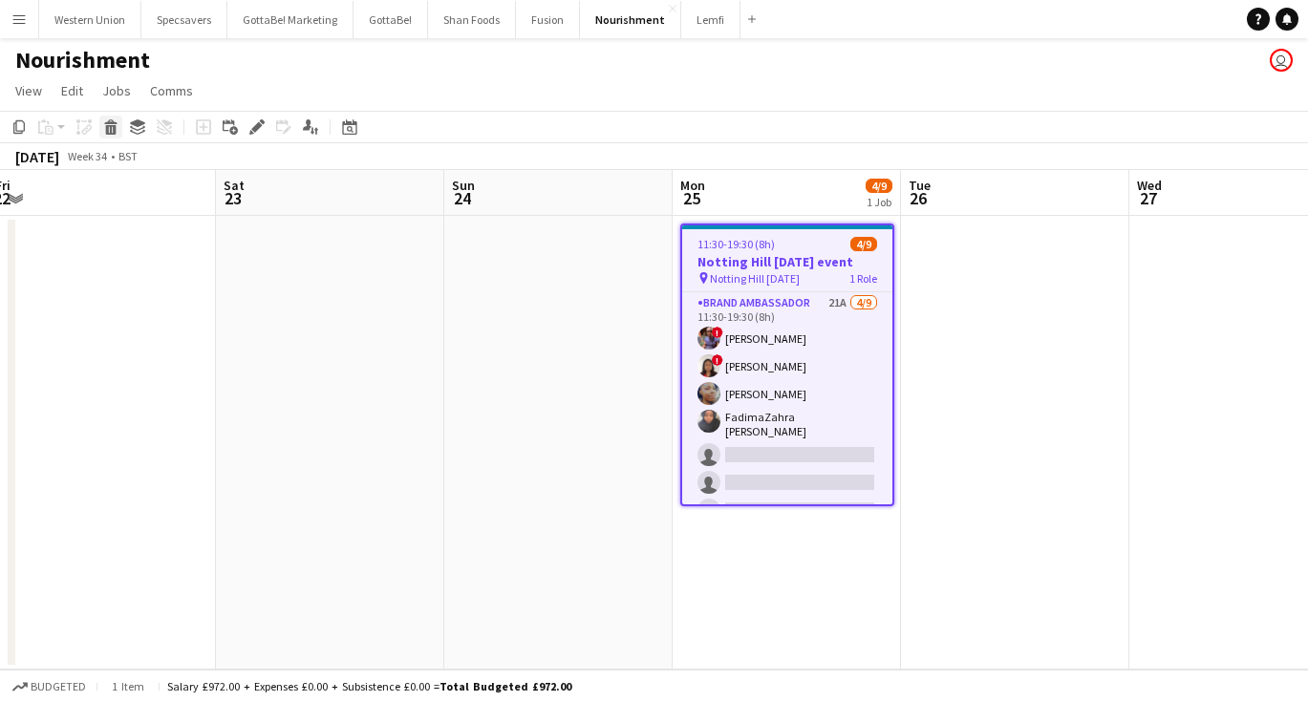
click at [116, 130] on icon at bounding box center [111, 130] width 11 height 10
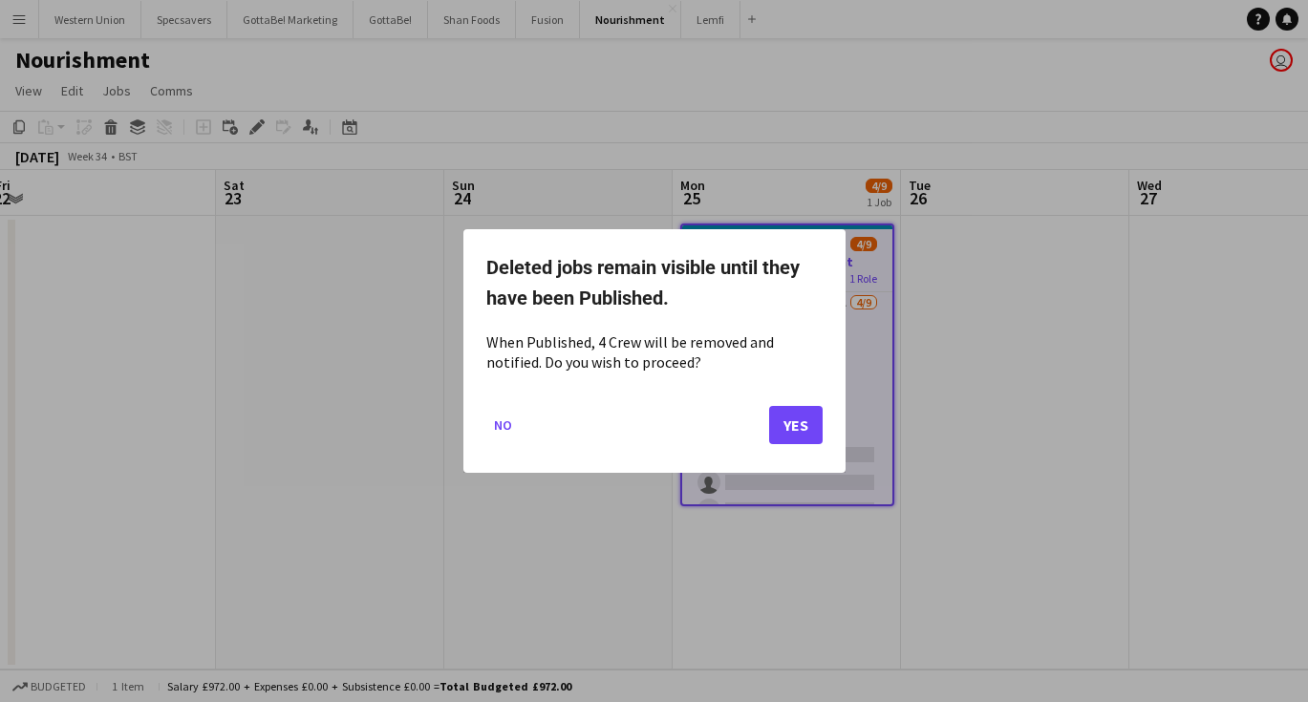
click at [812, 422] on button "Yes" at bounding box center [796, 425] width 54 height 38
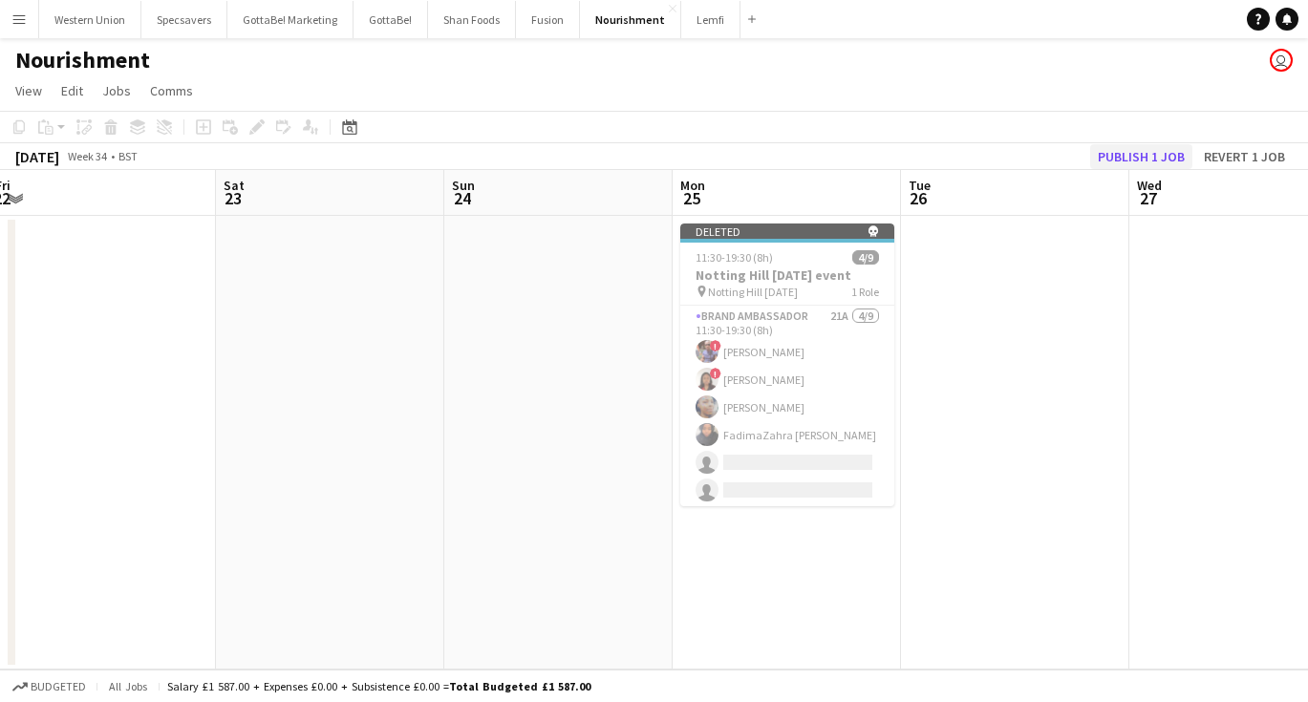
click at [1170, 156] on button "Publish 1 job" at bounding box center [1141, 156] width 102 height 25
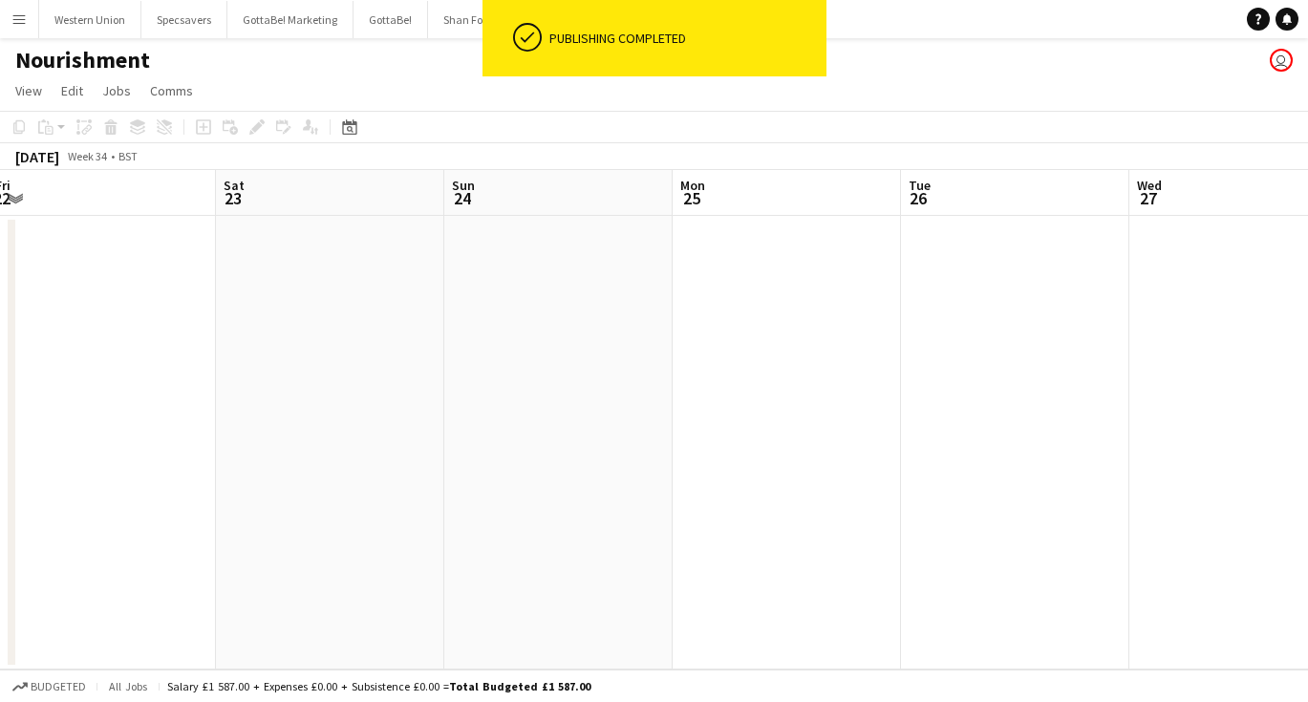
click at [332, 69] on div "Nourishment user" at bounding box center [654, 56] width 1308 height 36
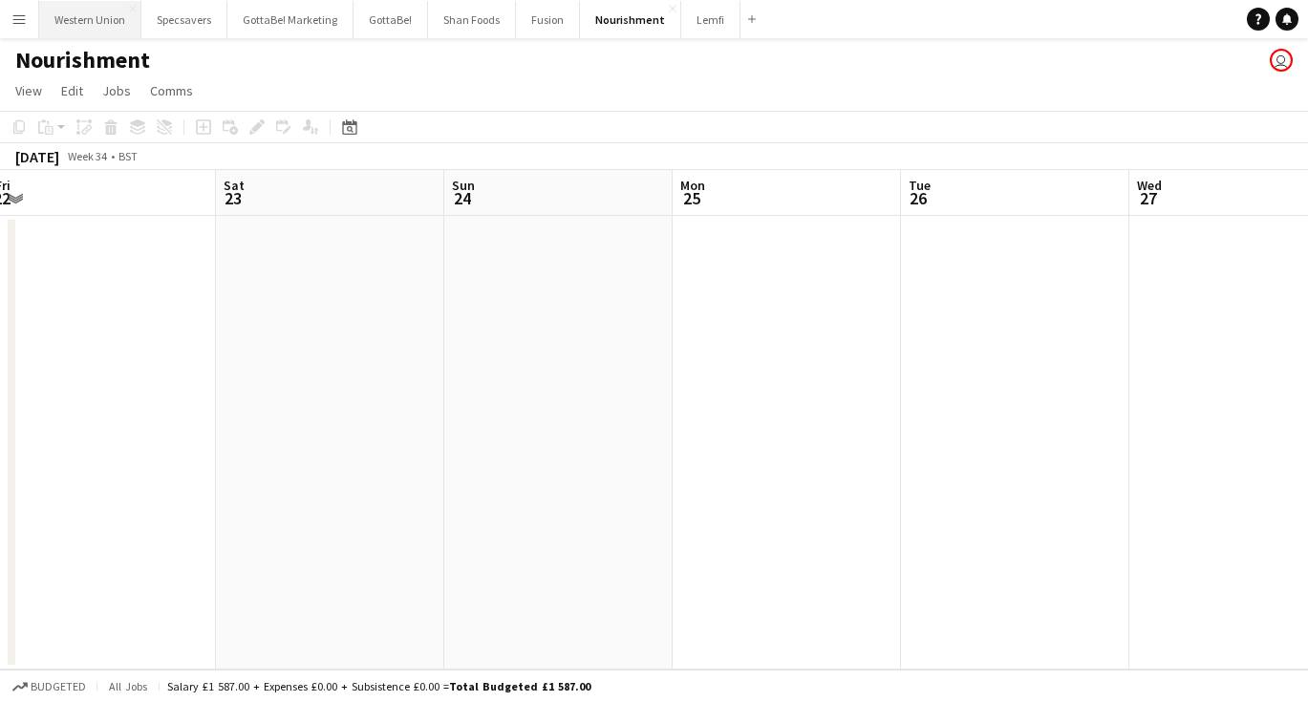
click at [84, 18] on button "Western Union Close" at bounding box center [90, 19] width 102 height 37
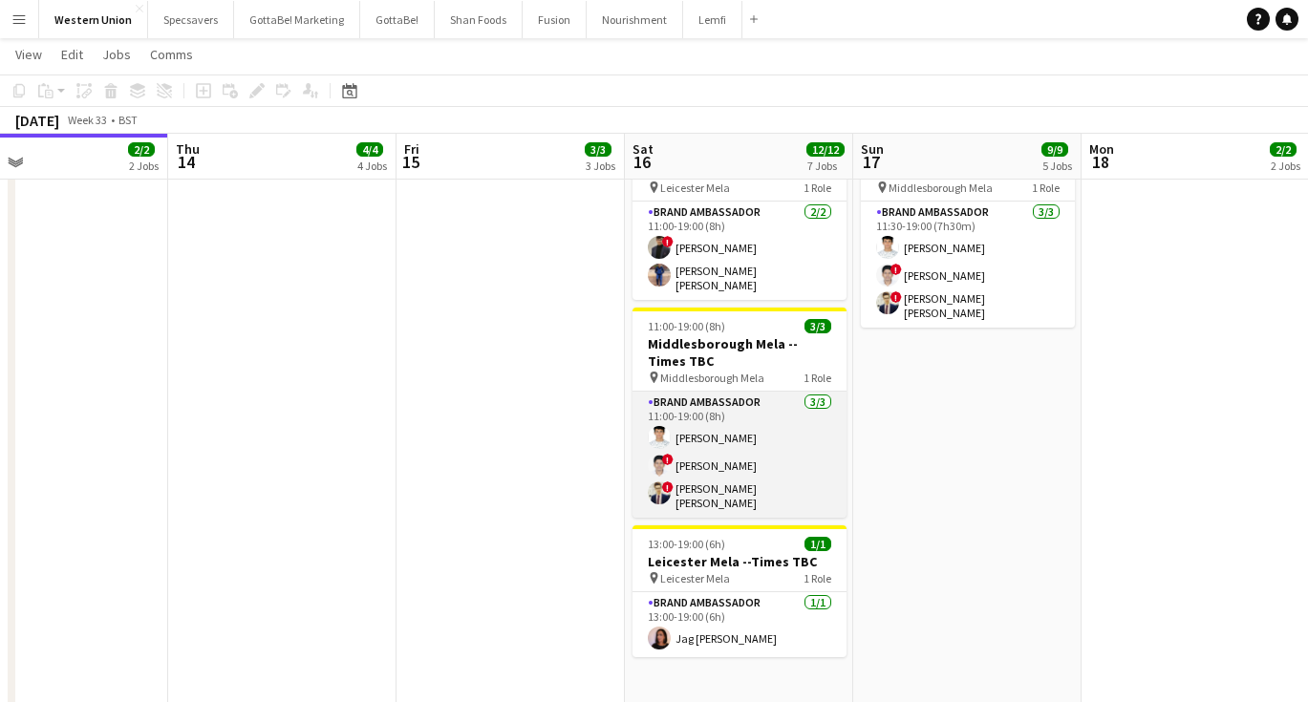
scroll to position [751, 0]
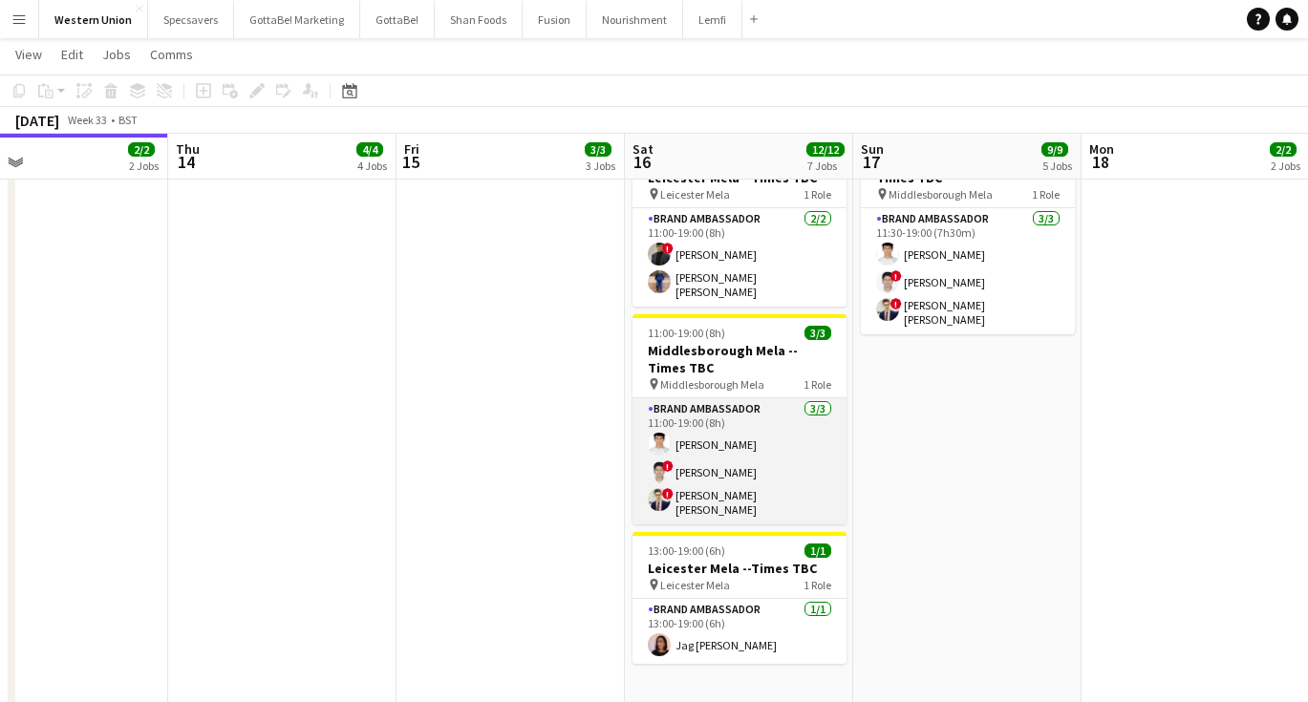
click at [755, 411] on app-card-role "Brand Ambassador [DATE] 11:00-19:00 (8h) [PERSON_NAME] ! [PERSON_NAME] ! [PERSO…" at bounding box center [740, 461] width 214 height 126
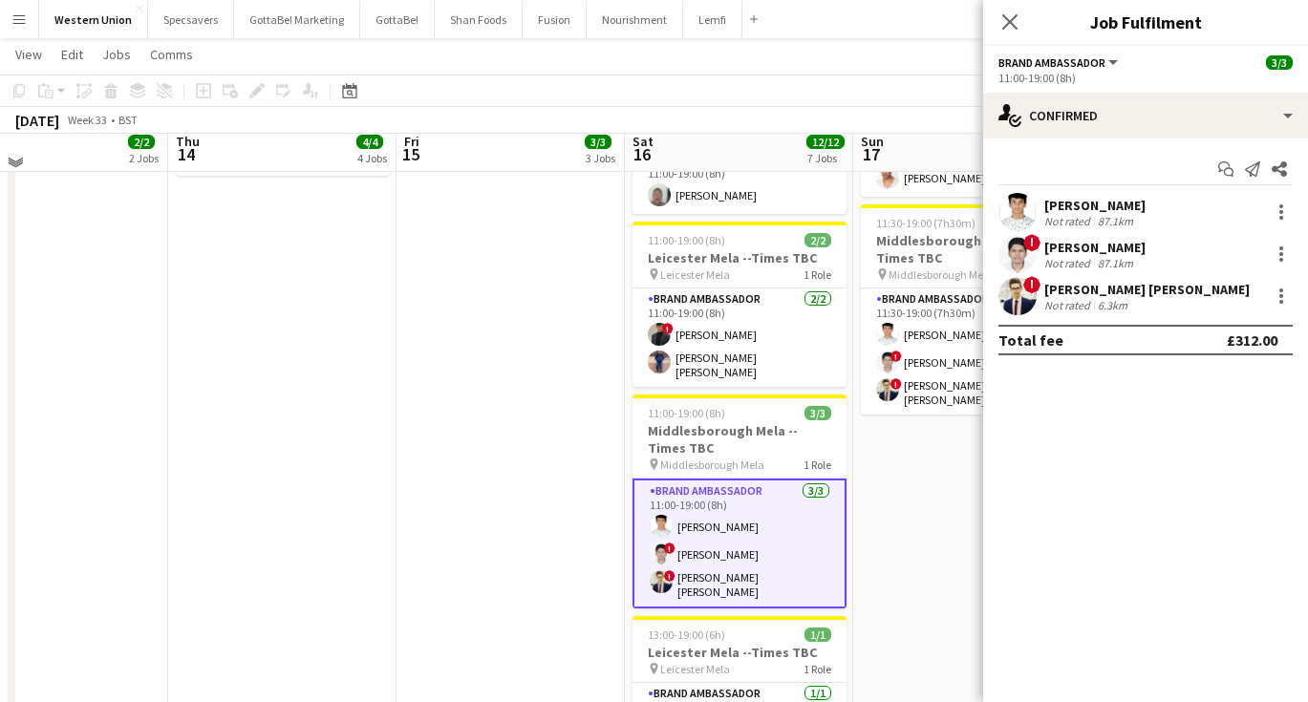
scroll to position [659, 0]
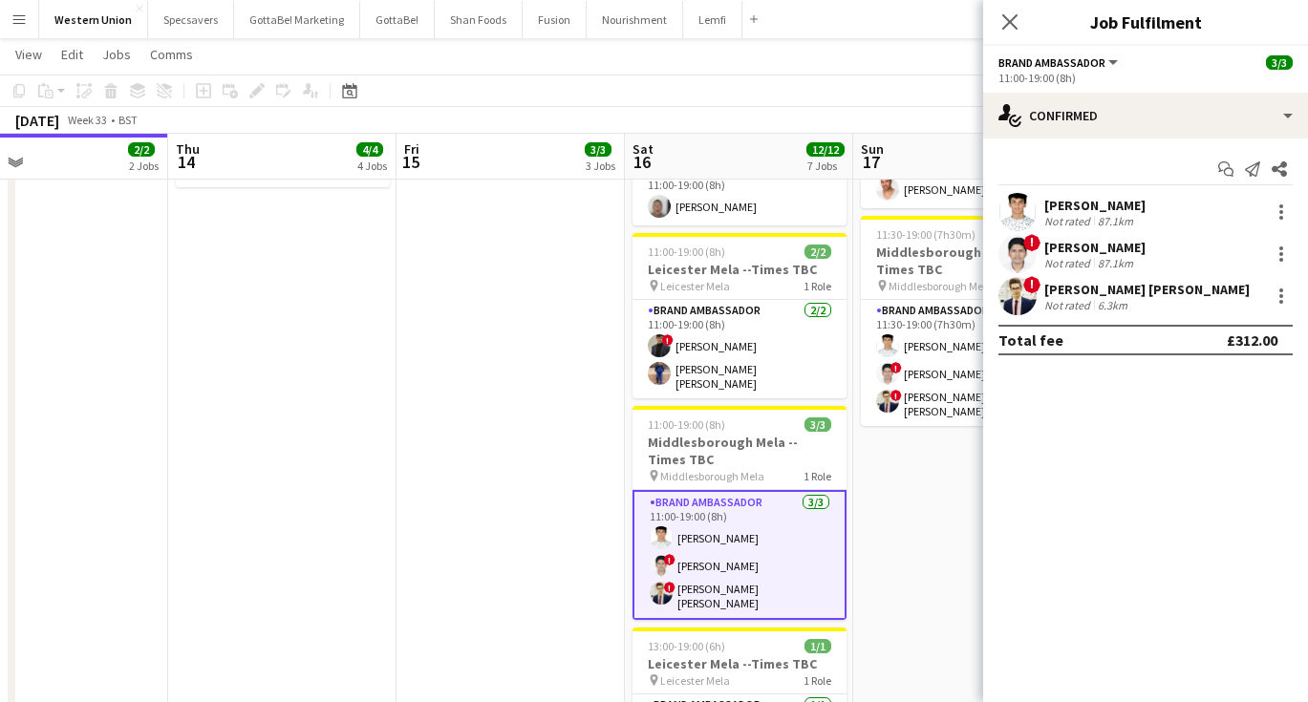
click at [1091, 207] on div "[PERSON_NAME]" at bounding box center [1094, 205] width 101 height 17
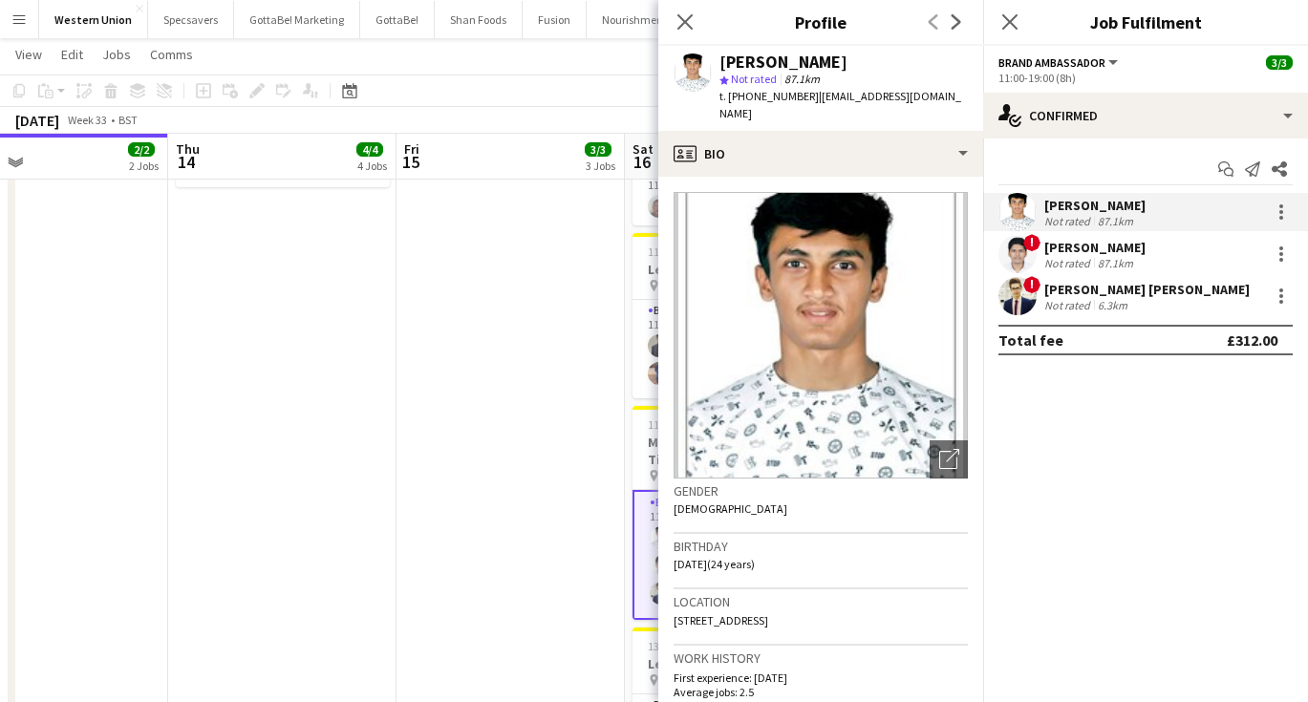
drag, startPoint x: 851, startPoint y: 60, endPoint x: 721, endPoint y: 54, distance: 130.1
click at [721, 54] on div "[PERSON_NAME]" at bounding box center [784, 62] width 128 height 17
copy div "[PERSON_NAME]"
drag, startPoint x: 802, startPoint y: 97, endPoint x: 746, endPoint y: 94, distance: 55.6
click at [746, 94] on span "t. [PHONE_NUMBER]" at bounding box center [769, 96] width 99 height 14
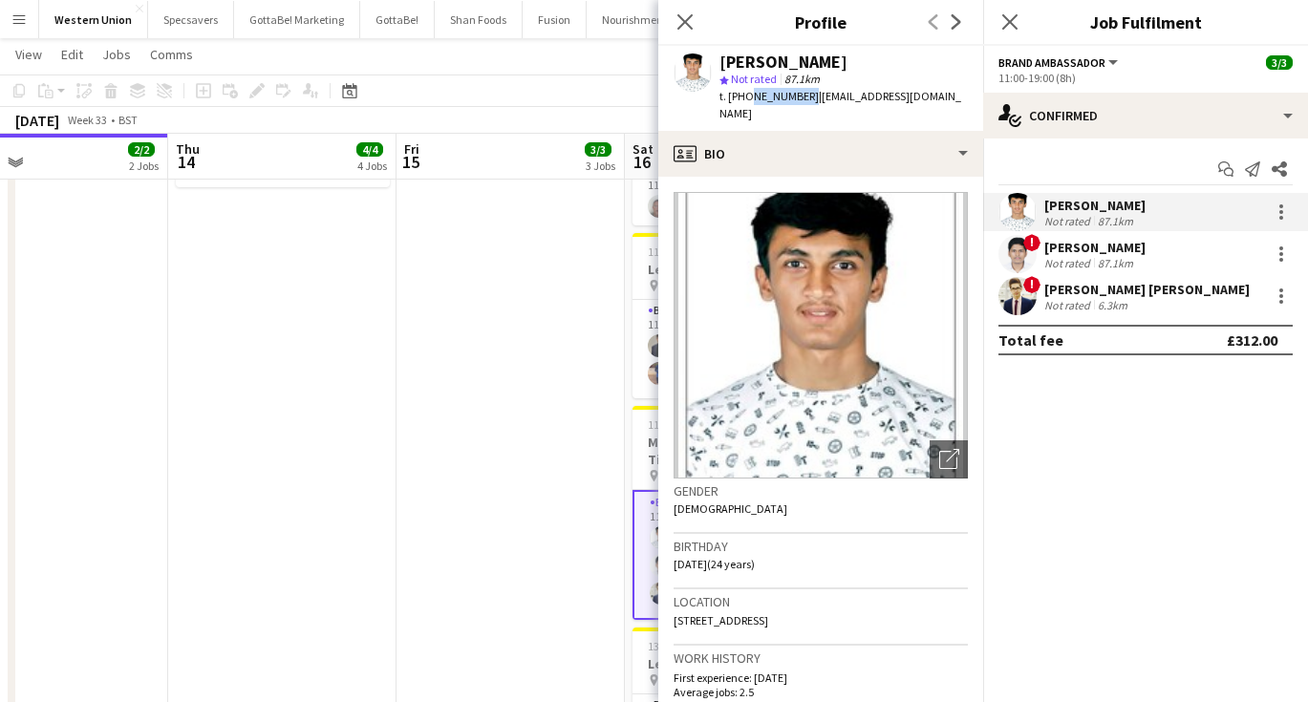
copy span "7741857026"
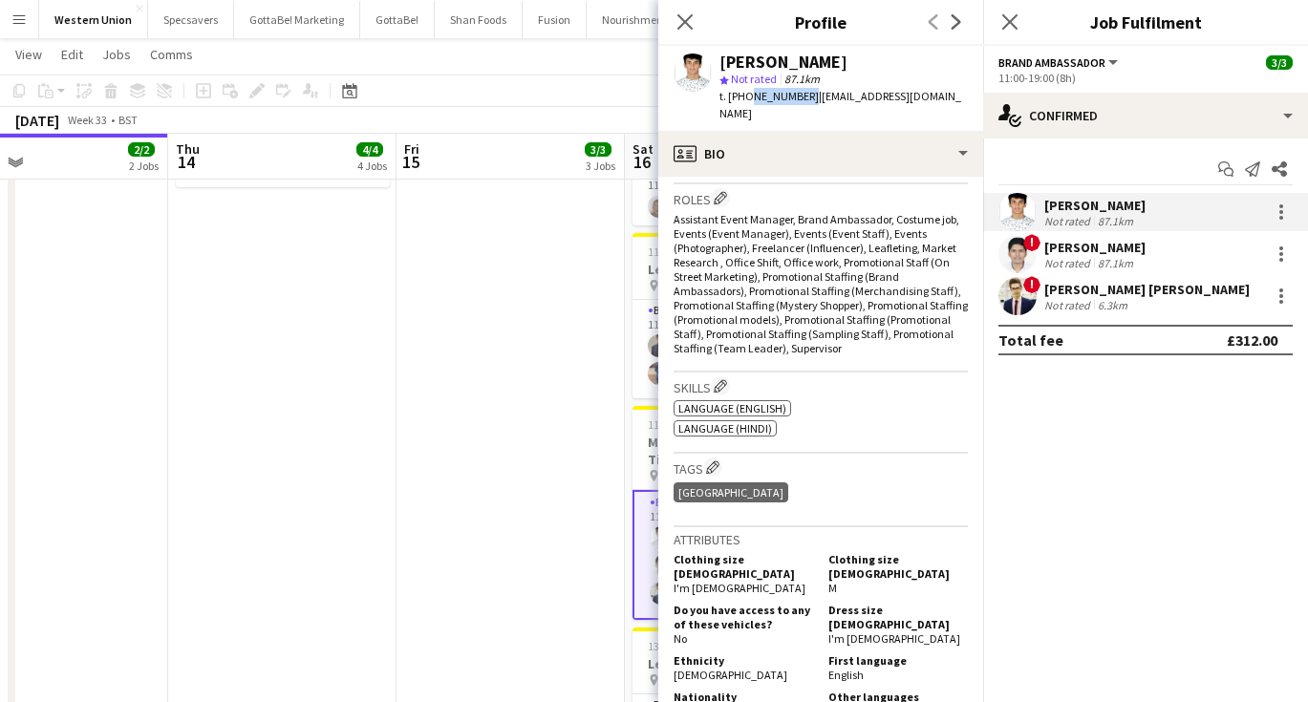
scroll to position [670, 0]
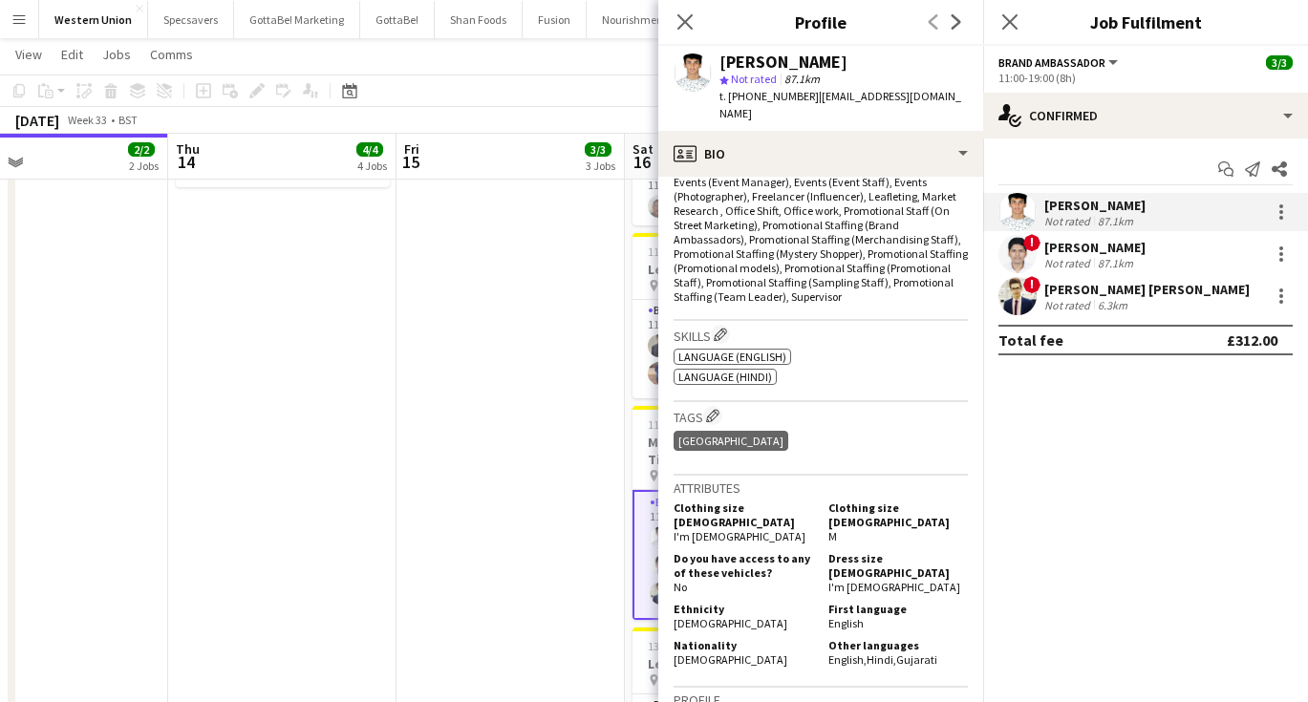
click at [1082, 249] on div "[PERSON_NAME]" at bounding box center [1094, 247] width 101 height 17
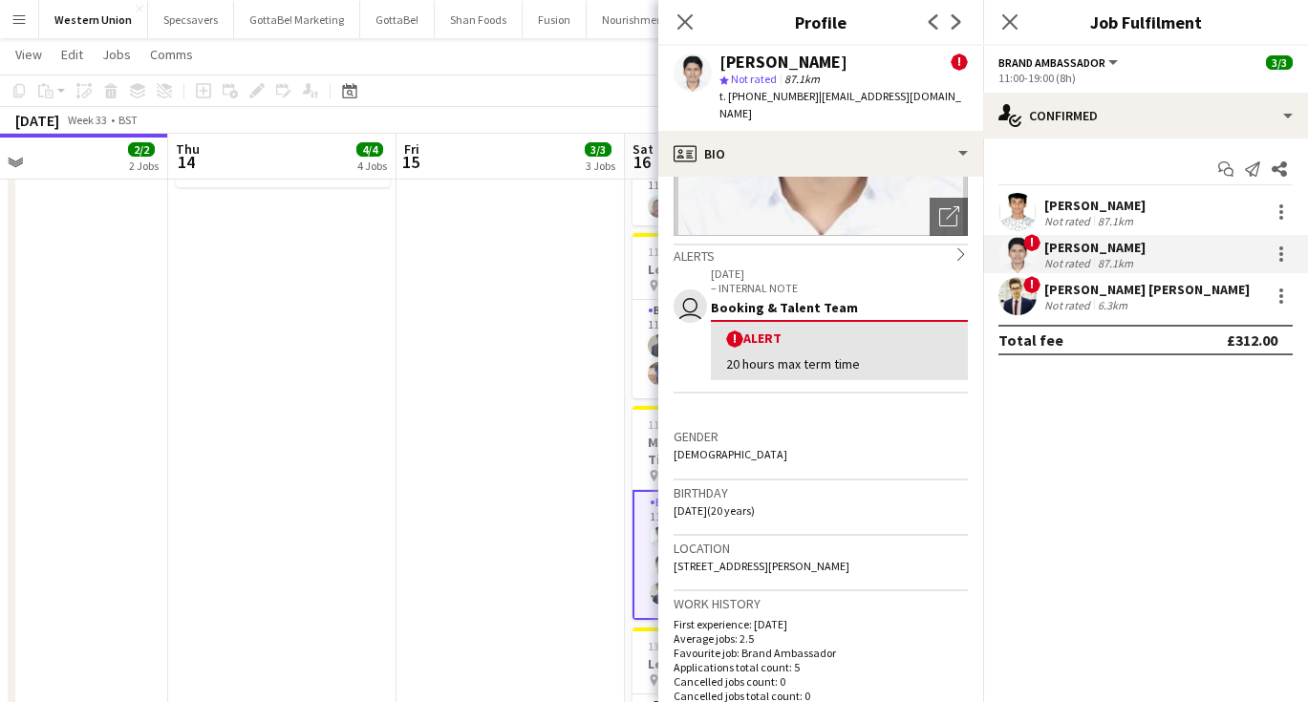
scroll to position [257, 0]
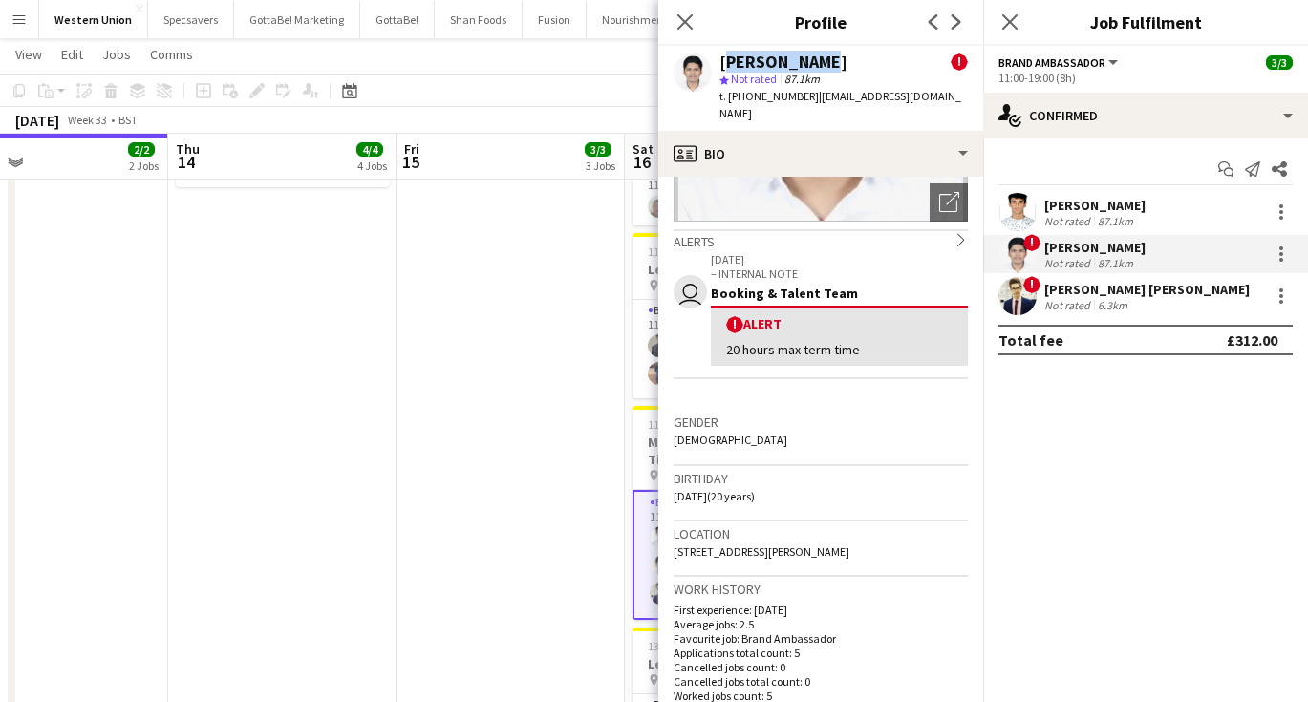
drag, startPoint x: 723, startPoint y: 62, endPoint x: 807, endPoint y: 63, distance: 83.1
click at [807, 63] on div "[PERSON_NAME]" at bounding box center [784, 62] width 128 height 17
copy div "[PERSON_NAME]"
drag, startPoint x: 808, startPoint y: 97, endPoint x: 748, endPoint y: 97, distance: 60.2
click at [748, 97] on span "t. [PHONE_NUMBER]" at bounding box center [769, 96] width 99 height 14
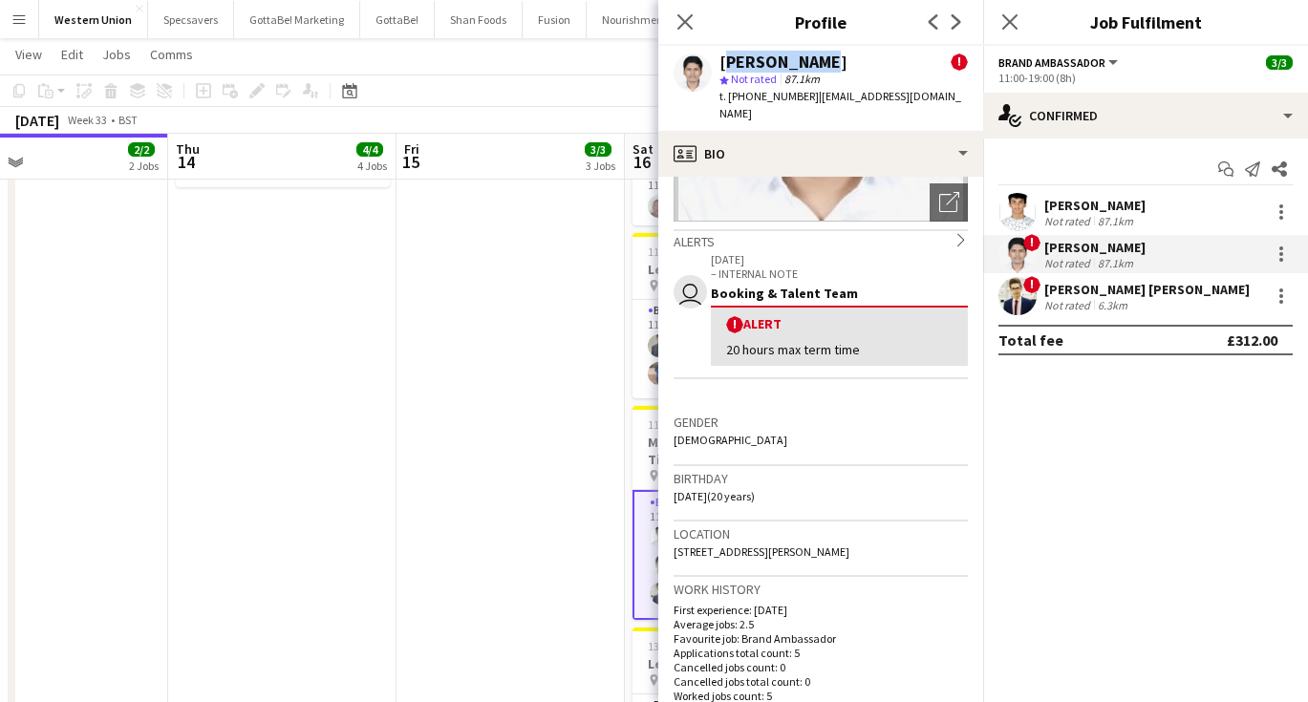
copy span "07909017588"
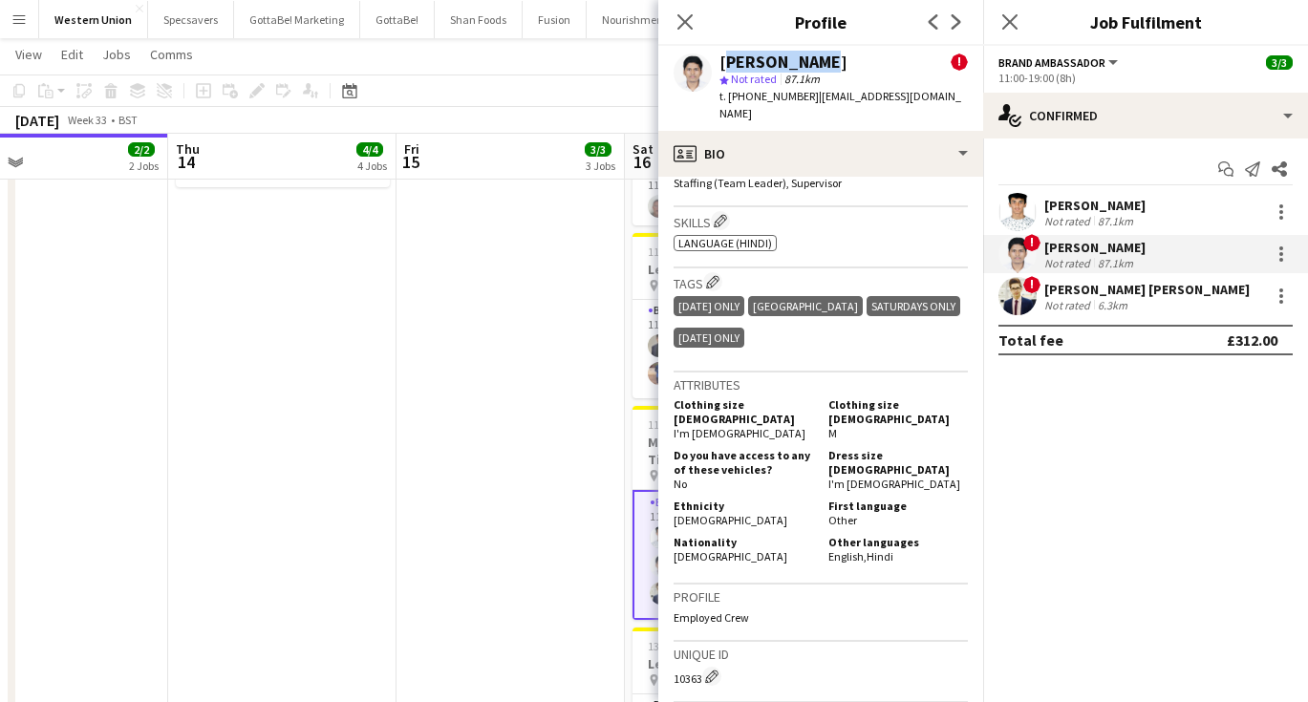
scroll to position [973, 0]
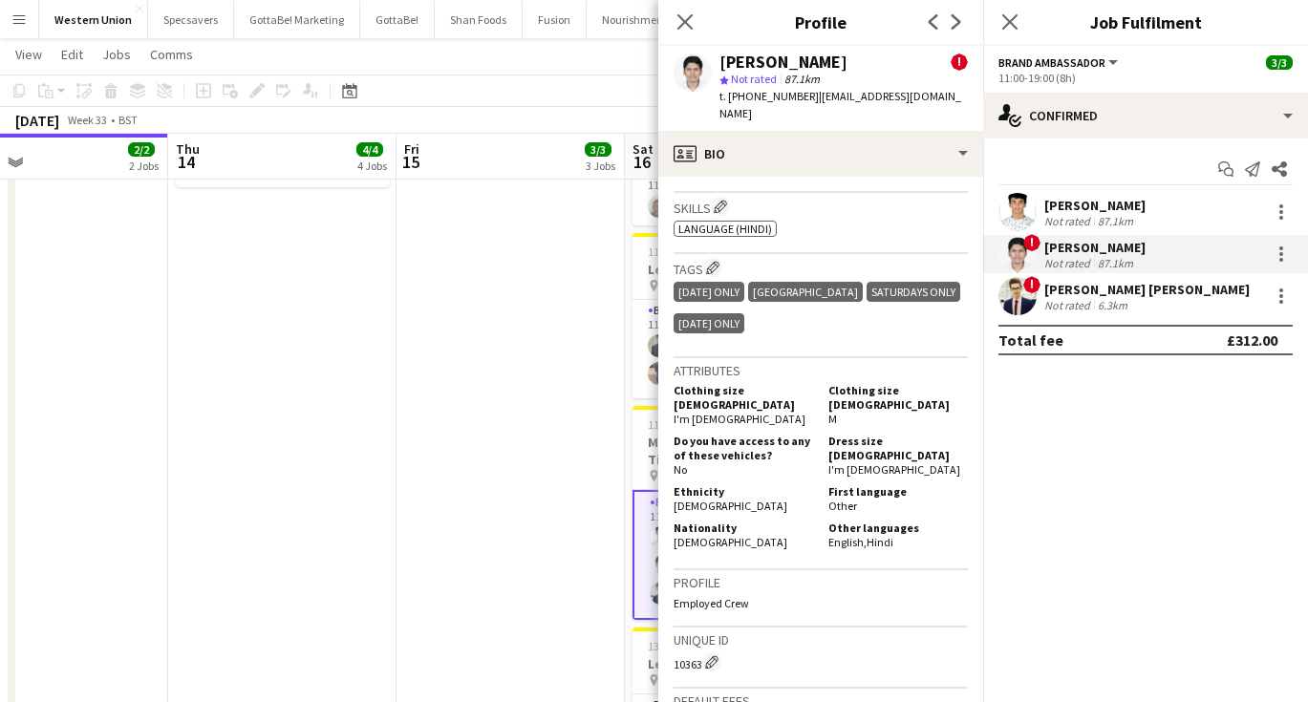
click at [1092, 278] on div "! [PERSON_NAME] [PERSON_NAME] Not rated 6.3km" at bounding box center [1145, 296] width 325 height 38
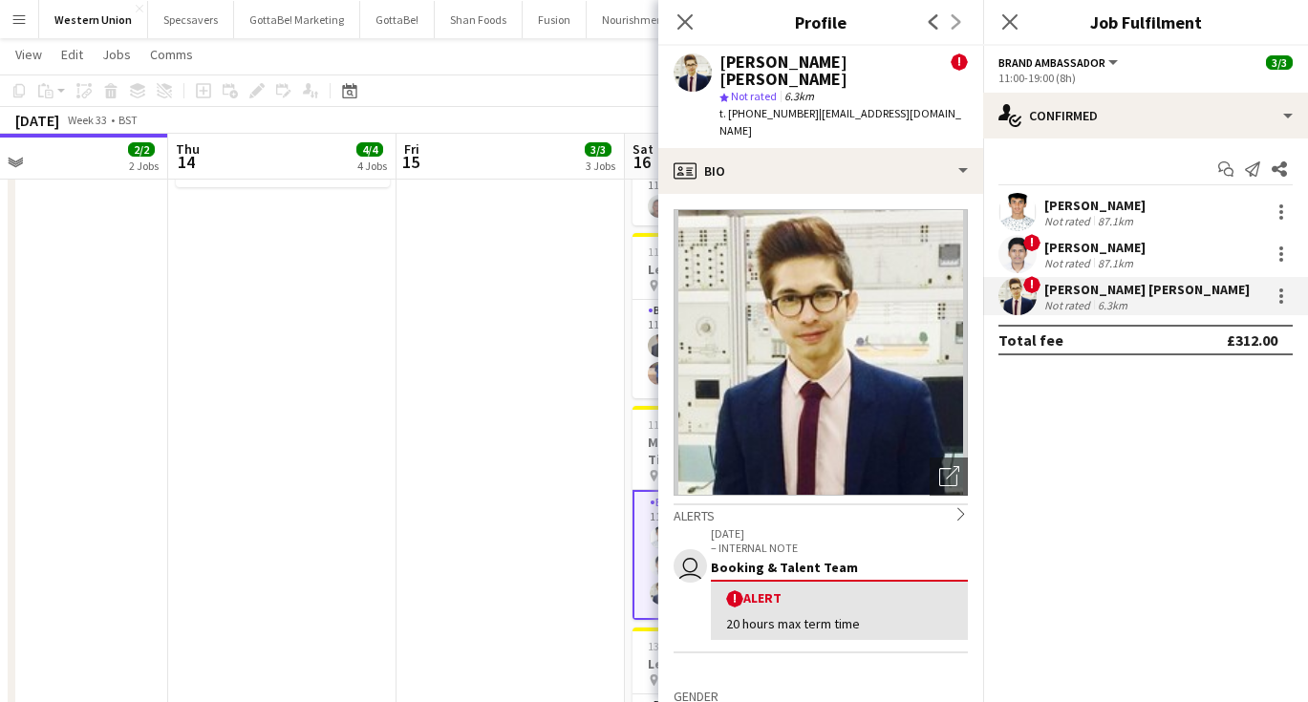
drag, startPoint x: 739, startPoint y: 77, endPoint x: 715, endPoint y: 65, distance: 26.9
click at [715, 65] on div "[PERSON_NAME] [PERSON_NAME] ! star Not rated 6.3km t. [PHONE_NUMBER] | [EMAIL_A…" at bounding box center [820, 97] width 325 height 102
copy div "[PERSON_NAME] [PERSON_NAME]"
drag, startPoint x: 803, startPoint y: 114, endPoint x: 747, endPoint y: 112, distance: 55.5
click at [747, 112] on span "t. [PHONE_NUMBER]" at bounding box center [769, 113] width 99 height 14
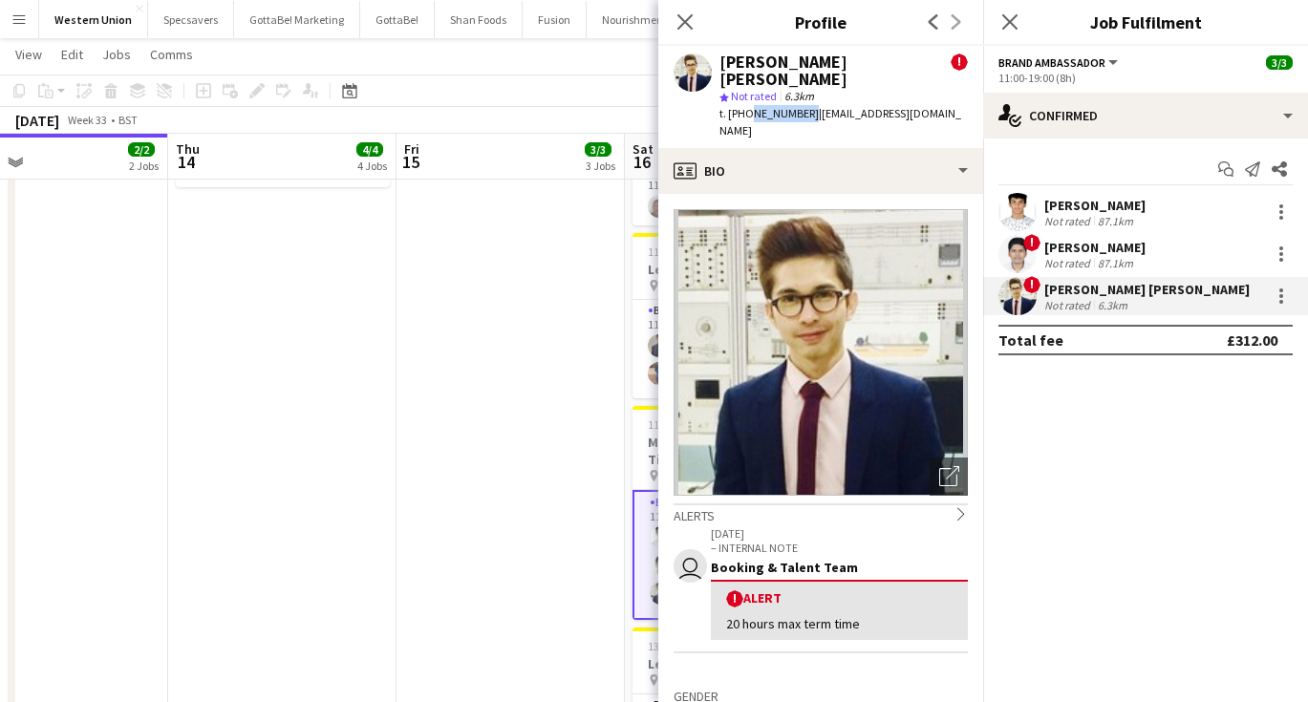
copy span "7918114797"
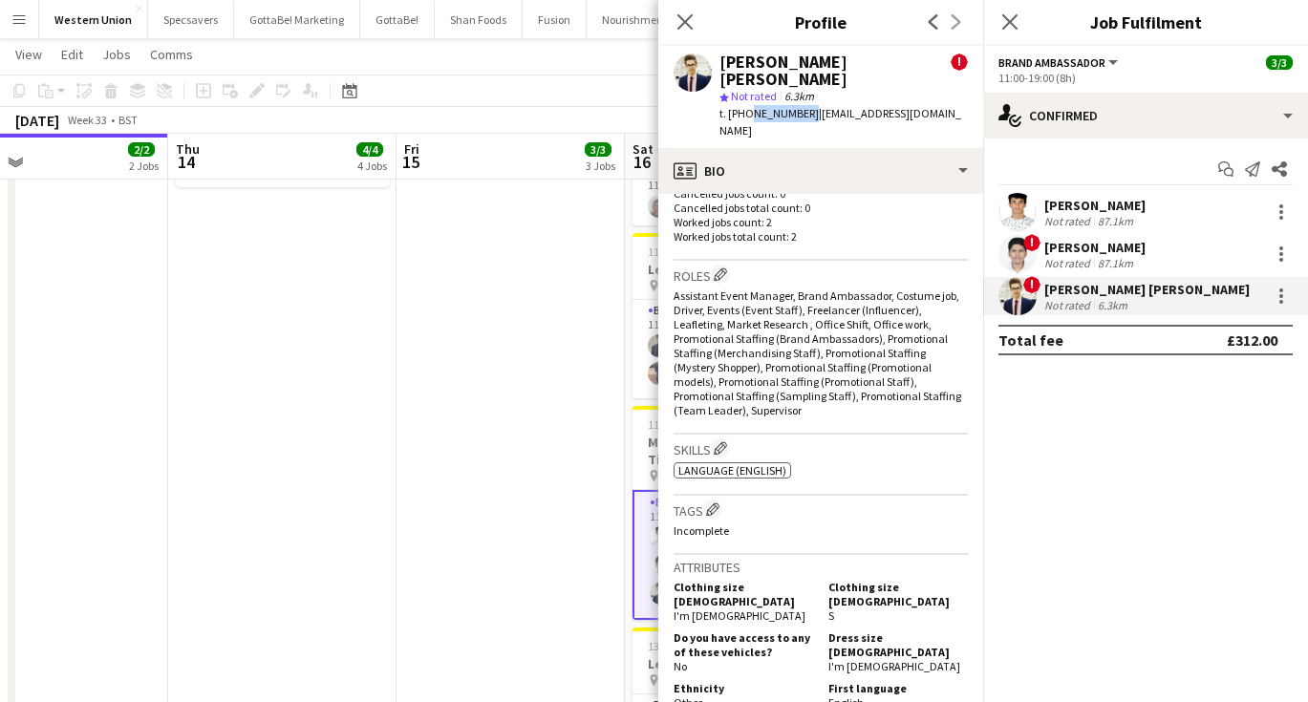
scroll to position [766, 0]
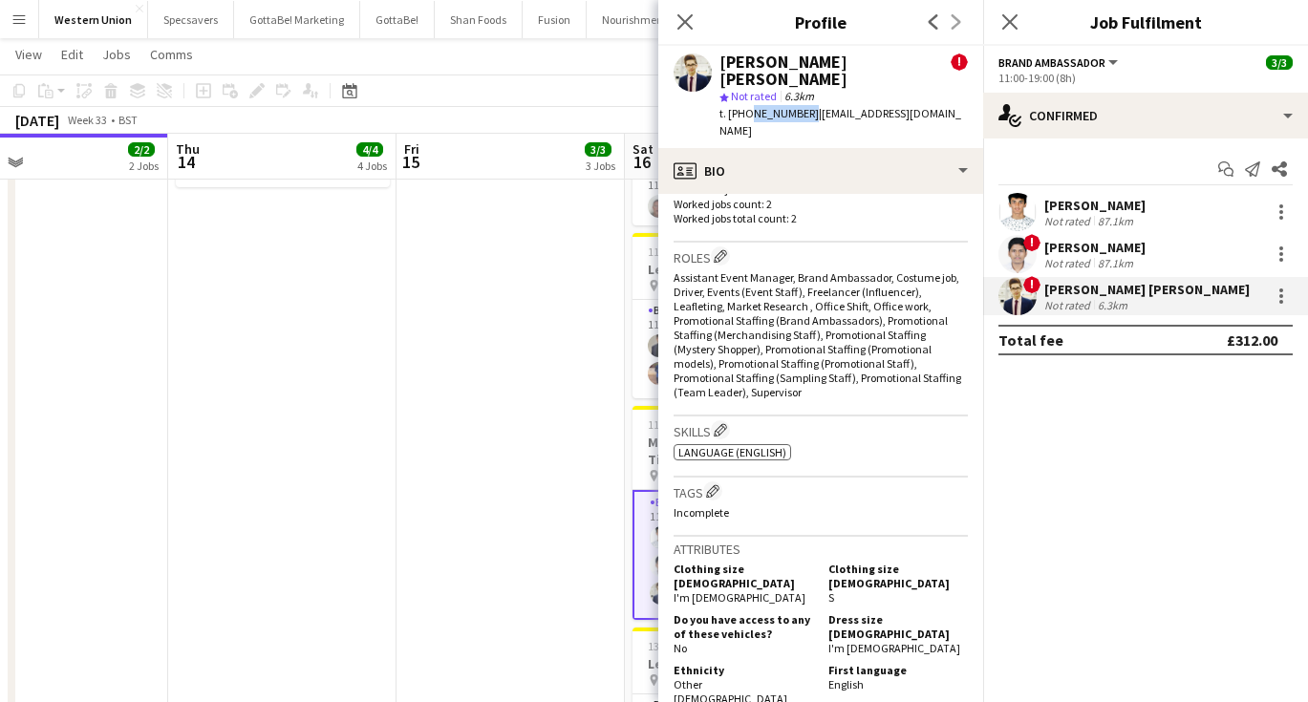
drag, startPoint x: 742, startPoint y: 80, endPoint x: 716, endPoint y: 66, distance: 29.5
click at [716, 66] on div "[PERSON_NAME] [PERSON_NAME] ! star Not rated 6.3km t. [PHONE_NUMBER] | [EMAIL_A…" at bounding box center [820, 97] width 325 height 102
copy div "[PERSON_NAME] [PERSON_NAME]"
click at [1087, 263] on div "Not rated" at bounding box center [1069, 263] width 50 height 14
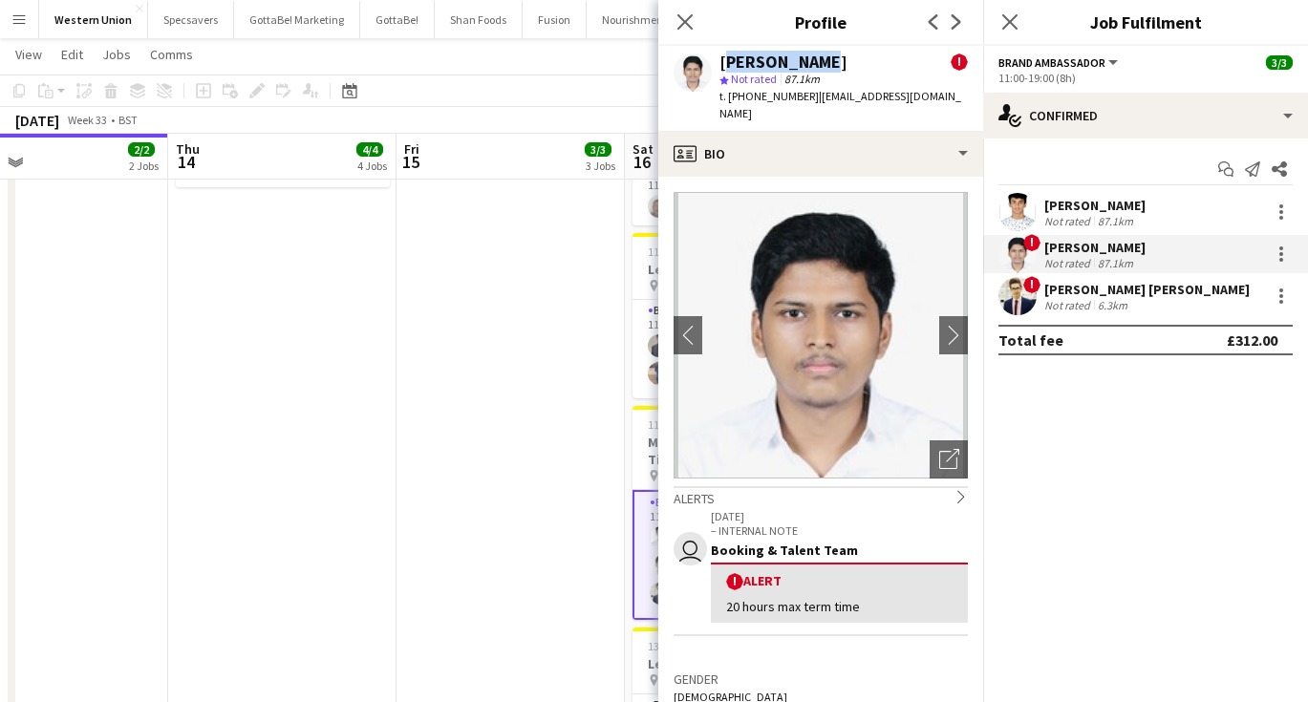
drag, startPoint x: 807, startPoint y: 64, endPoint x: 721, endPoint y: 63, distance: 86.0
click at [721, 63] on div "[PERSON_NAME]" at bounding box center [784, 62] width 128 height 17
copy div "[PERSON_NAME]"
click at [1063, 217] on div "Not rated" at bounding box center [1069, 221] width 50 height 14
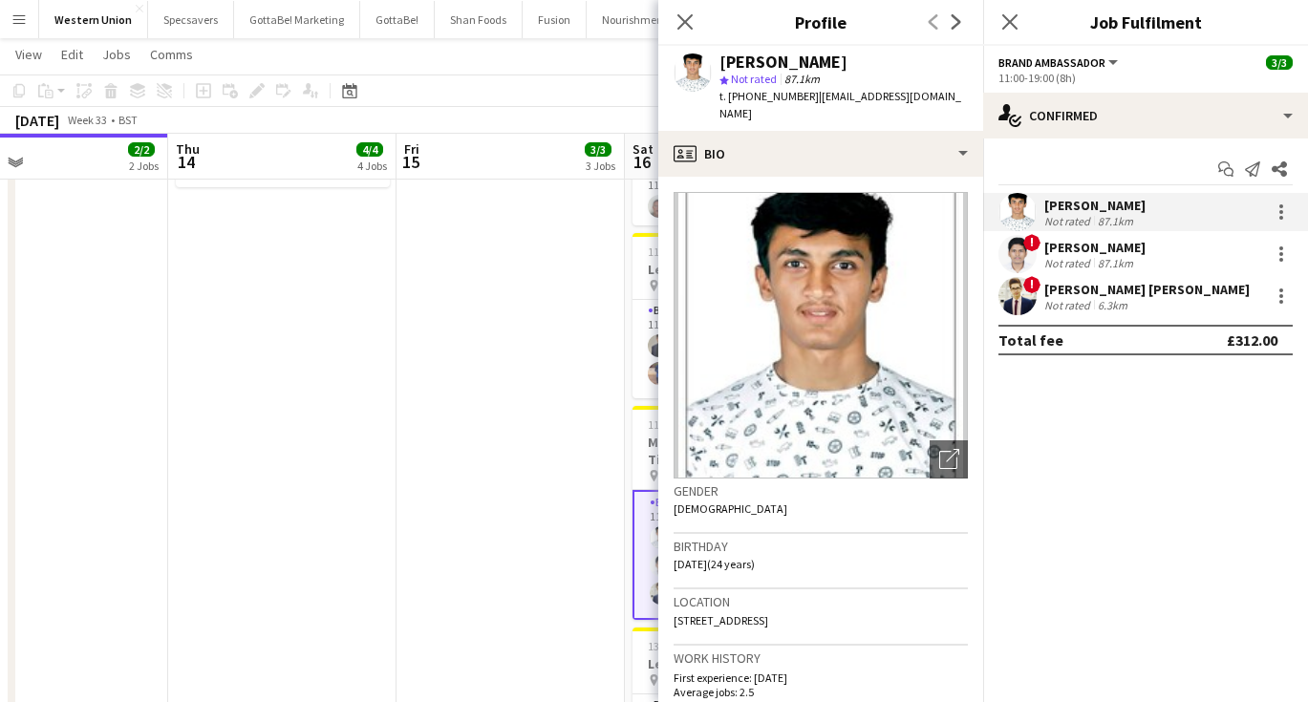
drag, startPoint x: 852, startPoint y: 62, endPoint x: 722, endPoint y: 65, distance: 130.0
click at [722, 65] on div "[PERSON_NAME]" at bounding box center [784, 62] width 128 height 17
copy div "[PERSON_NAME]"
click at [16, 11] on button "Menu" at bounding box center [19, 19] width 38 height 38
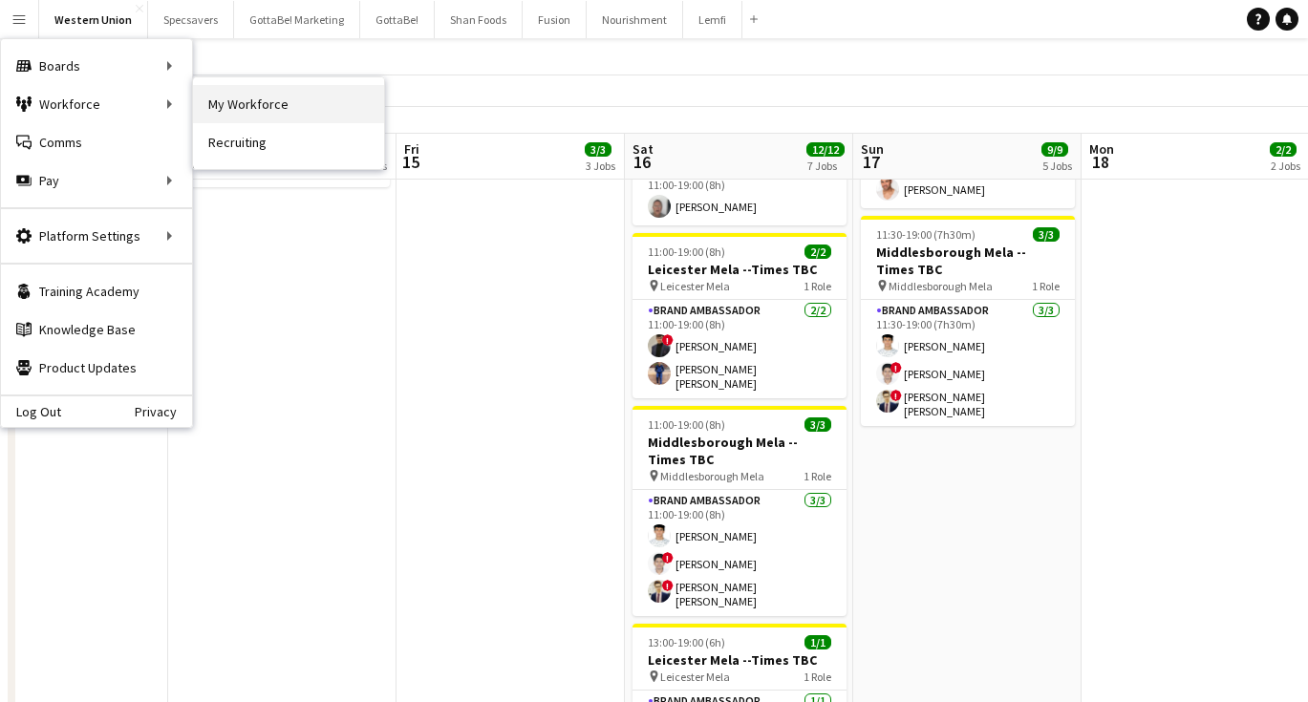
click at [247, 105] on link "My Workforce" at bounding box center [288, 104] width 191 height 38
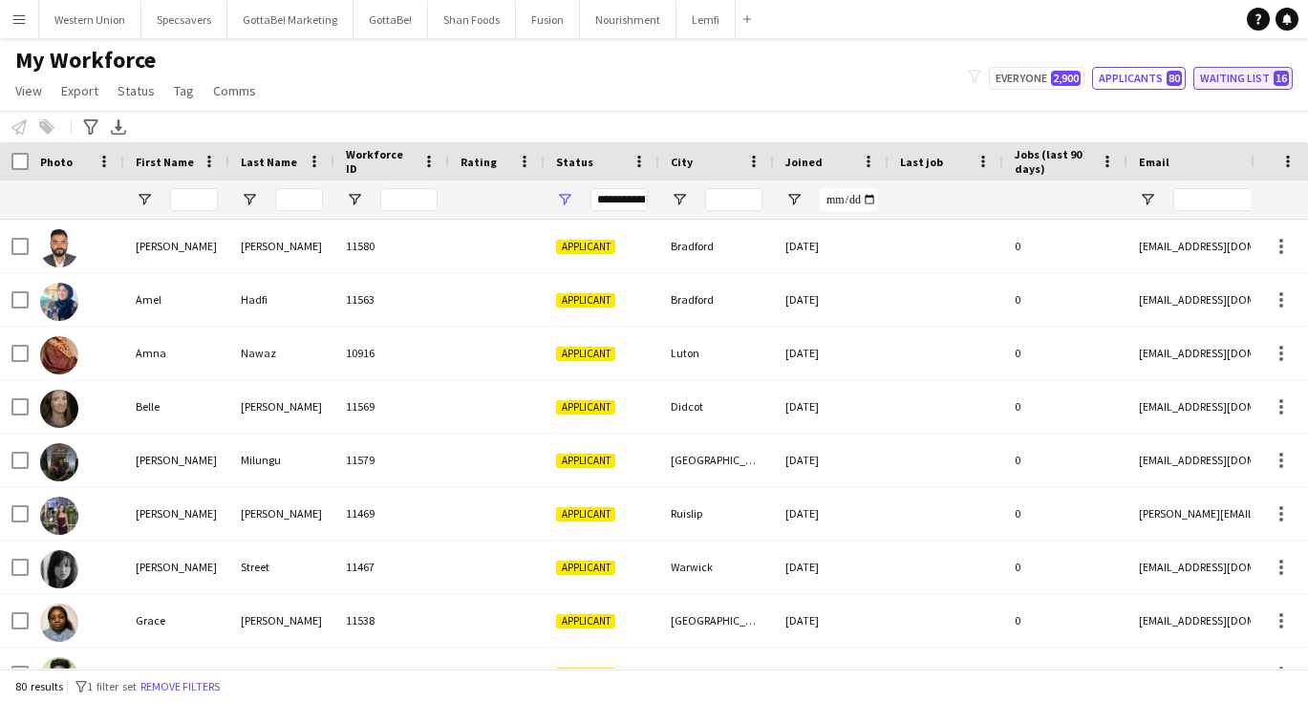
click at [1251, 80] on button "Waiting list 16" at bounding box center [1243, 78] width 99 height 23
type input "**********"
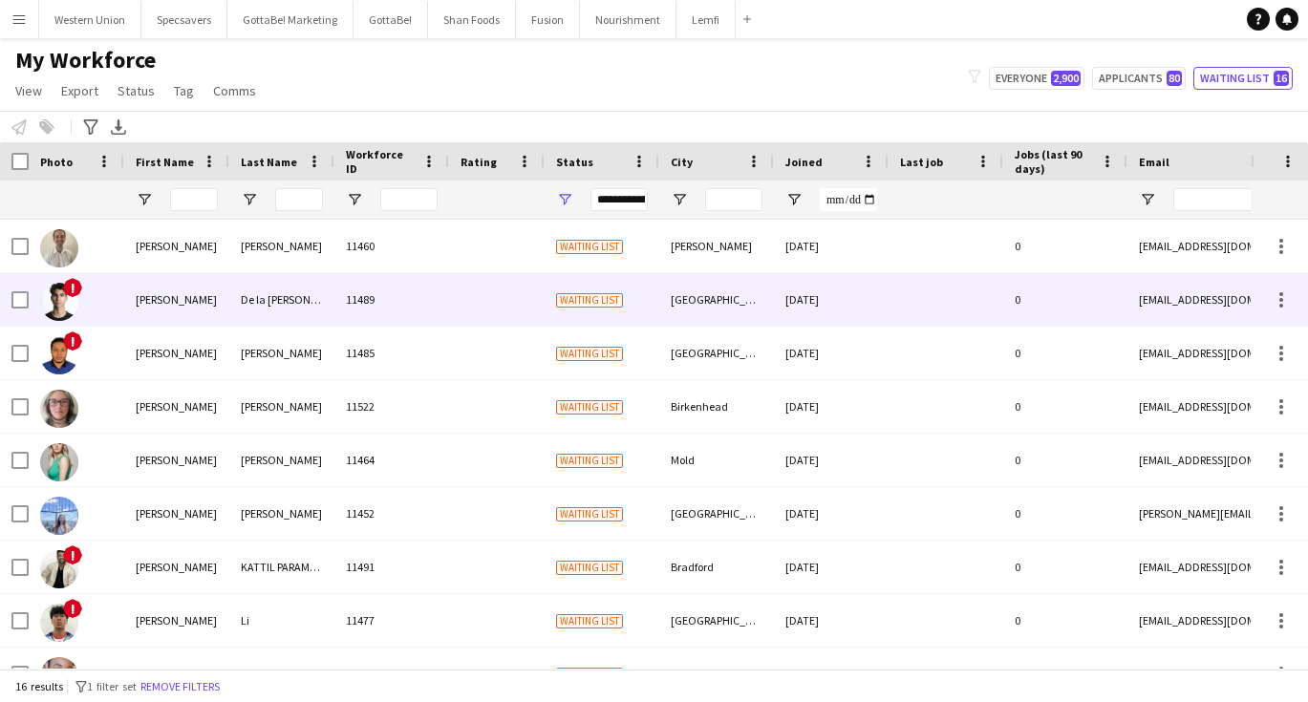
click at [561, 296] on span "Waiting list" at bounding box center [589, 300] width 67 height 14
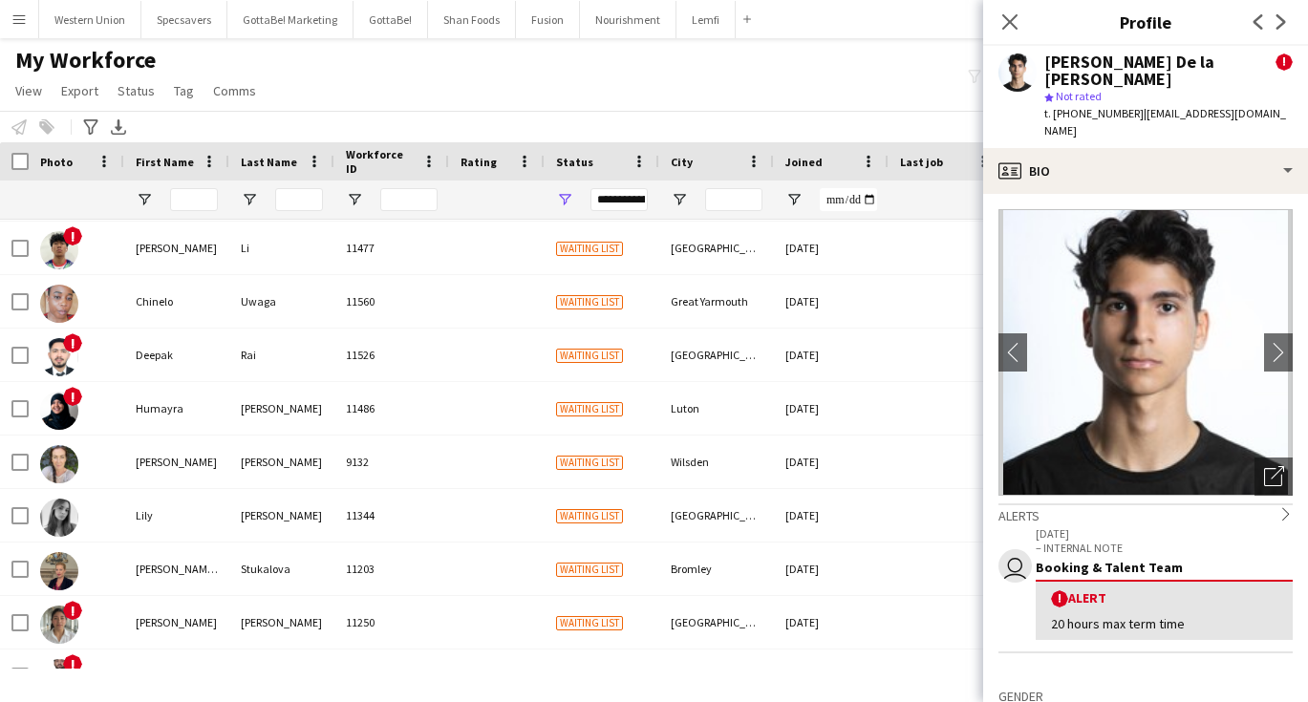
click at [633, 118] on div "Notify workforce Add to tag Select at least one crew to tag him or her. Advance…" at bounding box center [654, 127] width 1308 height 32
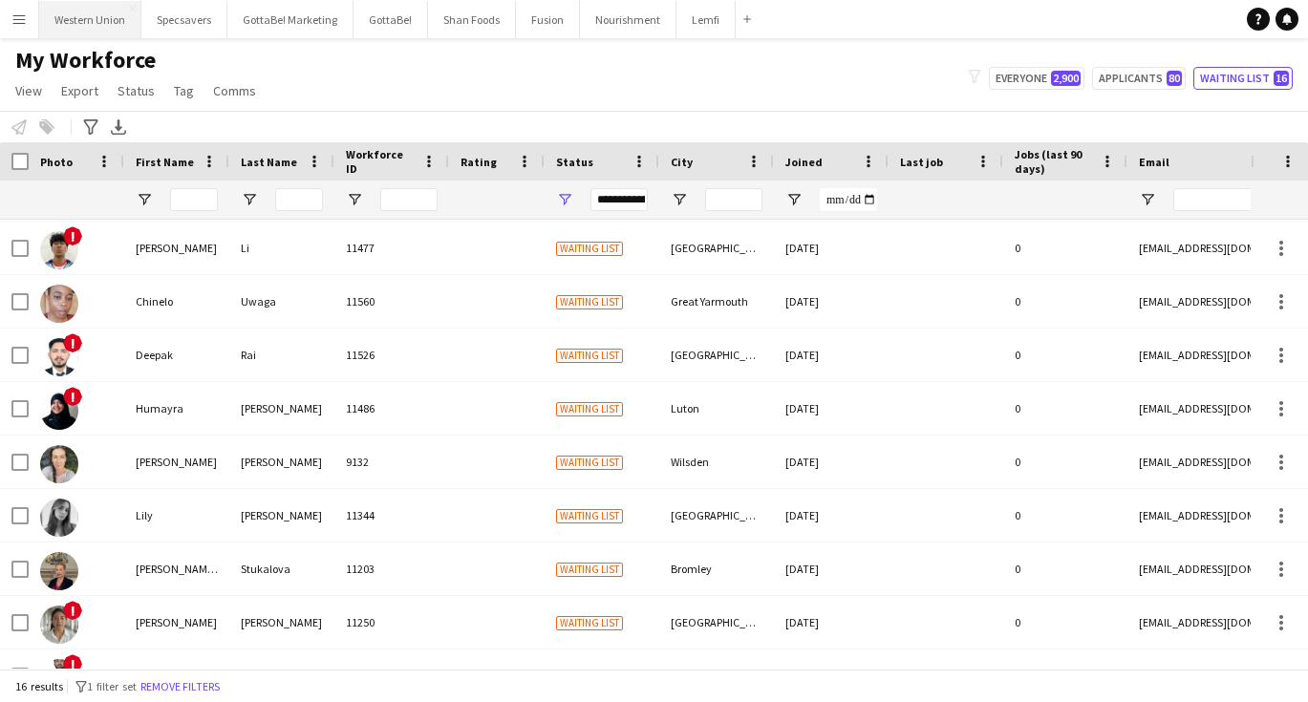
click at [113, 25] on button "Western Union Close" at bounding box center [90, 19] width 102 height 37
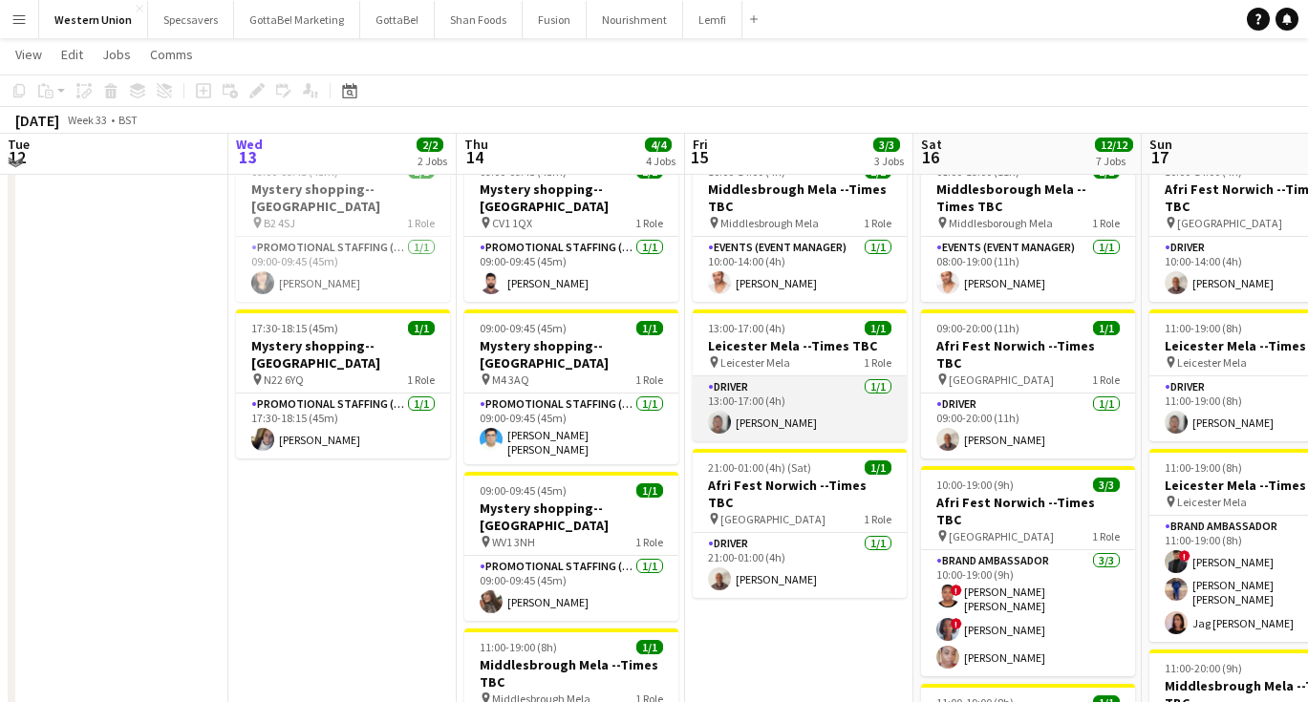
scroll to position [71, 0]
